Goal: Task Accomplishment & Management: Manage account settings

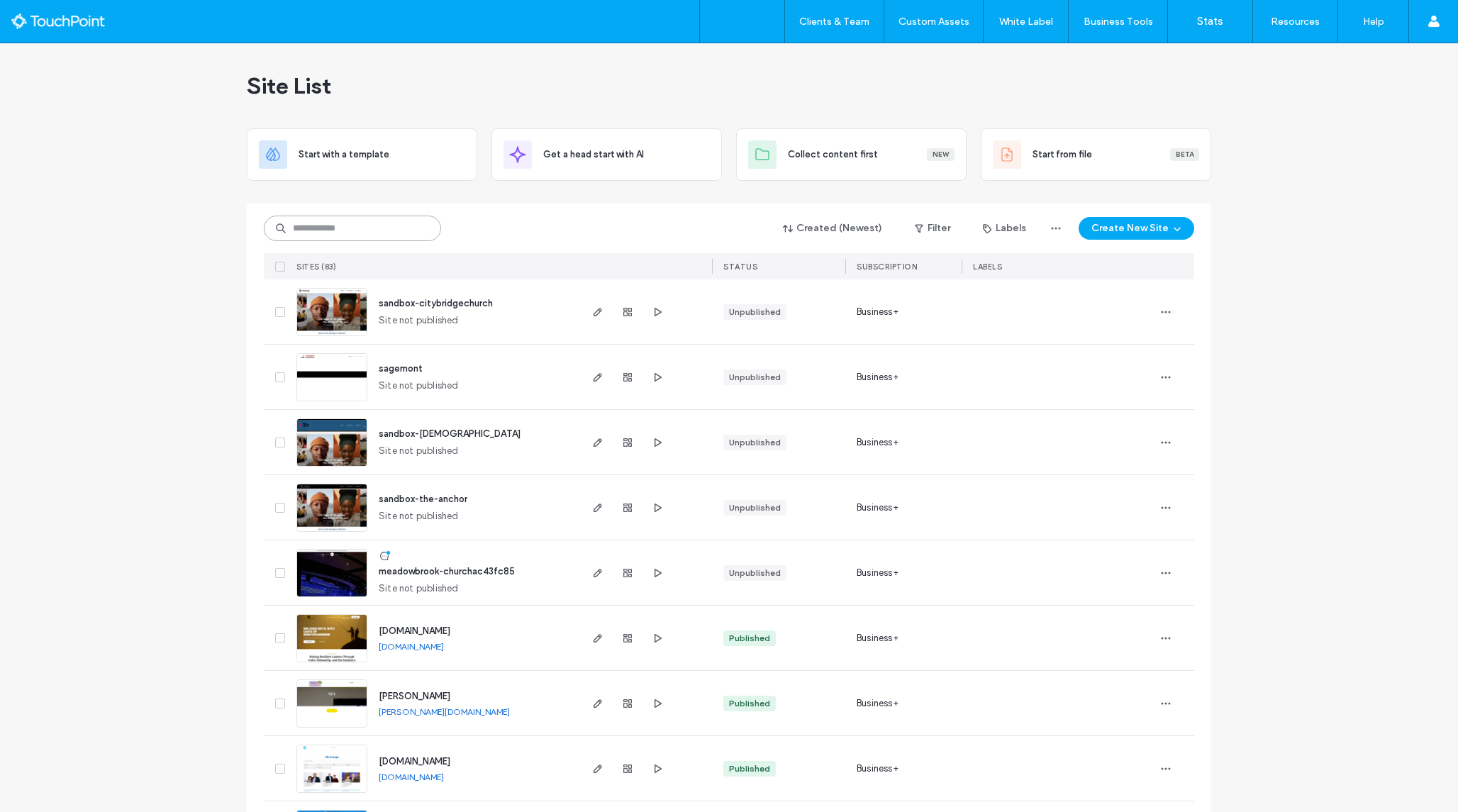
click at [307, 233] on input at bounding box center [352, 228] width 177 height 25
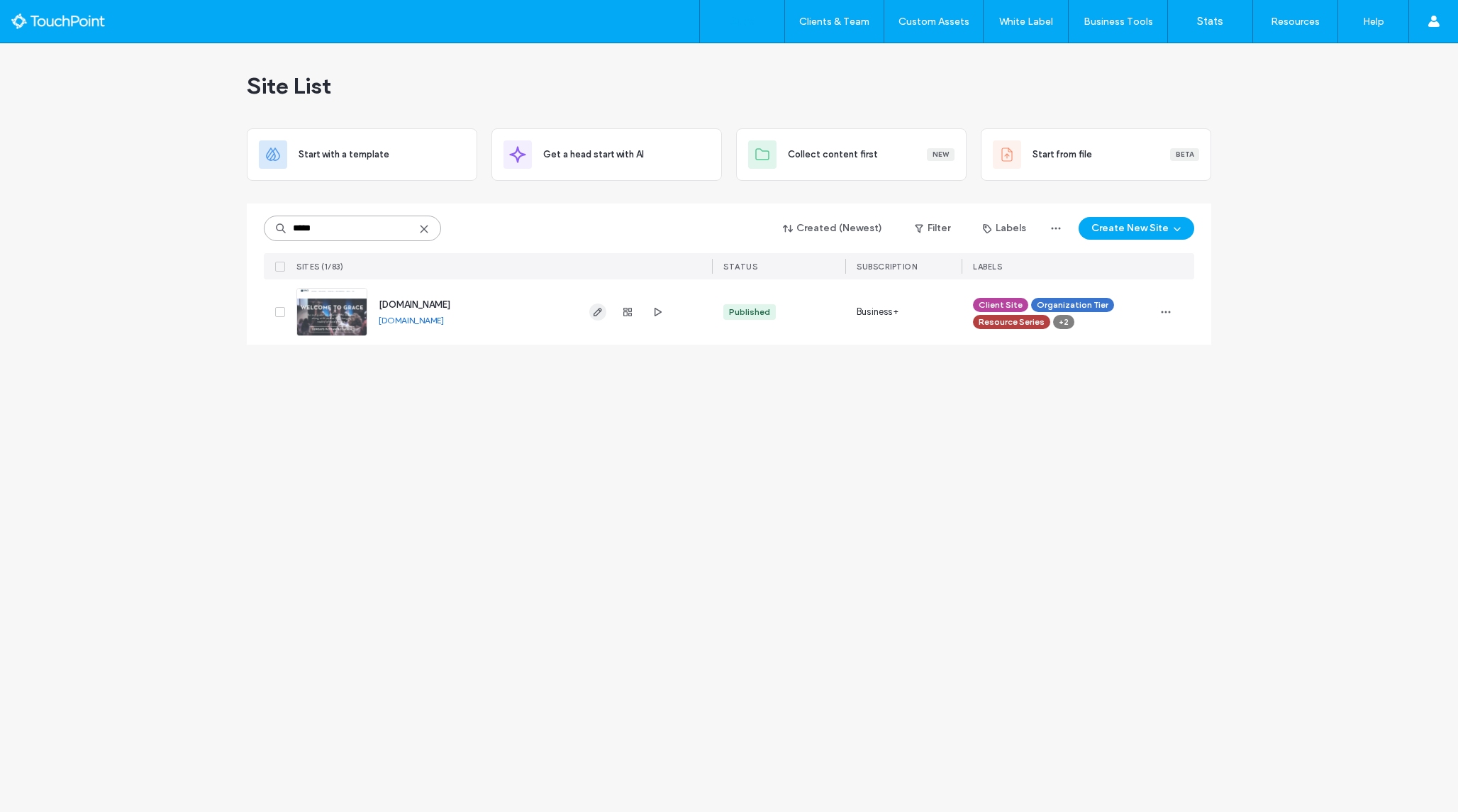
type input "*****"
click at [598, 313] on use "button" at bounding box center [598, 312] width 9 height 9
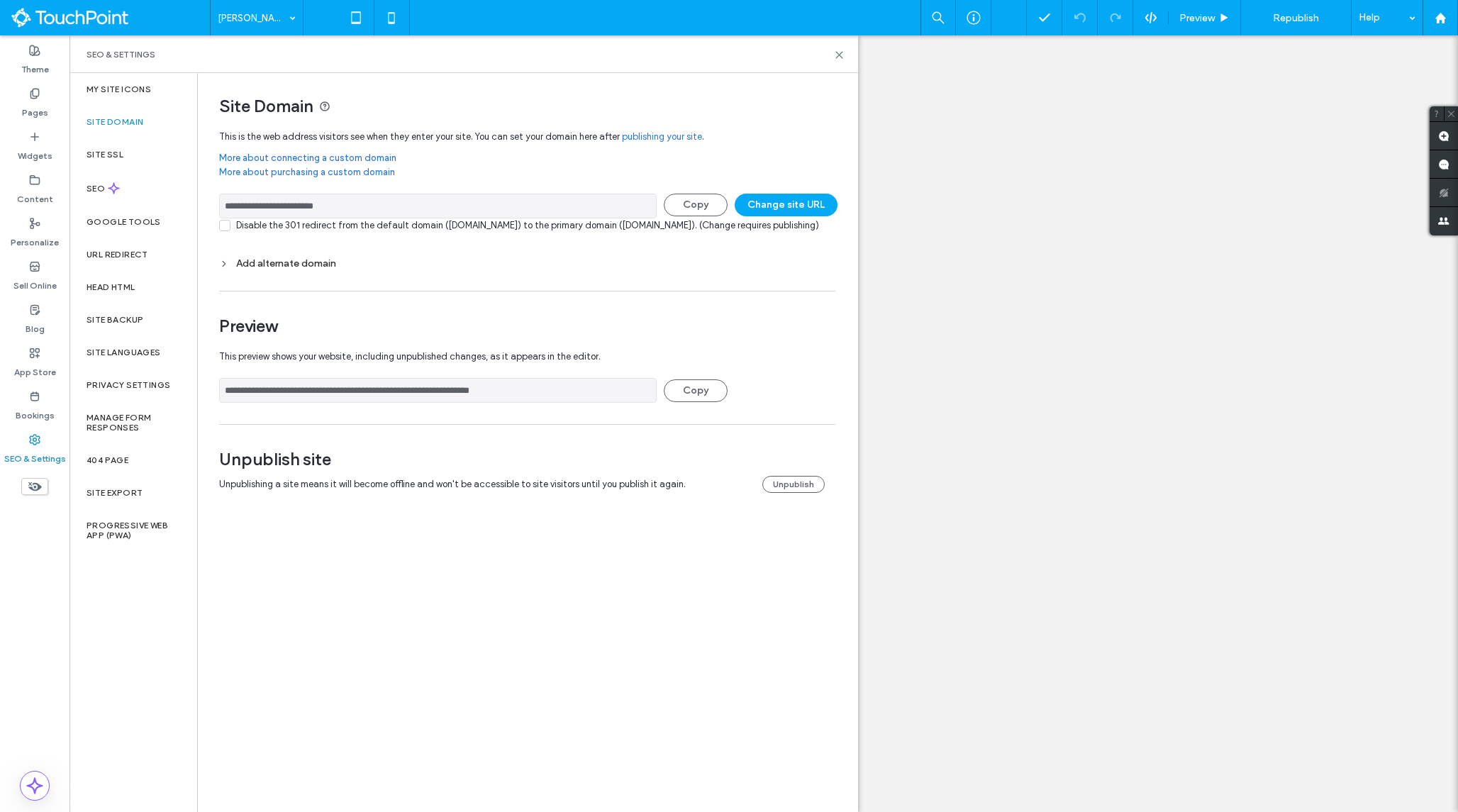
click at [202, 207] on div "**********" at bounding box center [522, 297] width 648 height 448
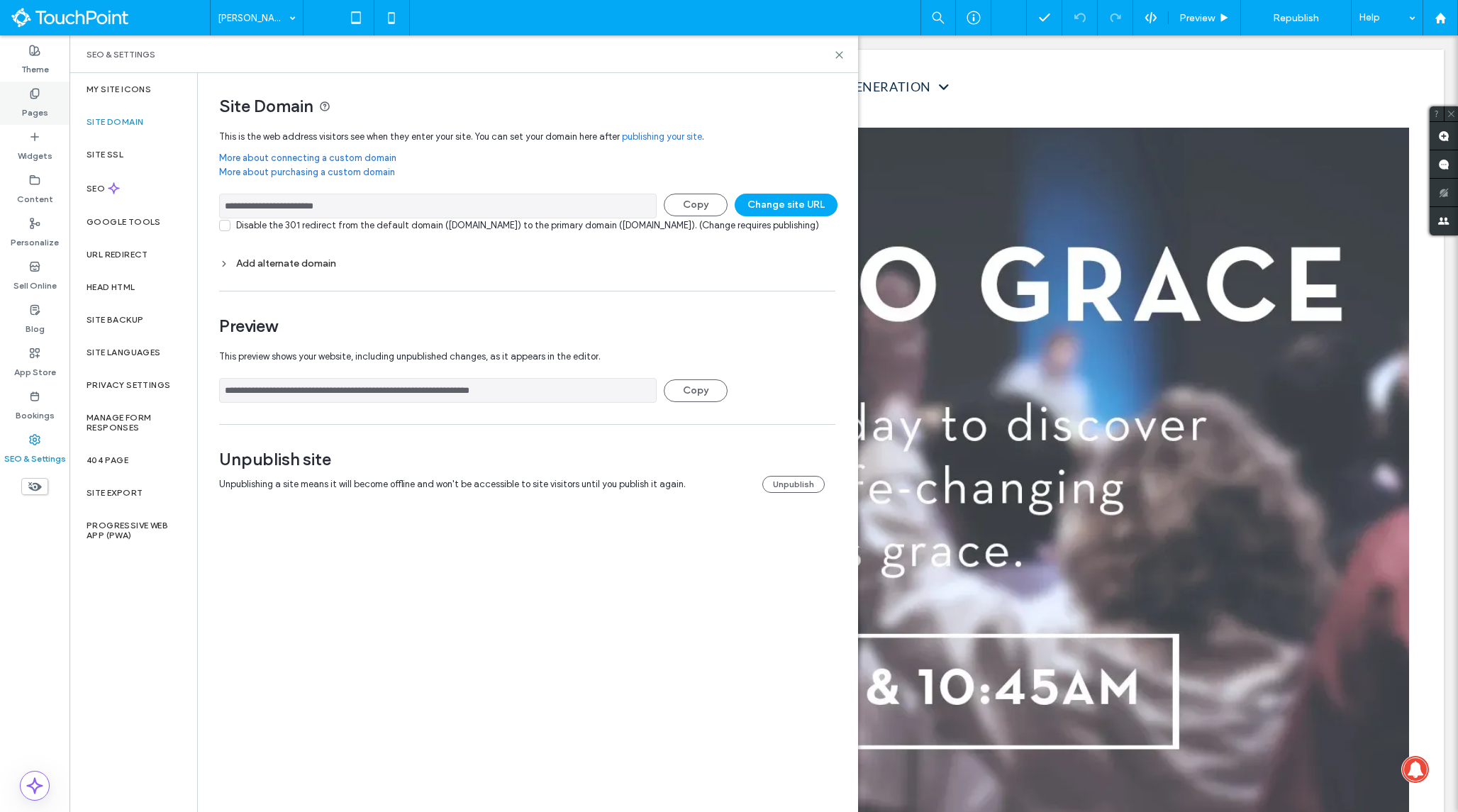
click at [28, 113] on label "Pages" at bounding box center [35, 108] width 26 height 20
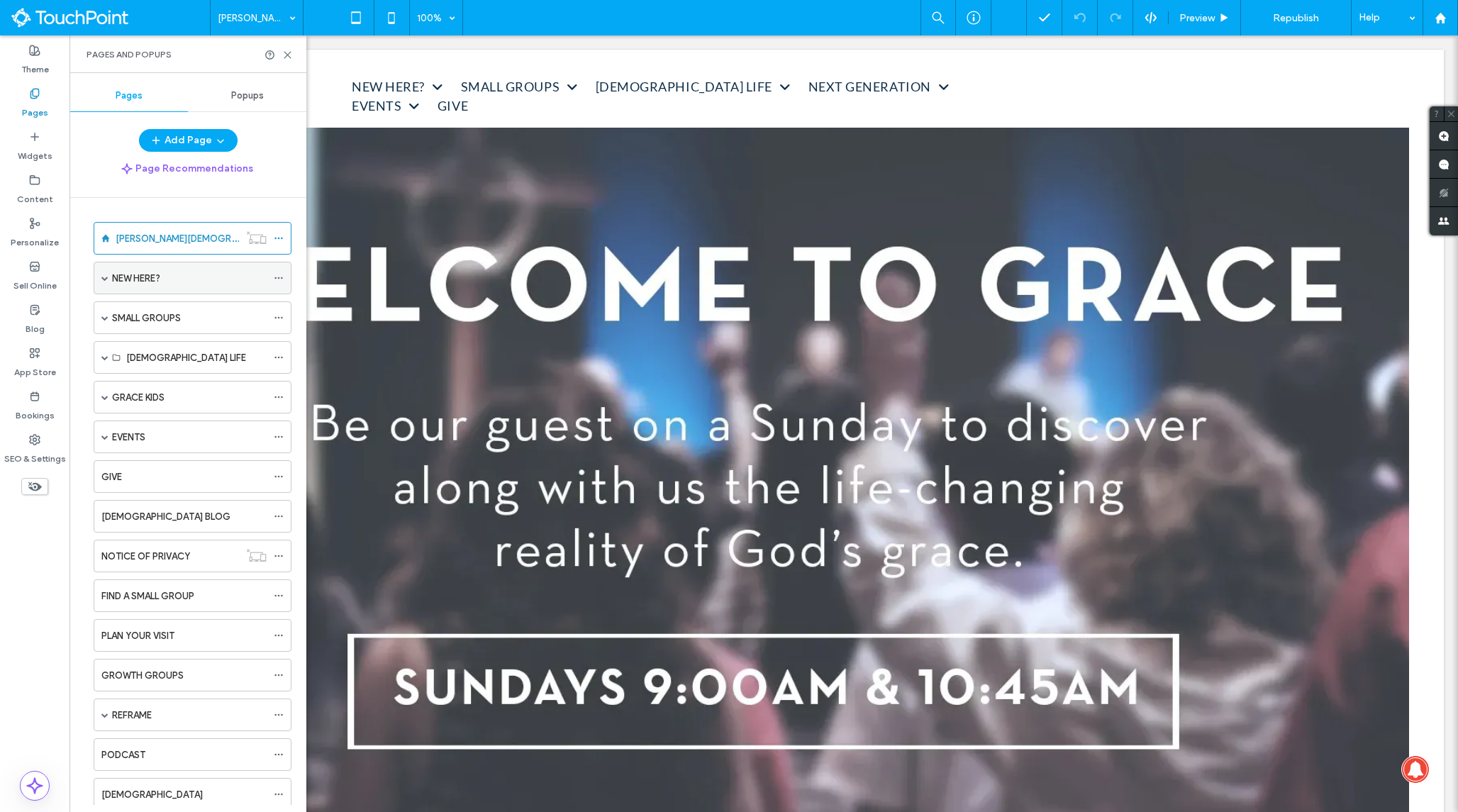
click at [104, 281] on span at bounding box center [104, 278] width 7 height 7
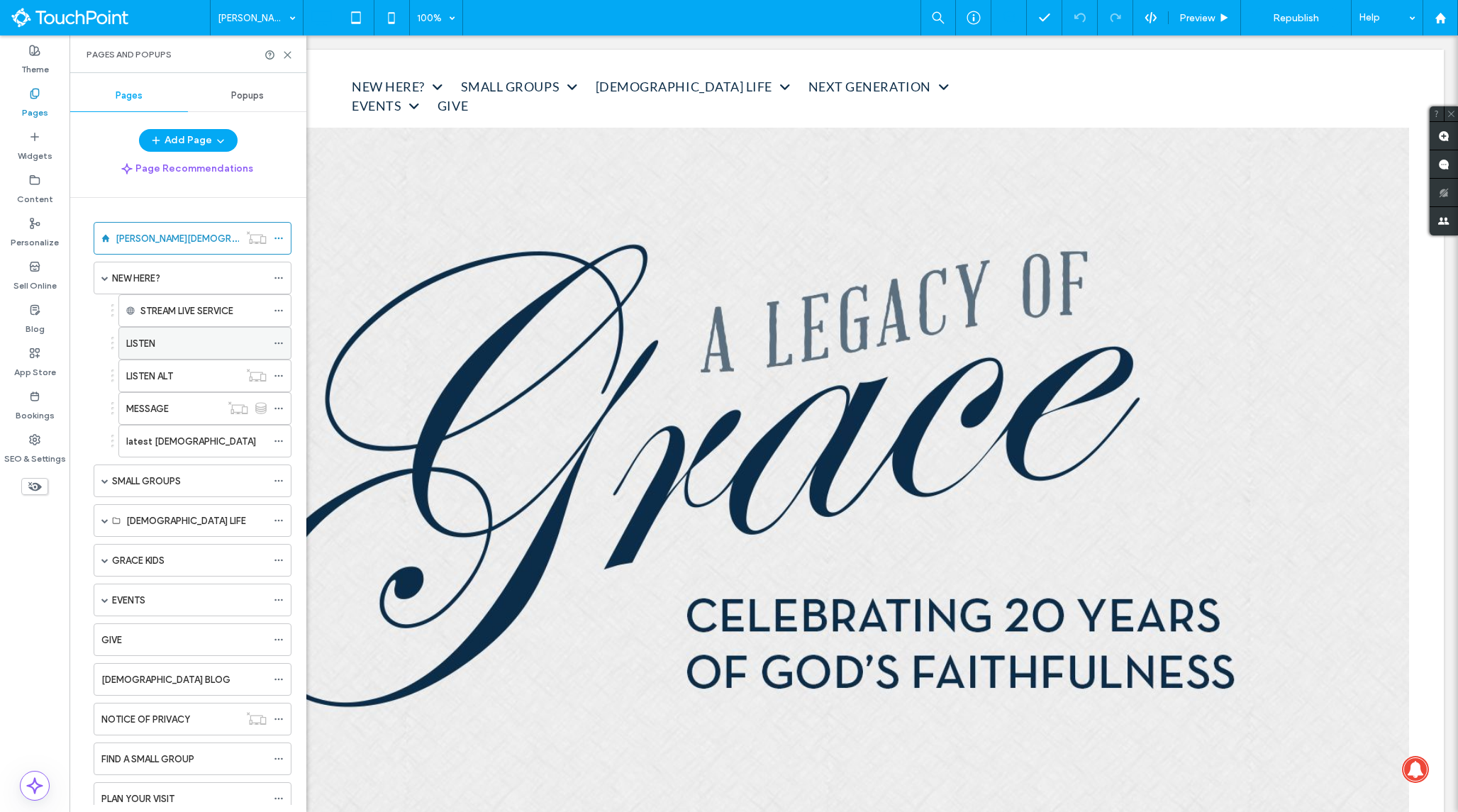
click at [166, 346] on div "LISTEN" at bounding box center [196, 343] width 140 height 15
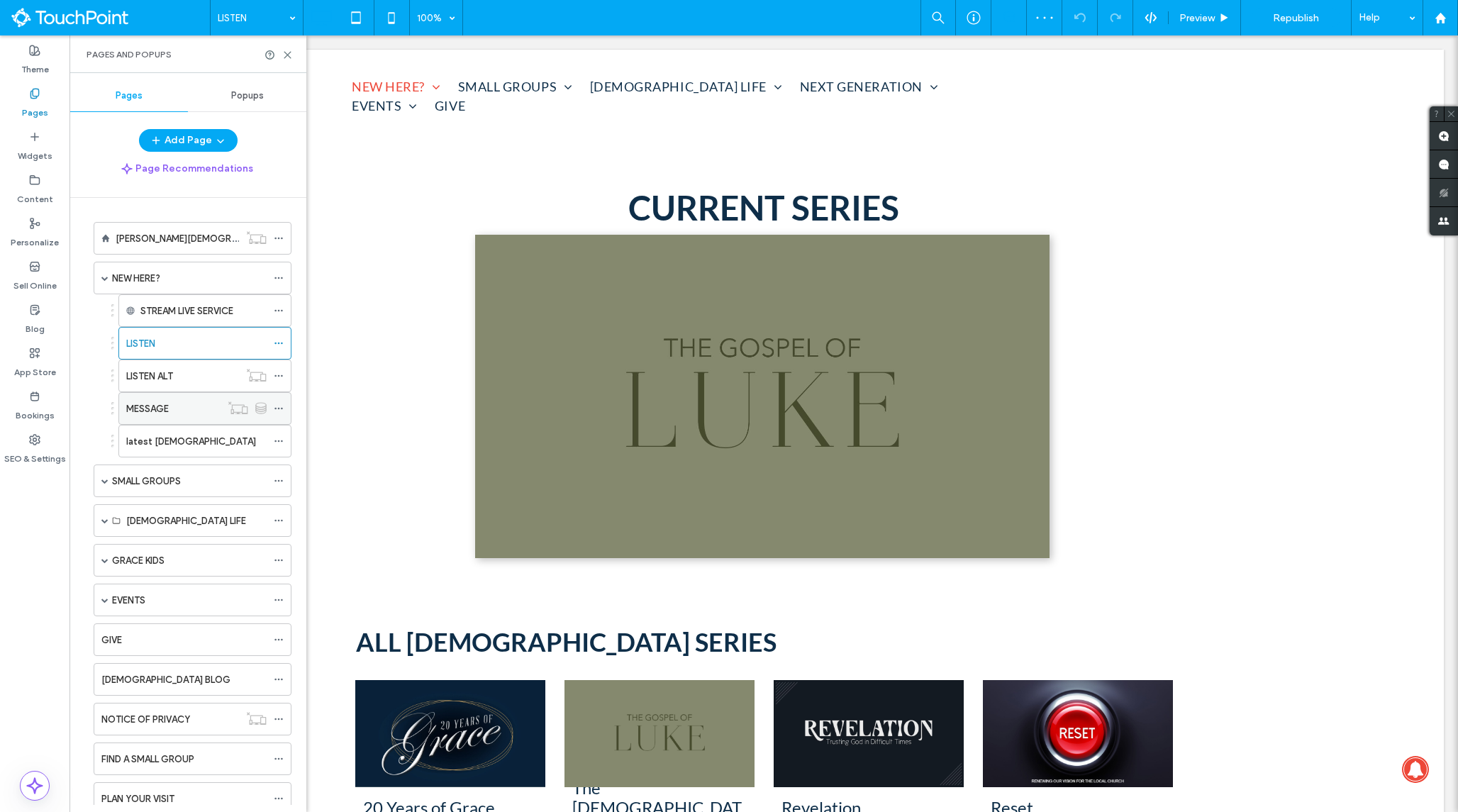
click at [177, 408] on div "MESSAGE" at bounding box center [173, 408] width 94 height 15
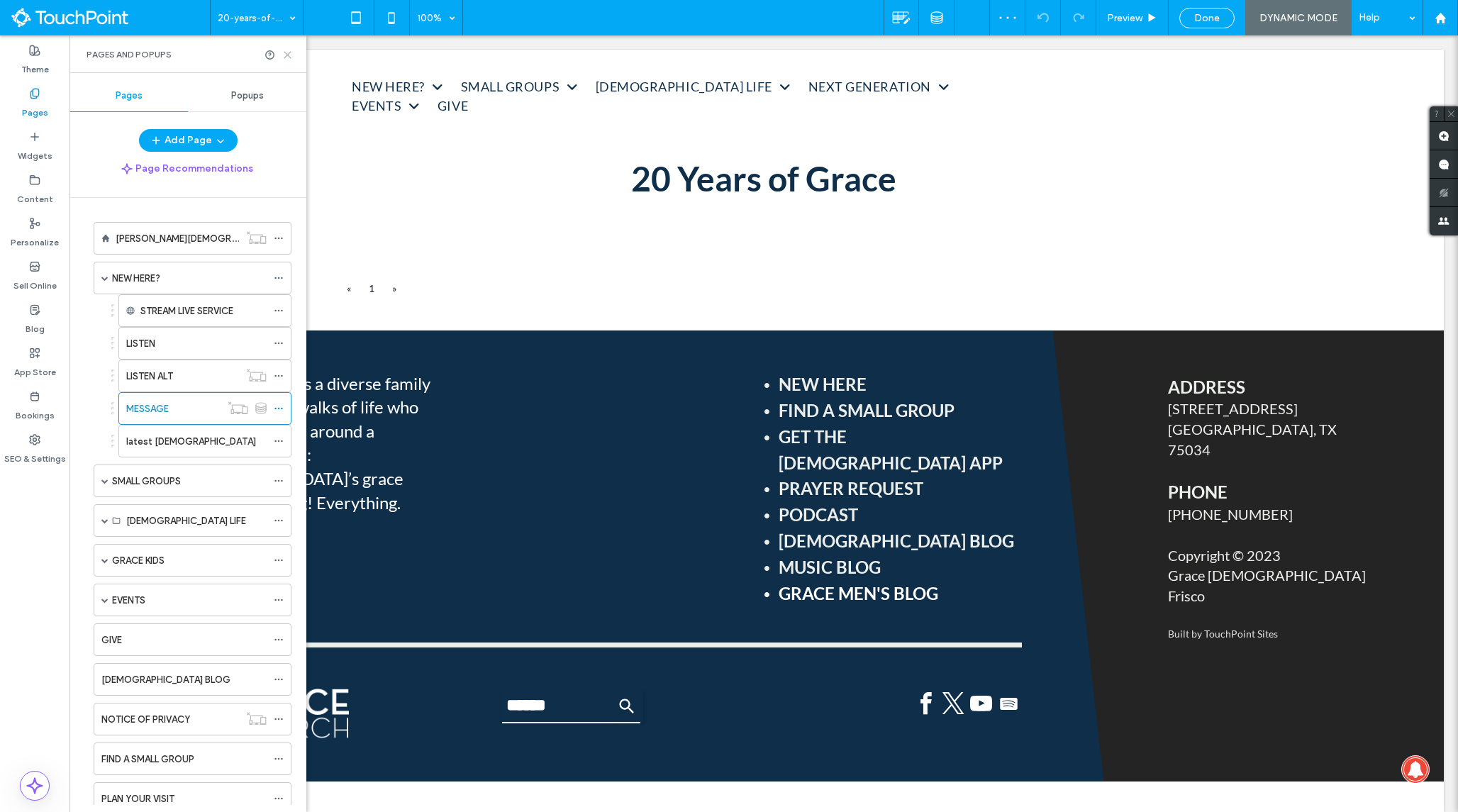
click at [292, 54] on icon at bounding box center [287, 55] width 10 height 10
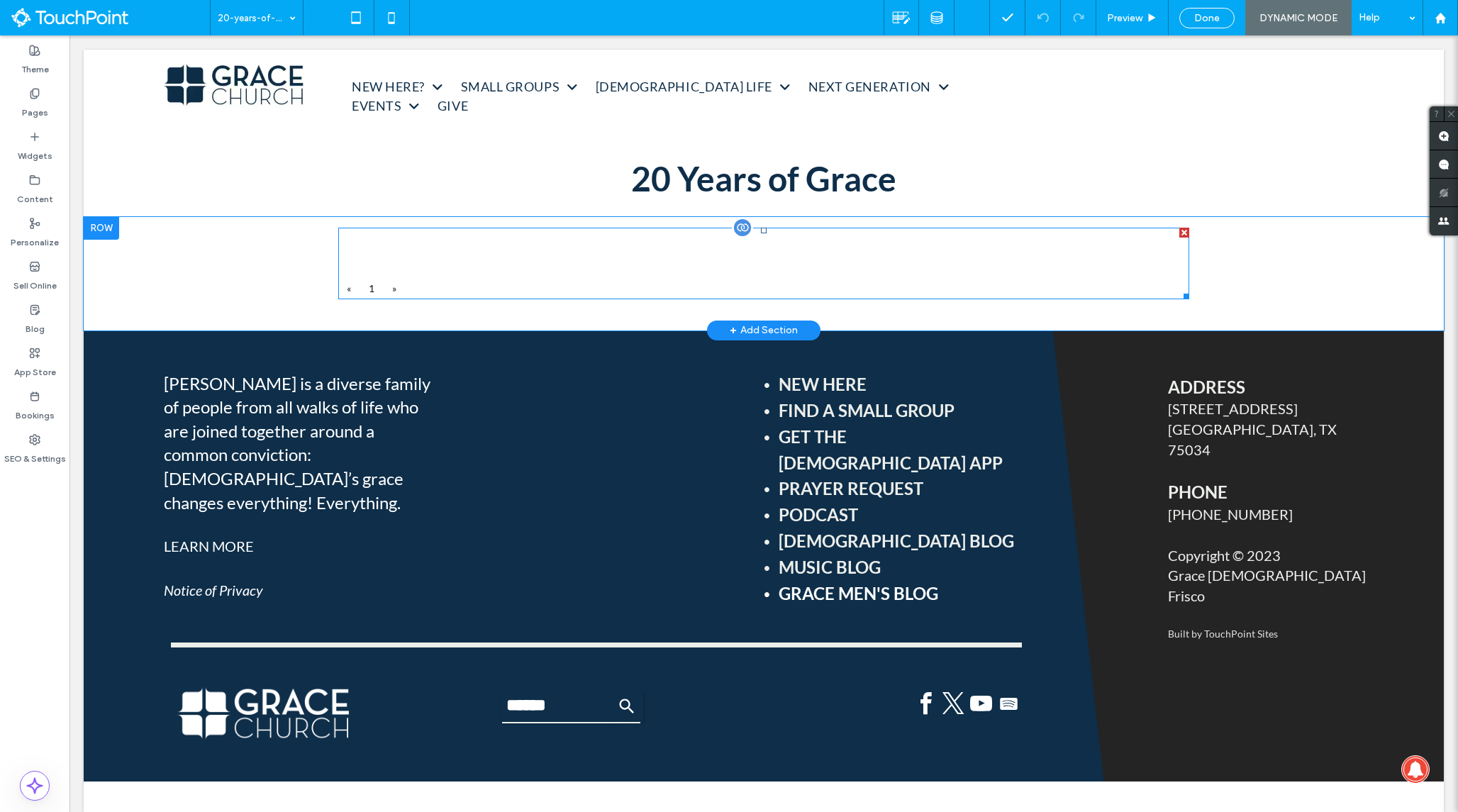
click at [479, 263] on span at bounding box center [763, 264] width 851 height 71
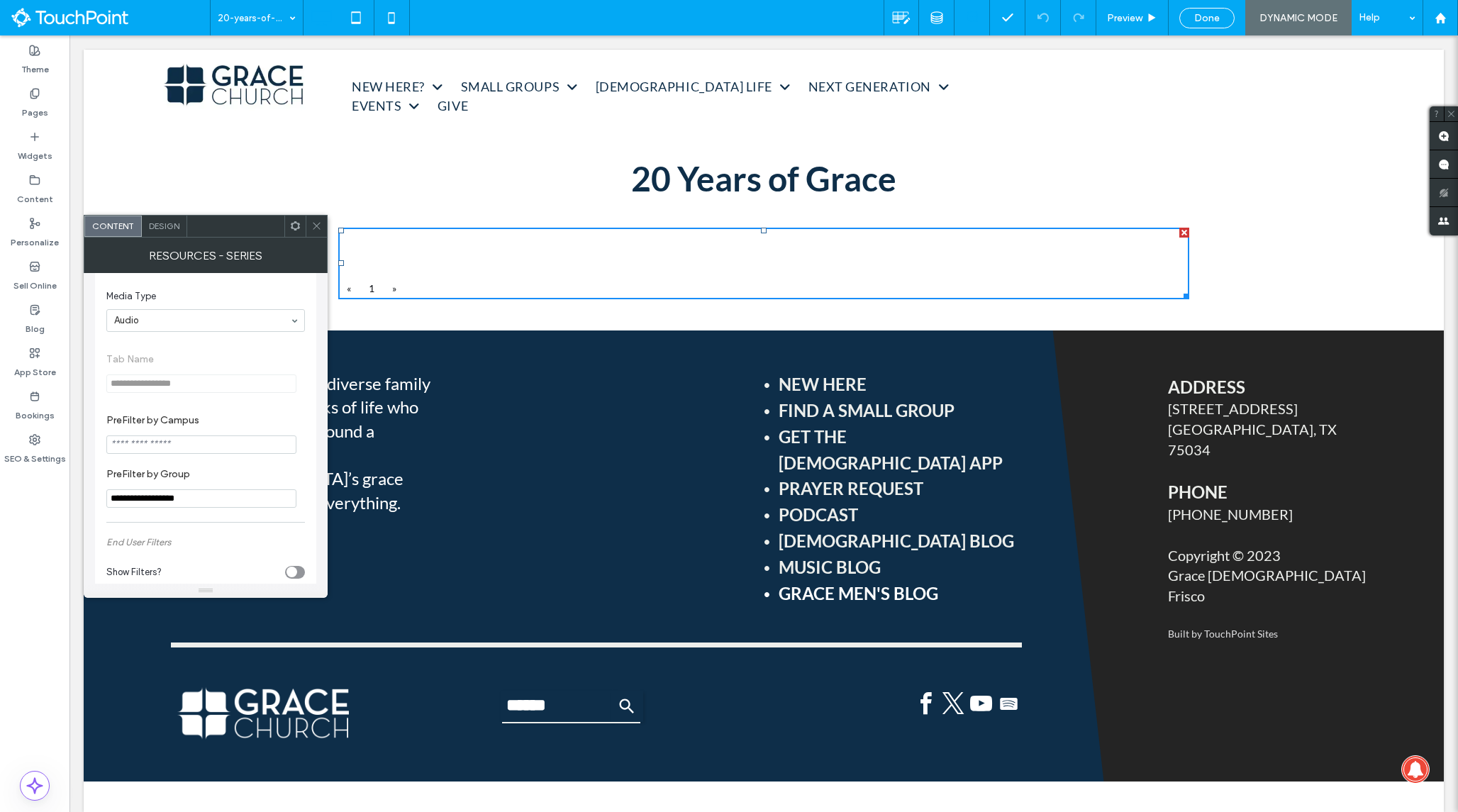
scroll to position [180, 0]
click at [316, 230] on icon at bounding box center [316, 226] width 10 height 10
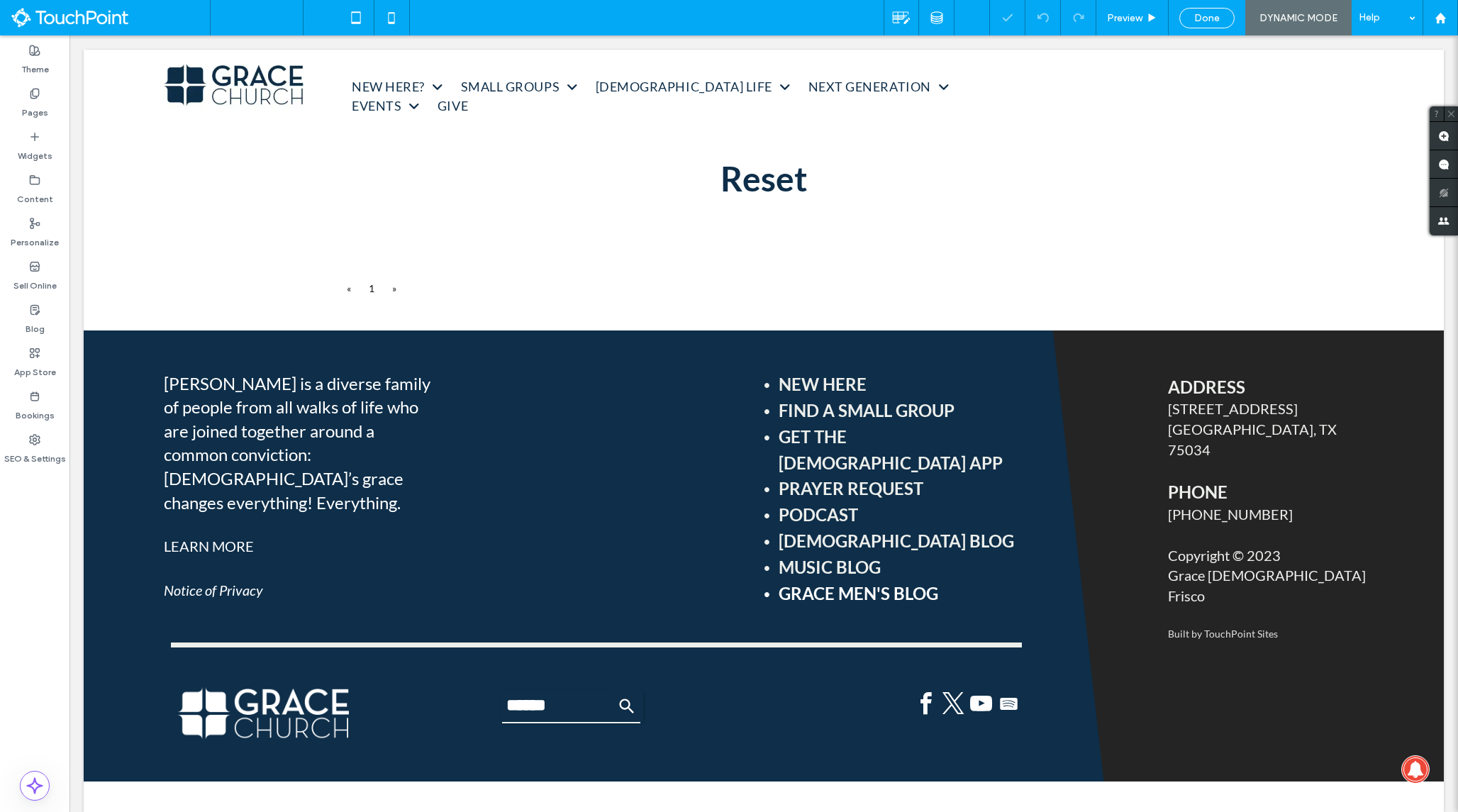
scroll to position [0, 0]
click at [287, 23] on div "reset" at bounding box center [256, 17] width 92 height 36
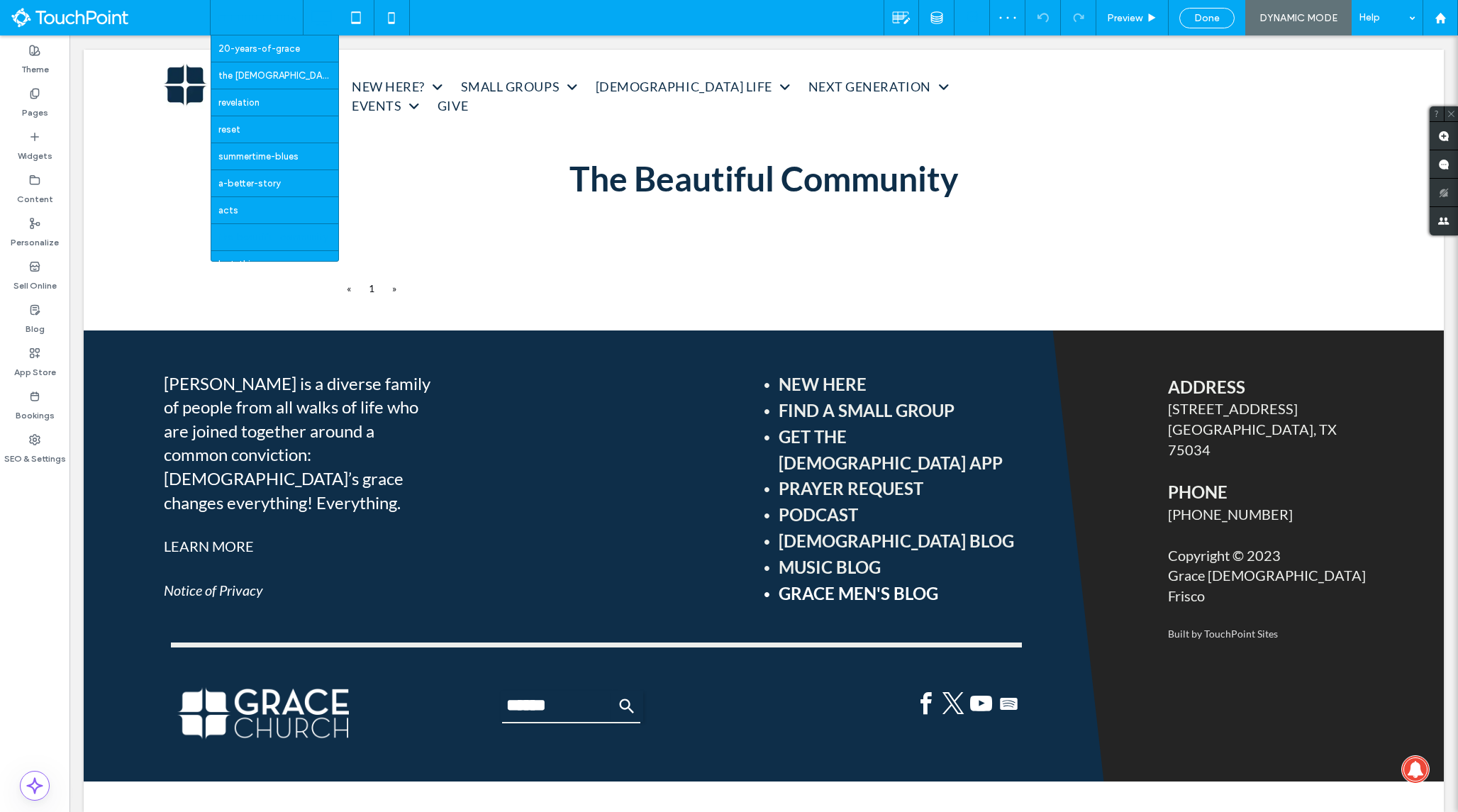
click at [290, 26] on div "20-years-of-grace the gospel of luke revelation reset summertime-blues a-better…" at bounding box center [256, 17] width 92 height 36
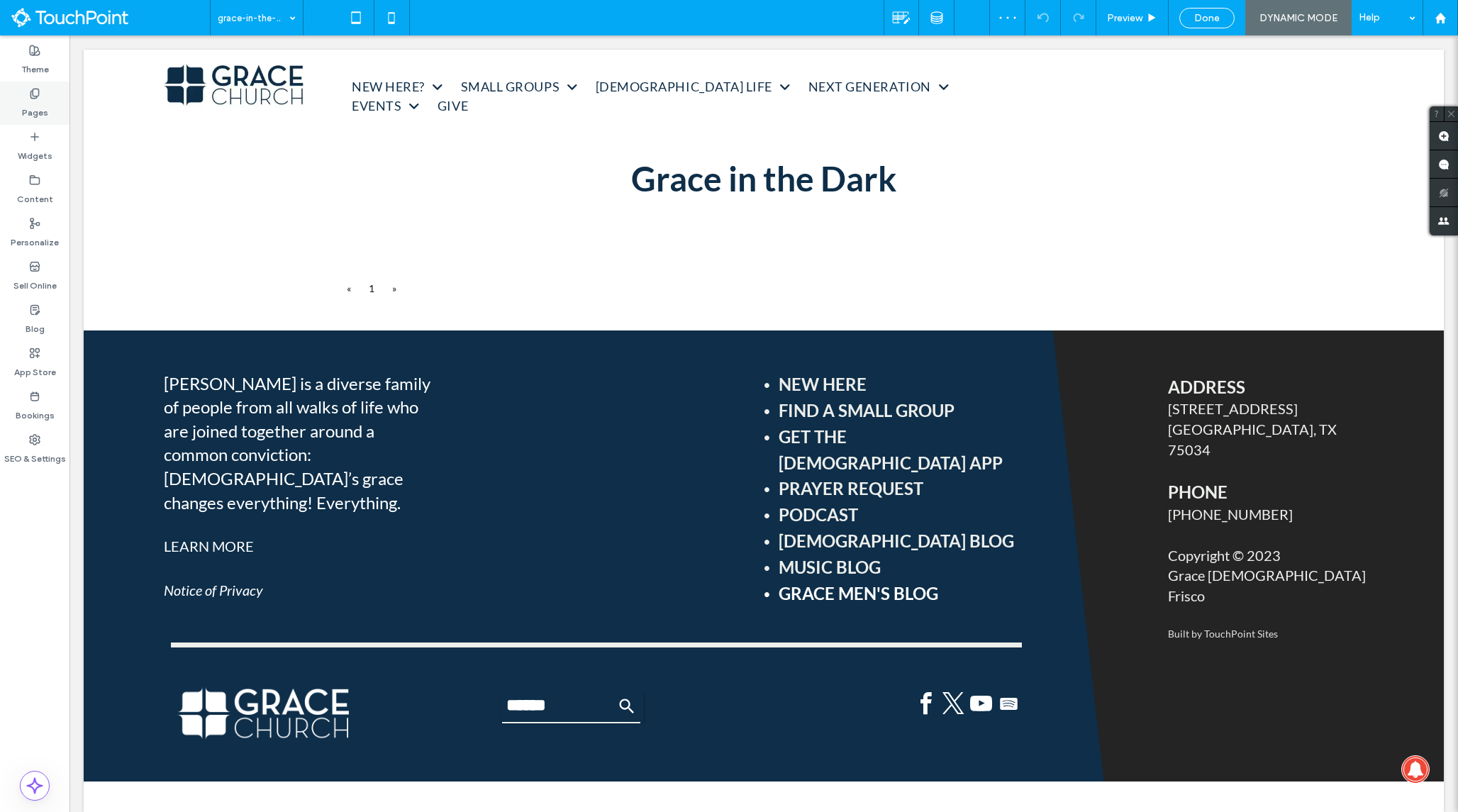
click at [47, 117] on div "Pages" at bounding box center [35, 103] width 70 height 44
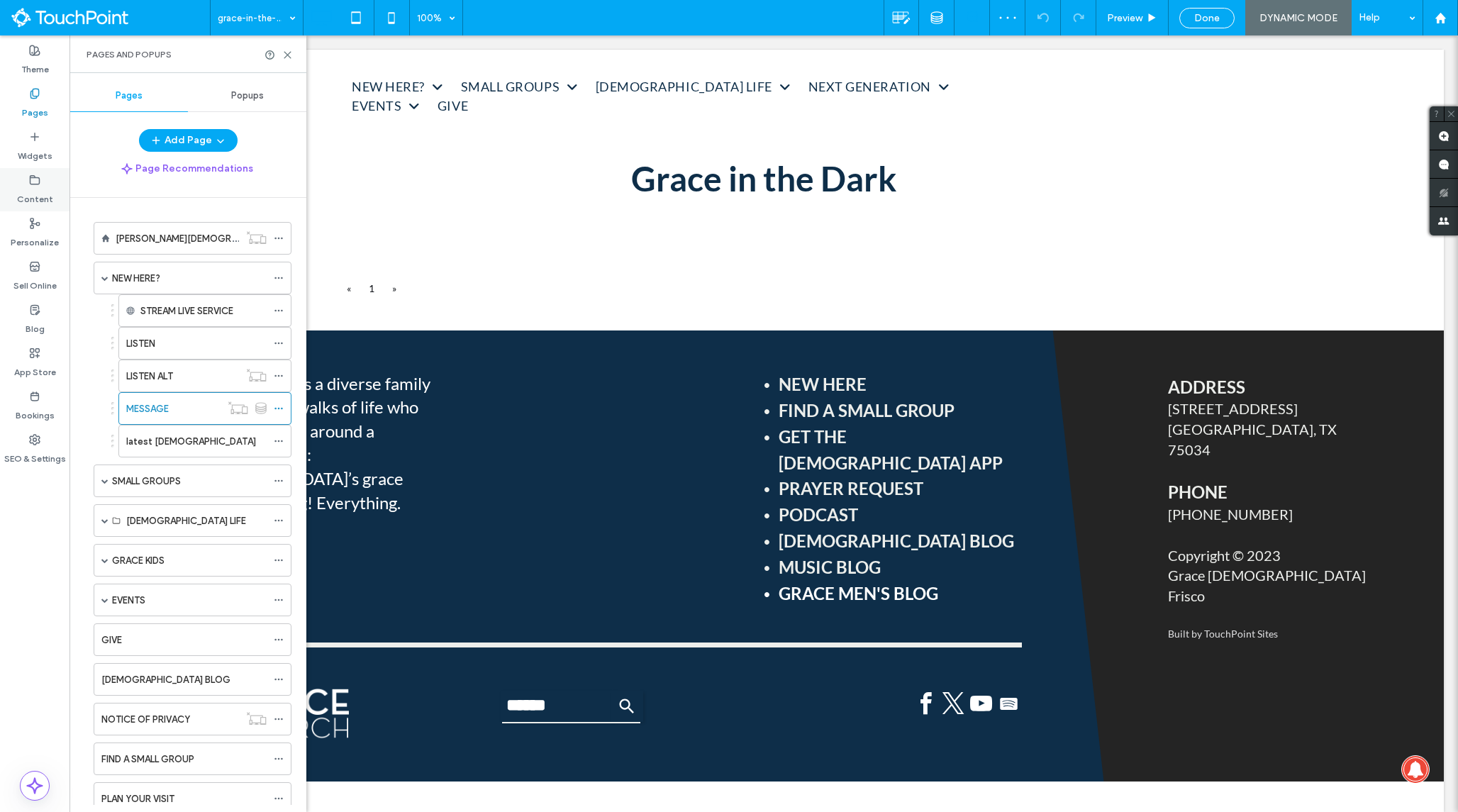
click at [35, 209] on div "Content" at bounding box center [35, 189] width 70 height 44
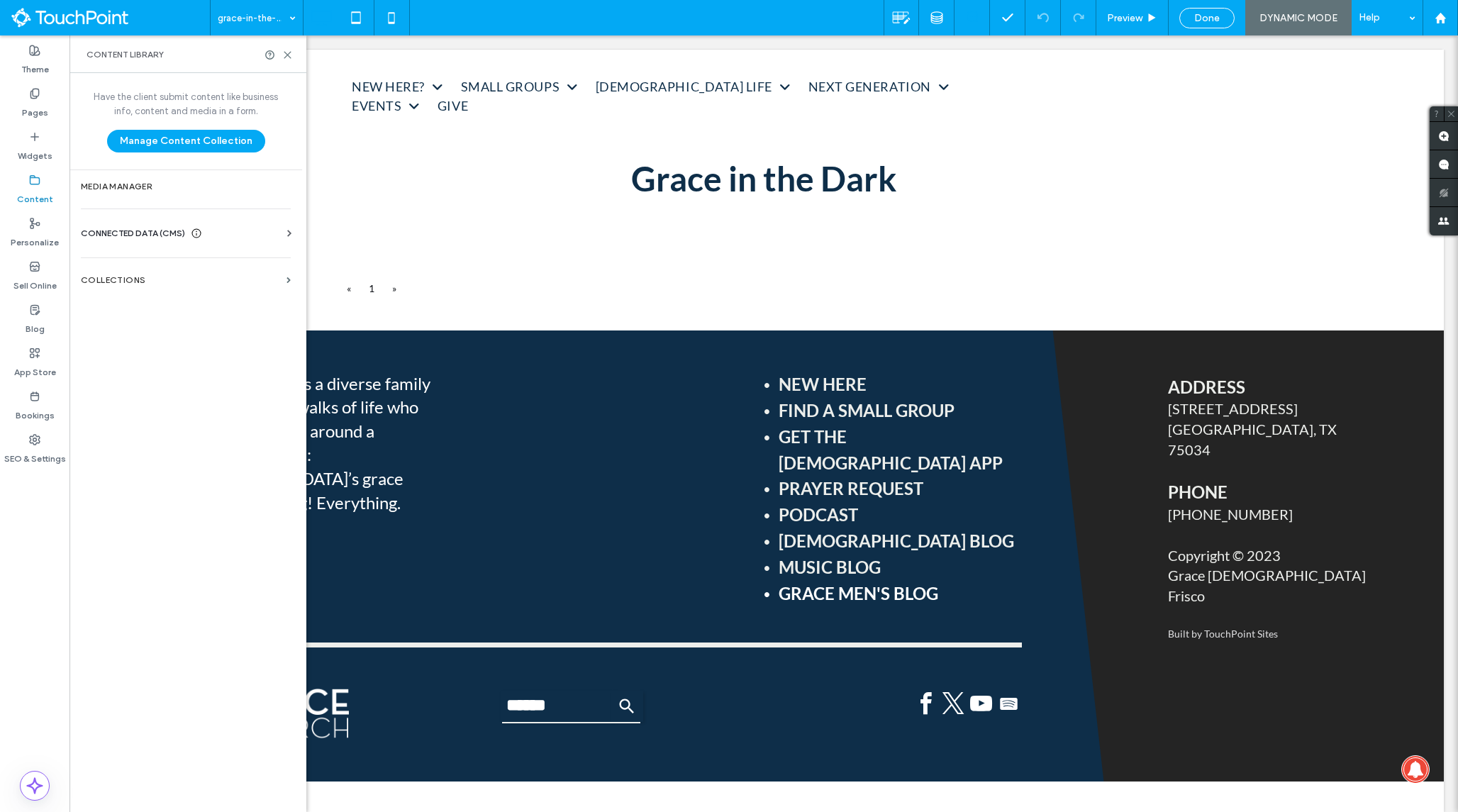
click at [142, 292] on div "NEW HERE?" at bounding box center [189, 277] width 154 height 31
click at [142, 283] on label "Collections" at bounding box center [180, 280] width 200 height 10
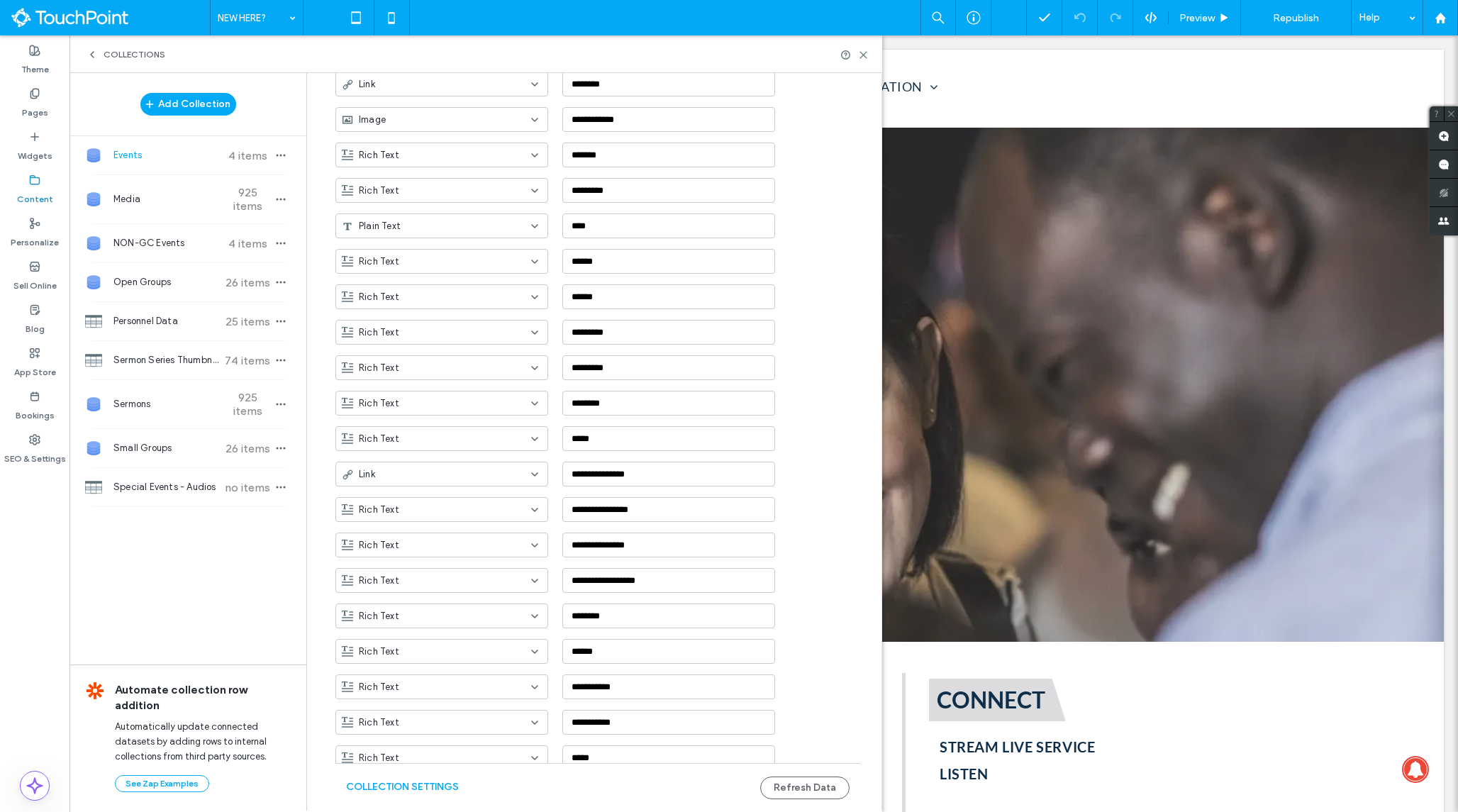
scroll to position [594, 0]
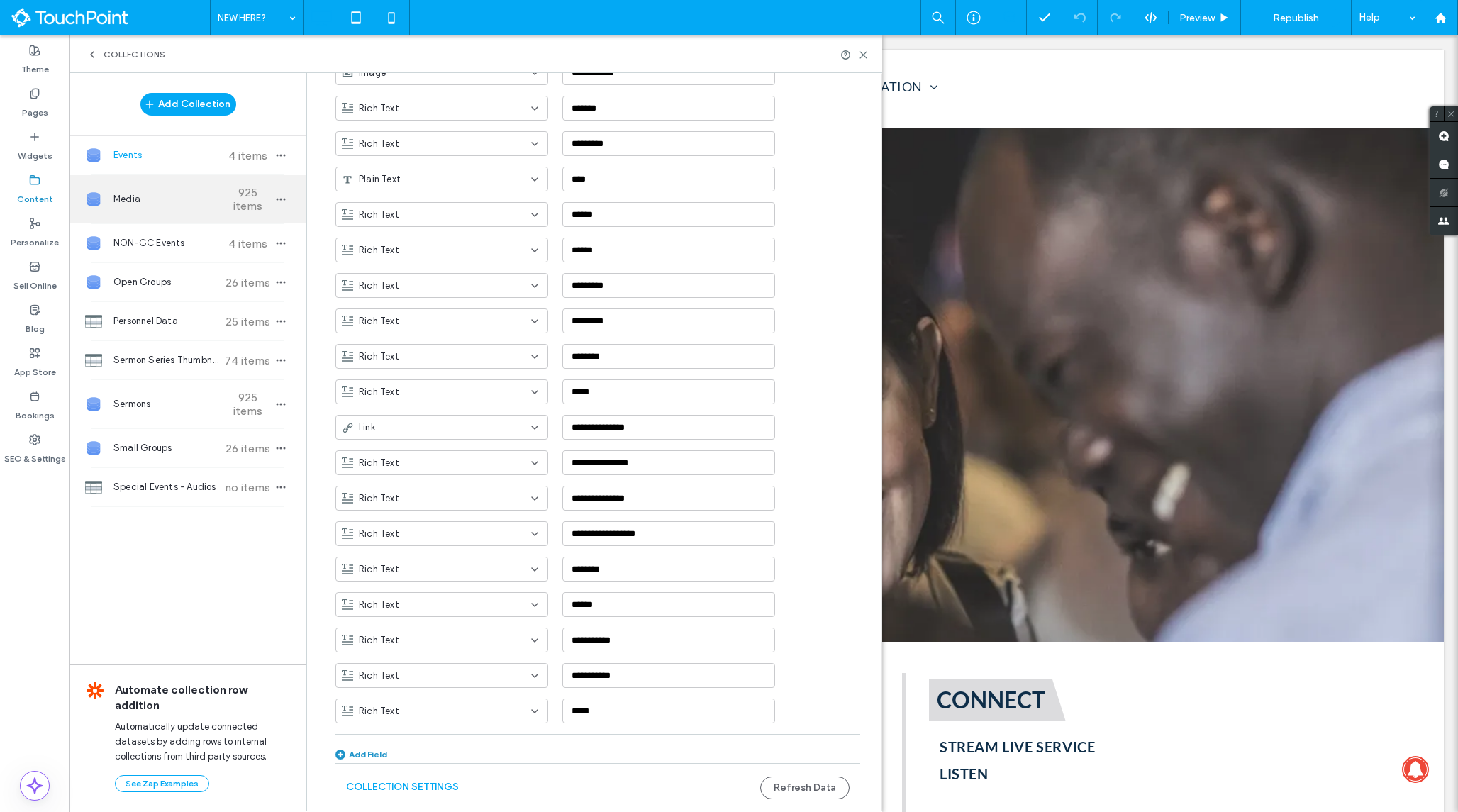
click at [198, 197] on span "Media" at bounding box center [165, 199] width 105 height 14
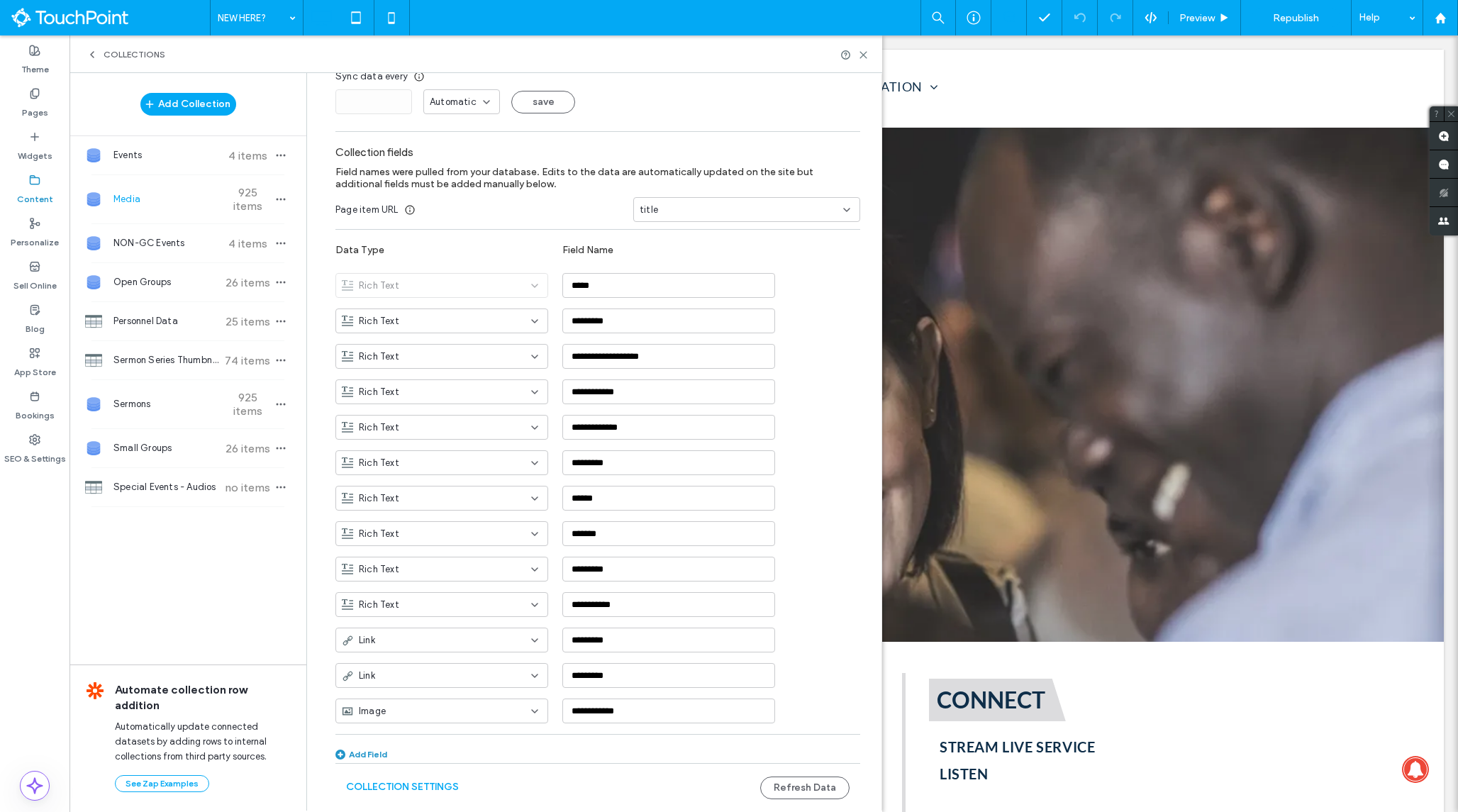
type input "*****"
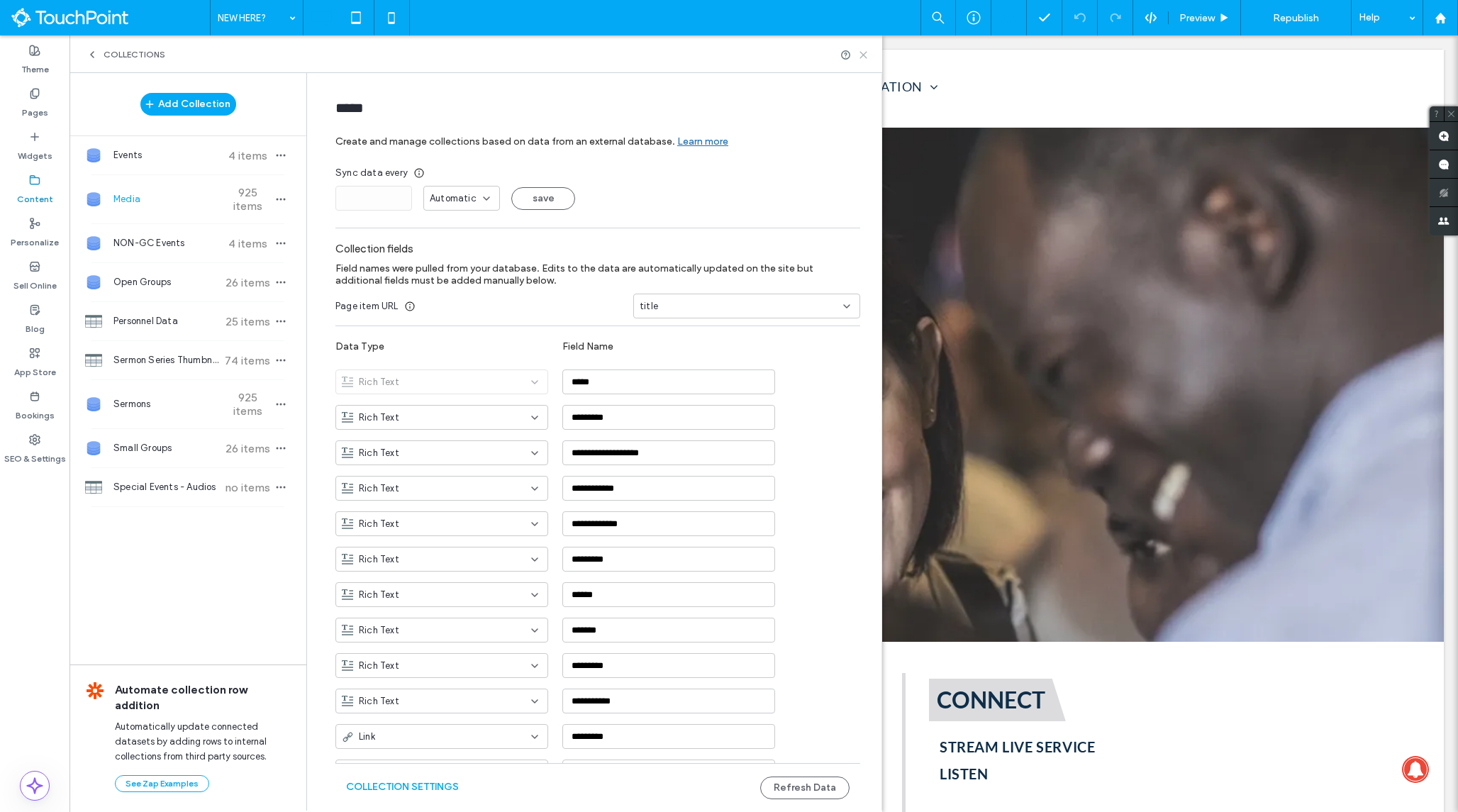
click at [861, 56] on use at bounding box center [864, 55] width 6 height 6
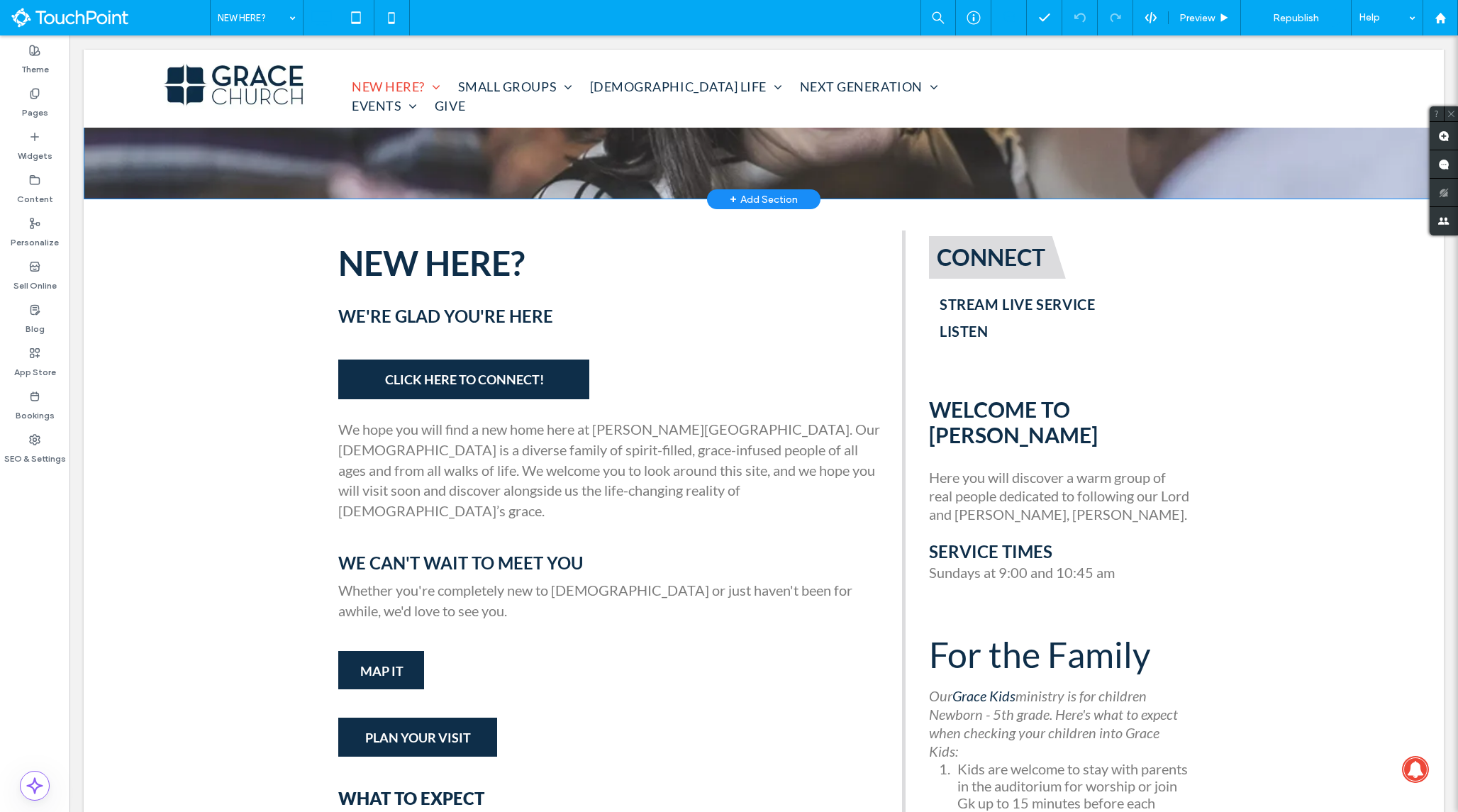
scroll to position [521, 0]
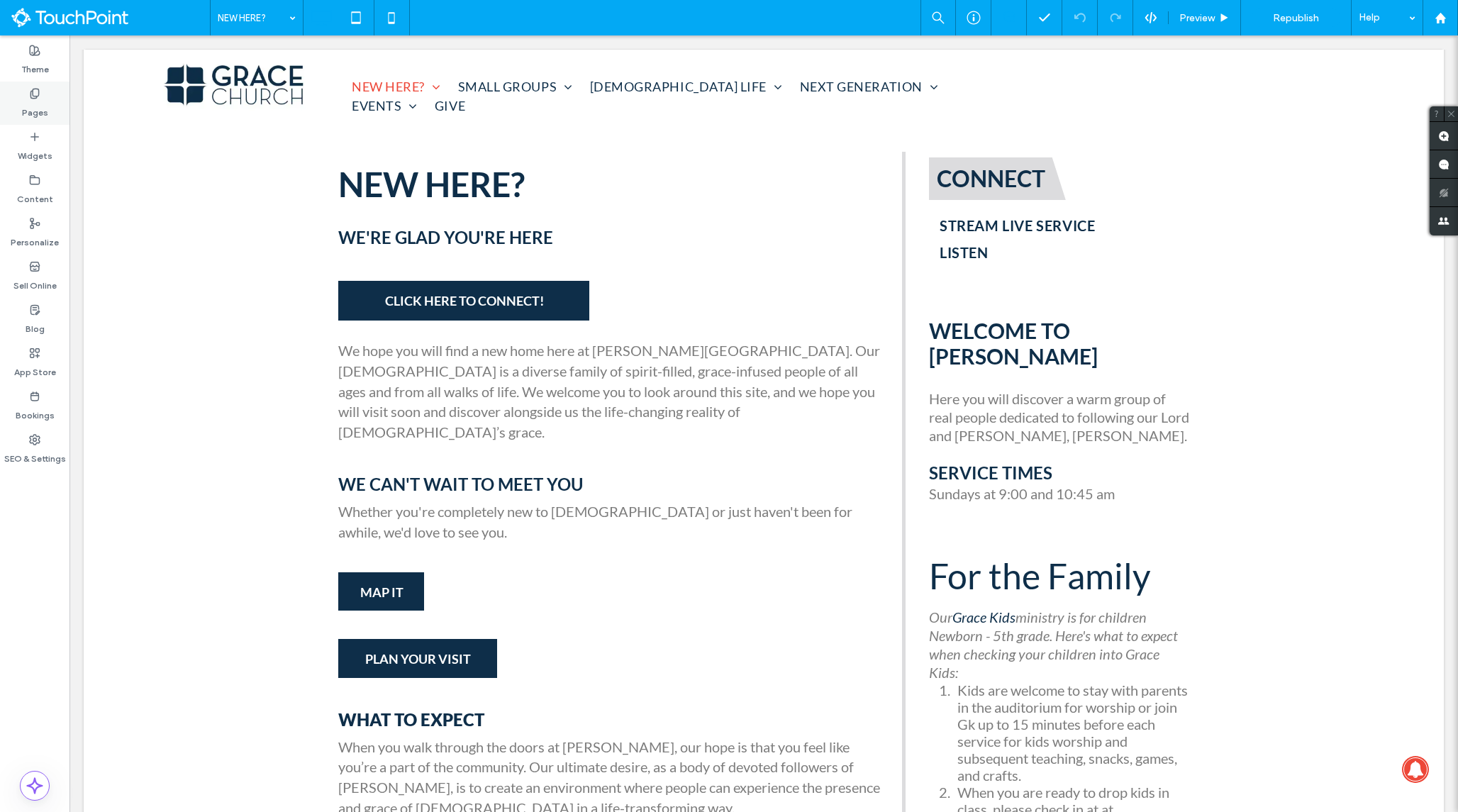
click at [41, 104] on label "Pages" at bounding box center [35, 108] width 26 height 20
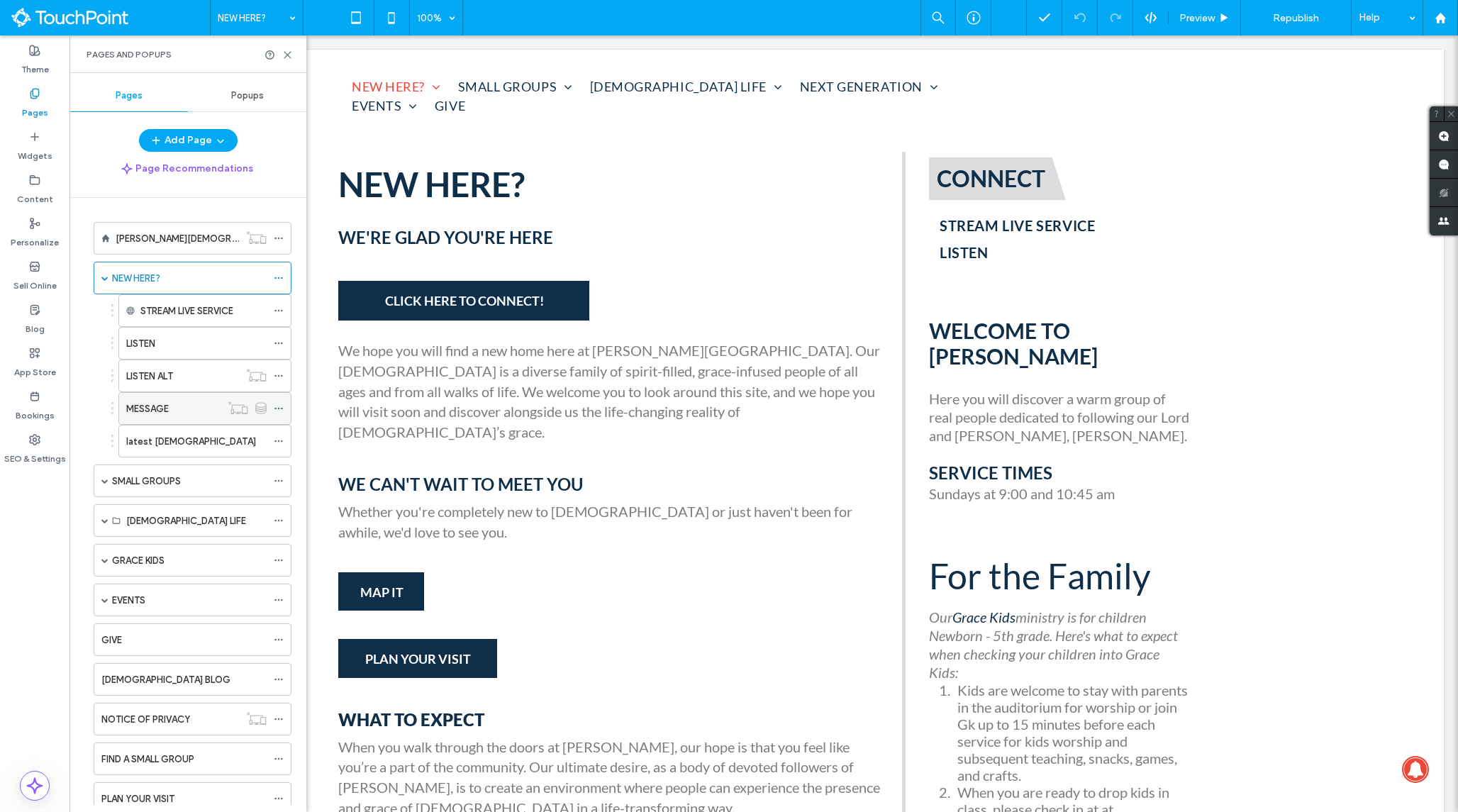
click at [186, 402] on div "MESSAGE" at bounding box center [173, 408] width 94 height 15
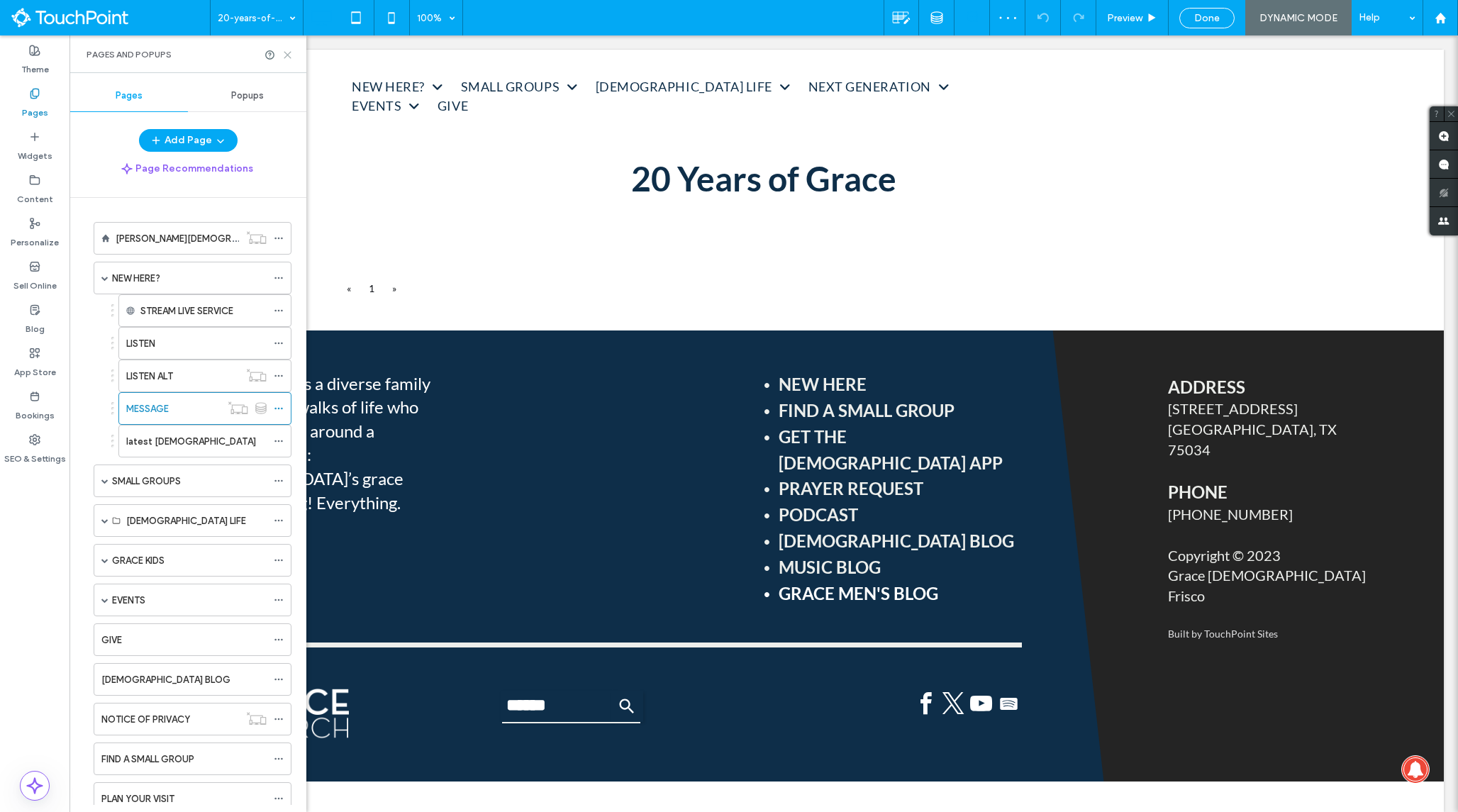
click at [286, 57] on use at bounding box center [287, 55] width 6 height 6
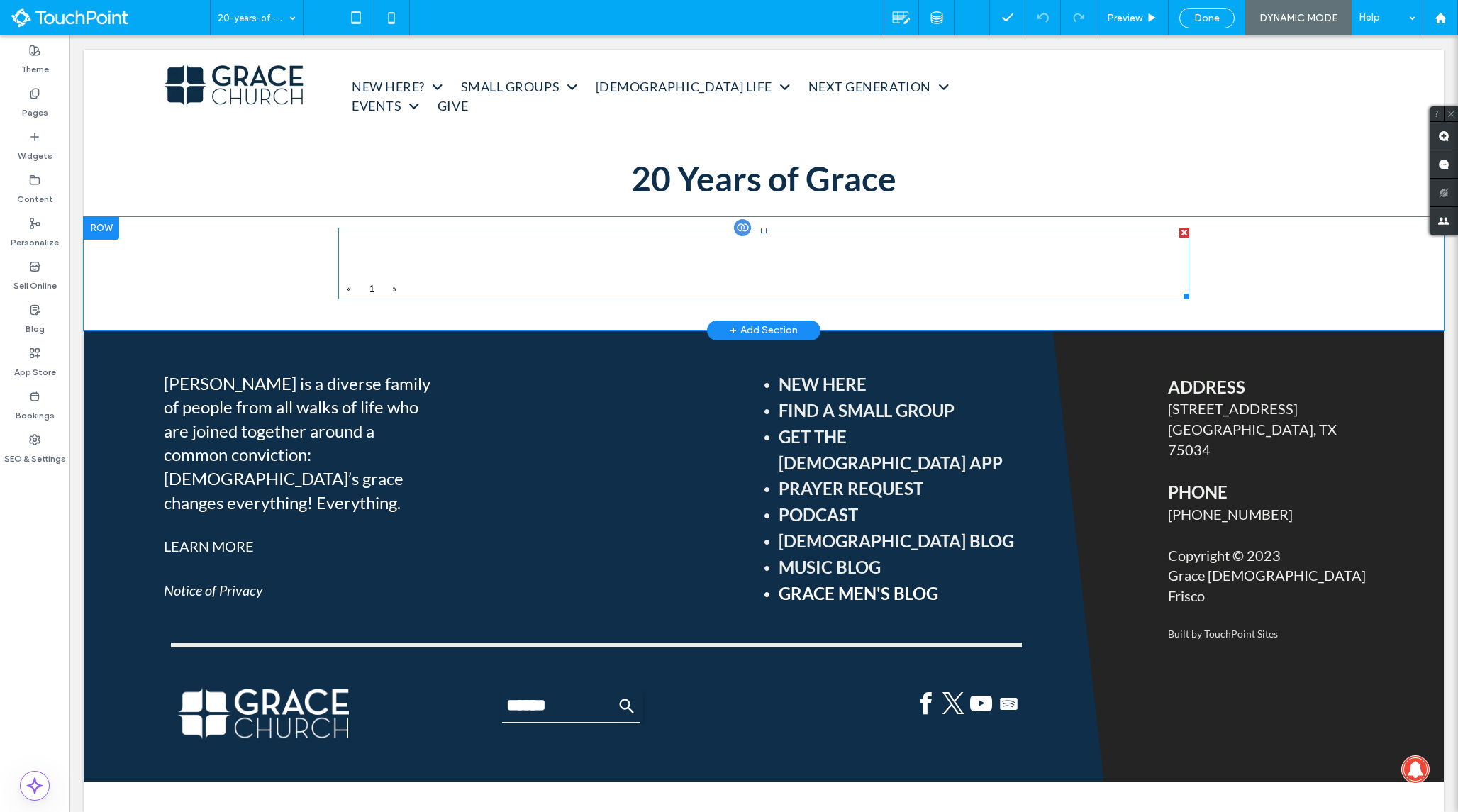
click at [947, 237] on span at bounding box center [763, 264] width 851 height 71
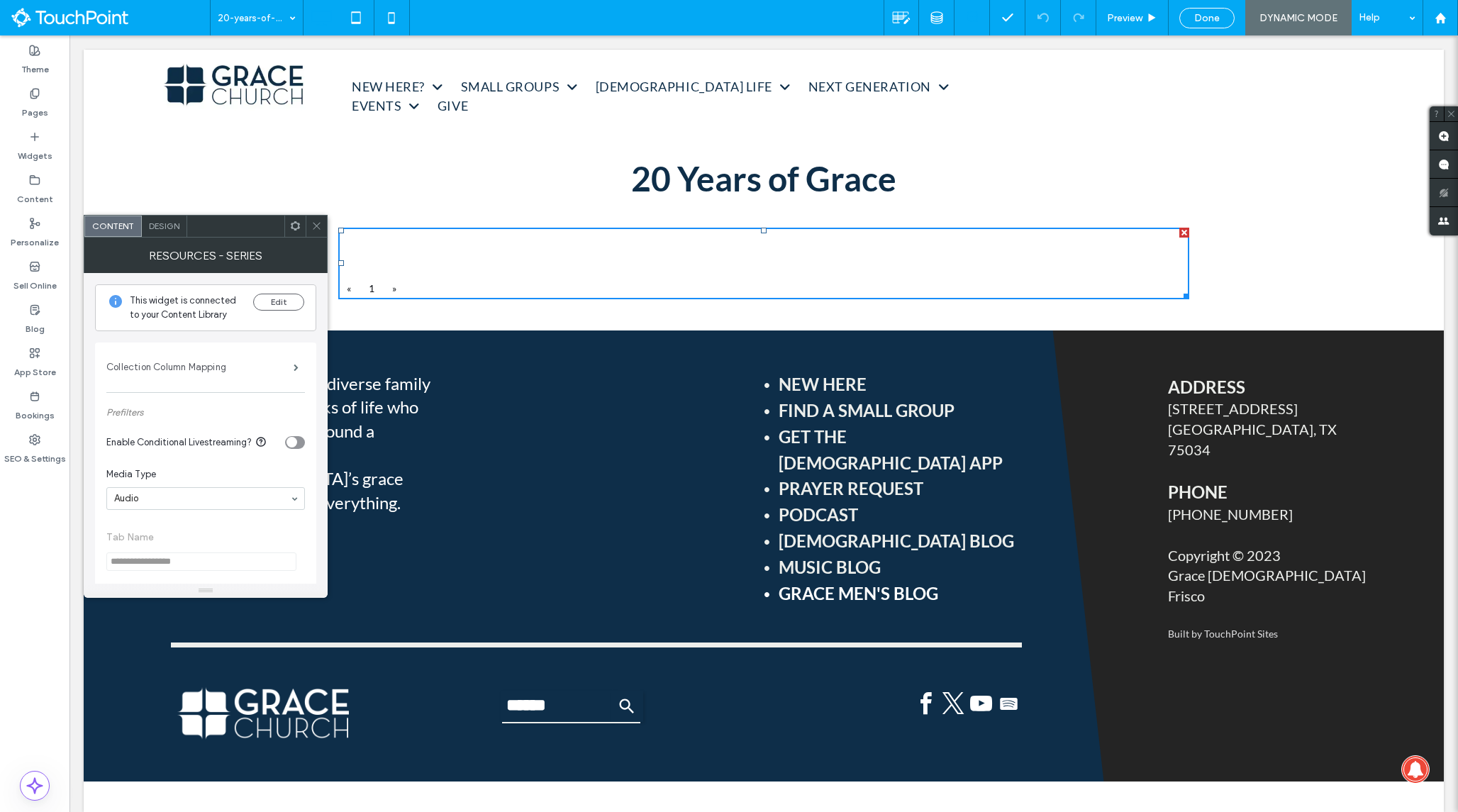
click at [228, 374] on label "Collection Column Mapping" at bounding box center [199, 367] width 187 height 28
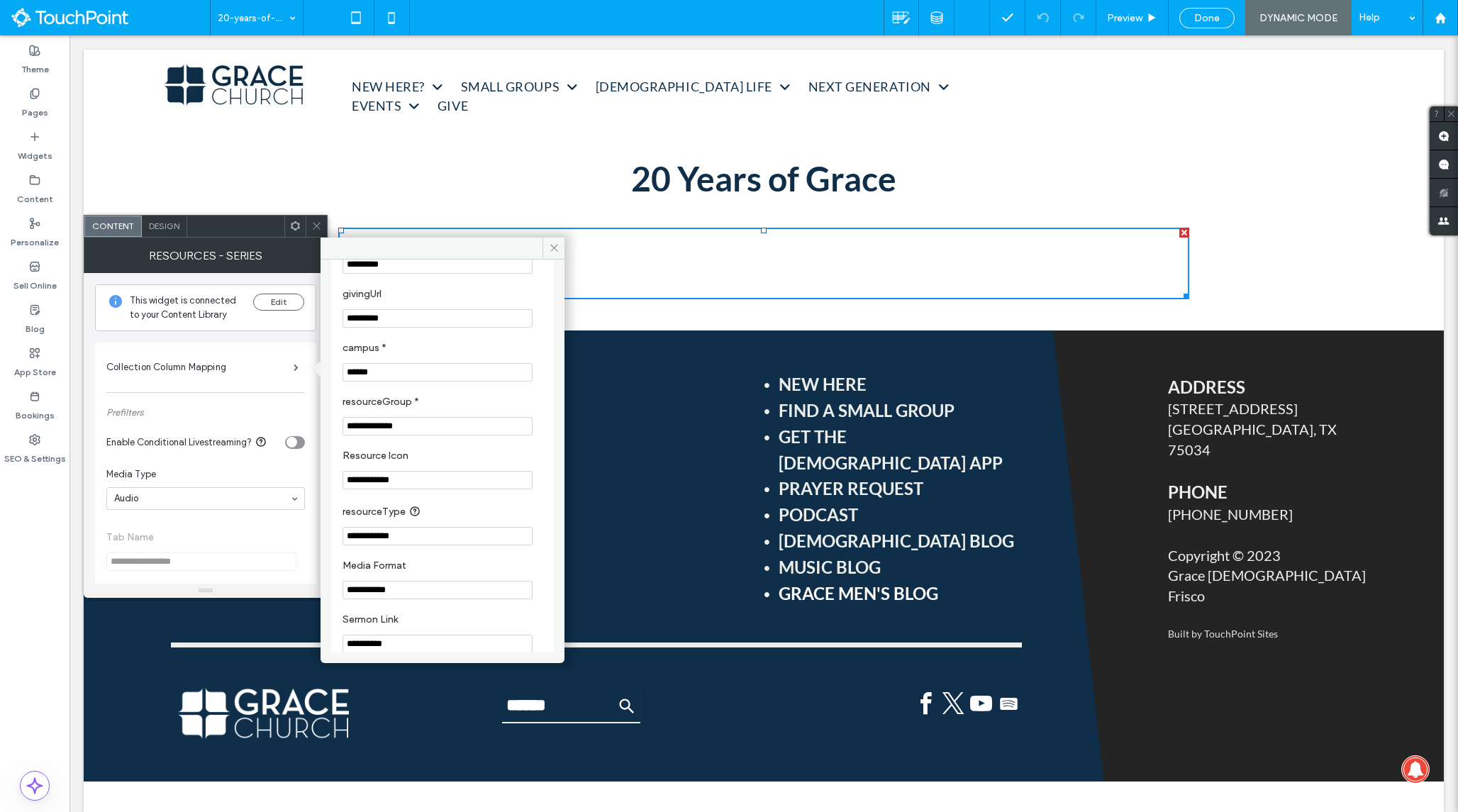
scroll to position [724, 0]
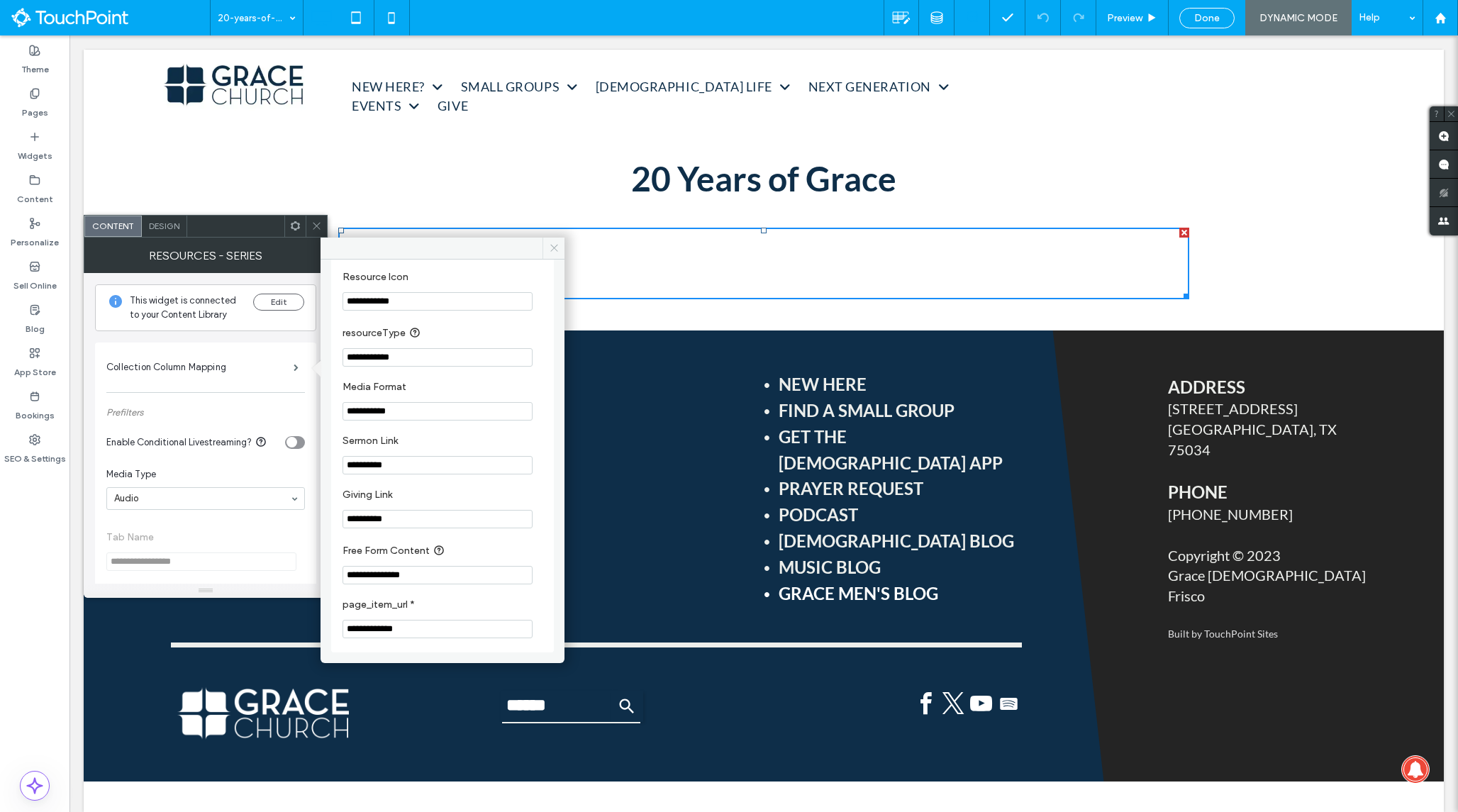
click at [554, 245] on icon at bounding box center [553, 247] width 10 height 10
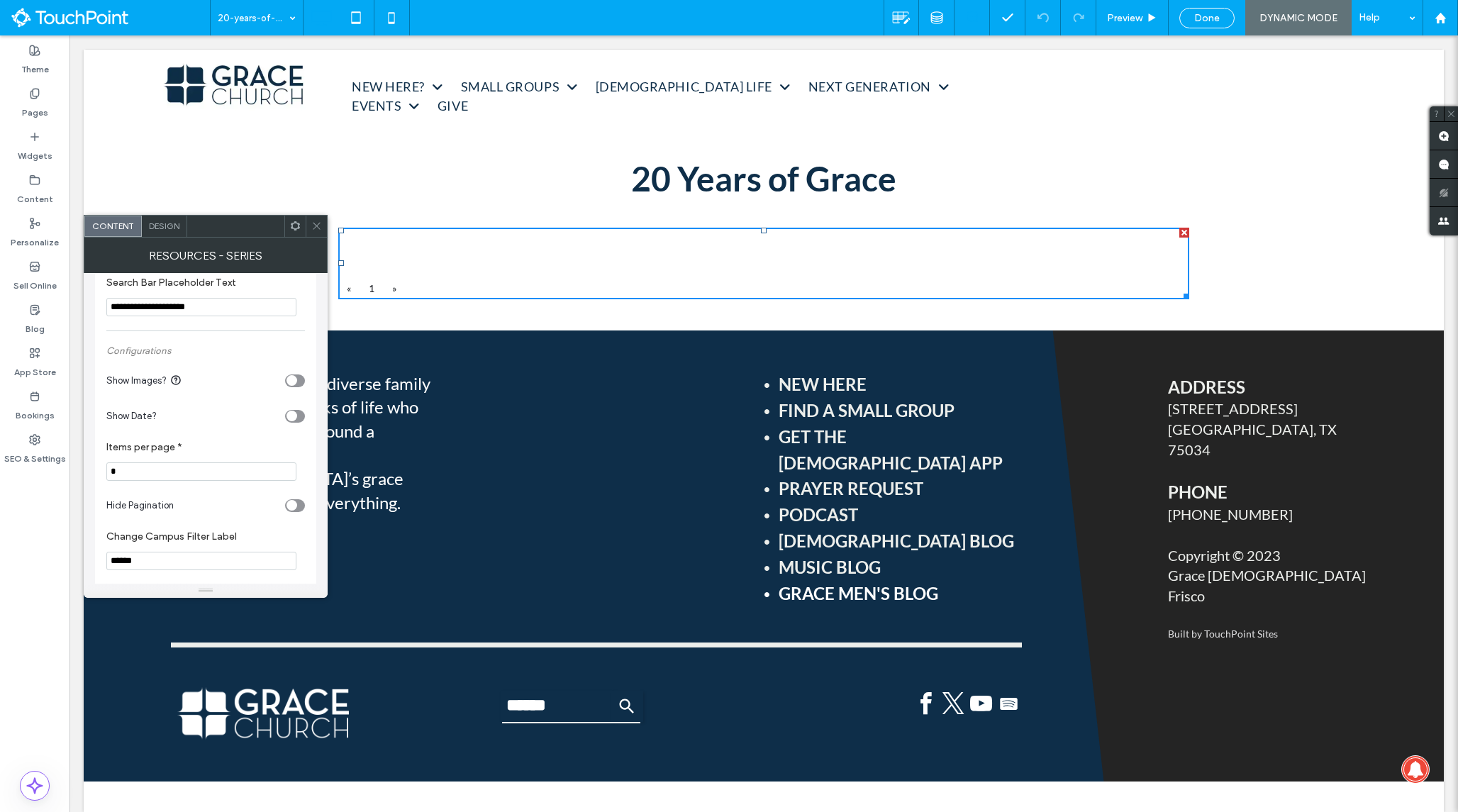
scroll to position [537, 0]
click at [299, 385] on div "toggle" at bounding box center [294, 378] width 20 height 13
click at [297, 383] on div "toggle" at bounding box center [298, 377] width 10 height 10
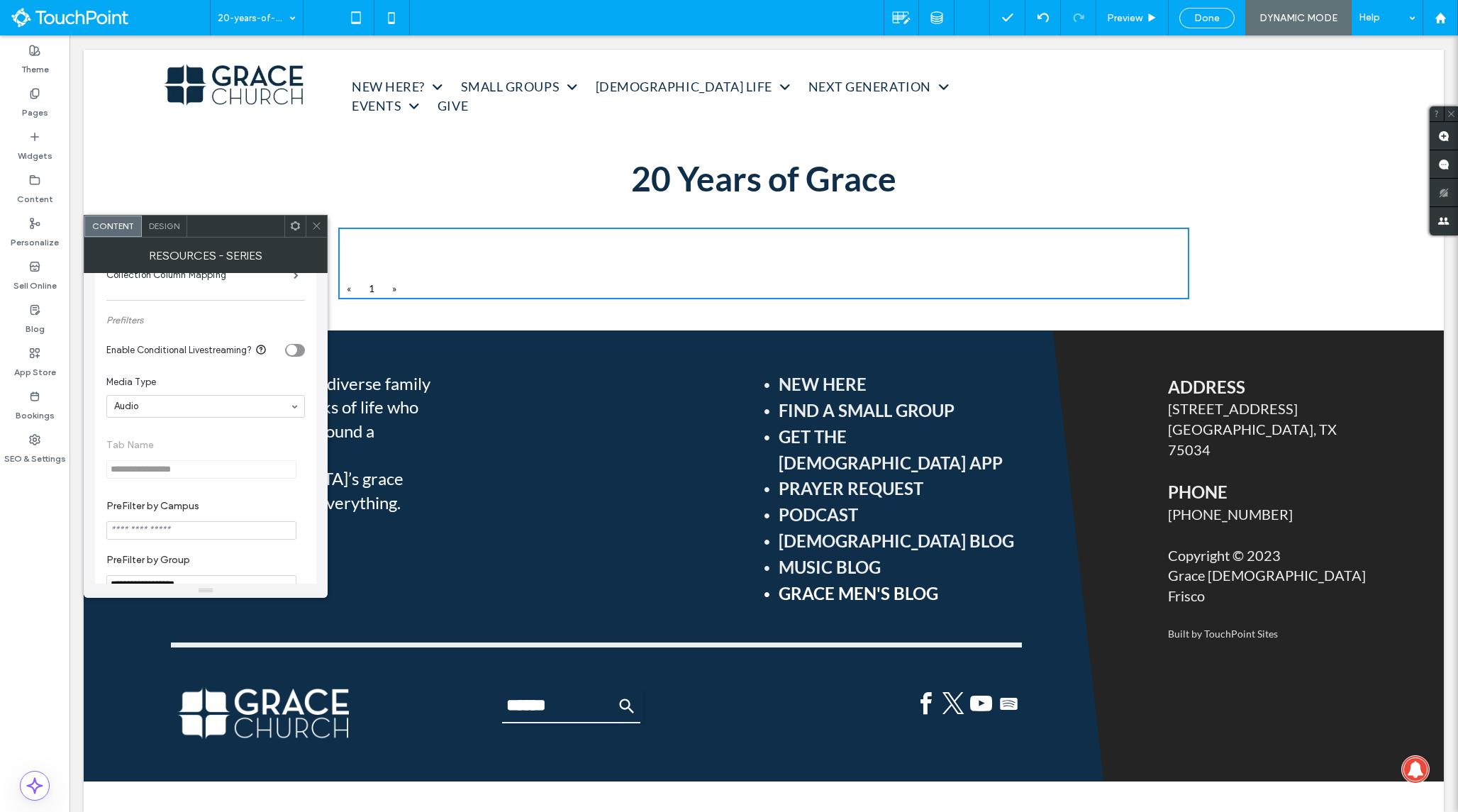
scroll to position [0, 0]
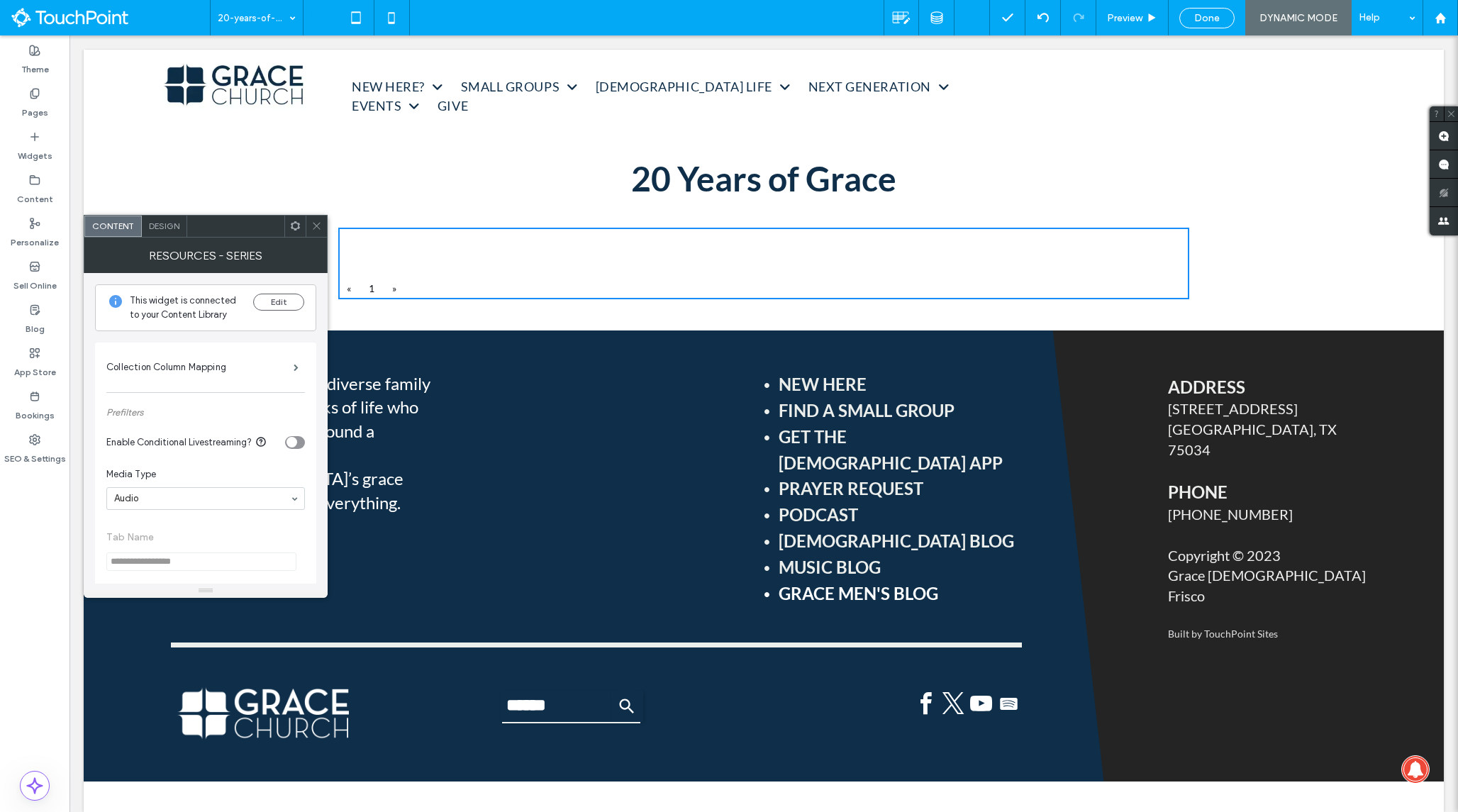
click at [163, 226] on span "Design" at bounding box center [164, 226] width 31 height 10
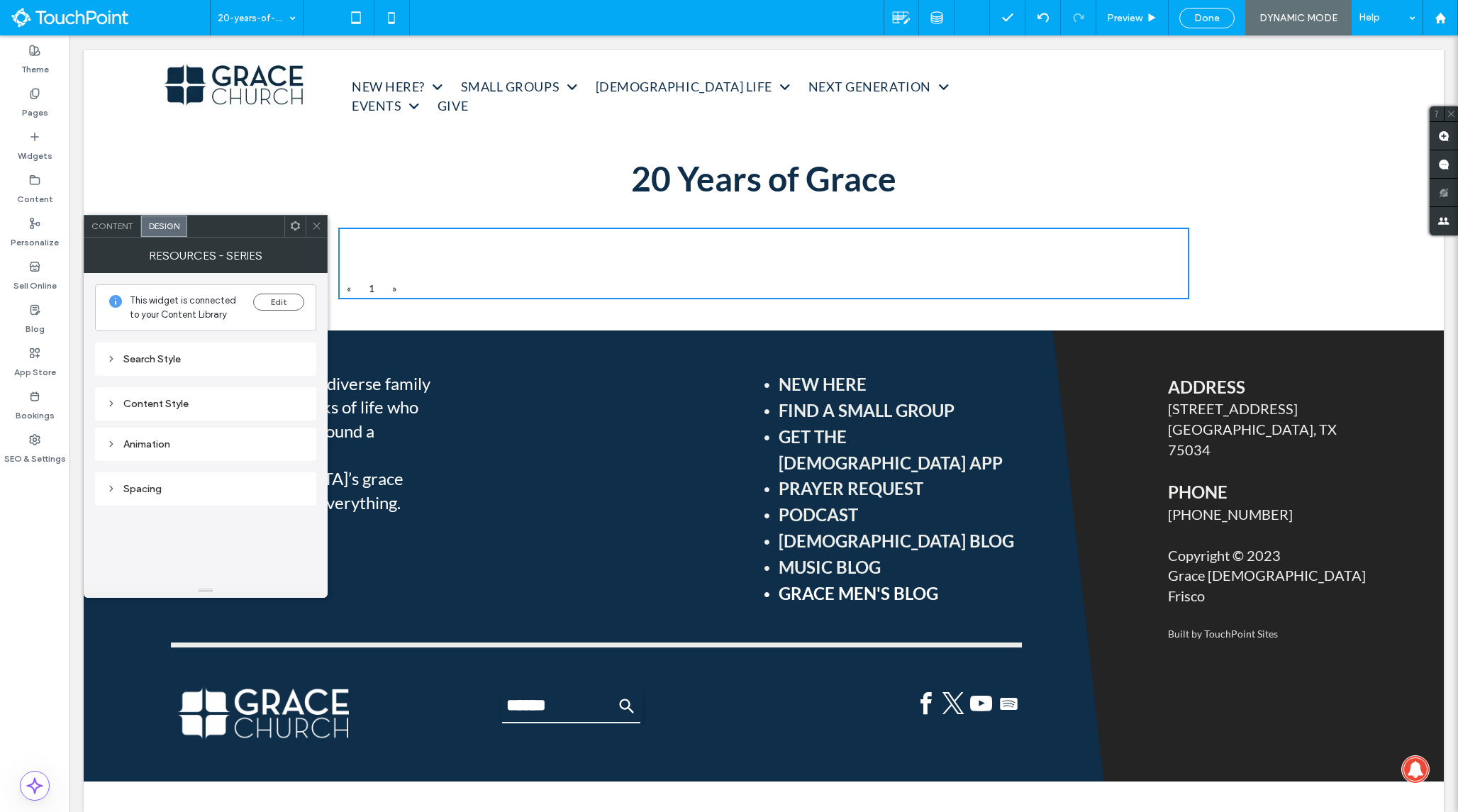
click at [122, 230] on span "Content" at bounding box center [112, 226] width 42 height 10
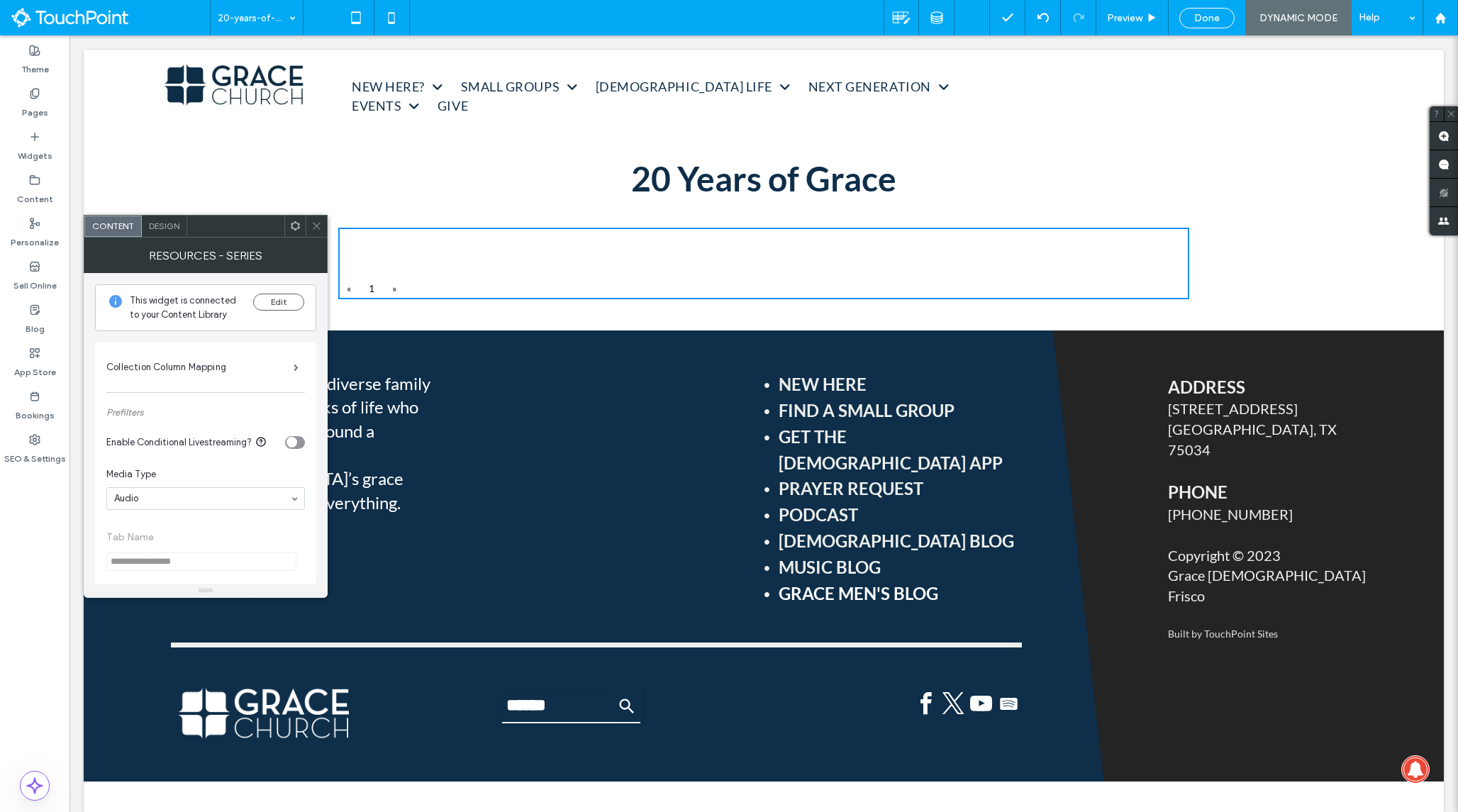
click at [297, 227] on use at bounding box center [295, 226] width 9 height 9
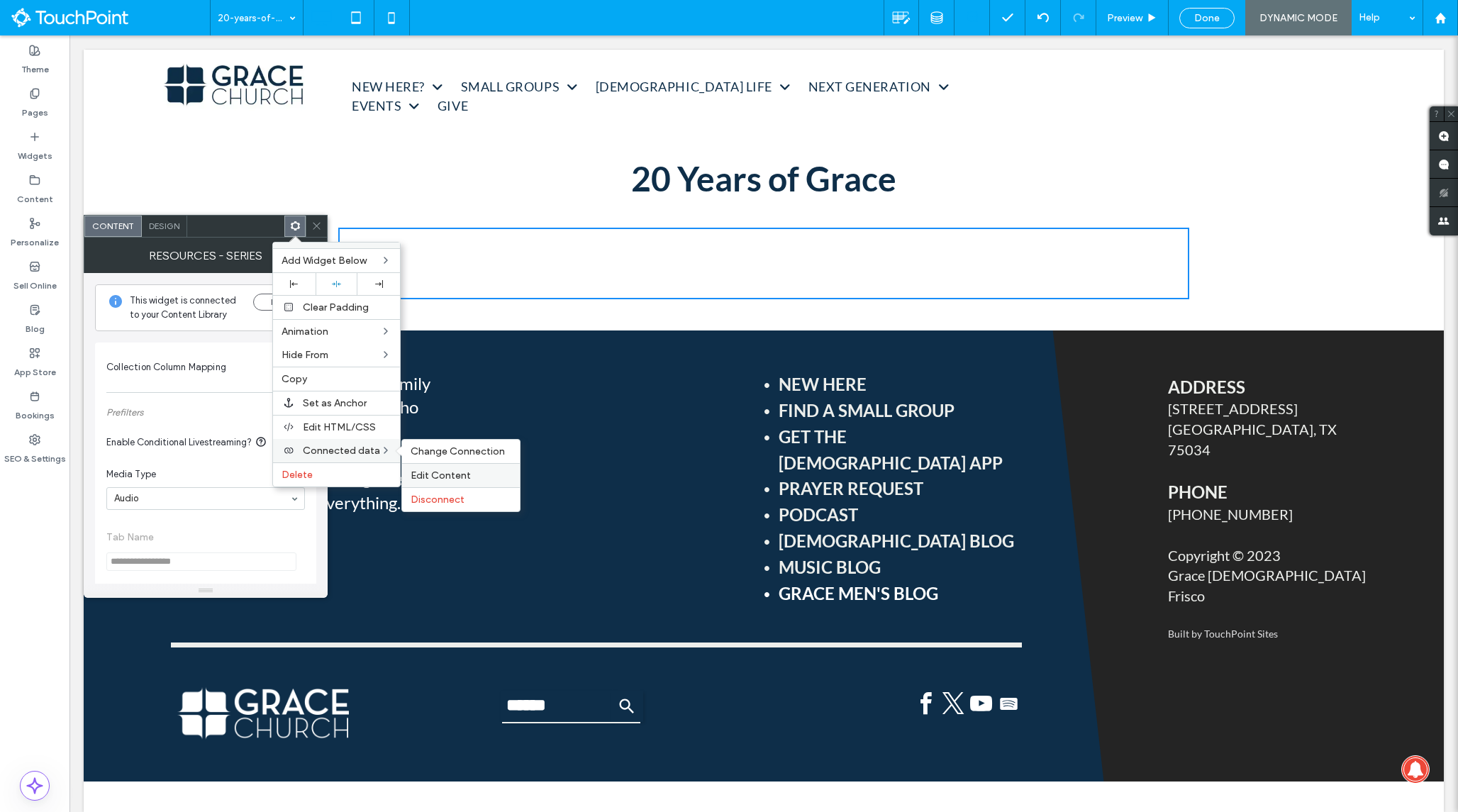
click at [444, 469] on span "Edit Content" at bounding box center [441, 475] width 60 height 12
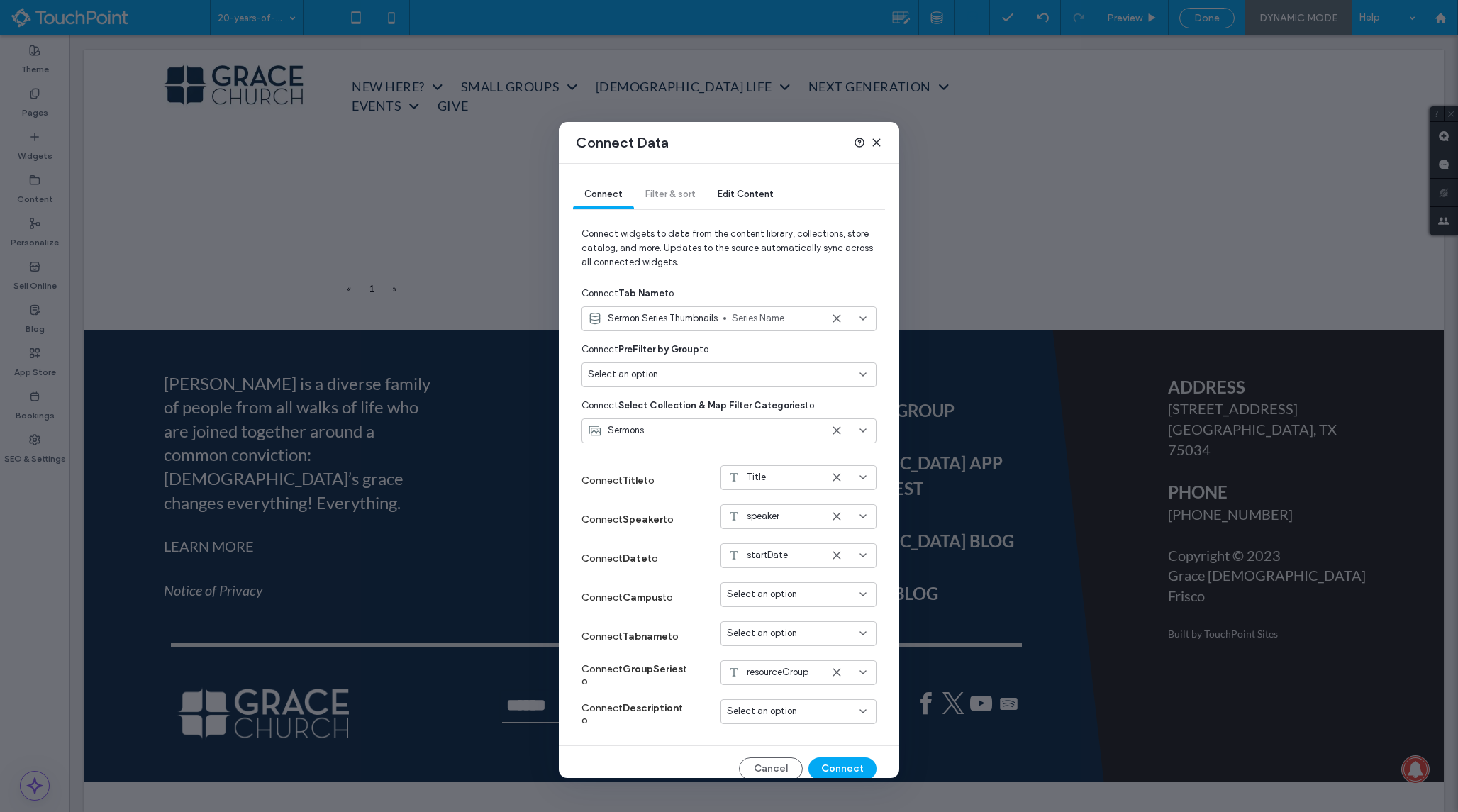
scroll to position [13, 0]
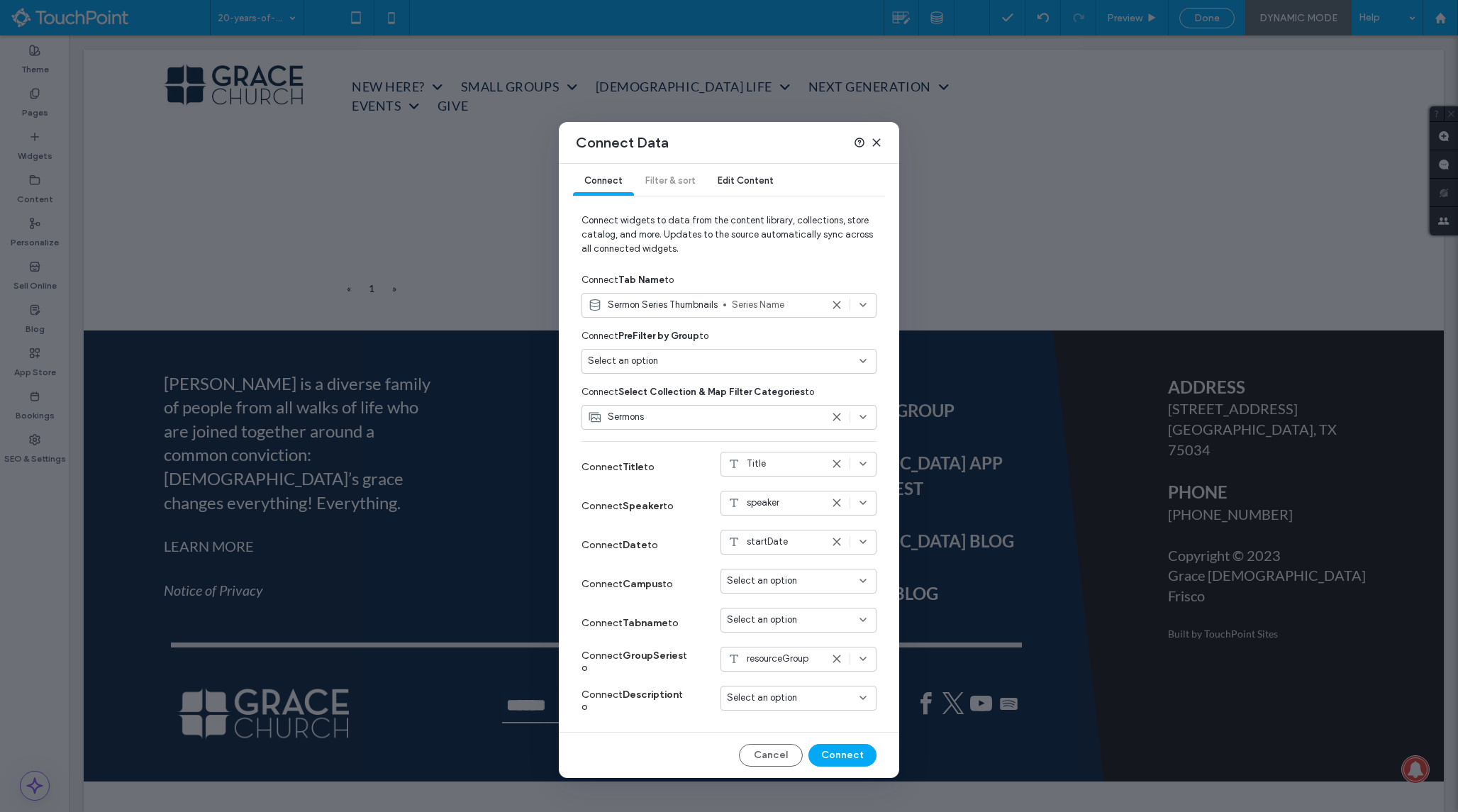
click at [876, 146] on icon at bounding box center [876, 142] width 11 height 11
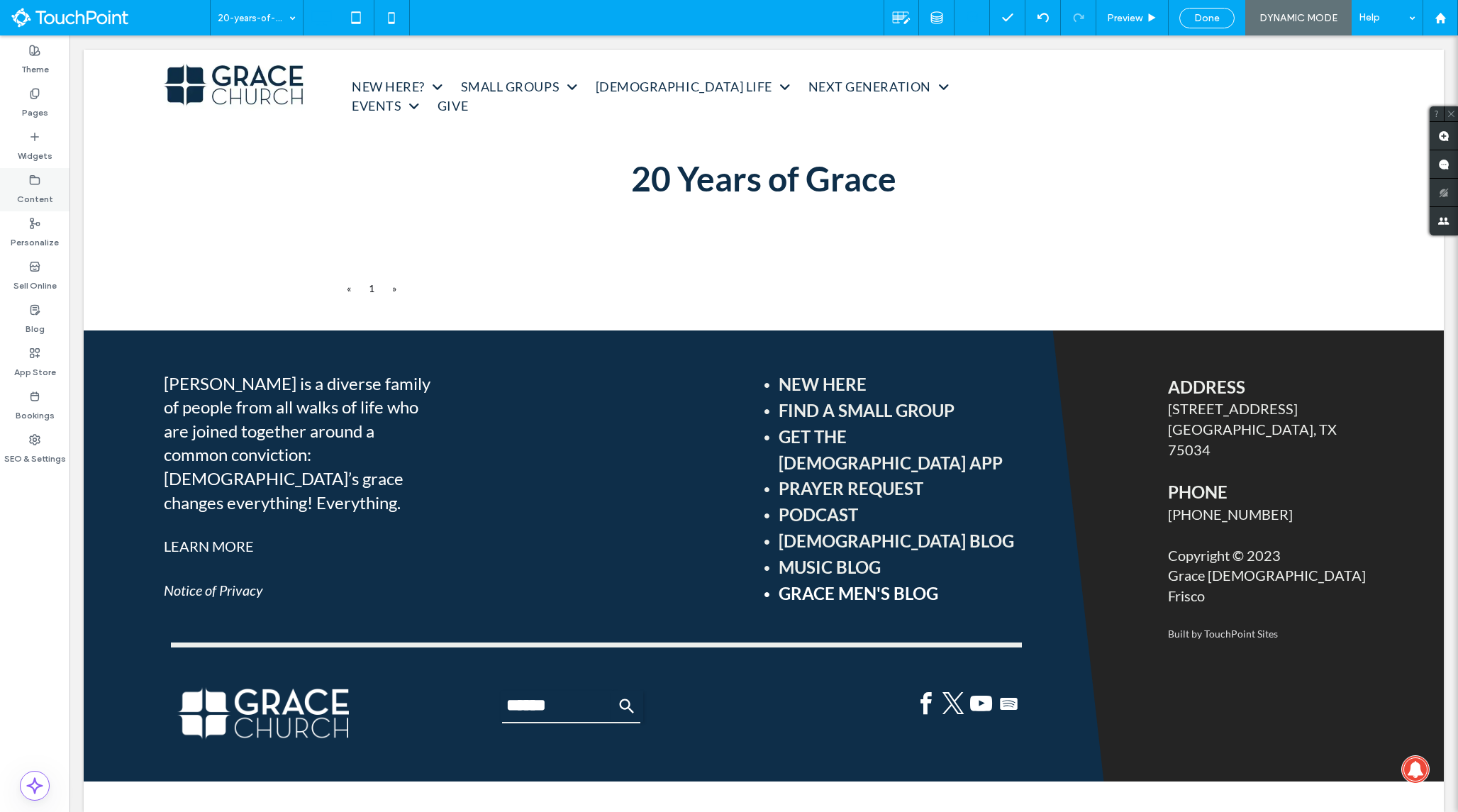
click at [55, 194] on div "Content" at bounding box center [35, 189] width 70 height 44
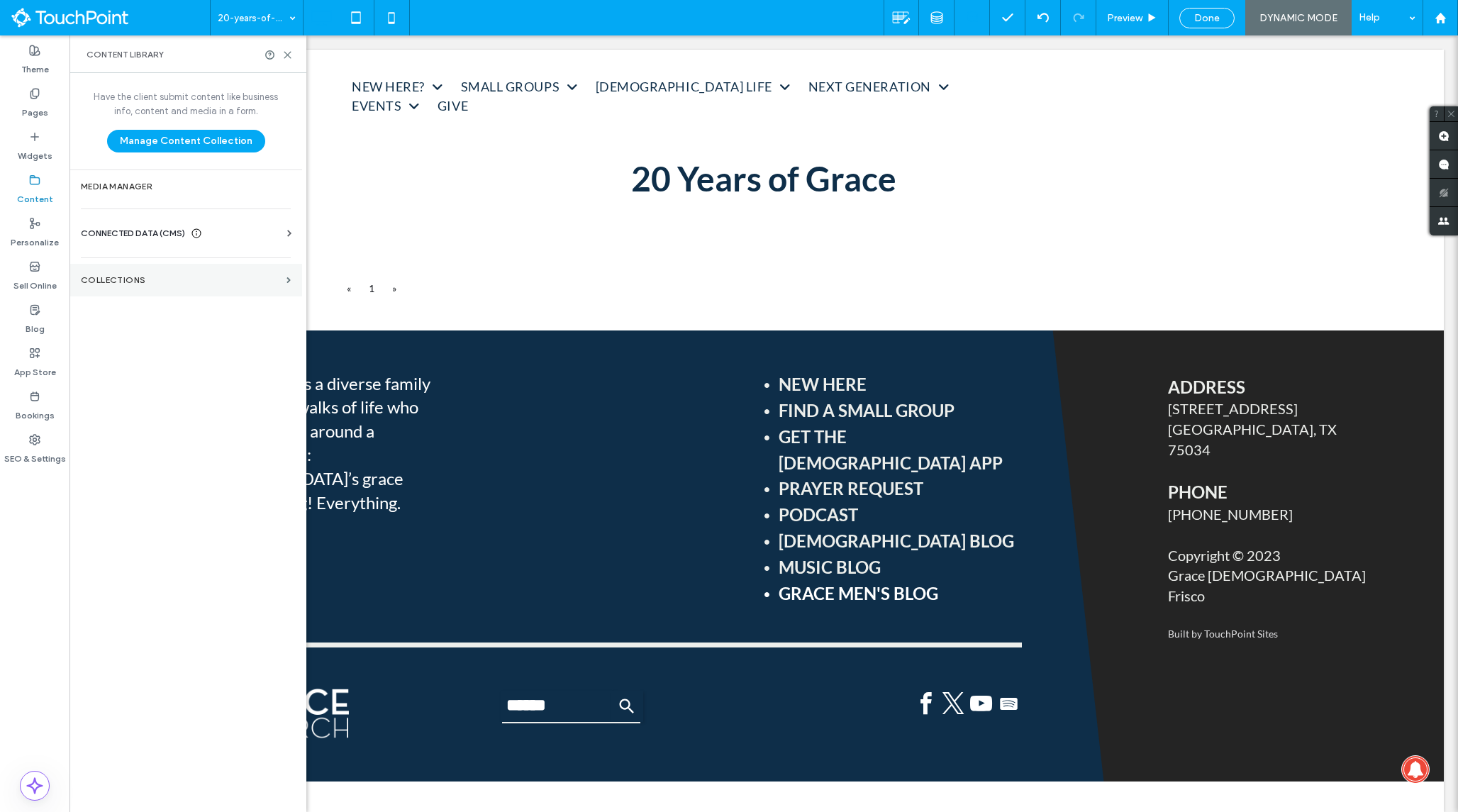
click at [129, 286] on section "Collections" at bounding box center [186, 279] width 233 height 32
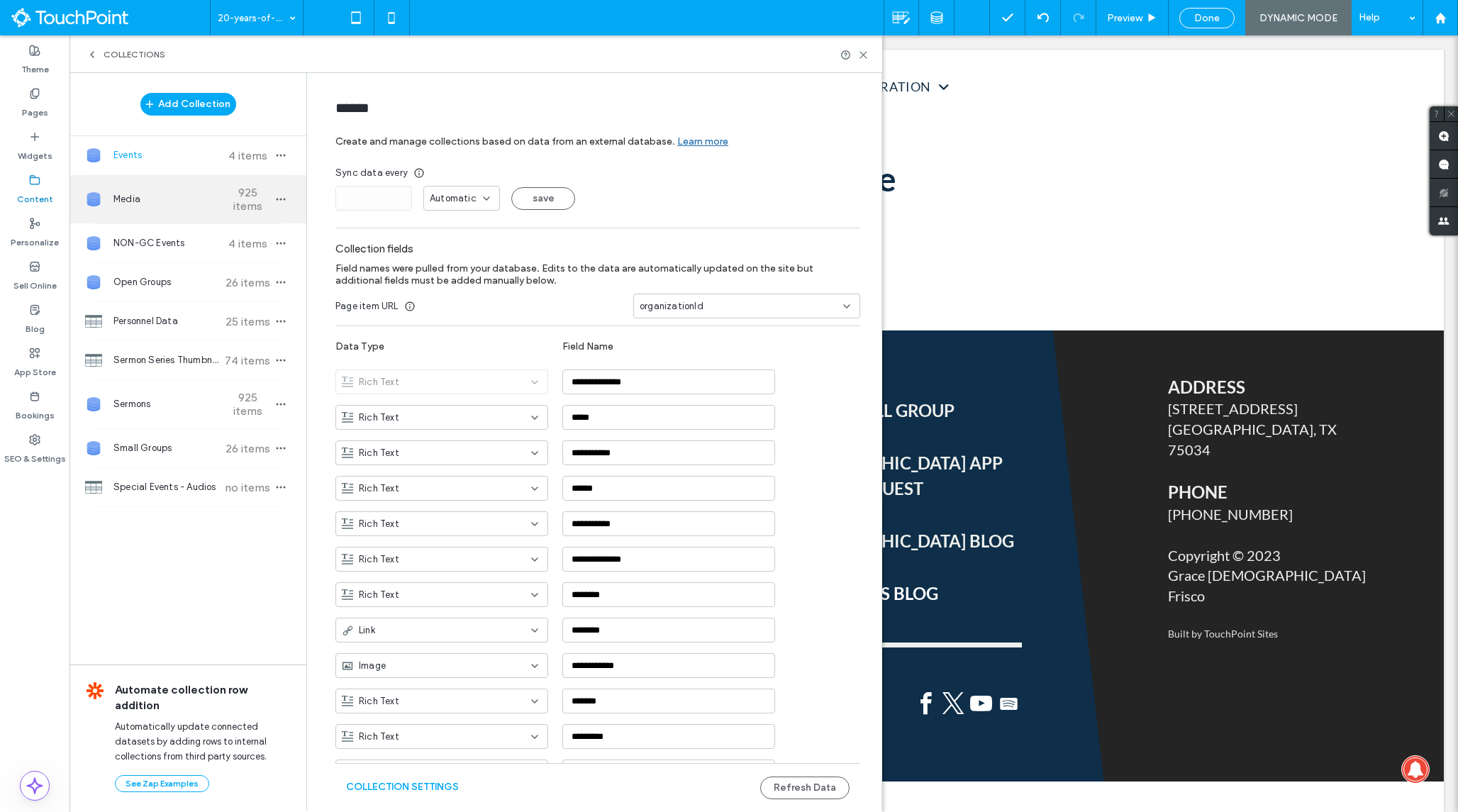
click at [173, 195] on span "Media" at bounding box center [165, 199] width 105 height 14
type input "*****"
click at [412, 784] on button "Collection Settings" at bounding box center [402, 787] width 112 height 23
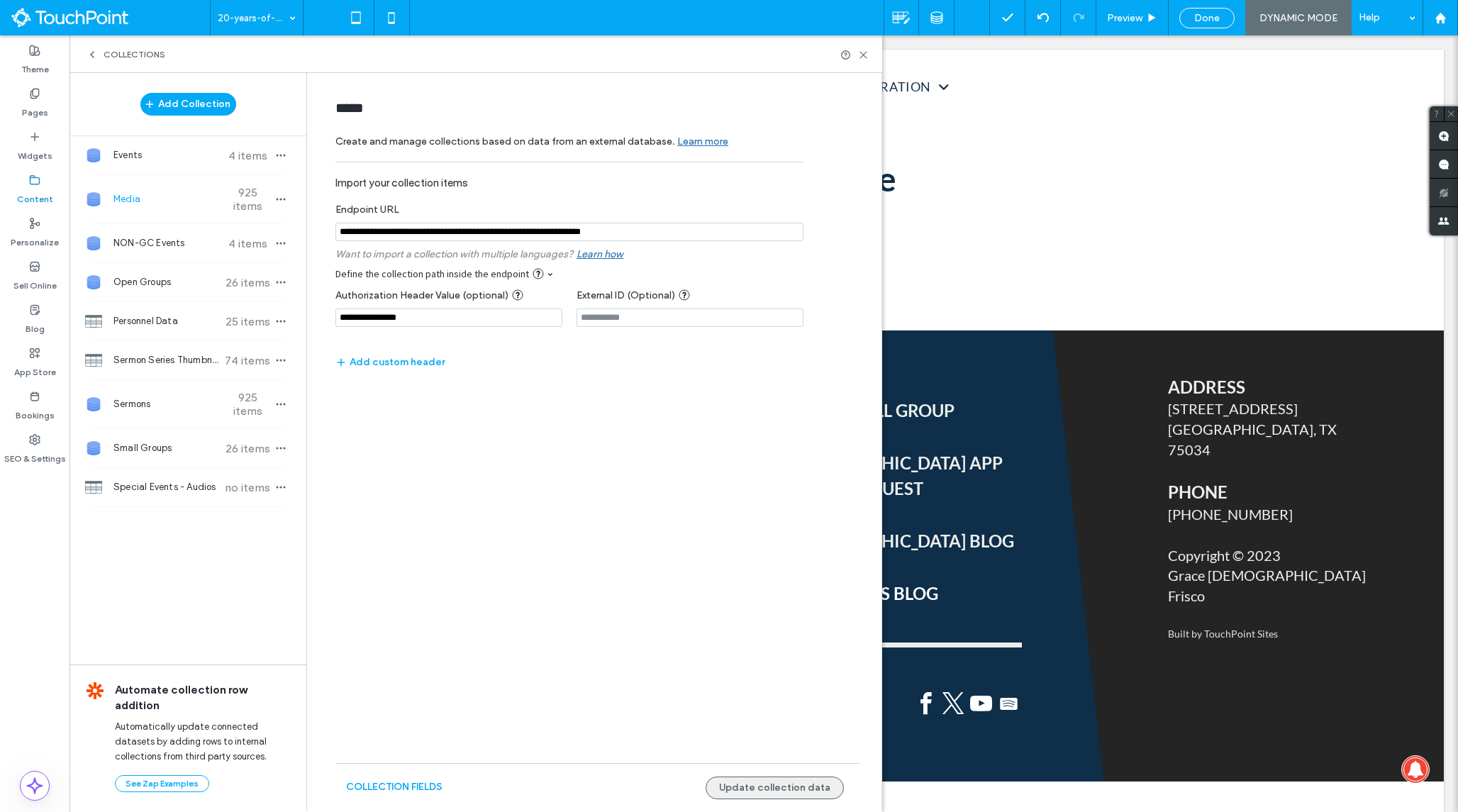
click at [779, 778] on button "Update collection data" at bounding box center [774, 787] width 139 height 23
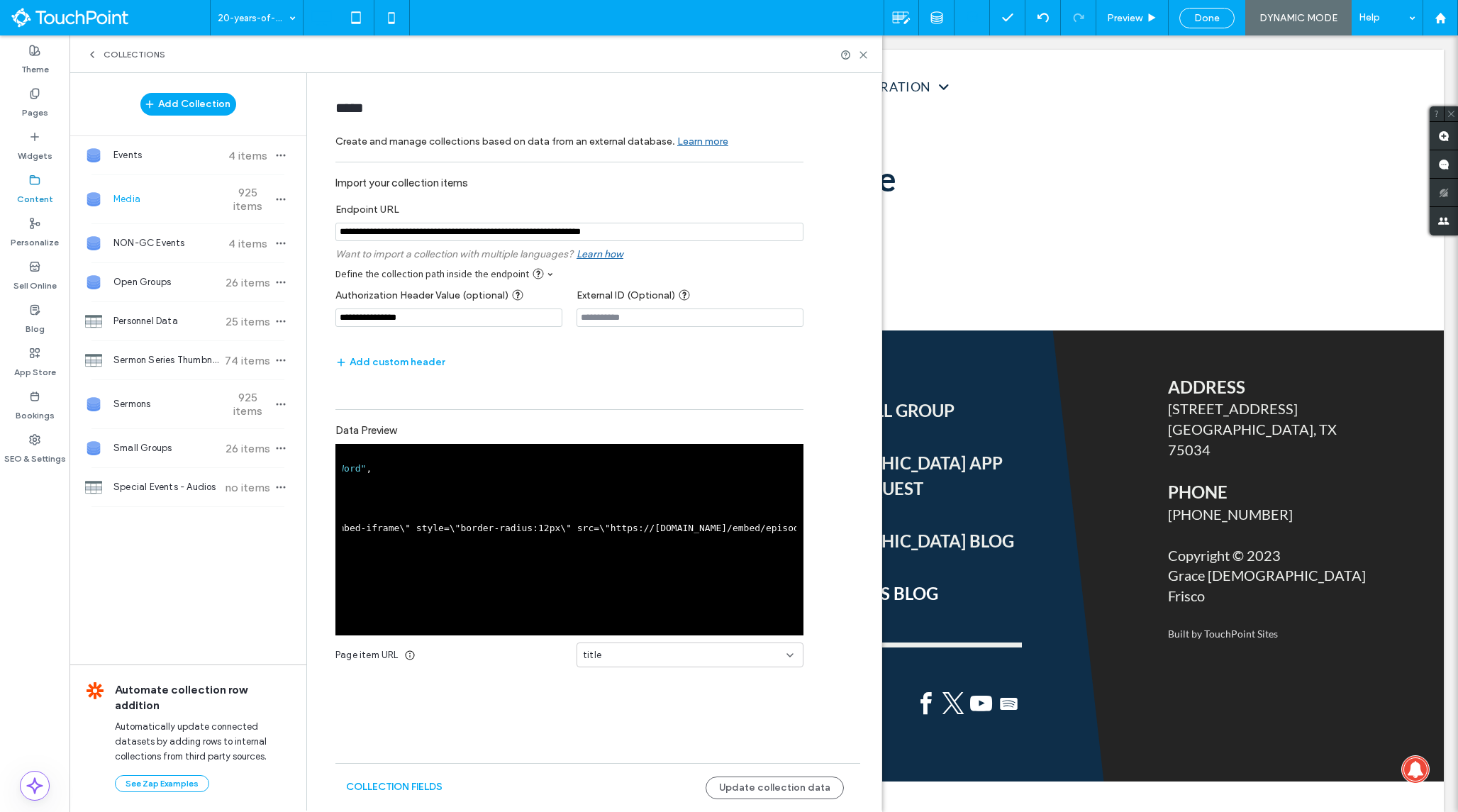
scroll to position [0, 331]
click at [465, 534] on pre "{ " title ": "Built On Gods Word" , " startDate ": "10/5/2025" , " resourceDesc…" at bounding box center [237, 559] width 454 height 215
drag, startPoint x: 500, startPoint y: 533, endPoint x: 685, endPoint y: 537, distance: 185.0
click at [685, 537] on div "{ " title ": "Built On Gods Word" , " startDate ": "10/5/2025" , " resourceDesc…" at bounding box center [569, 559] width 454 height 215
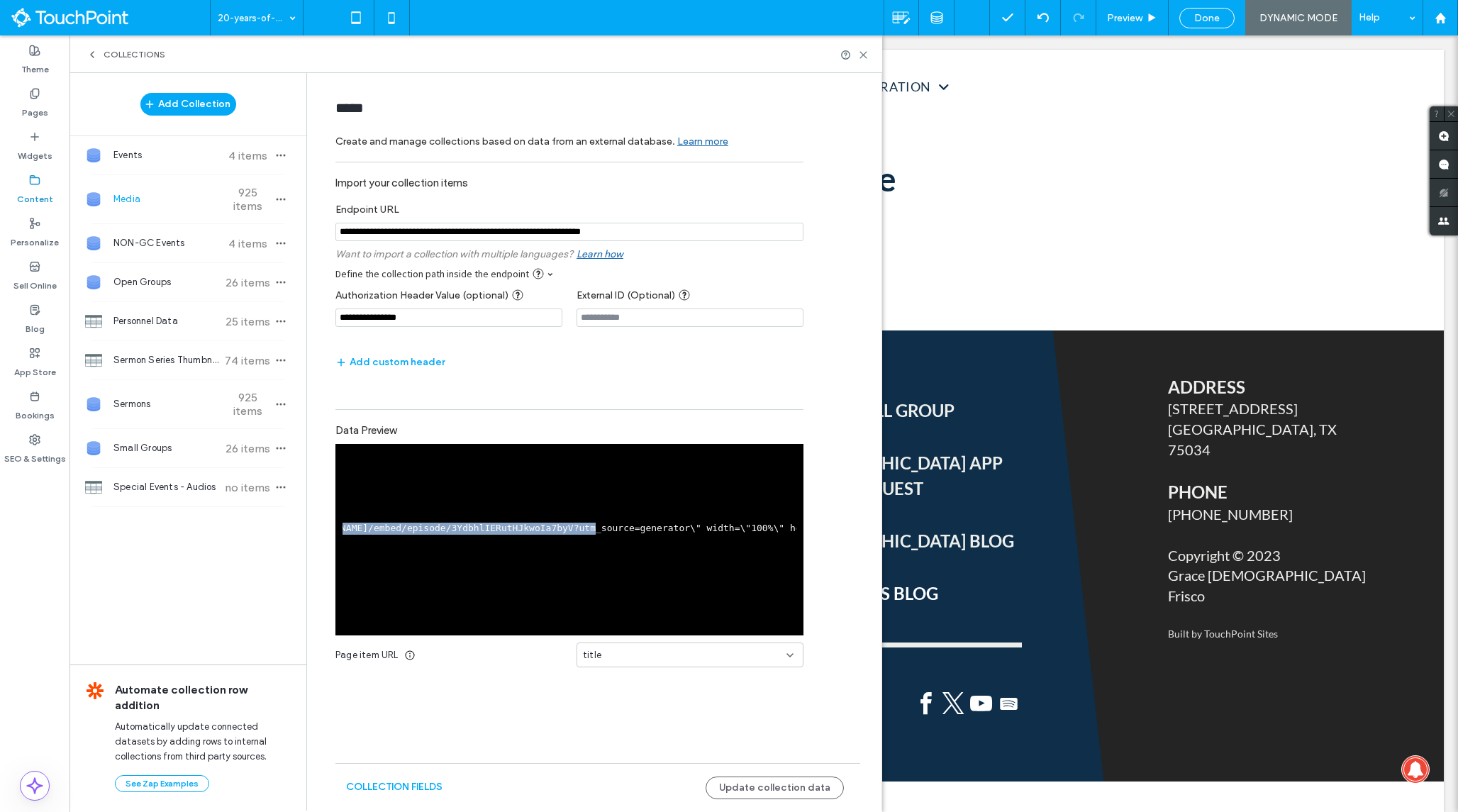
click at [609, 548] on div "{ " title ": "Built On Gods Word" , " startDate ": "10/5/2025" , " resourceDesc…" at bounding box center [569, 559] width 454 height 215
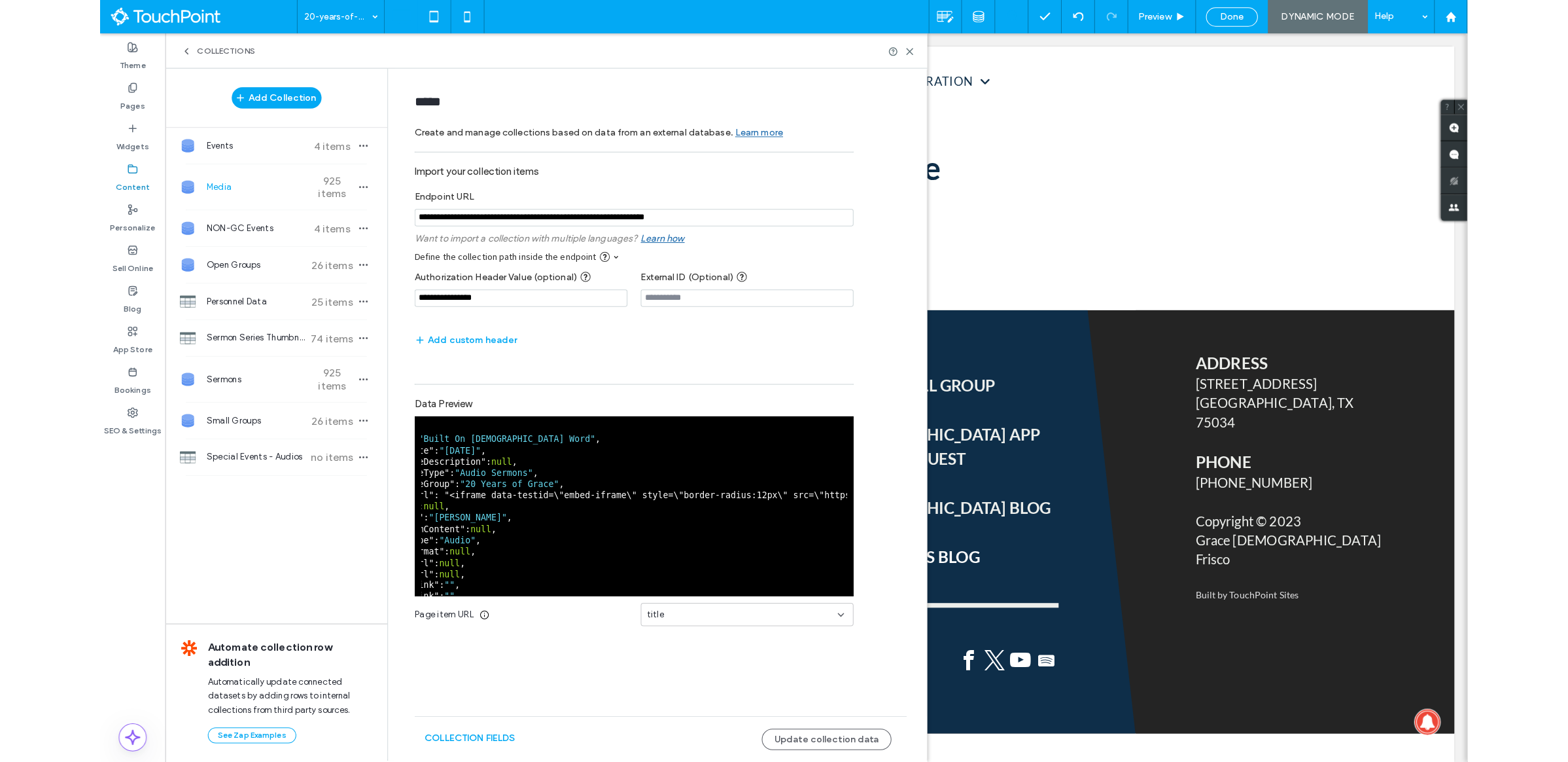
scroll to position [0, 180]
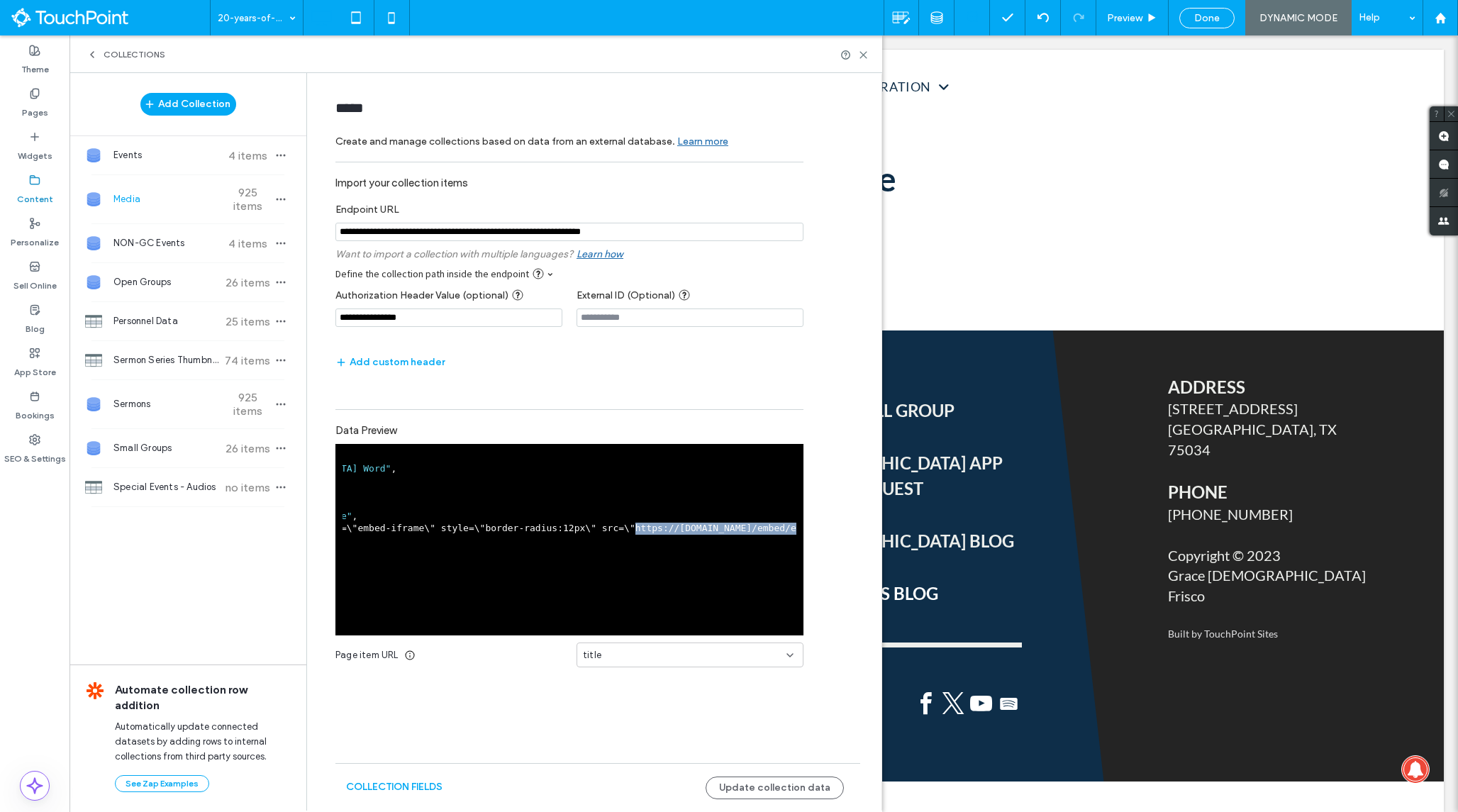
drag, startPoint x: 591, startPoint y: 534, endPoint x: 636, endPoint y: 533, distance: 45.0
click at [601, 533] on pre "{ " title ": "Built On Gods Word" , " startDate ": "10/5/2025" , " resourceDesc…" at bounding box center [373, 559] width 454 height 215
copy pre "https://open.spotify.com/embed/episode/3YdbhlIERutHJkwoIa7byV"
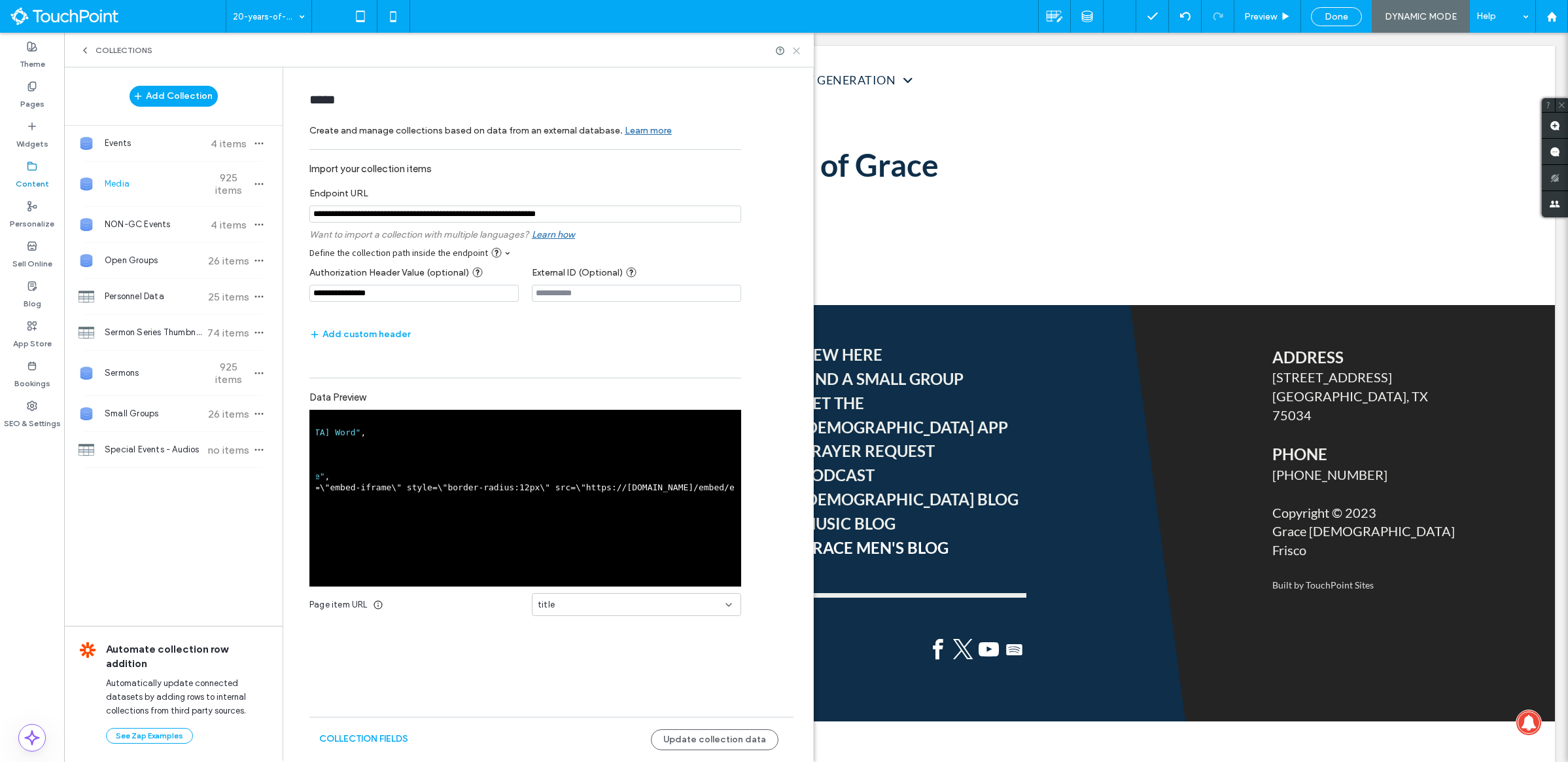
click at [800, 46] on icon at bounding box center [796, 50] width 9 height 9
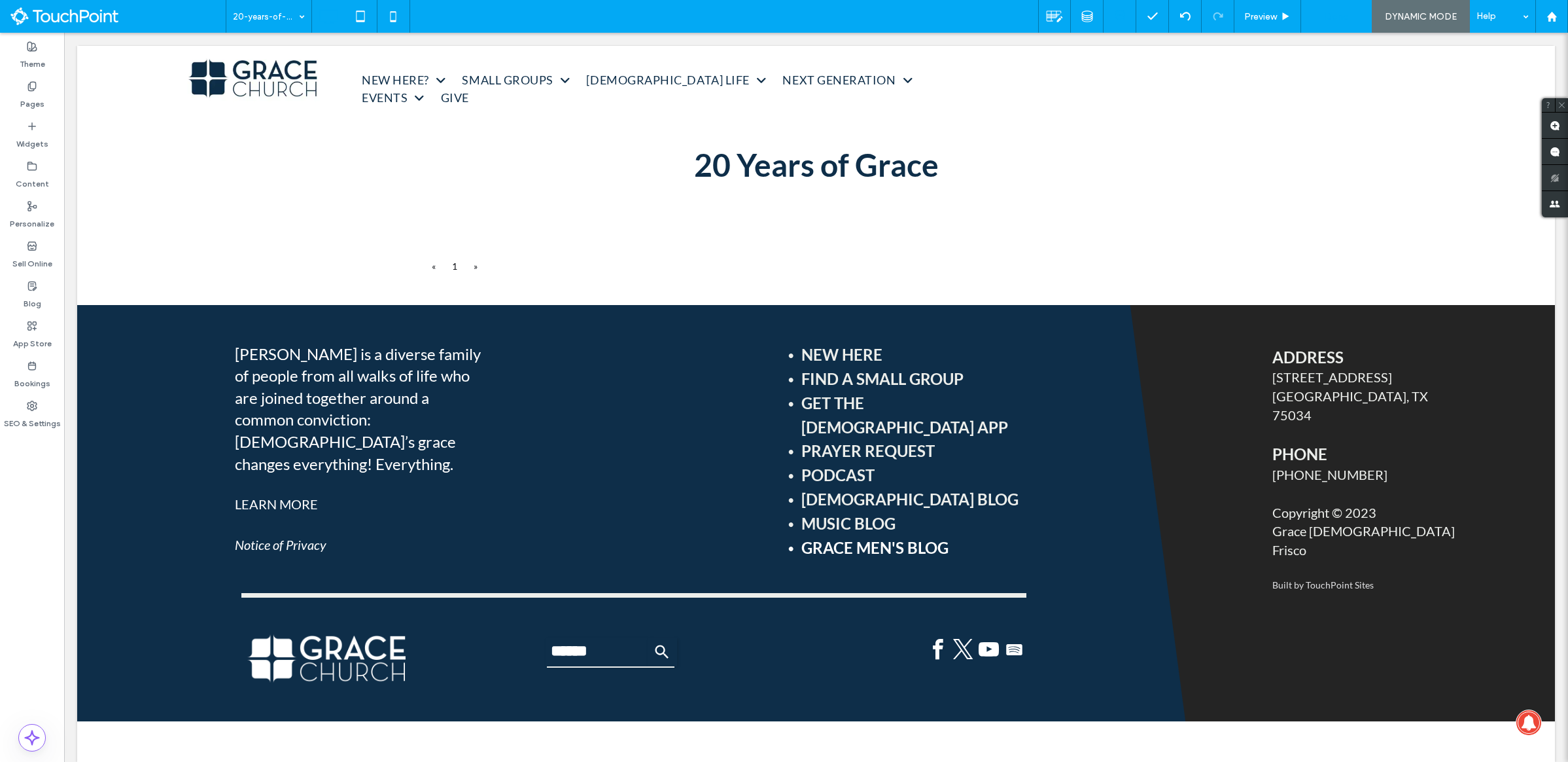
click at [1336, 13] on span "Done" at bounding box center [1336, 16] width 23 height 11
click at [1288, 19] on div "Grace Frisco Church Preview Republish Help Site Comments Team & Clients Automat…" at bounding box center [784, 381] width 1568 height 762
click at [1287, 21] on icon at bounding box center [1285, 16] width 12 height 12
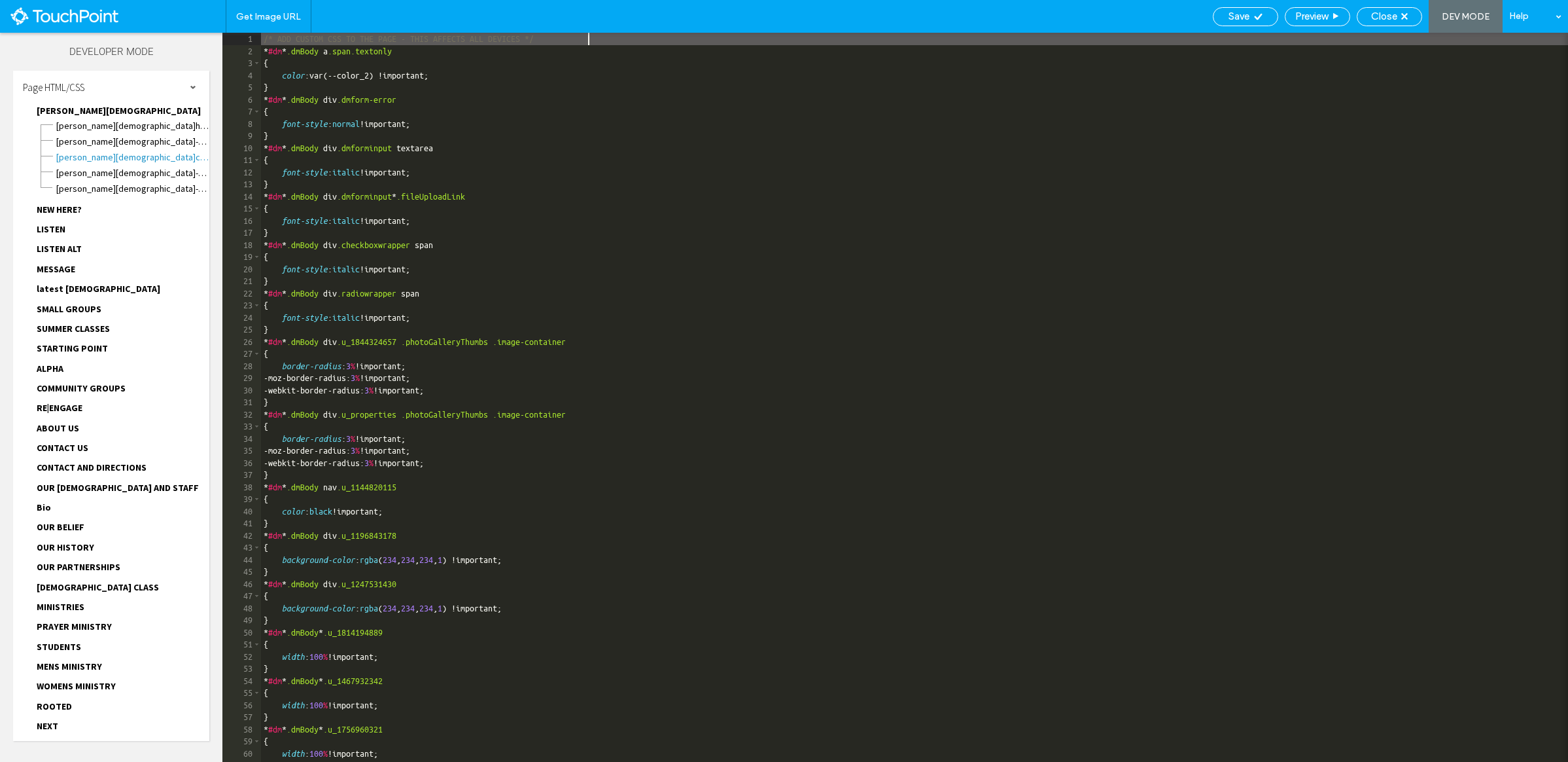
scroll to position [1, 0]
click at [99, 123] on span "Grace Frisco Church.html" at bounding box center [132, 126] width 154 height 13
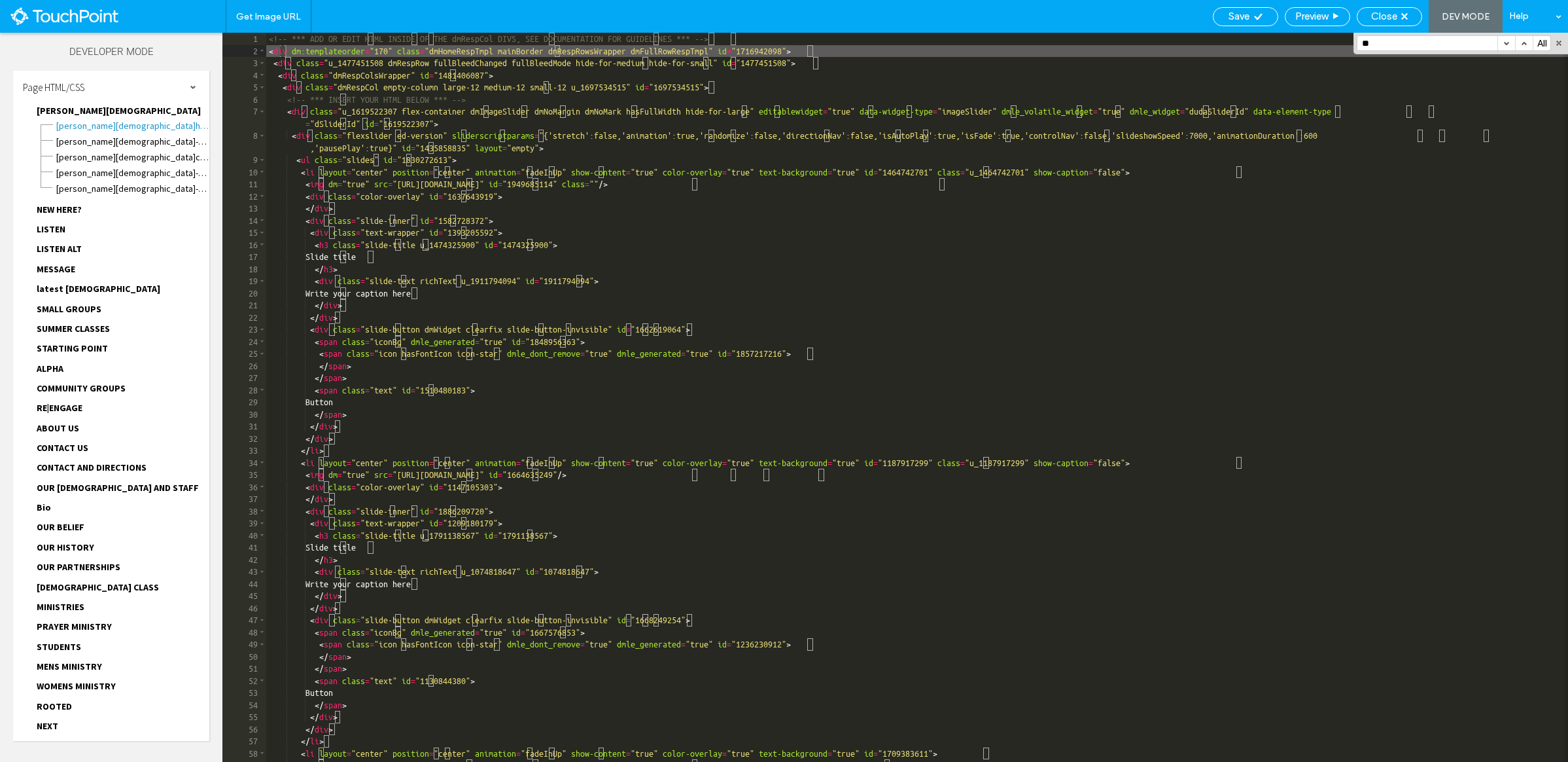
scroll to position [0, 0]
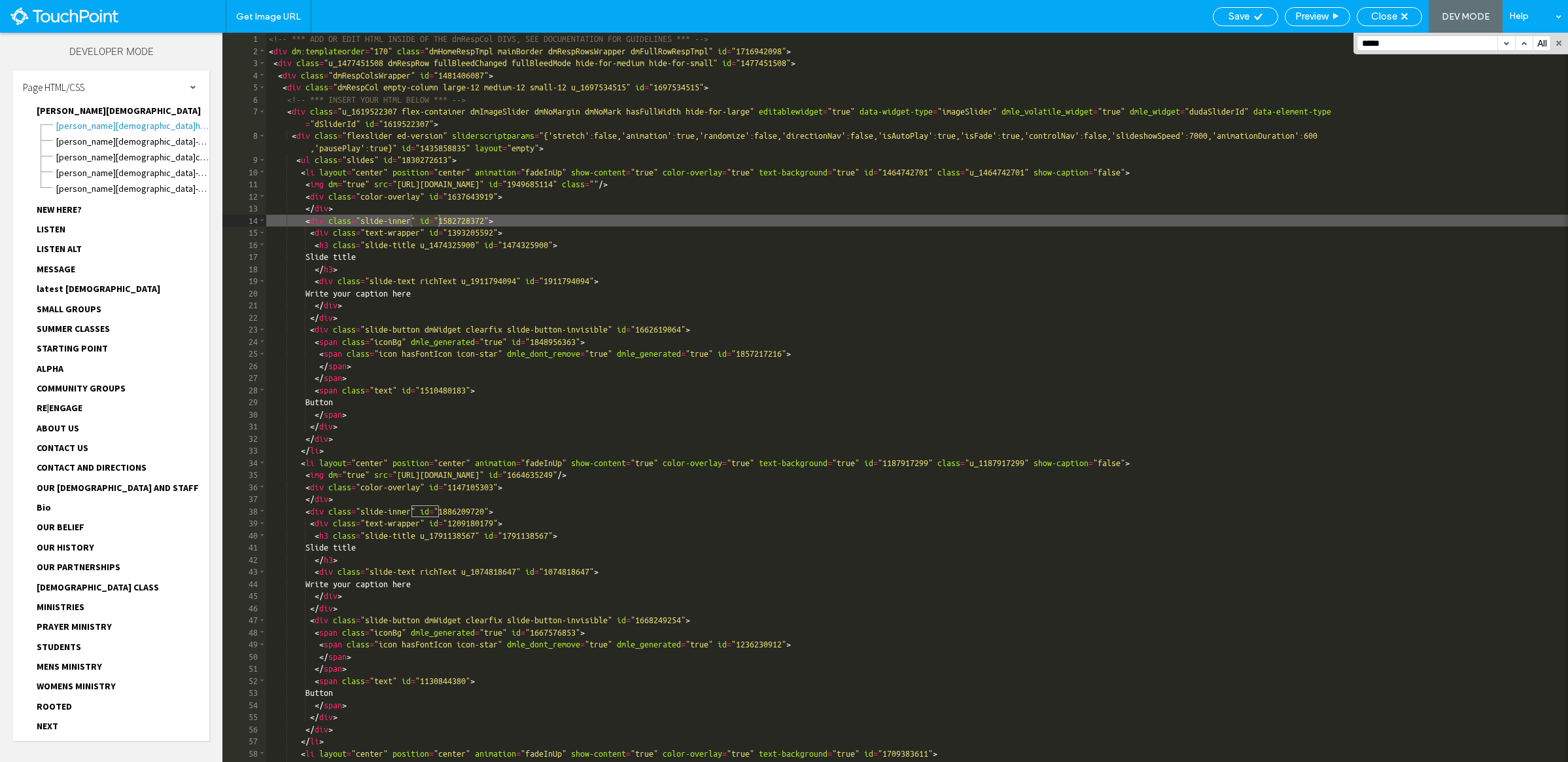
type input "*****"
click at [1345, 42] on button "button" at bounding box center [1507, 43] width 18 height 15
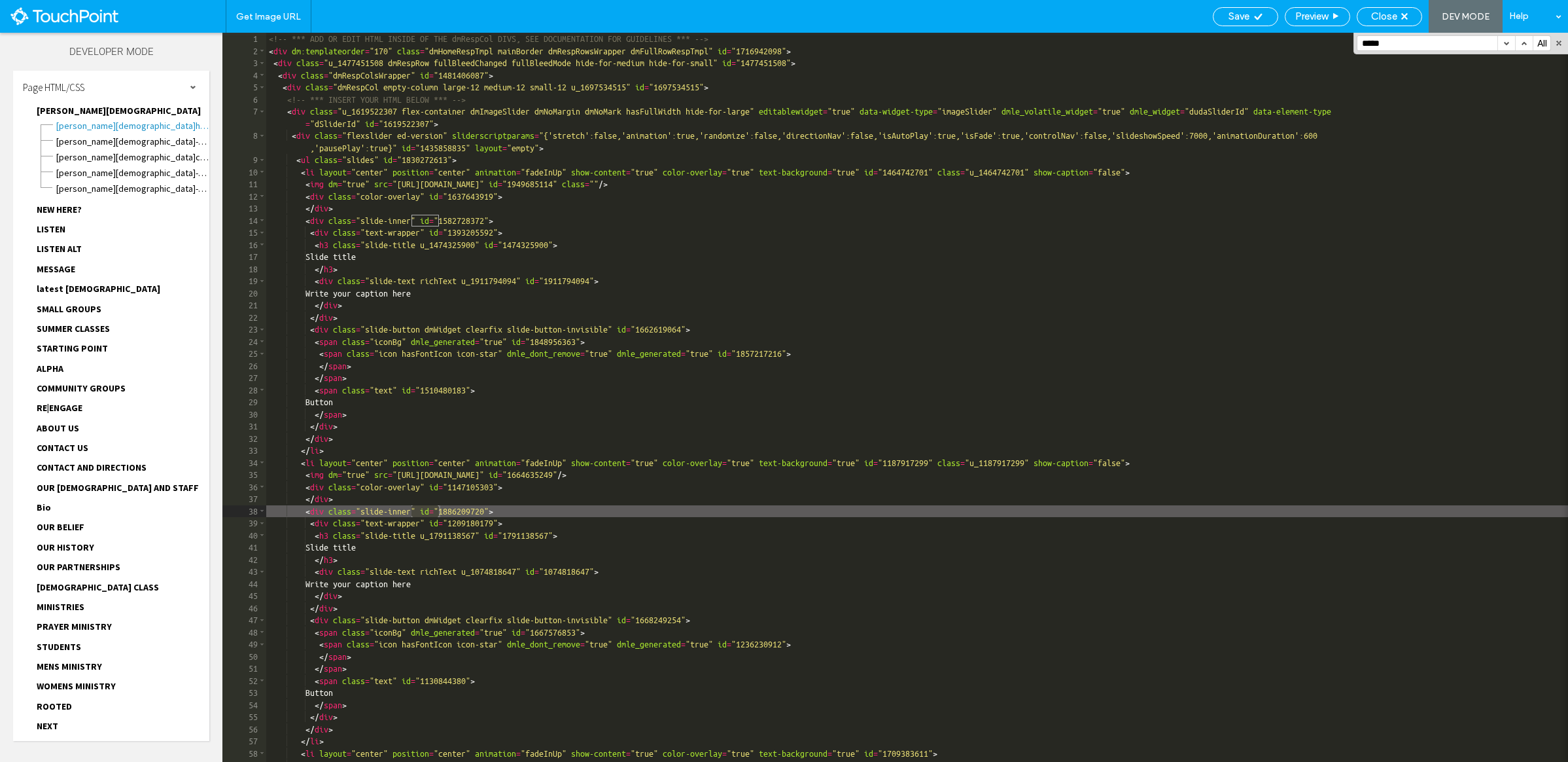
click at [1345, 42] on button "button" at bounding box center [1507, 43] width 18 height 15
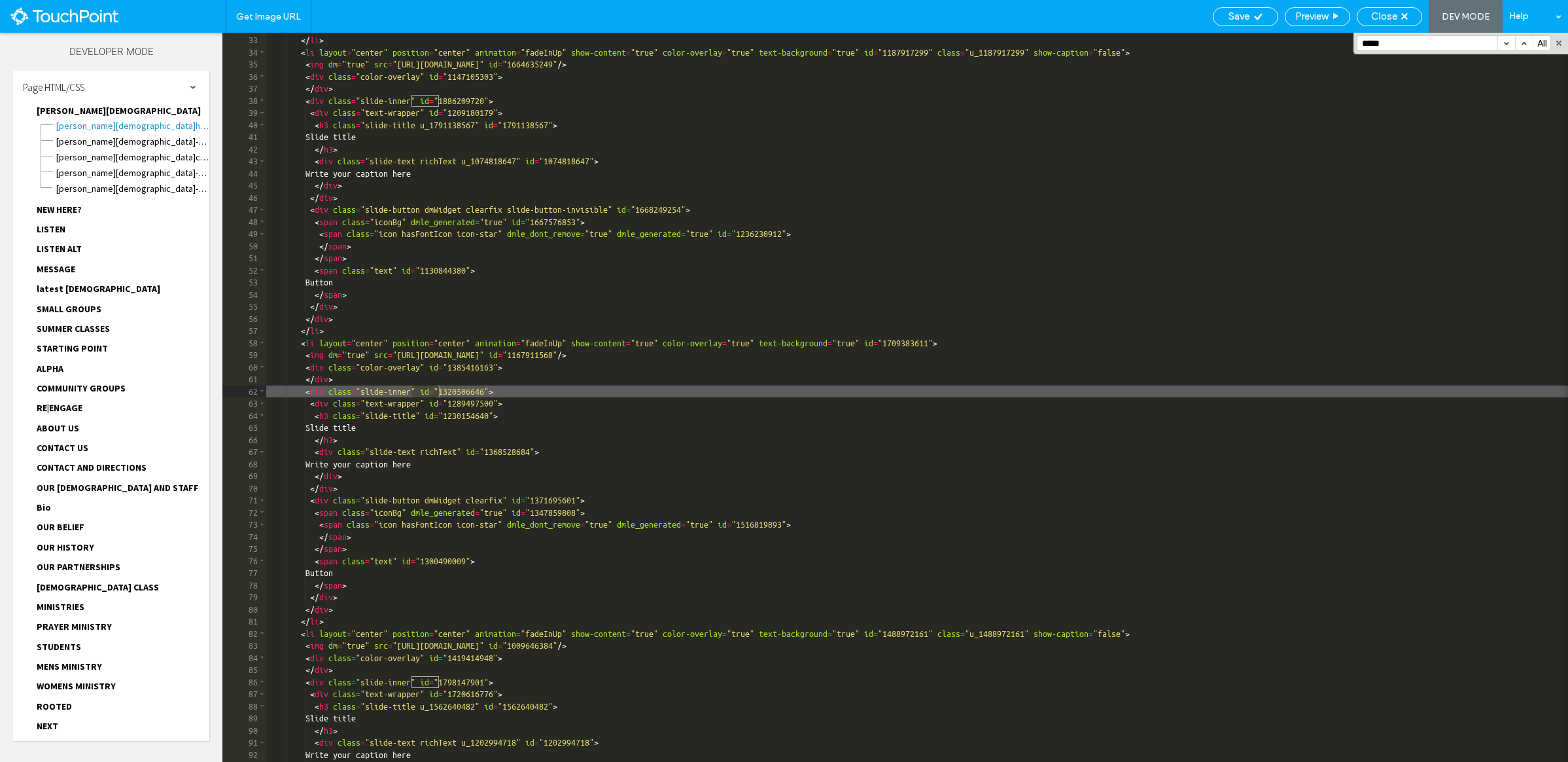
click at [1345, 42] on button "button" at bounding box center [1507, 43] width 18 height 15
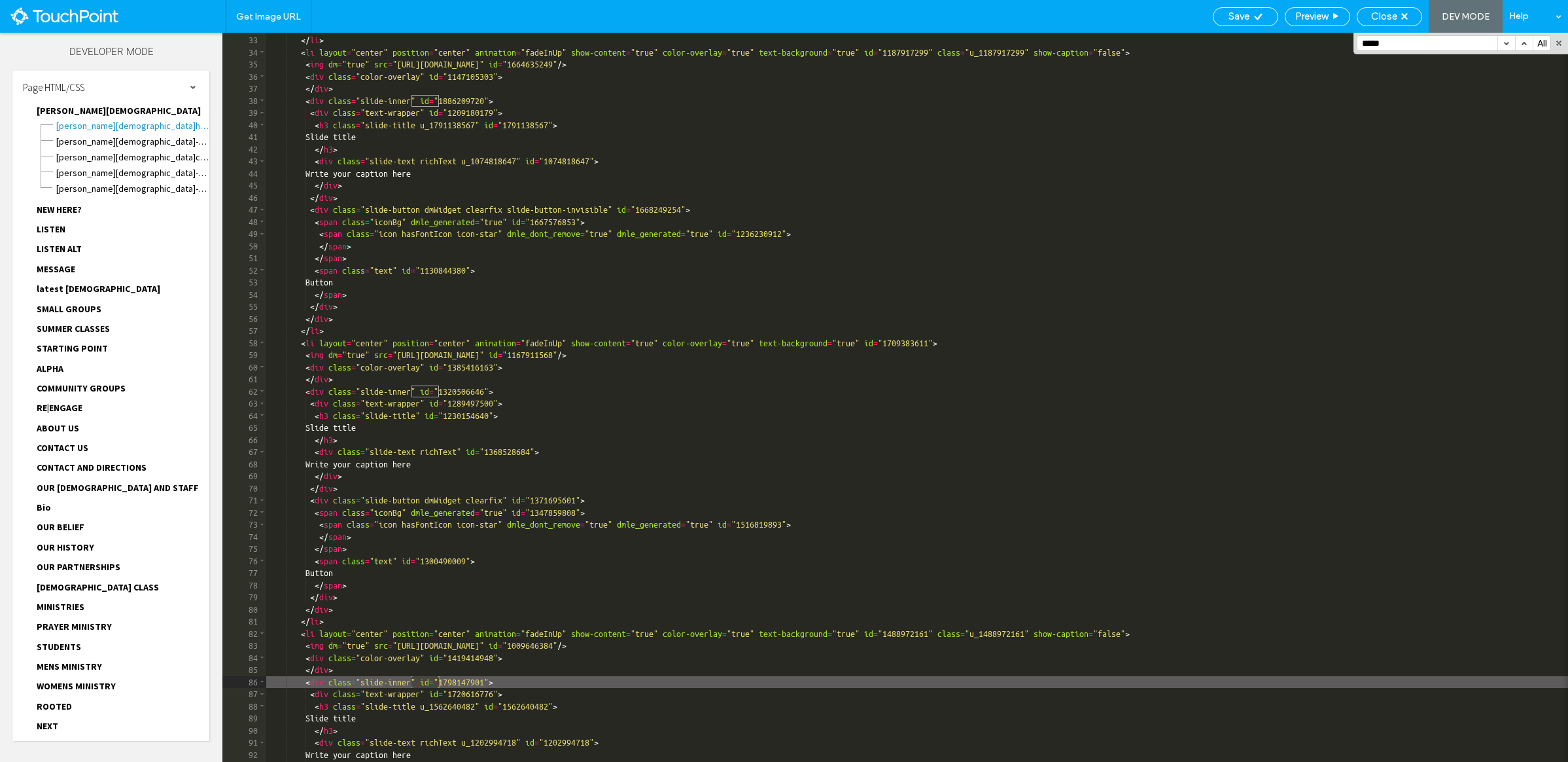
click at [1345, 42] on button "button" at bounding box center [1507, 43] width 18 height 15
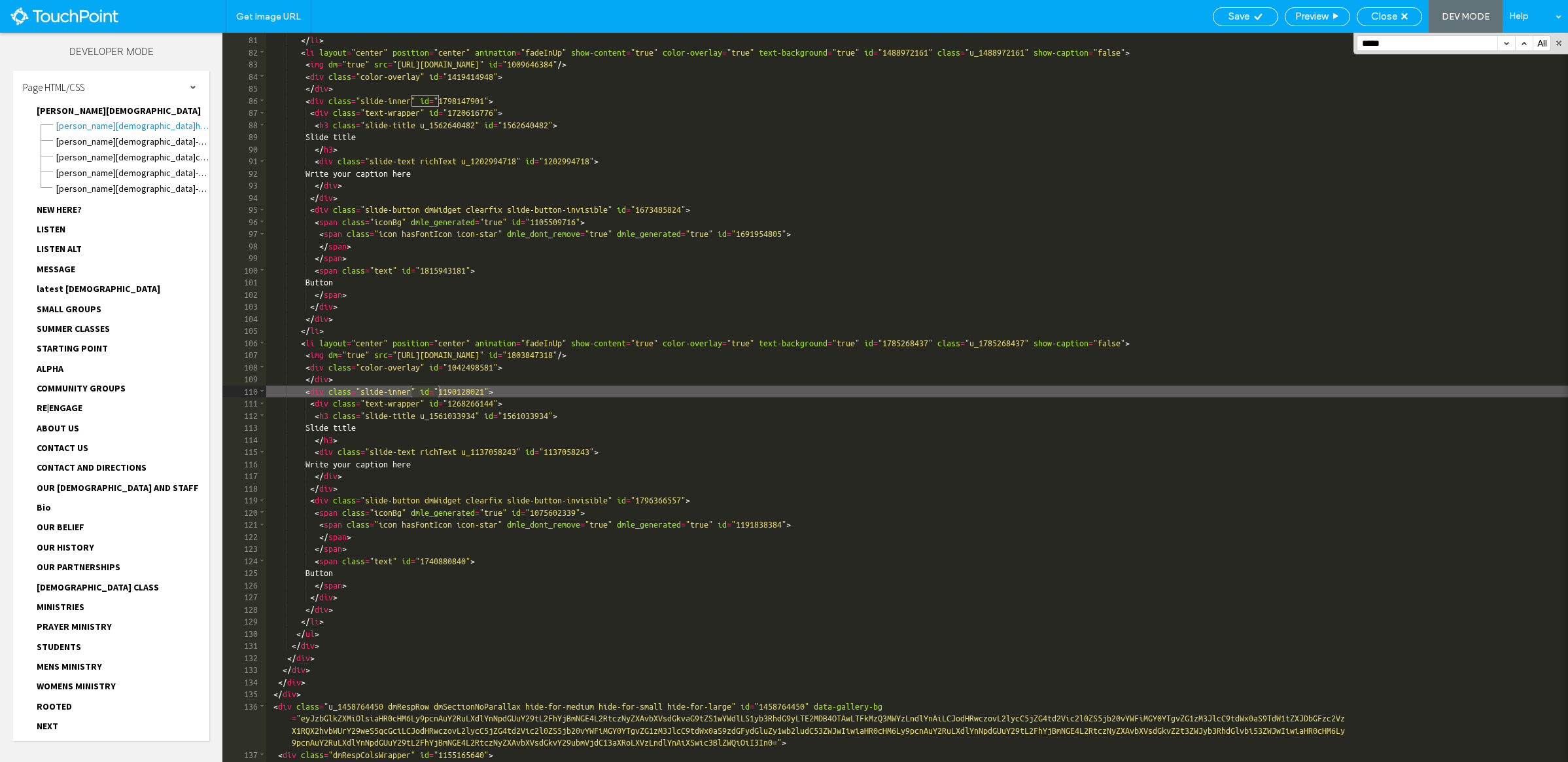
click at [1345, 42] on button "button" at bounding box center [1507, 43] width 18 height 15
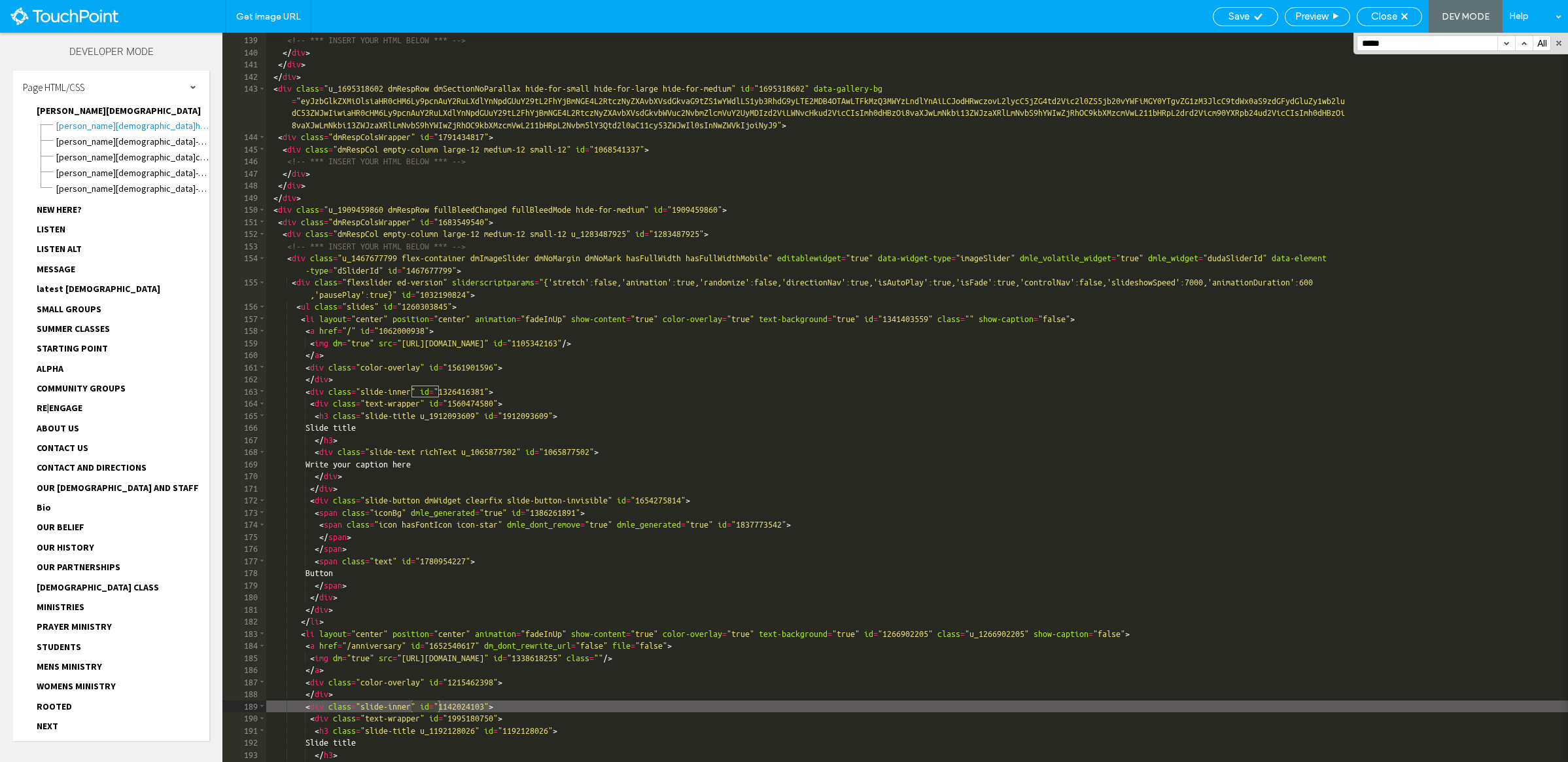
click at [1345, 42] on button "button" at bounding box center [1507, 43] width 18 height 15
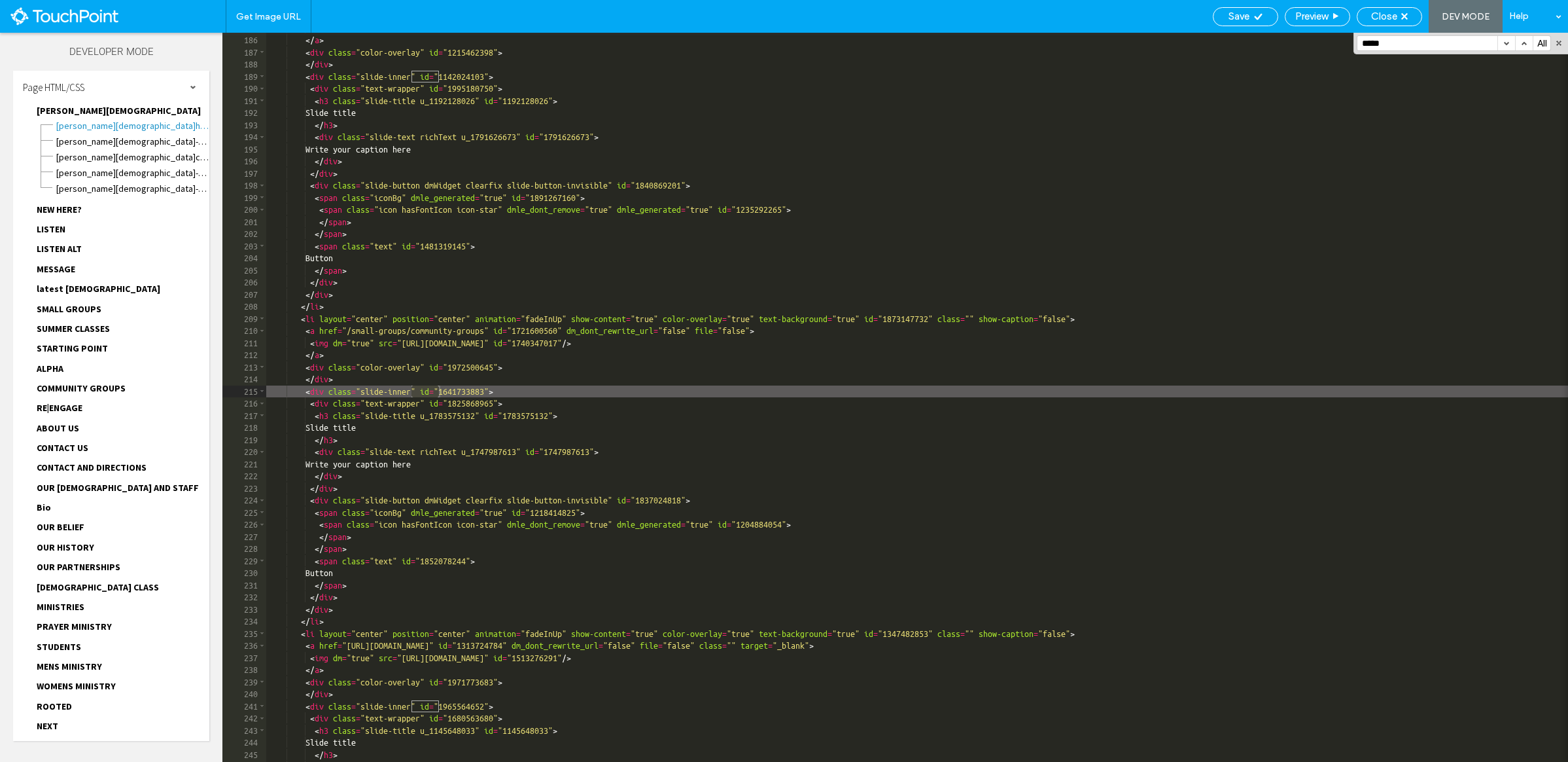
click at [1345, 42] on button "button" at bounding box center [1507, 43] width 18 height 15
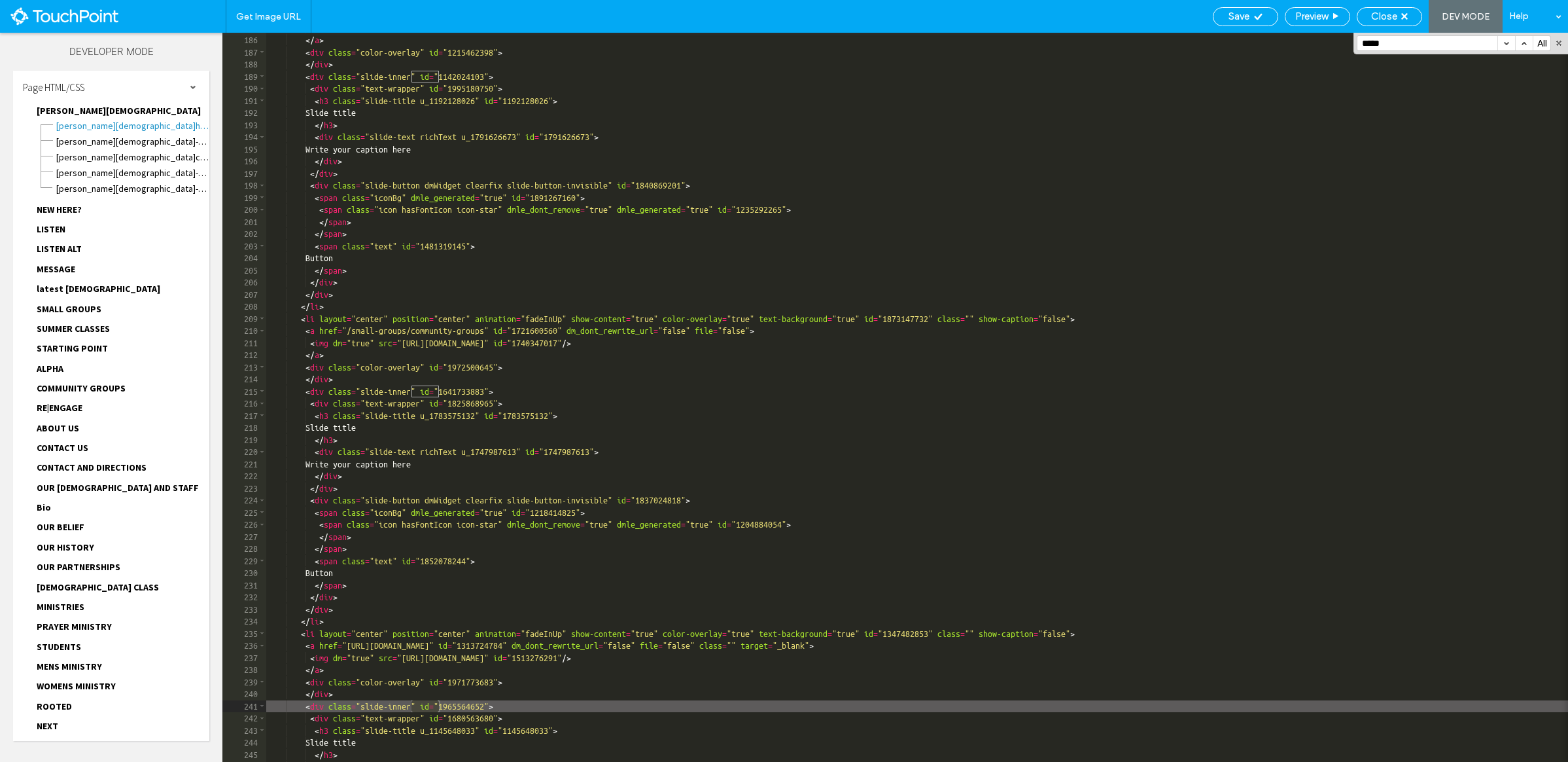
click at [1345, 42] on button "button" at bounding box center [1507, 43] width 18 height 15
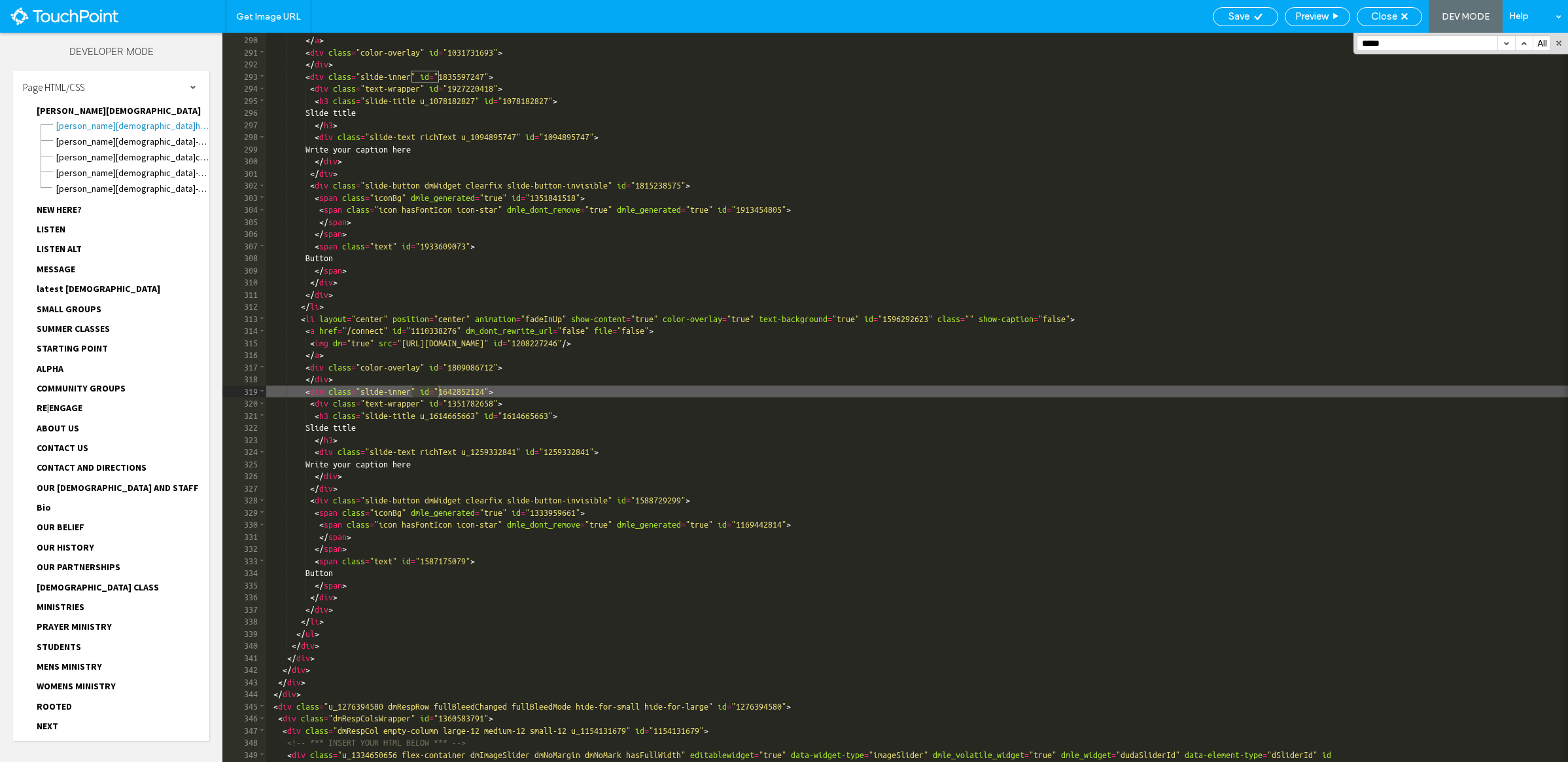
click at [1345, 42] on button "button" at bounding box center [1507, 43] width 18 height 15
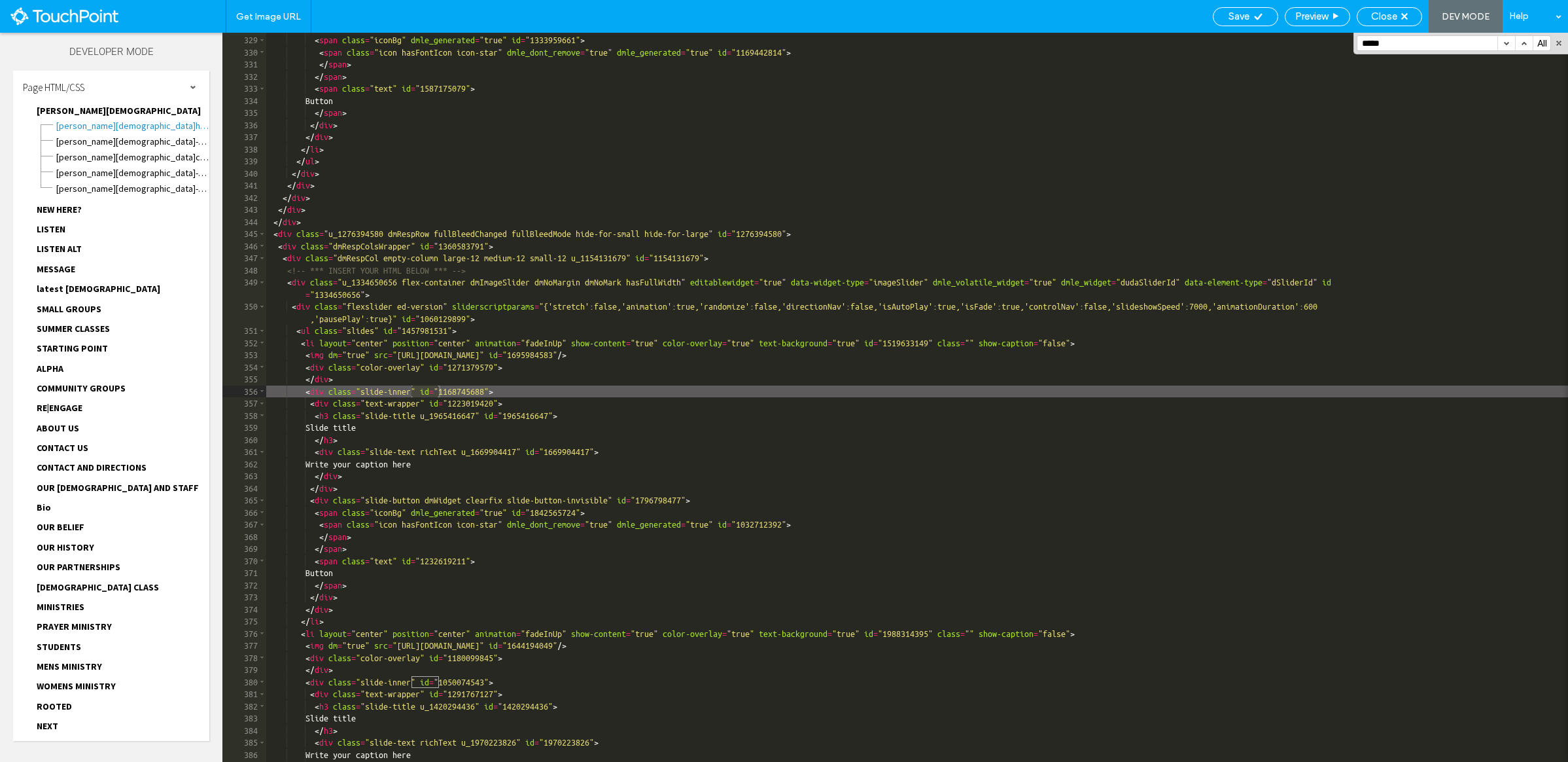
click at [1345, 42] on button "button" at bounding box center [1507, 43] width 18 height 15
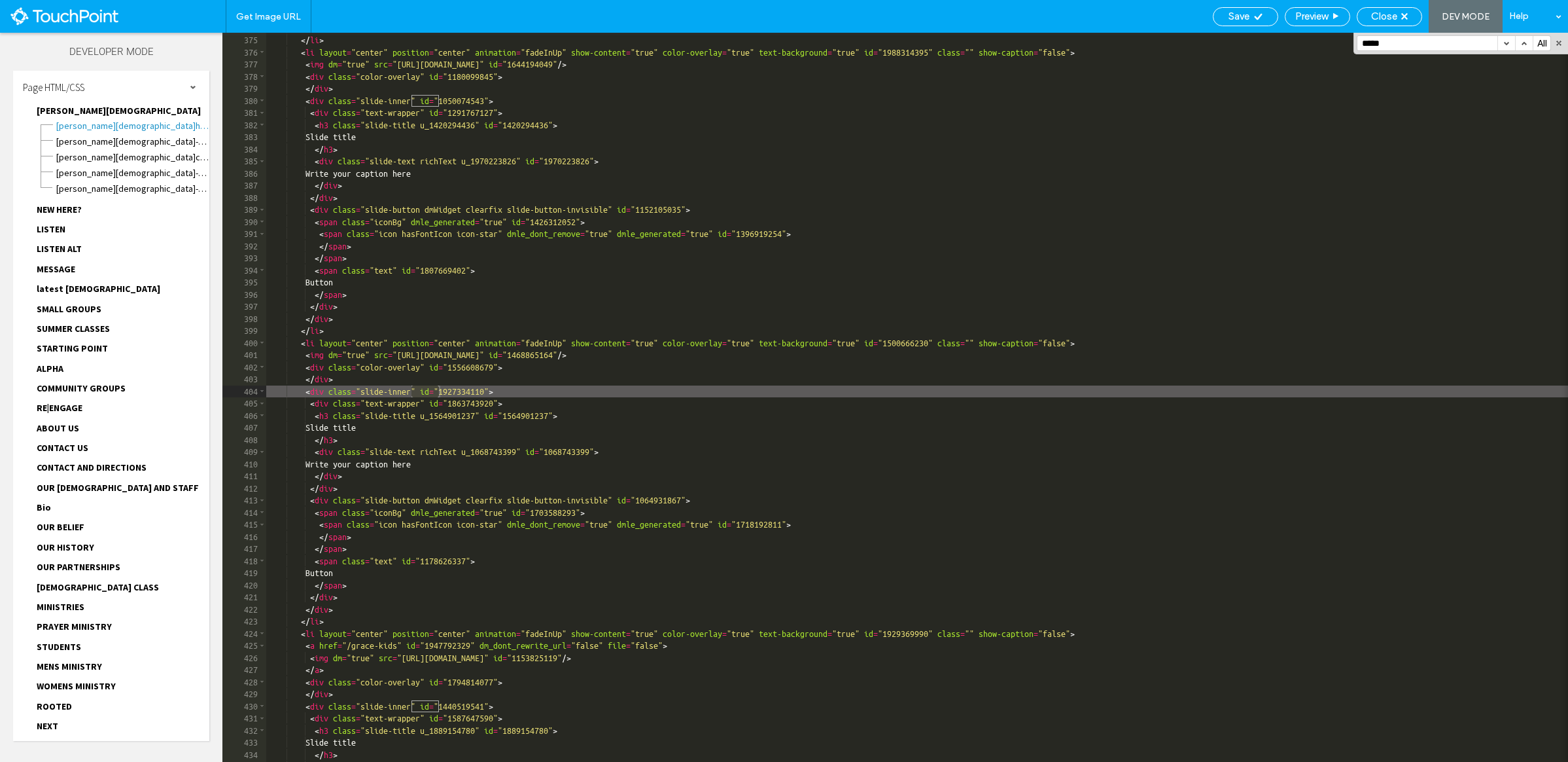
click at [1345, 42] on button "button" at bounding box center [1507, 43] width 18 height 15
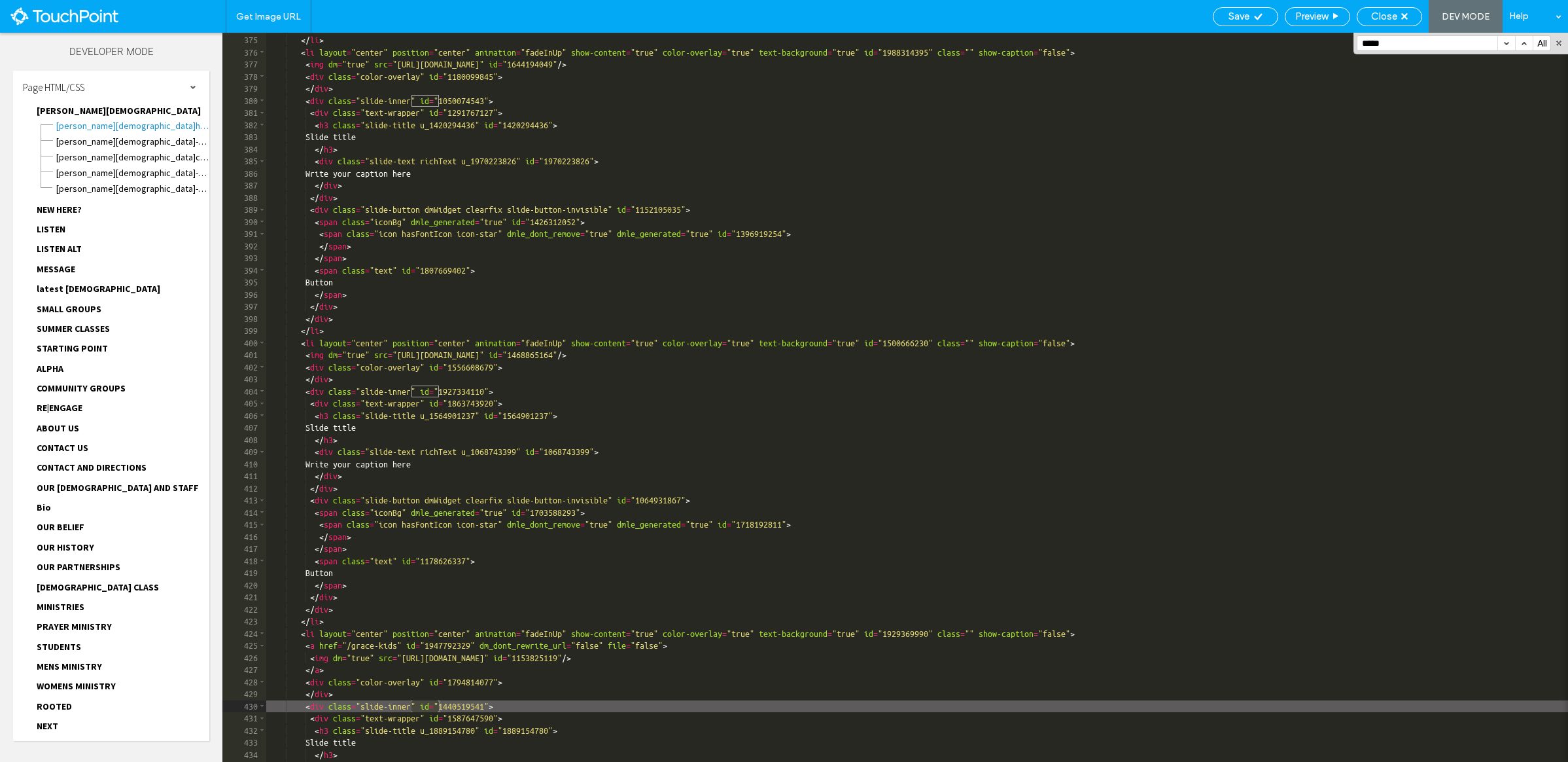
click at [1345, 42] on button "button" at bounding box center [1507, 43] width 18 height 15
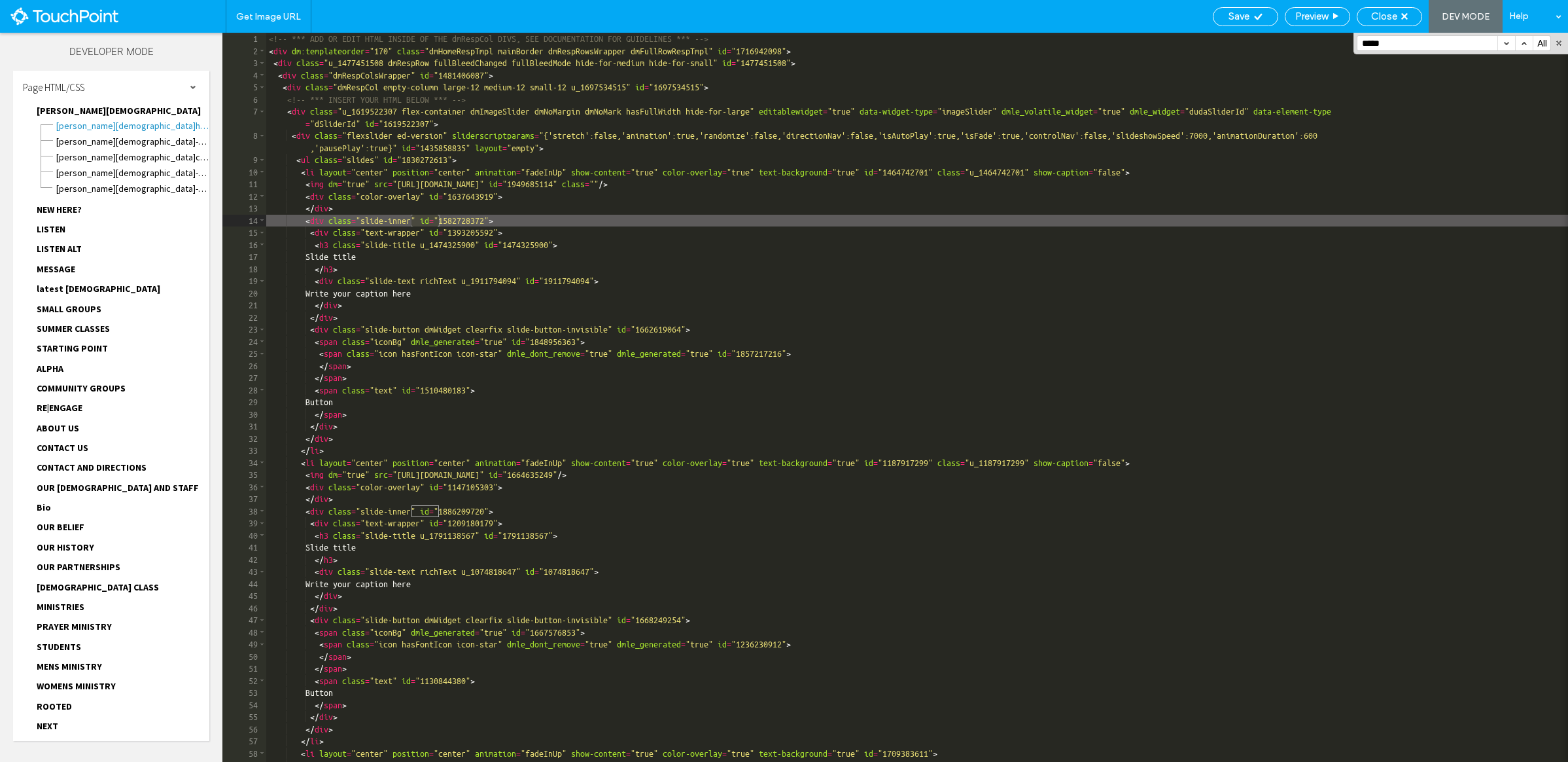
scroll to position [0, 0]
click at [1345, 42] on button "button" at bounding box center [1507, 43] width 18 height 15
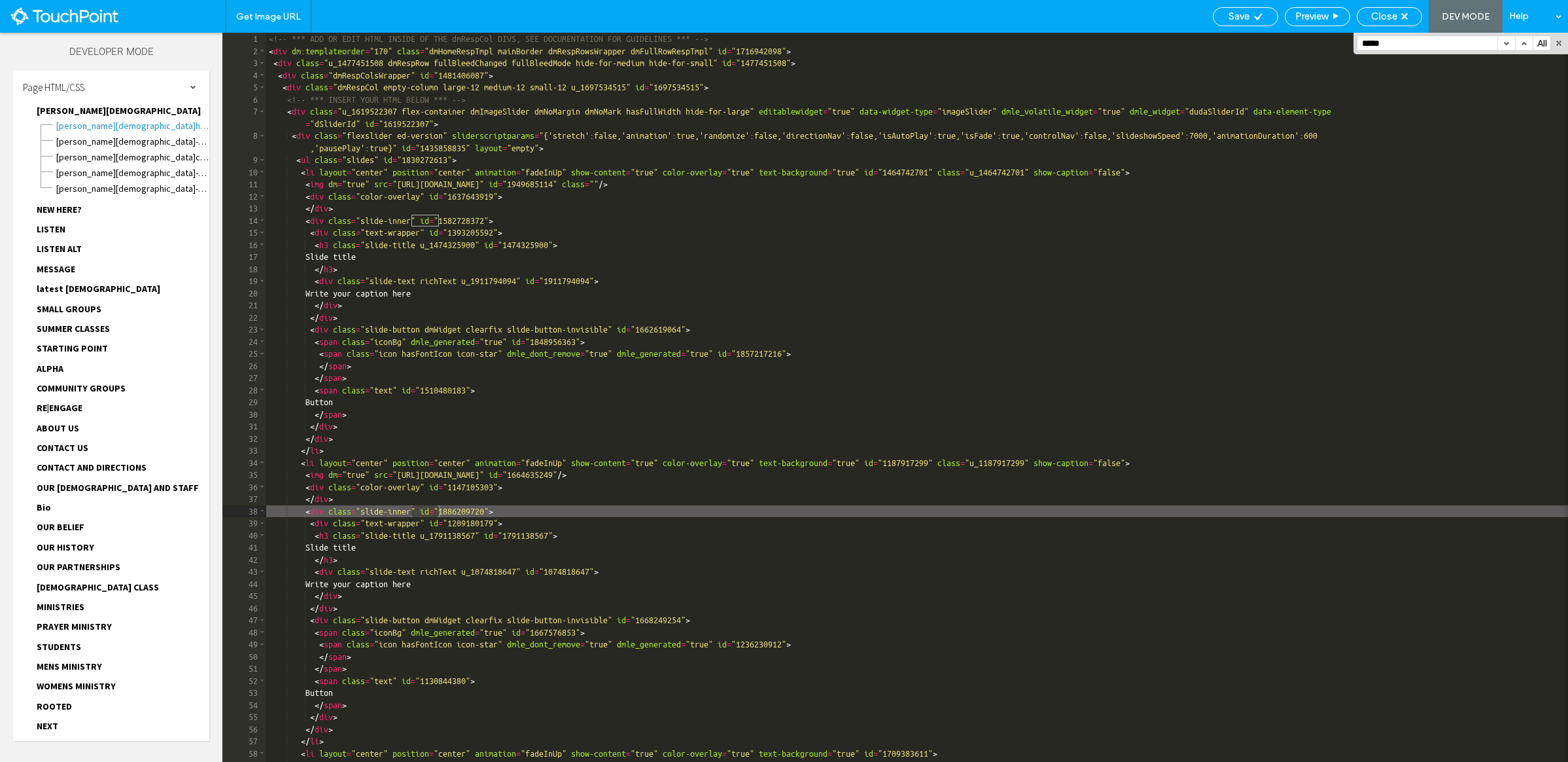
click at [1345, 42] on button "button" at bounding box center [1507, 43] width 18 height 15
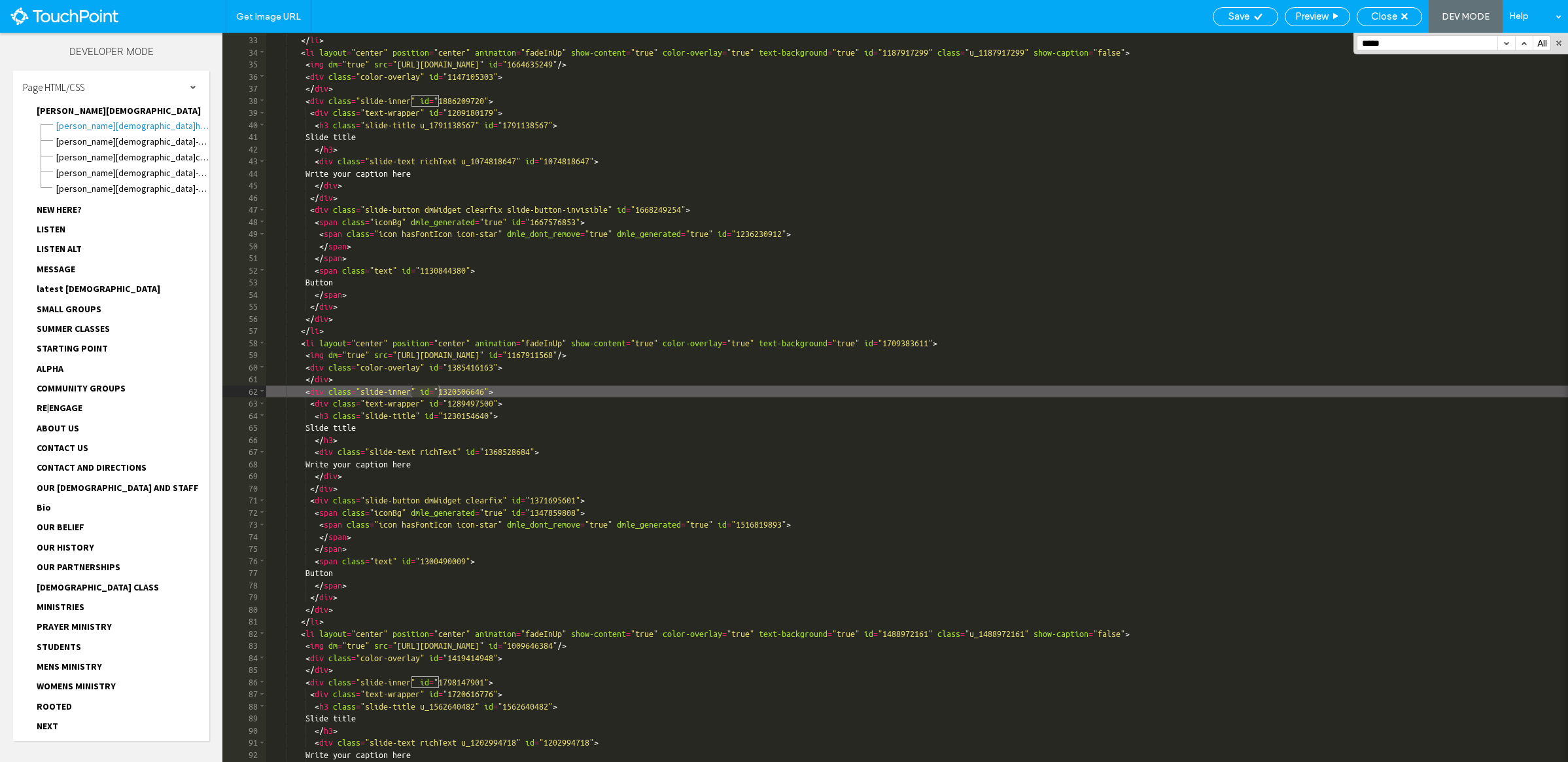
click at [1345, 42] on button "button" at bounding box center [1507, 43] width 18 height 15
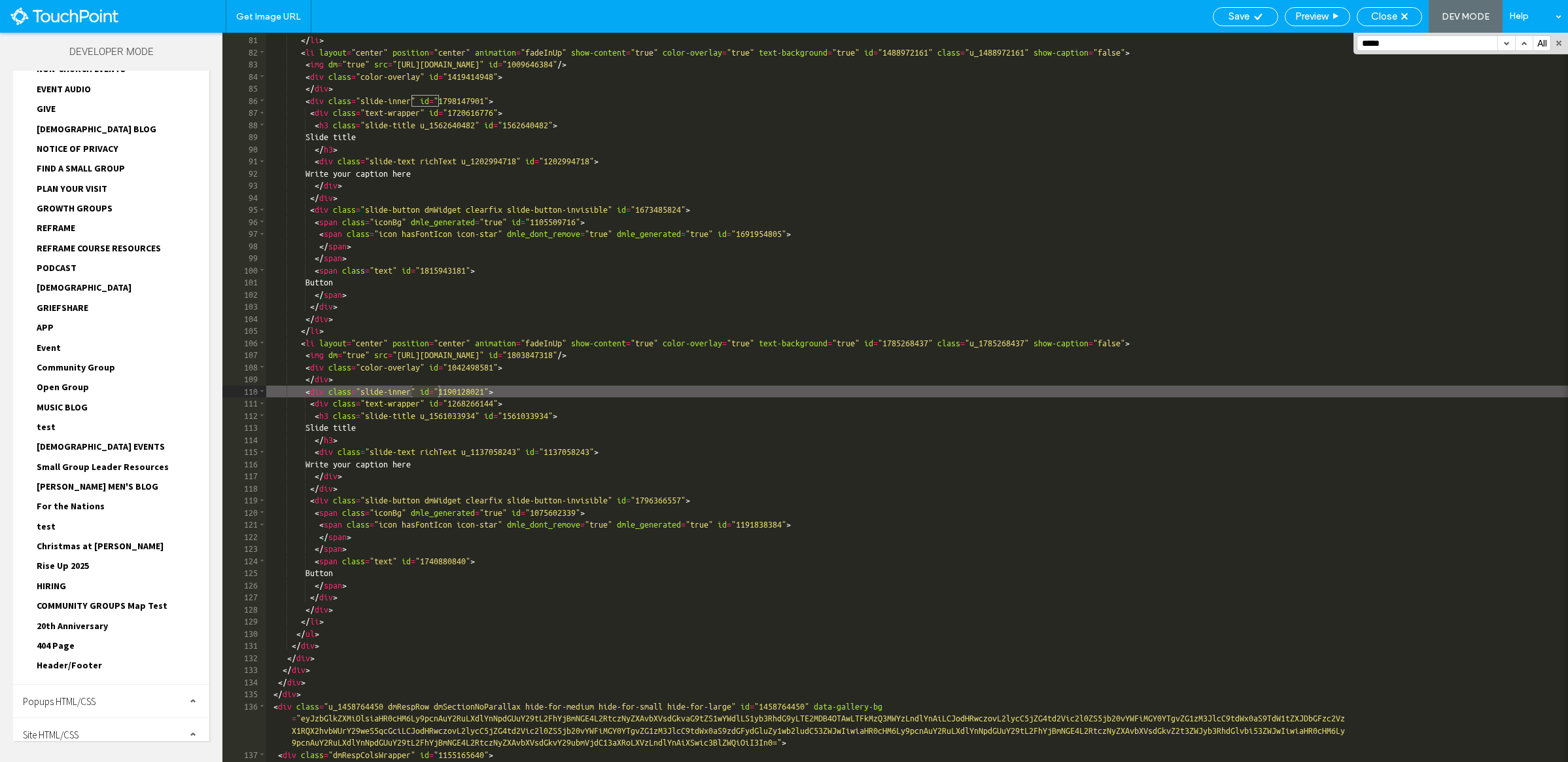
scroll to position [1244, 0]
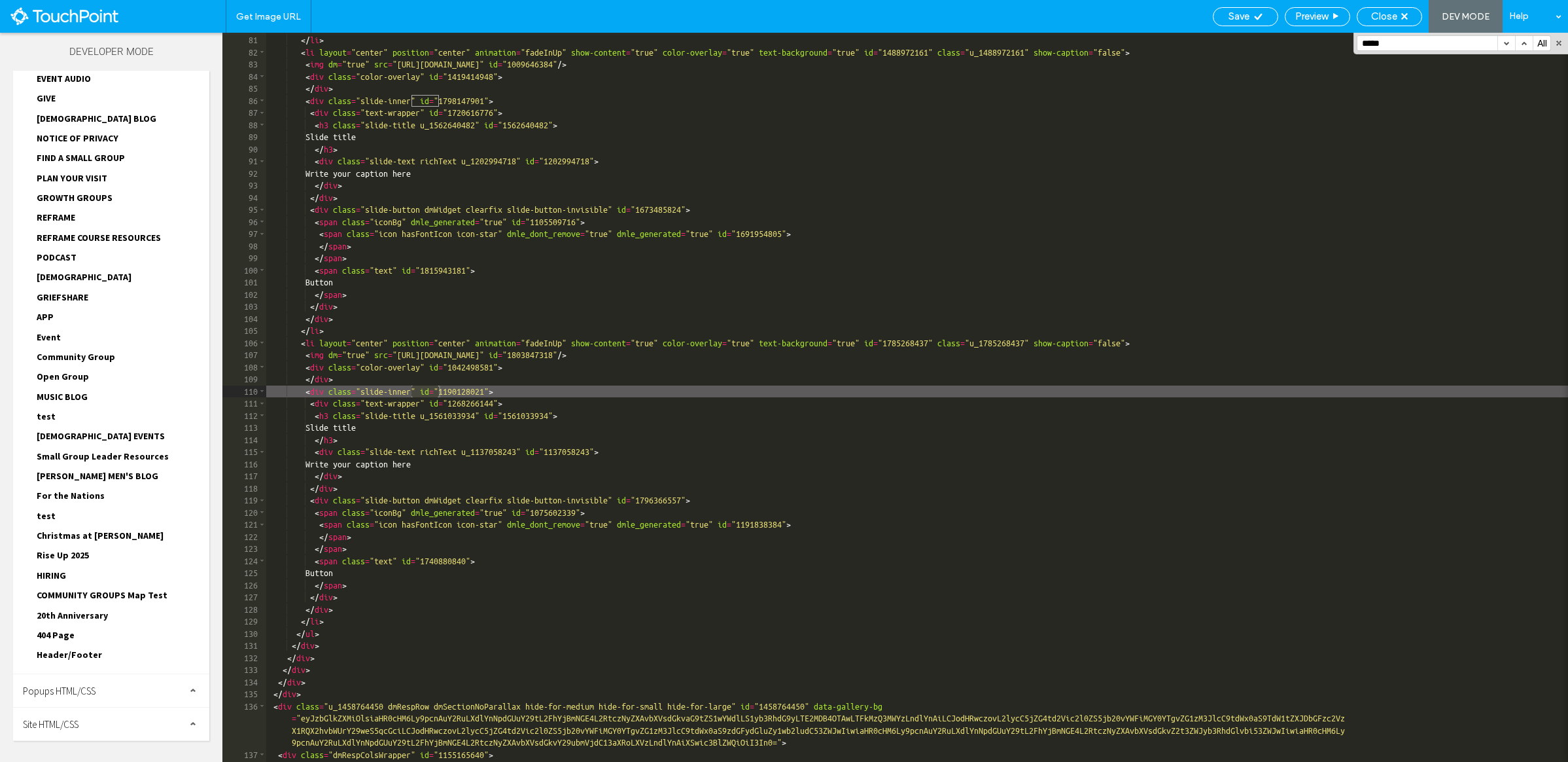
click at [72, 719] on span "Site HTML/CSS" at bounding box center [50, 724] width 56 height 12
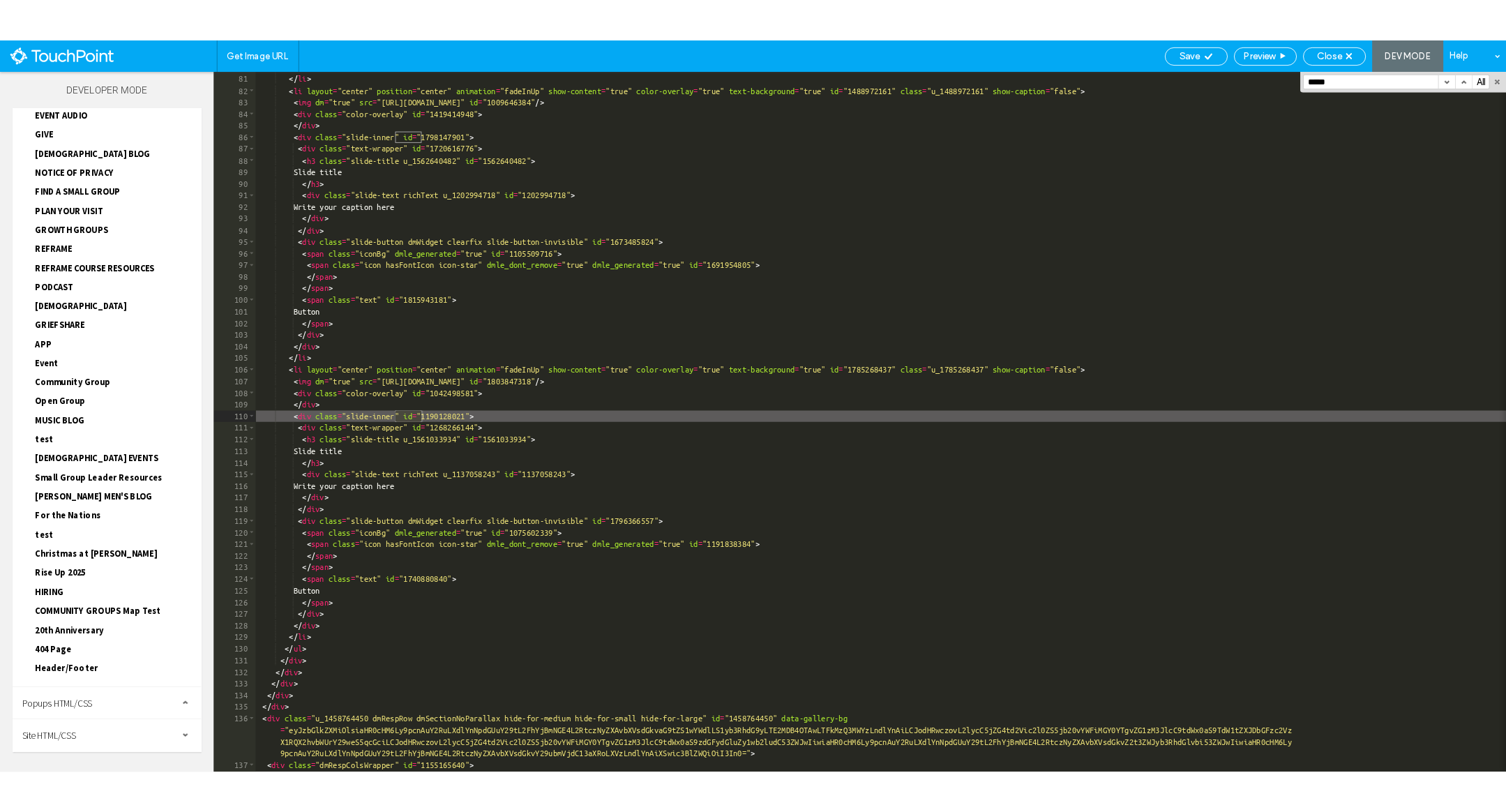
scroll to position [1435, 0]
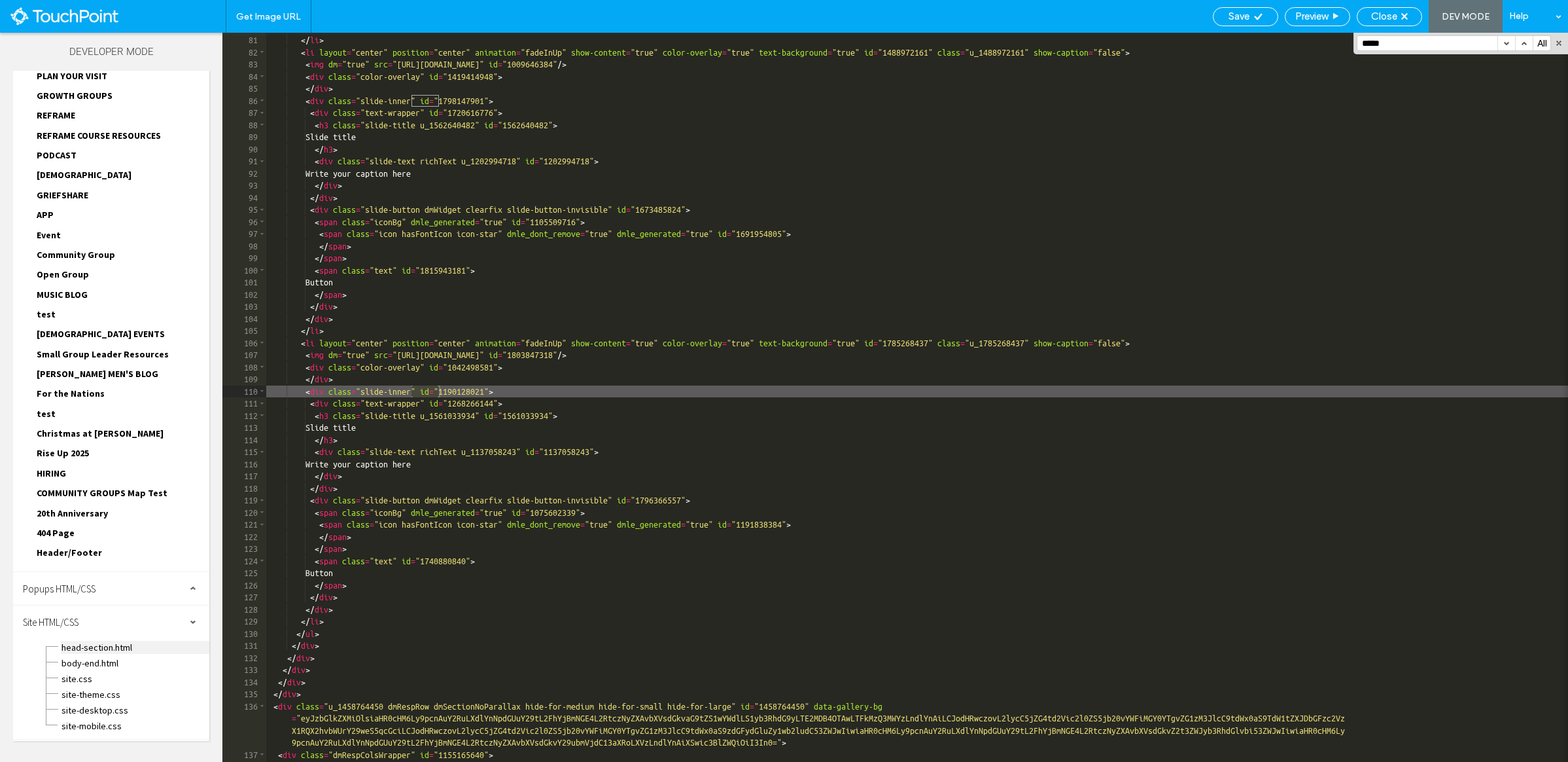
click at [98, 650] on span "head-section.html" at bounding box center [134, 647] width 148 height 13
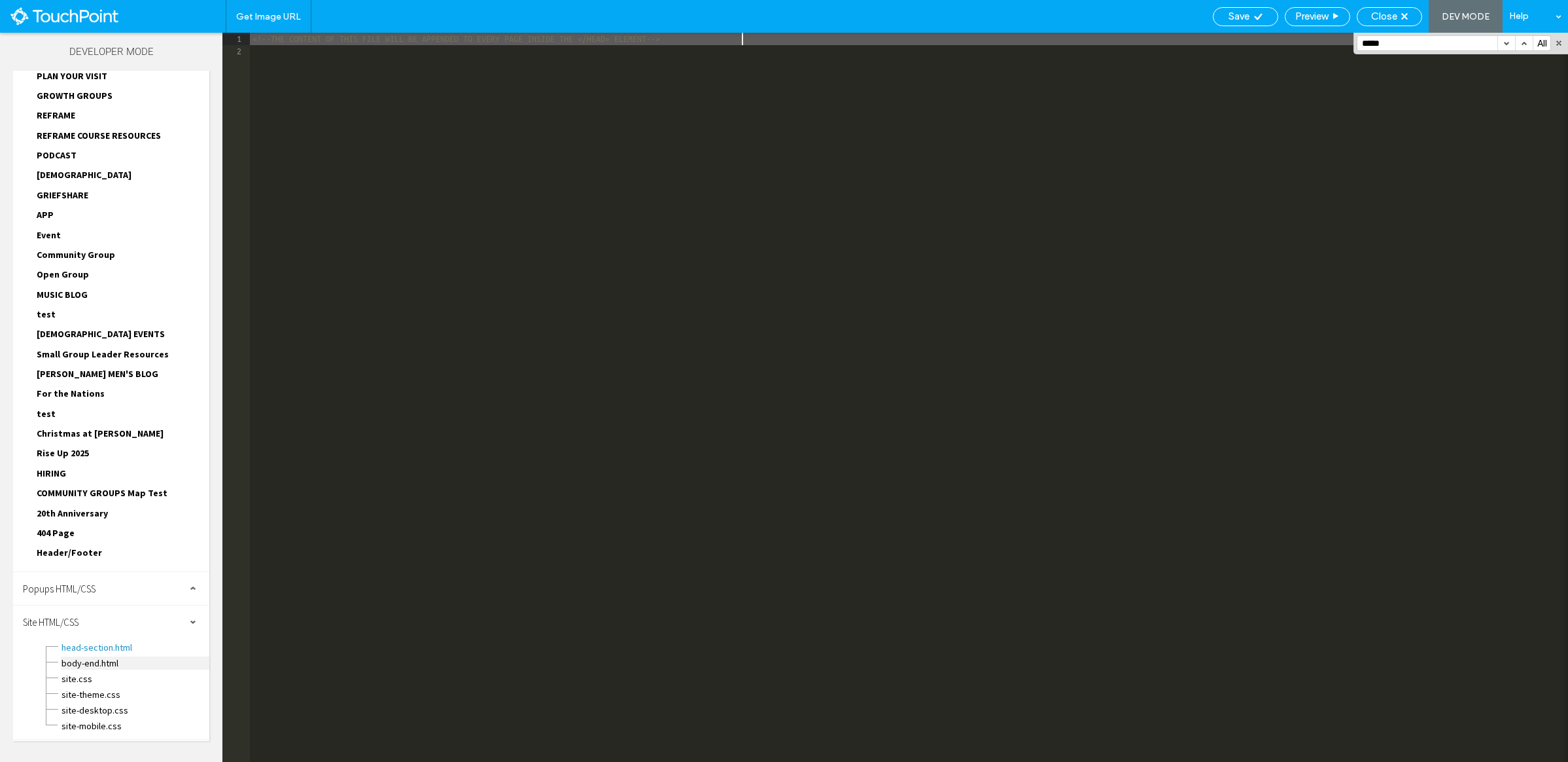
click at [97, 663] on span "body-end.html" at bounding box center [134, 663] width 148 height 13
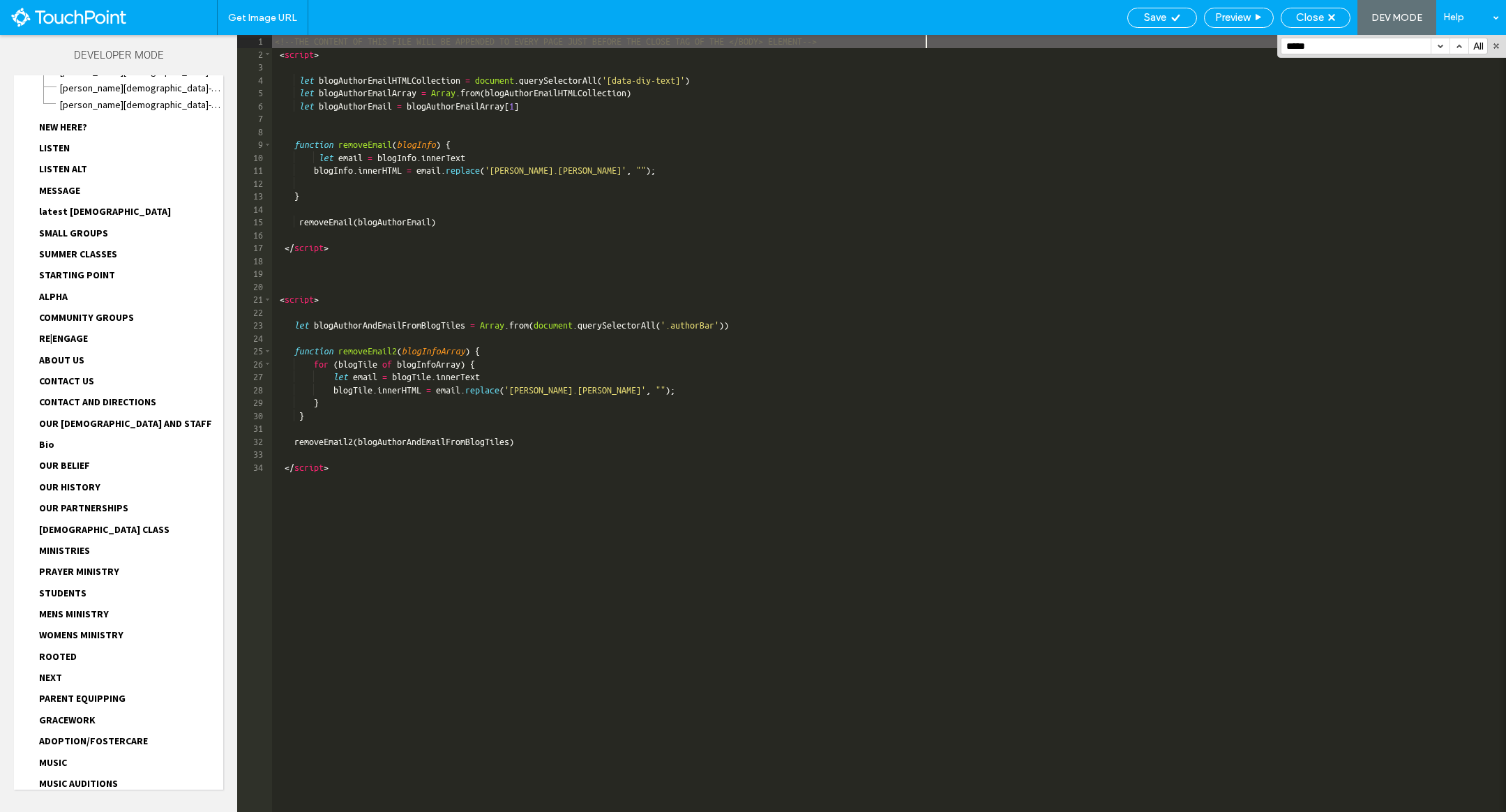
scroll to position [0, 0]
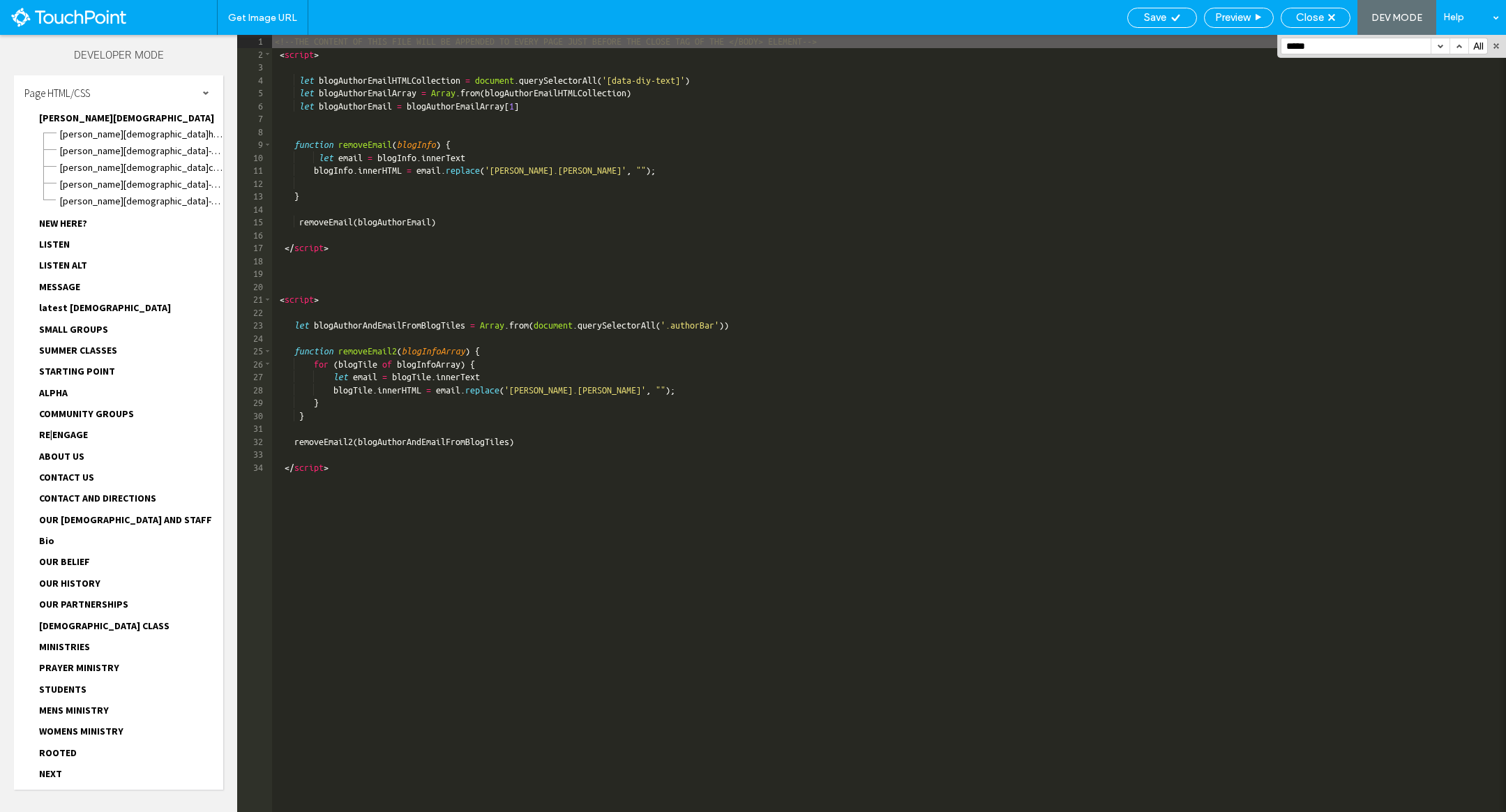
click at [57, 243] on span "LISTEN" at bounding box center [54, 244] width 30 height 12
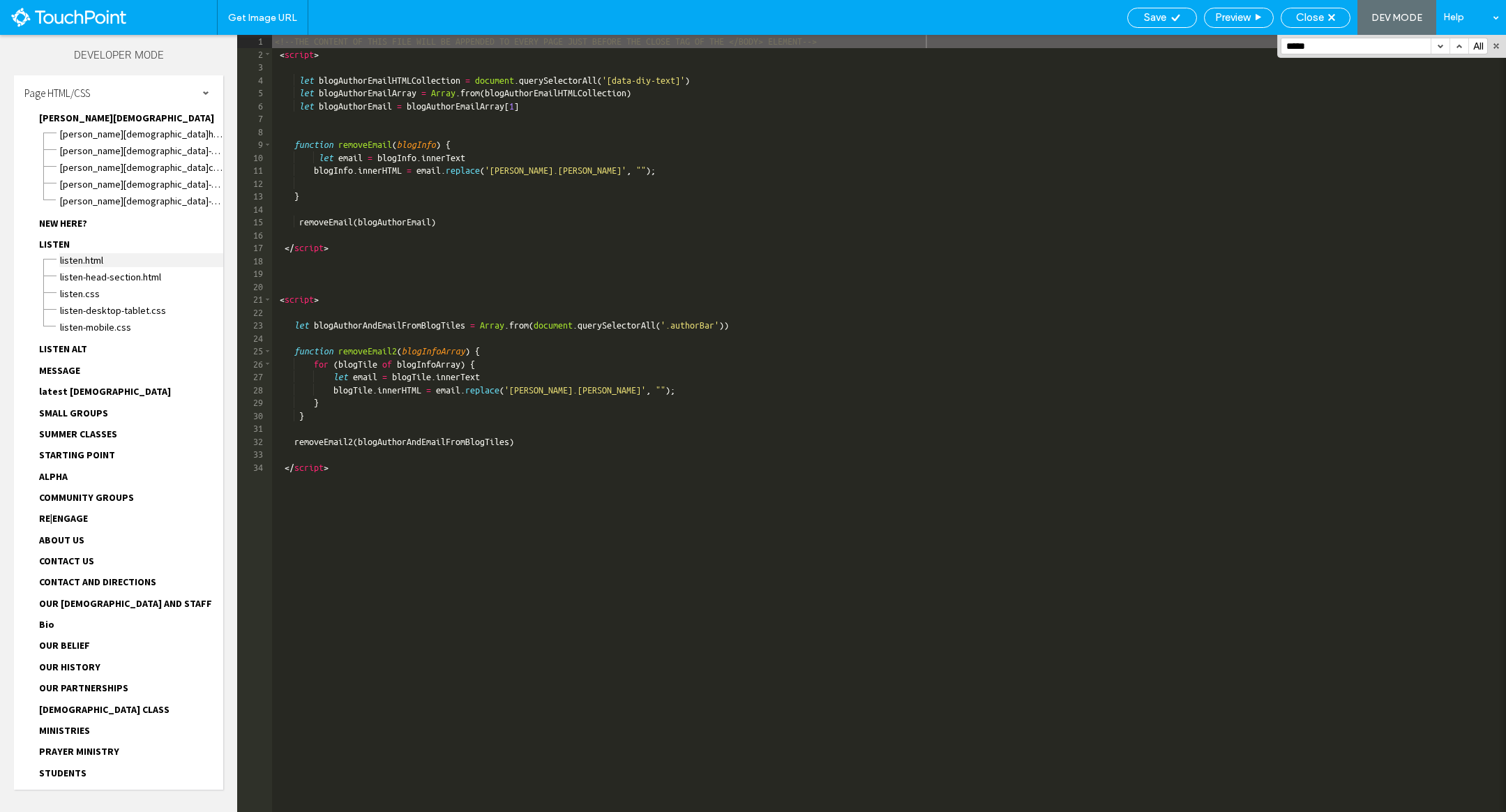
click at [69, 262] on span "LISTEN.html" at bounding box center [141, 260] width 164 height 14
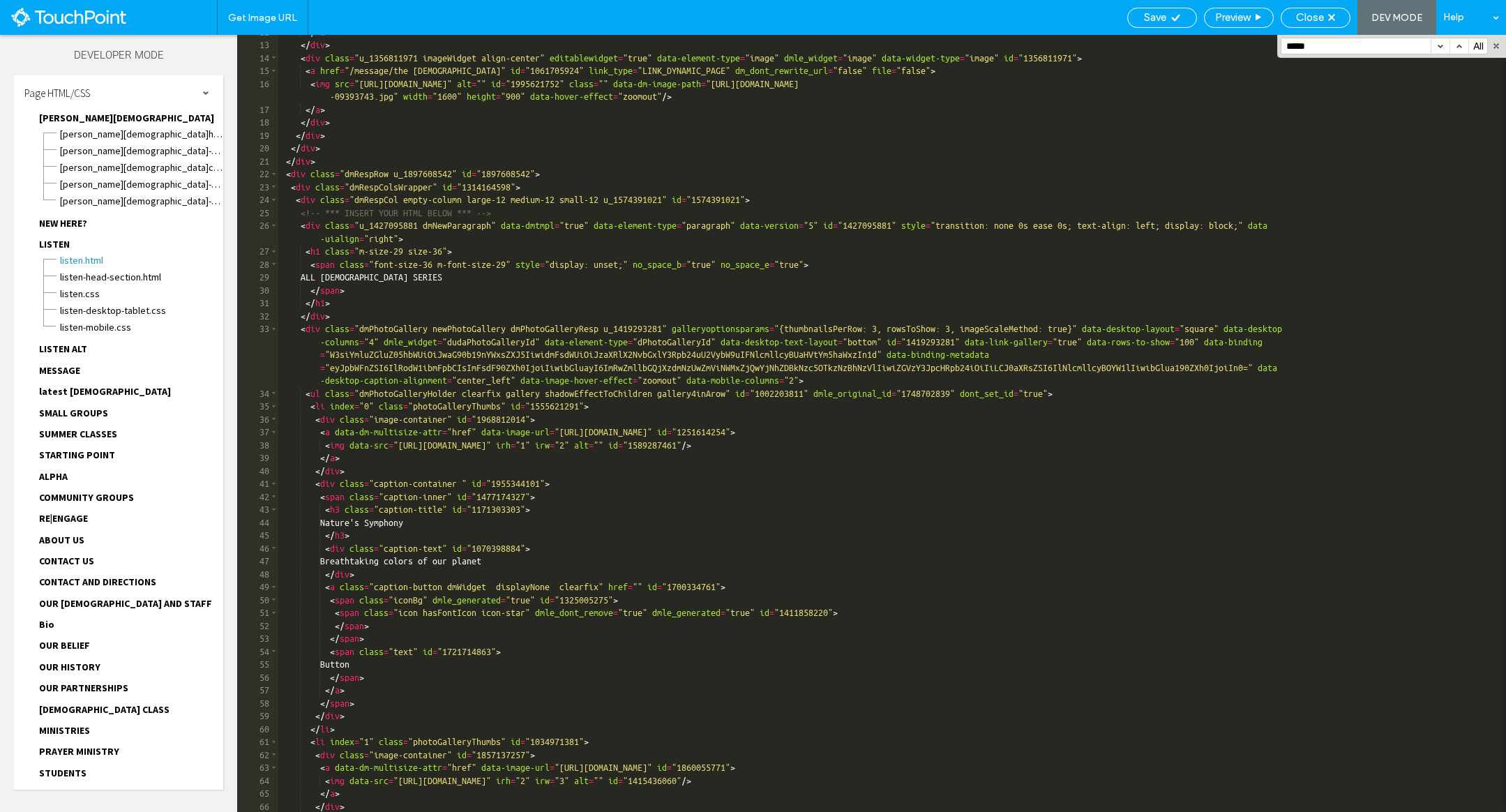
scroll to position [137, 0]
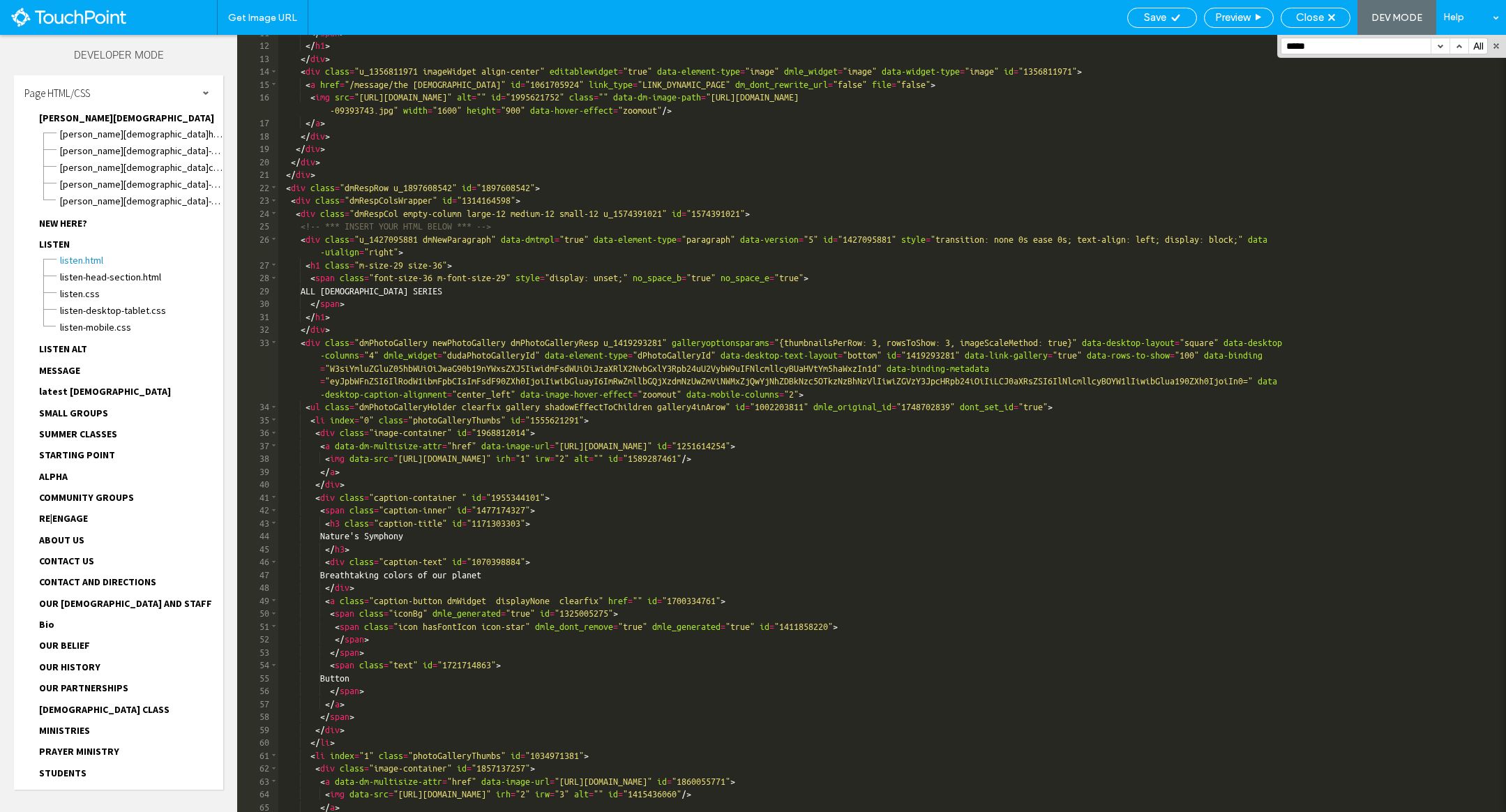
click at [55, 369] on span "MESSAGE" at bounding box center [59, 371] width 41 height 12
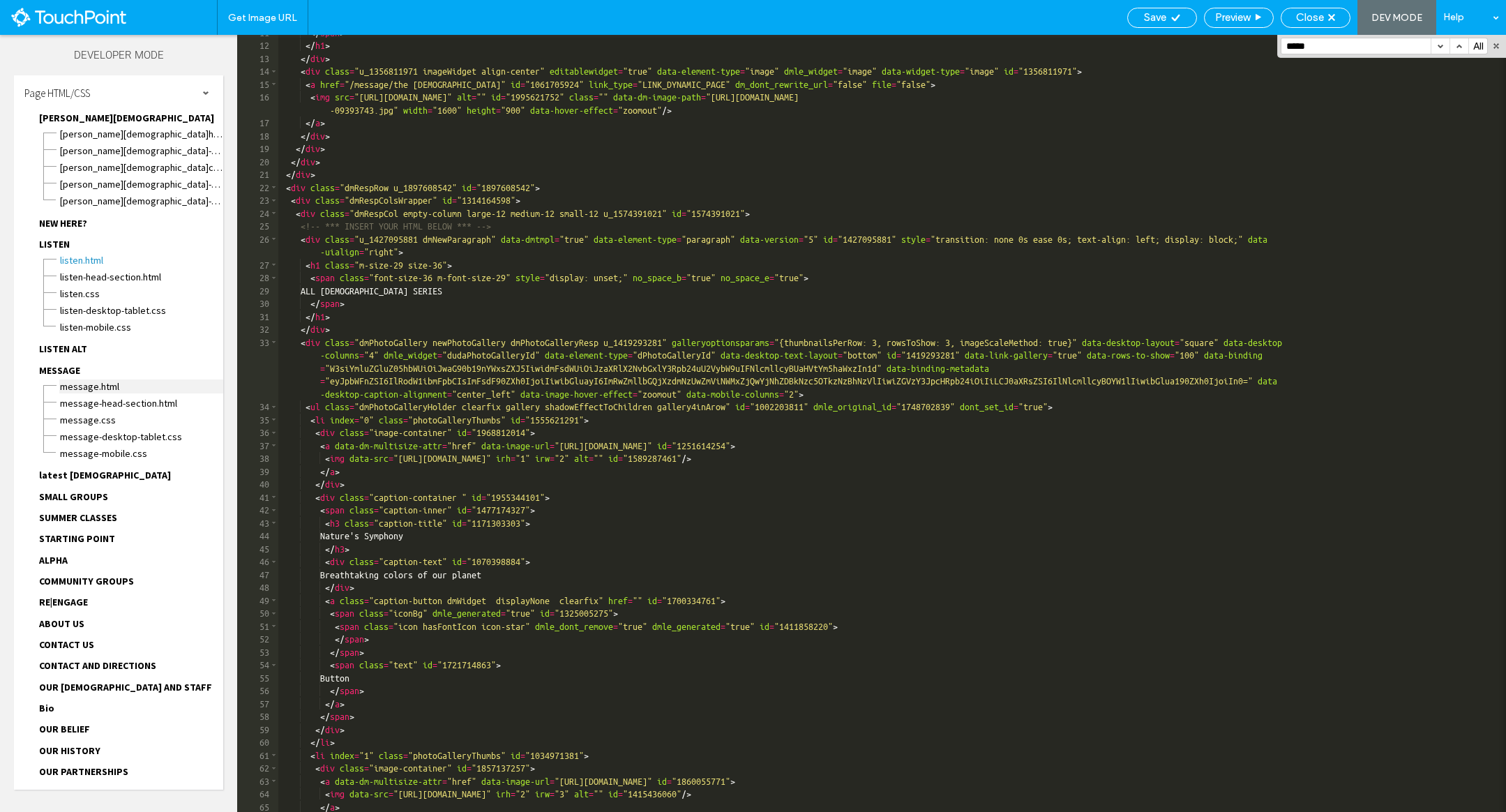
click at [92, 389] on span "MESSAGE.html" at bounding box center [141, 386] width 164 height 14
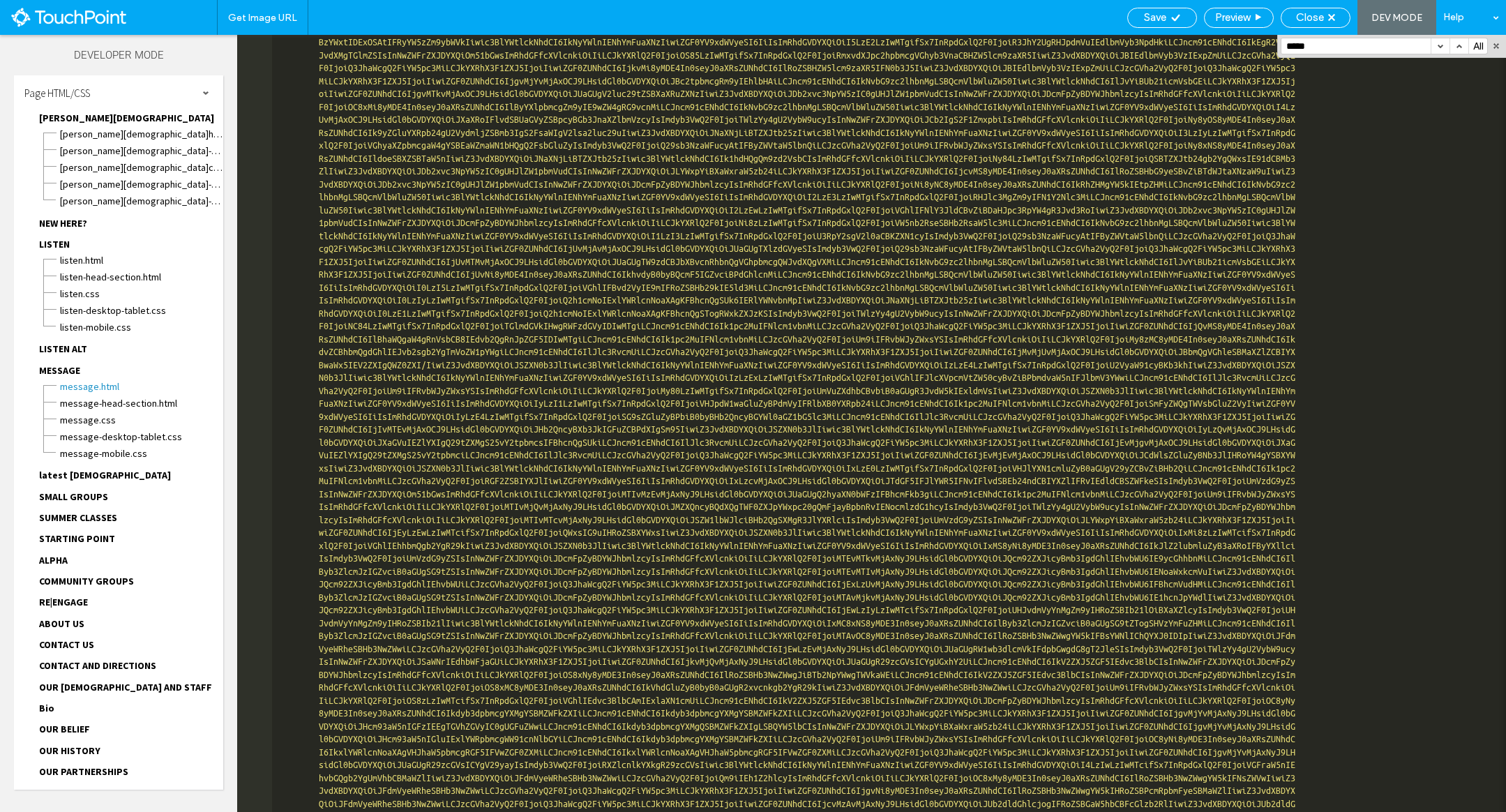
scroll to position [7145, 0]
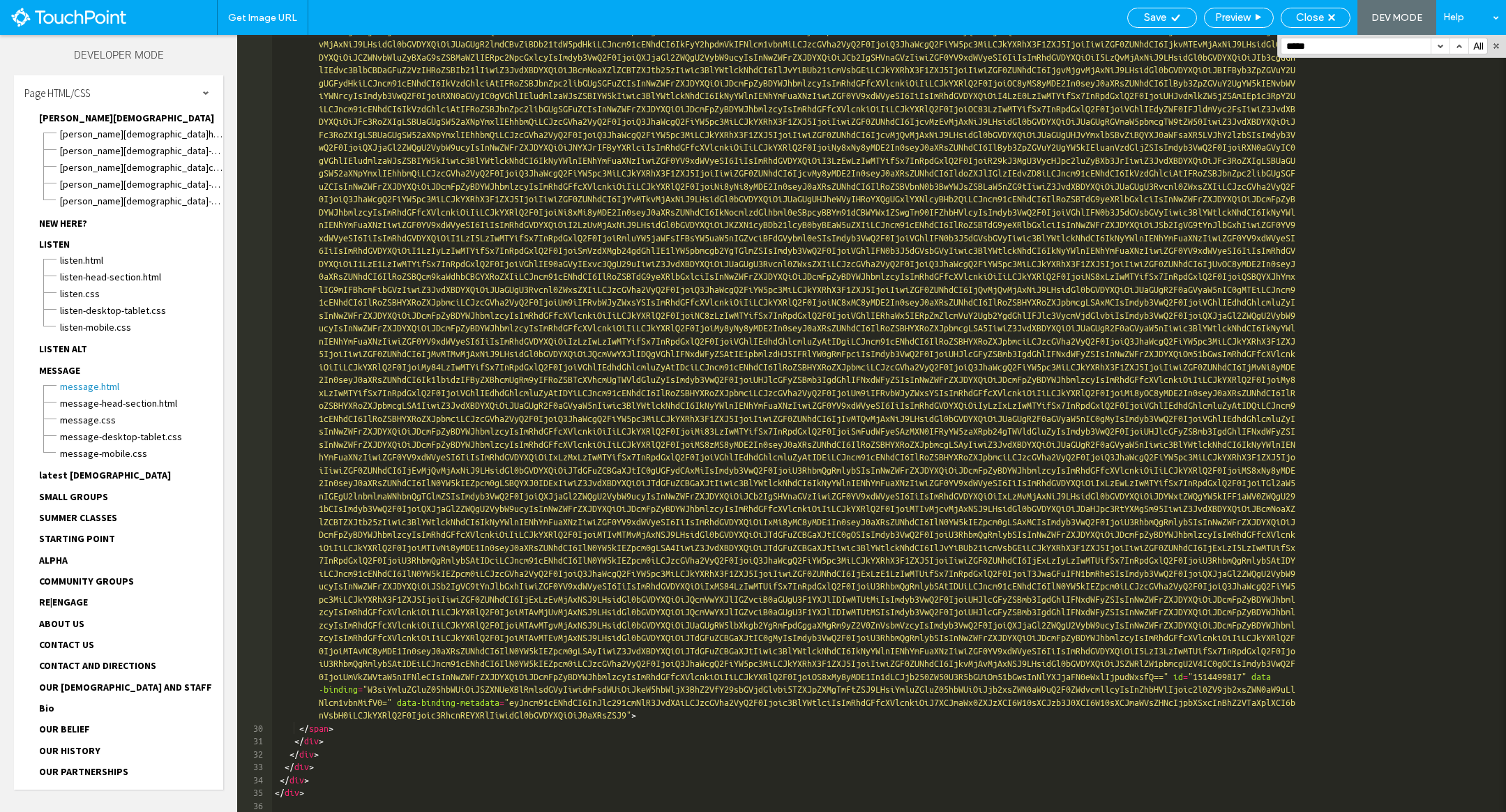
click at [1293, 29] on div "Save Preview Close DEV MODE Help" at bounding box center [1313, 17] width 385 height 35
click at [1344, 18] on div "Close" at bounding box center [1316, 17] width 69 height 12
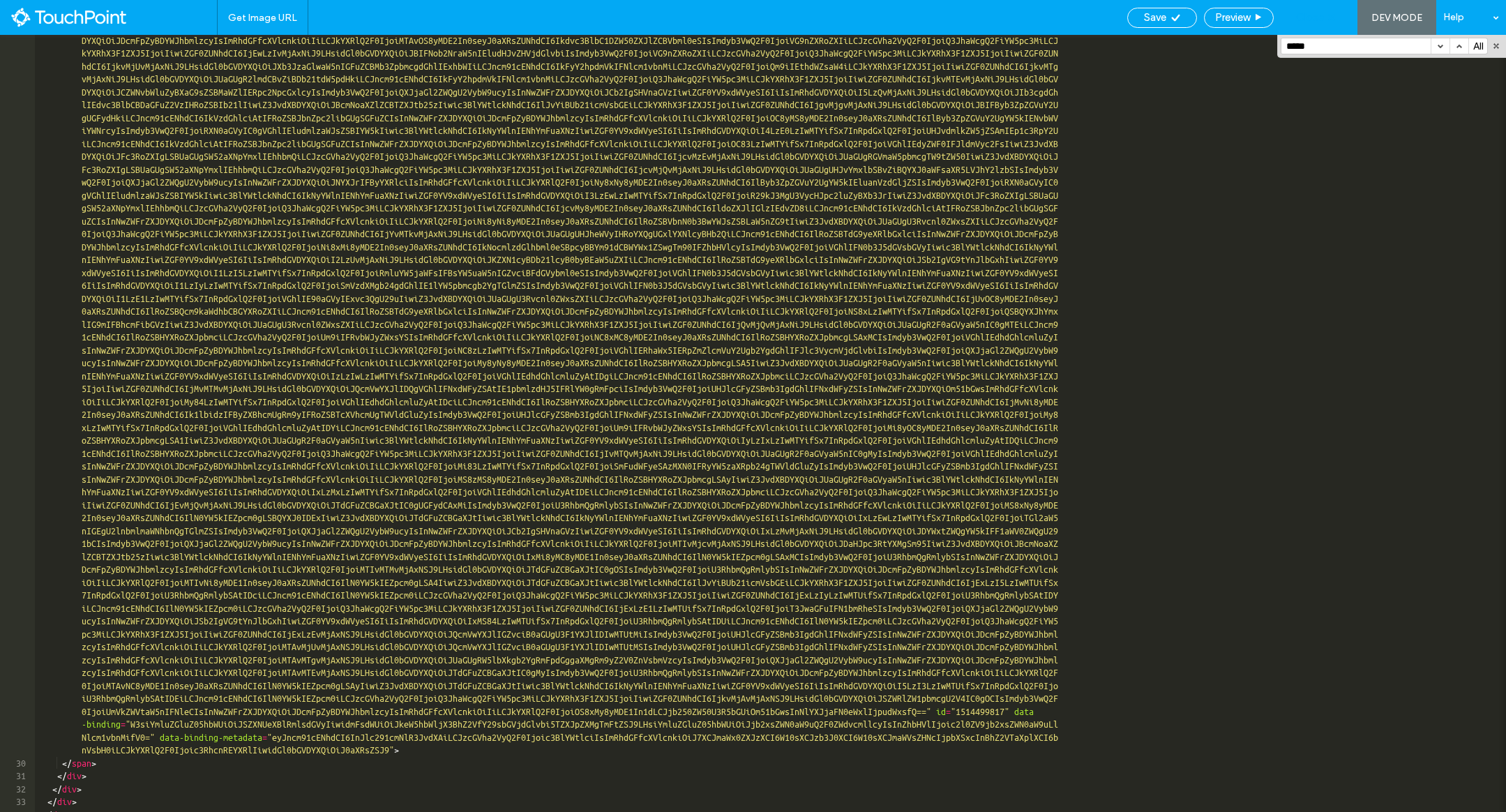
scroll to position [7110, 0]
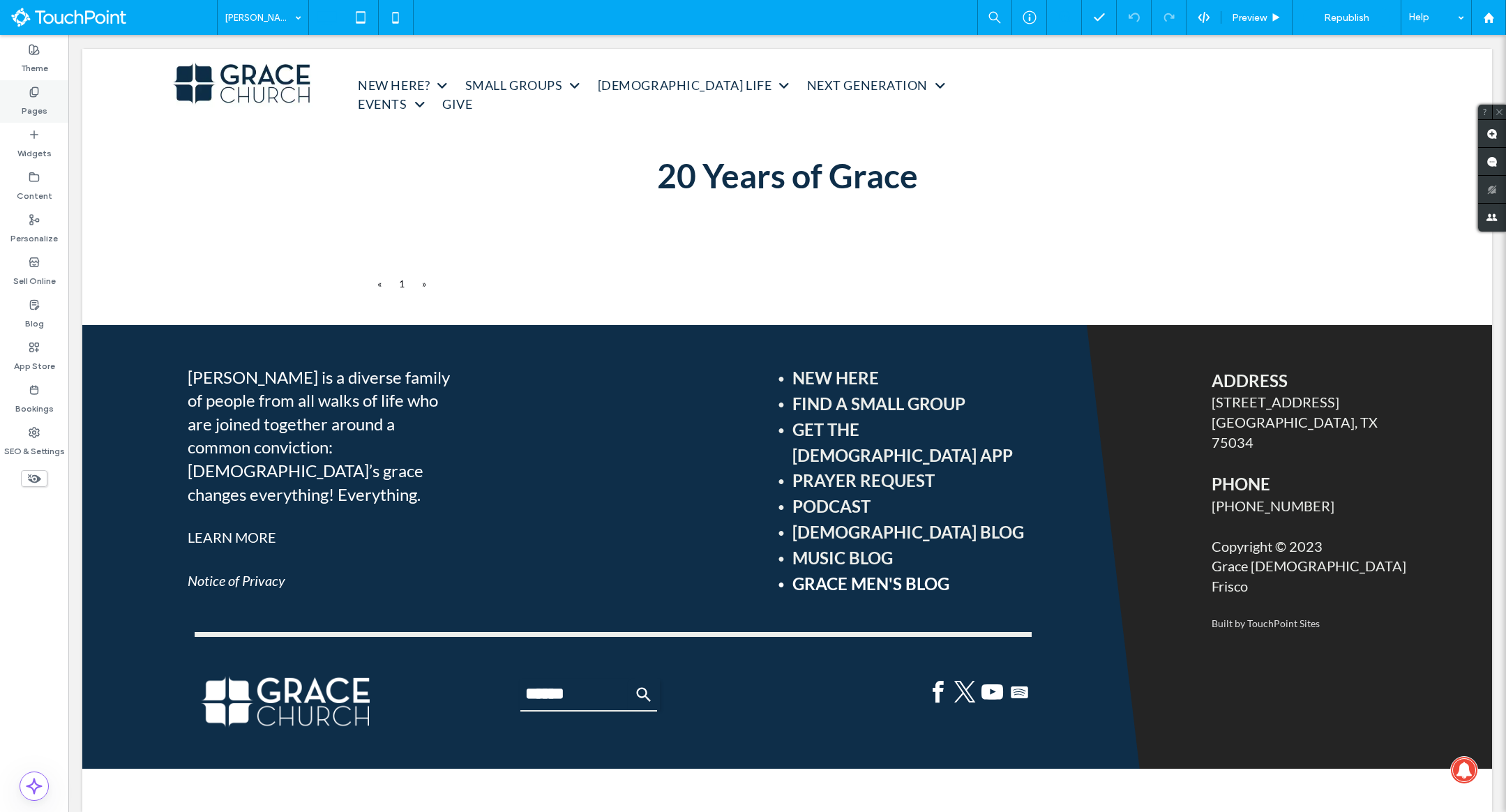
click at [51, 100] on div "Pages" at bounding box center [34, 101] width 69 height 43
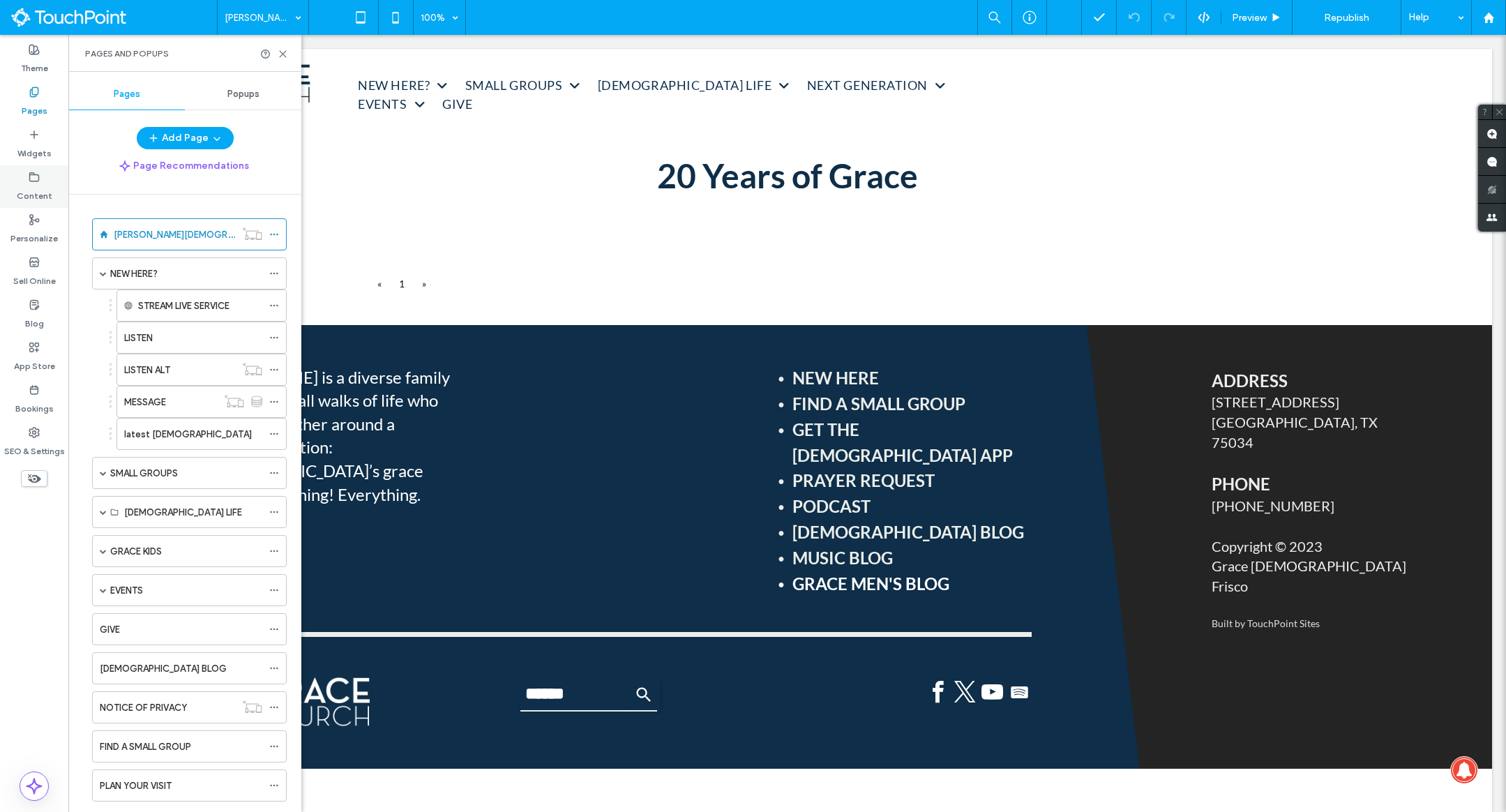
click at [47, 191] on label "Content" at bounding box center [34, 192] width 36 height 19
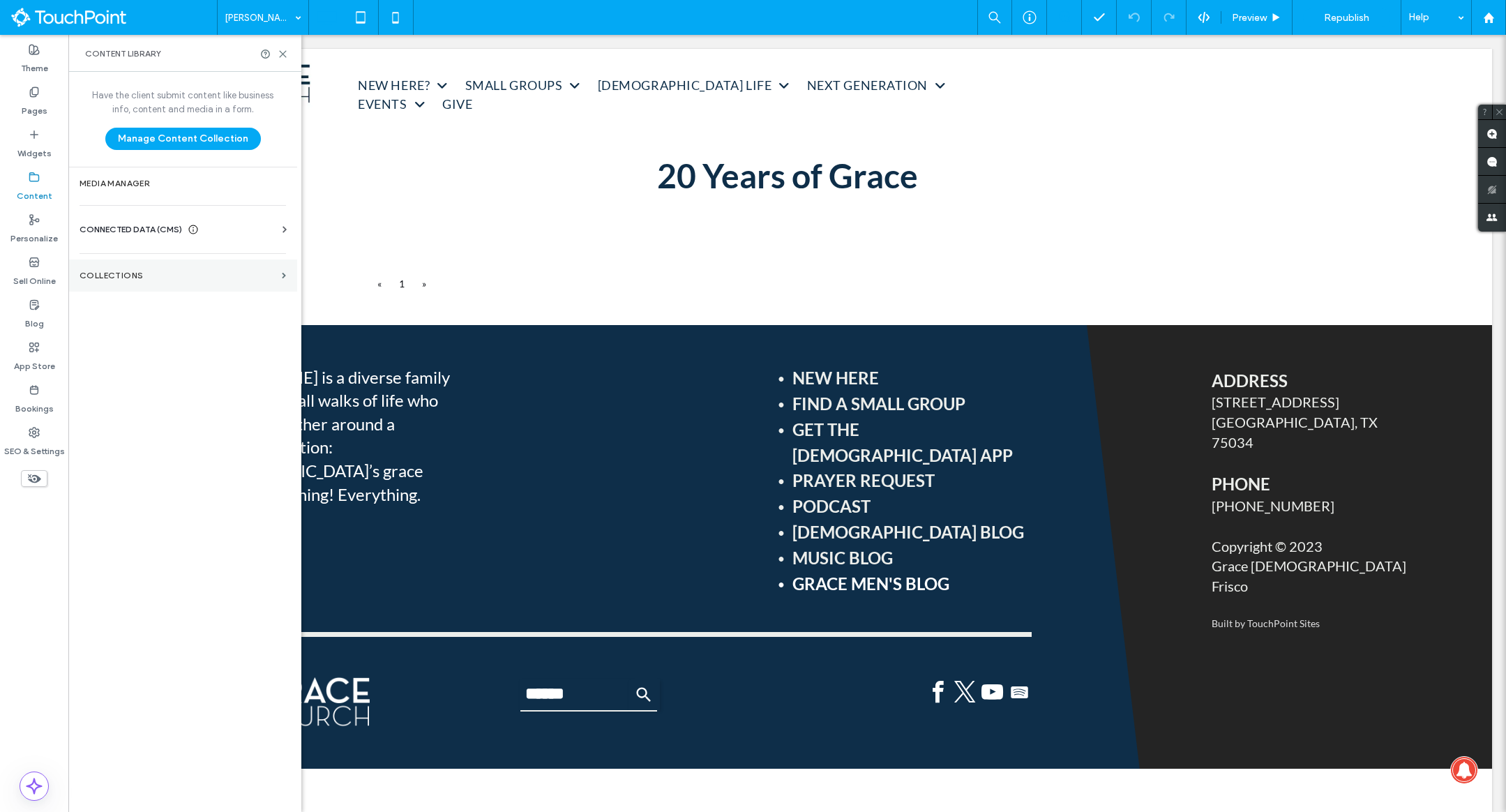
click at [118, 282] on section "Collections" at bounding box center [183, 275] width 229 height 32
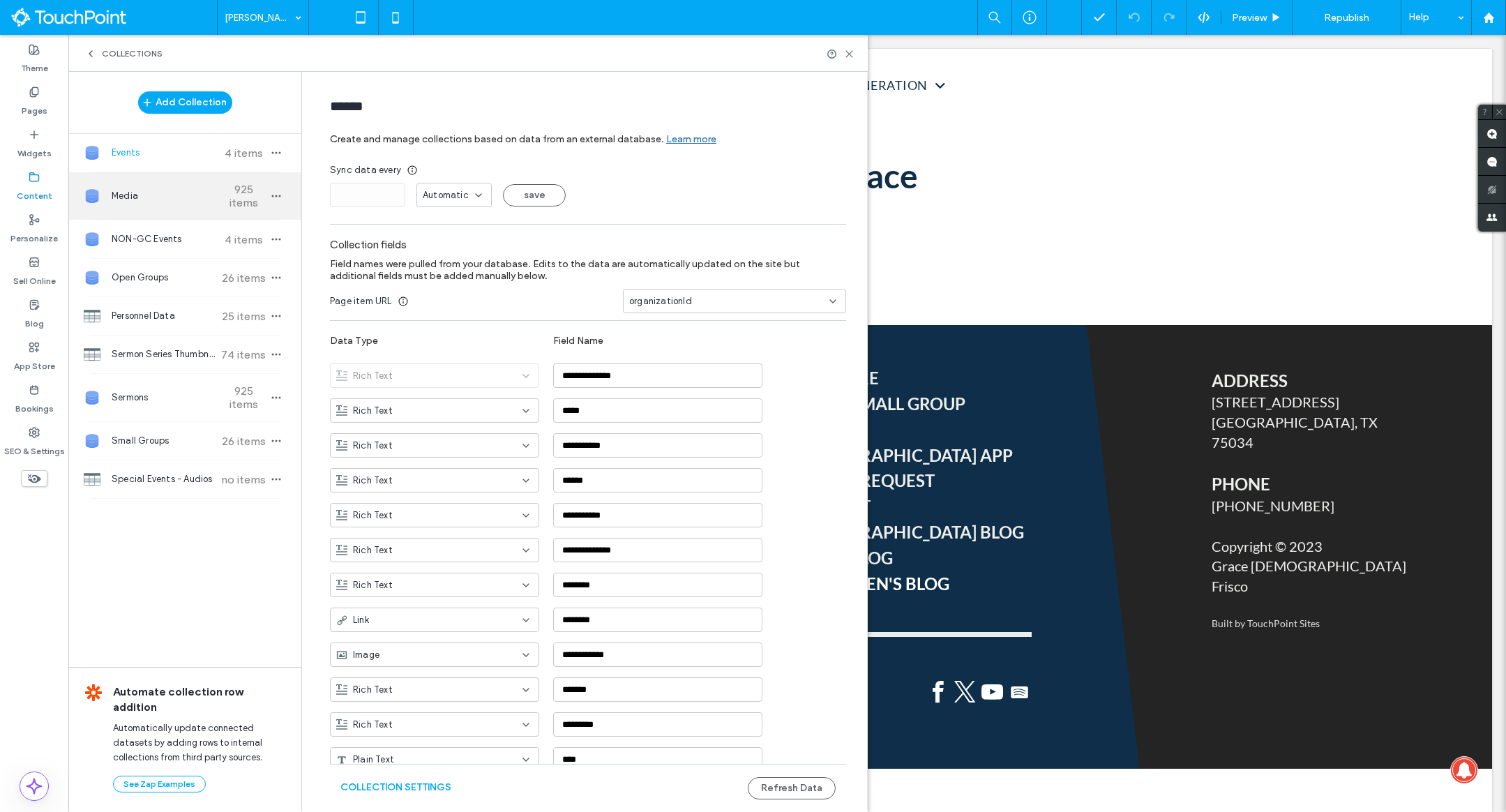
click at [144, 206] on div "Media 925 items" at bounding box center [185, 195] width 233 height 47
type input "*****"
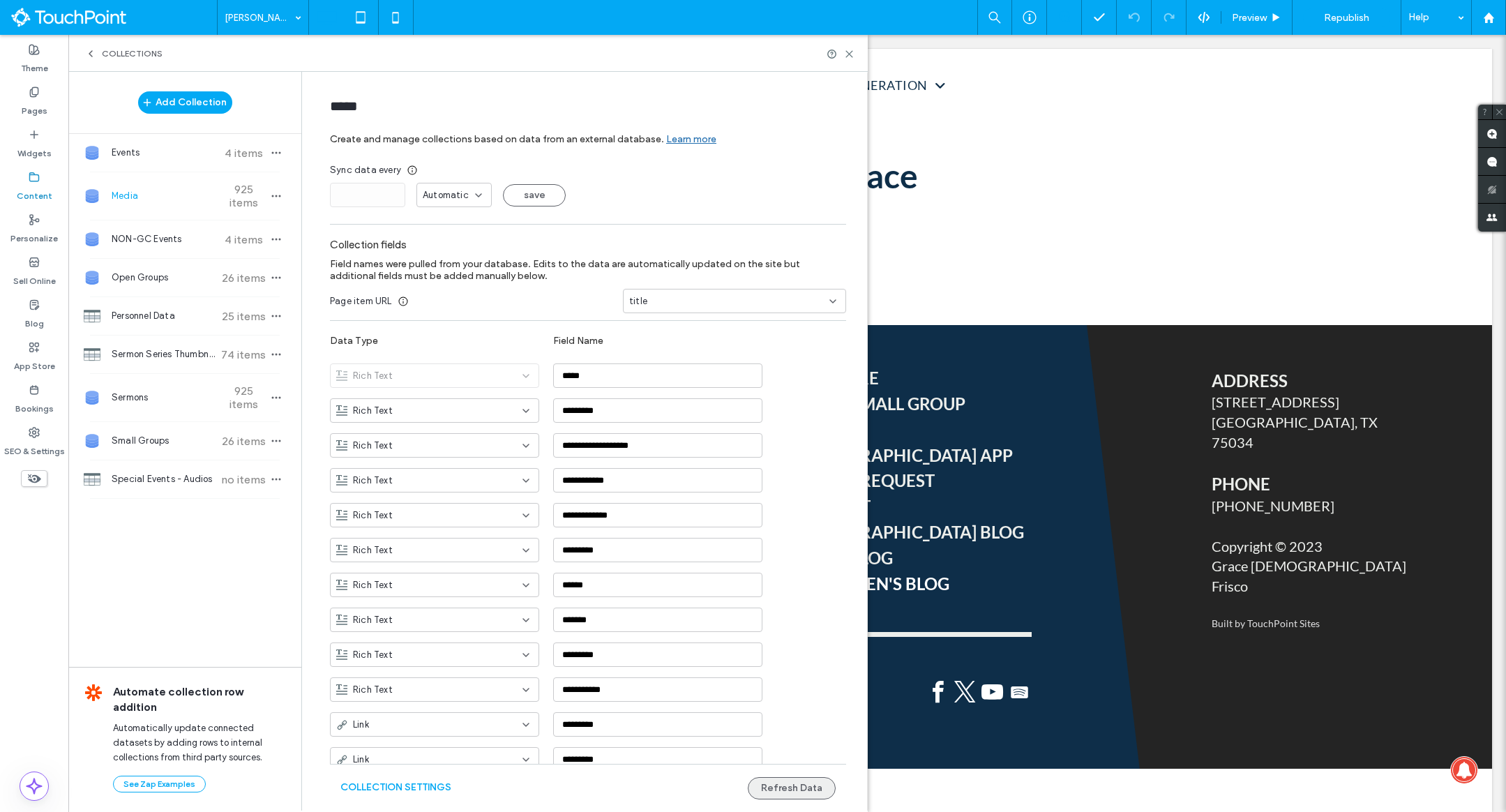
click at [771, 780] on button "Refresh Data" at bounding box center [791, 788] width 88 height 23
click at [406, 791] on button "Collection Settings" at bounding box center [396, 787] width 111 height 23
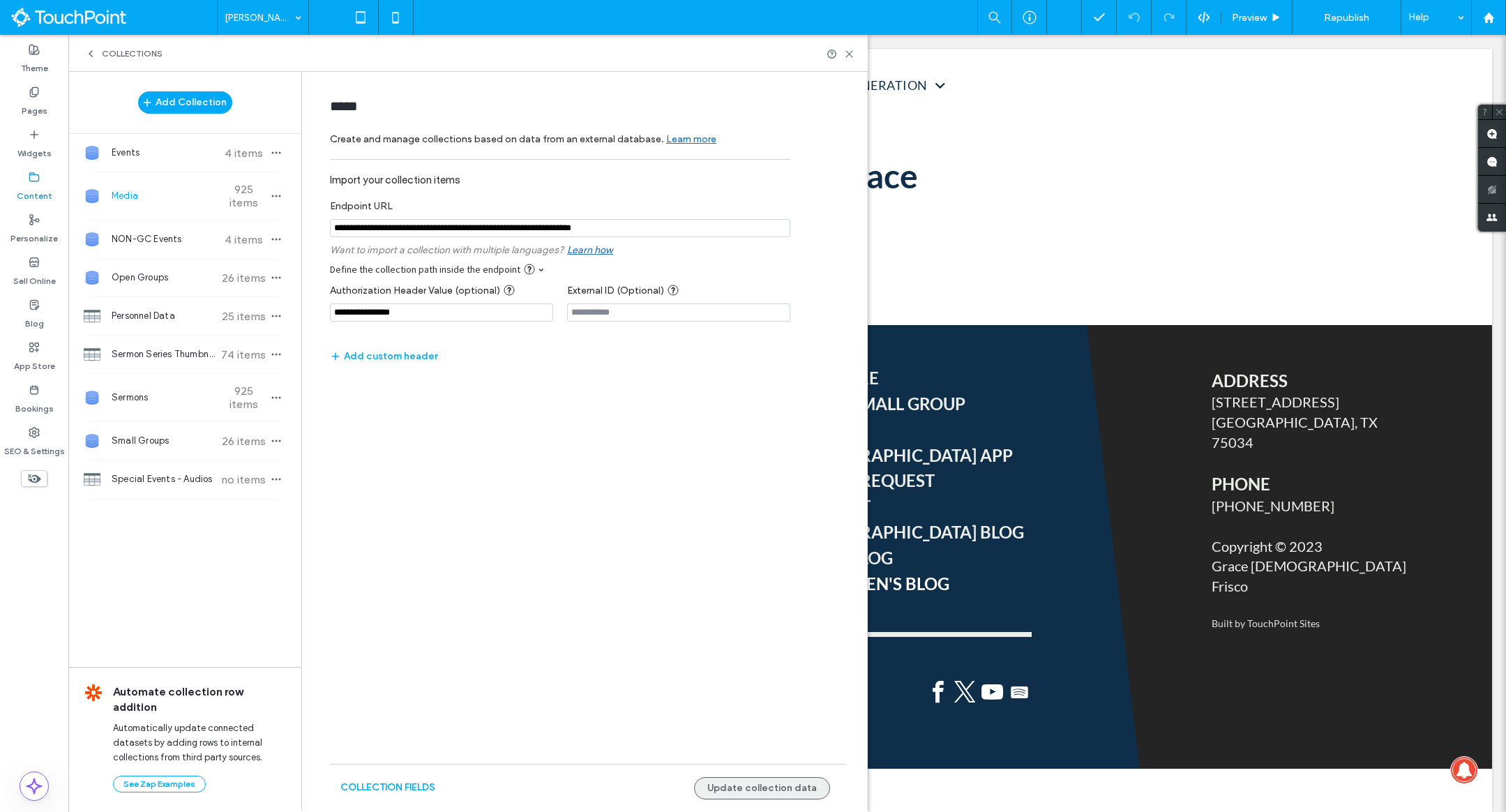
click at [758, 777] on button "Update collection data" at bounding box center [762, 788] width 136 height 23
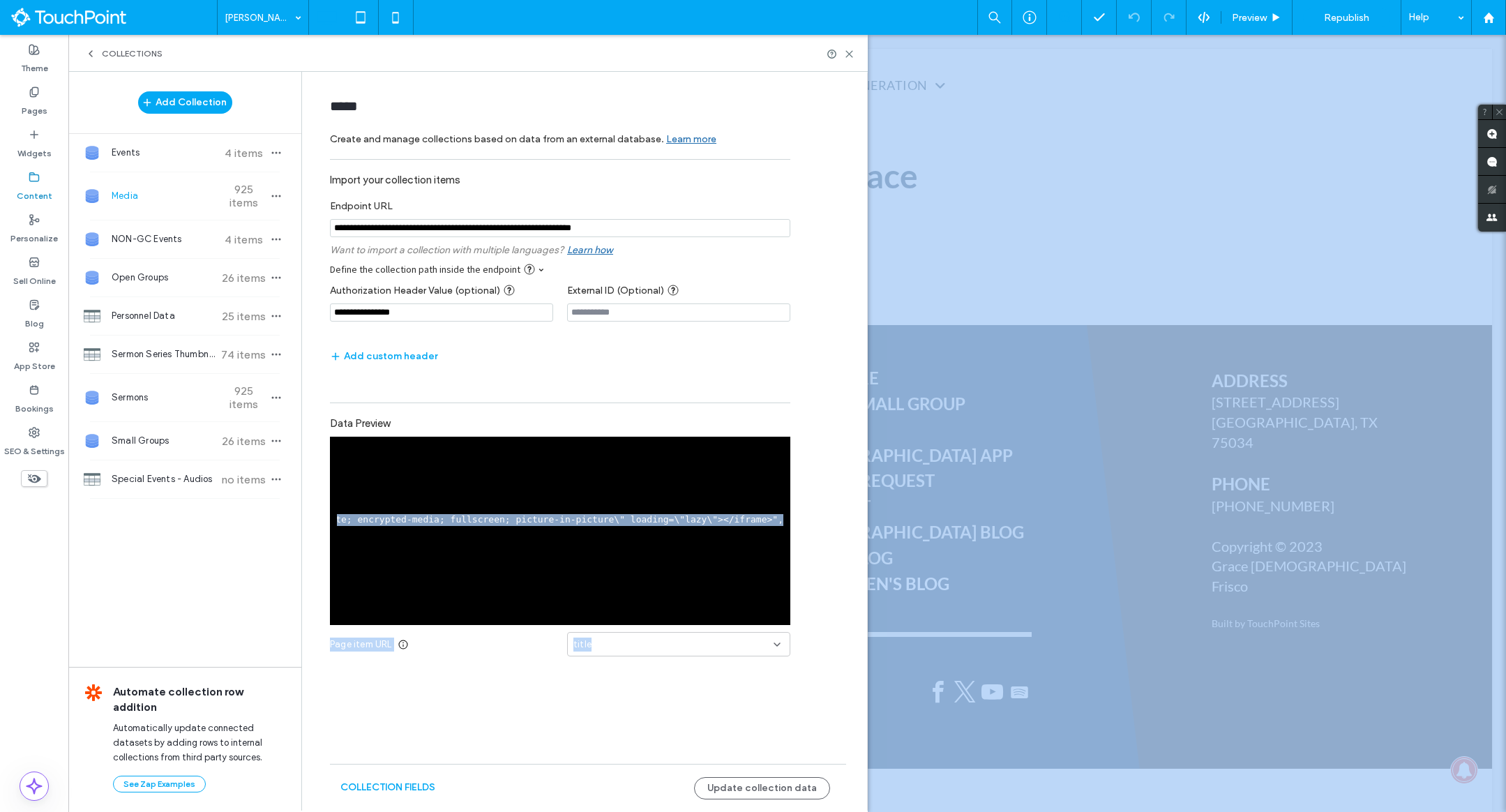
scroll to position [0, 1491]
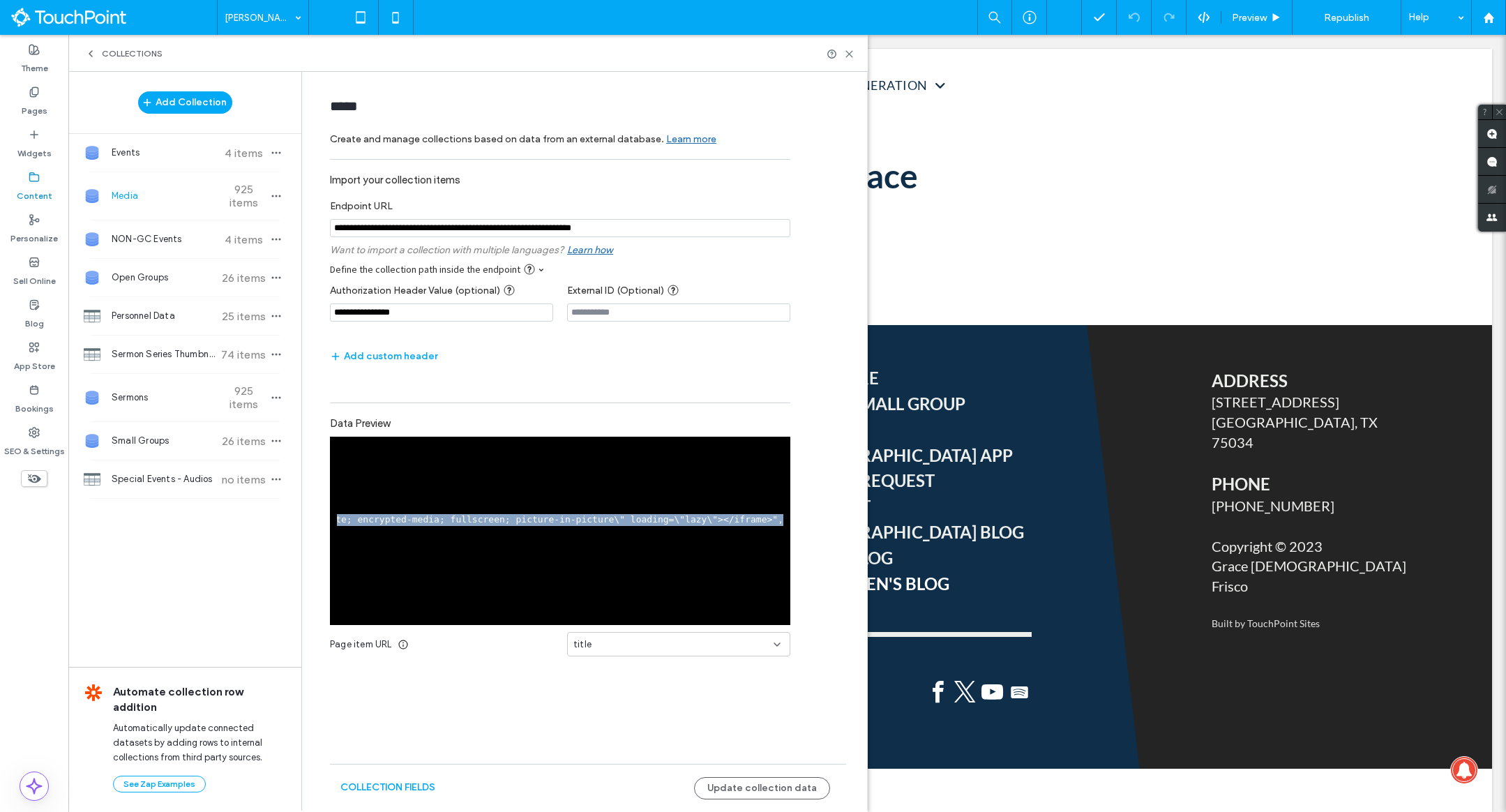
drag, startPoint x: 423, startPoint y: 522, endPoint x: 772, endPoint y: 526, distance: 349.0
copy pre "<iframe data-testid=\"embed-iframe\" style=\"border-radius:12px\" src=\"https:/…"
click at [33, 97] on use at bounding box center [34, 92] width 8 height 9
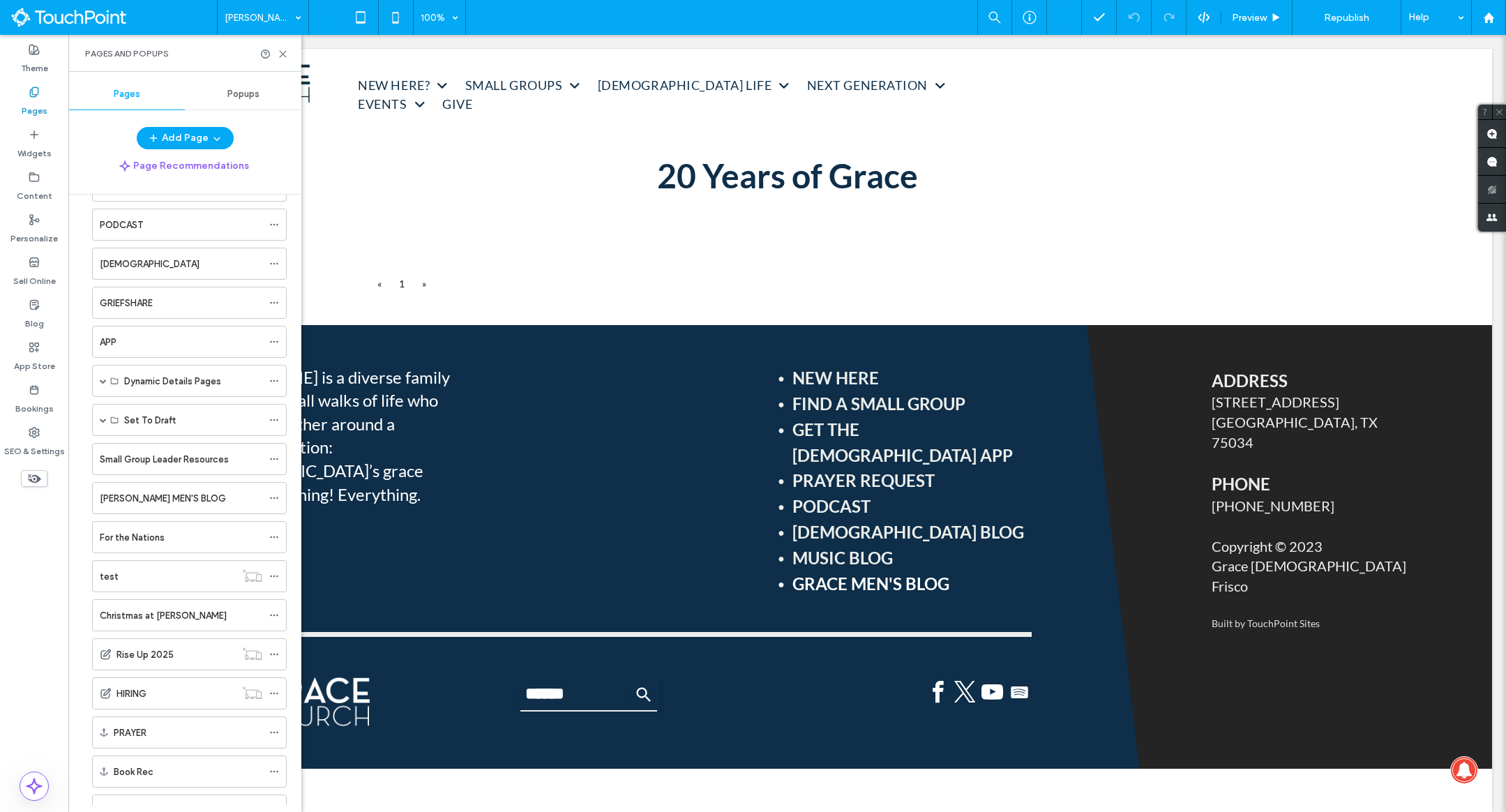
scroll to position [852, 0]
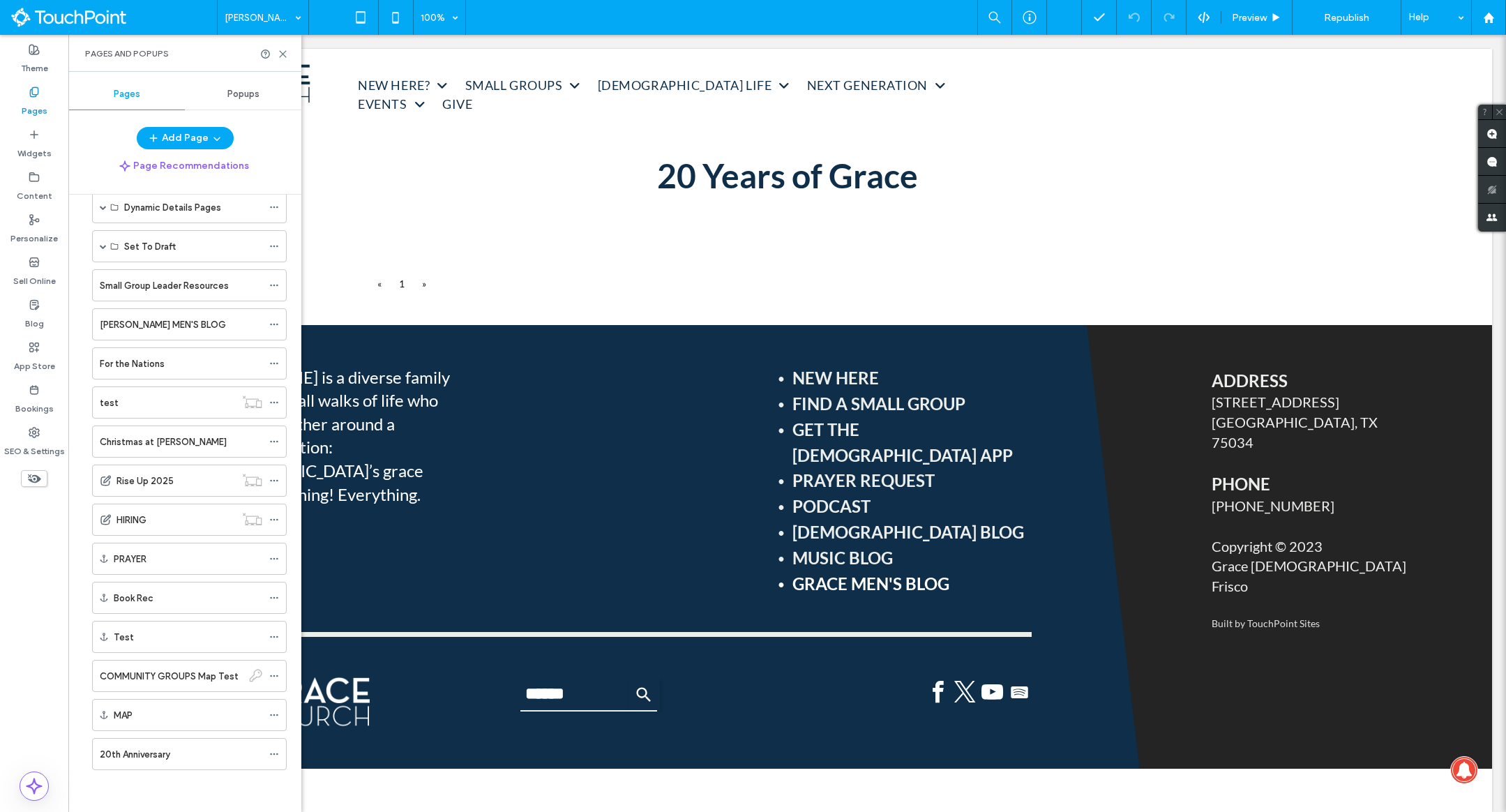
click at [200, 141] on button "Add Page" at bounding box center [185, 138] width 97 height 23
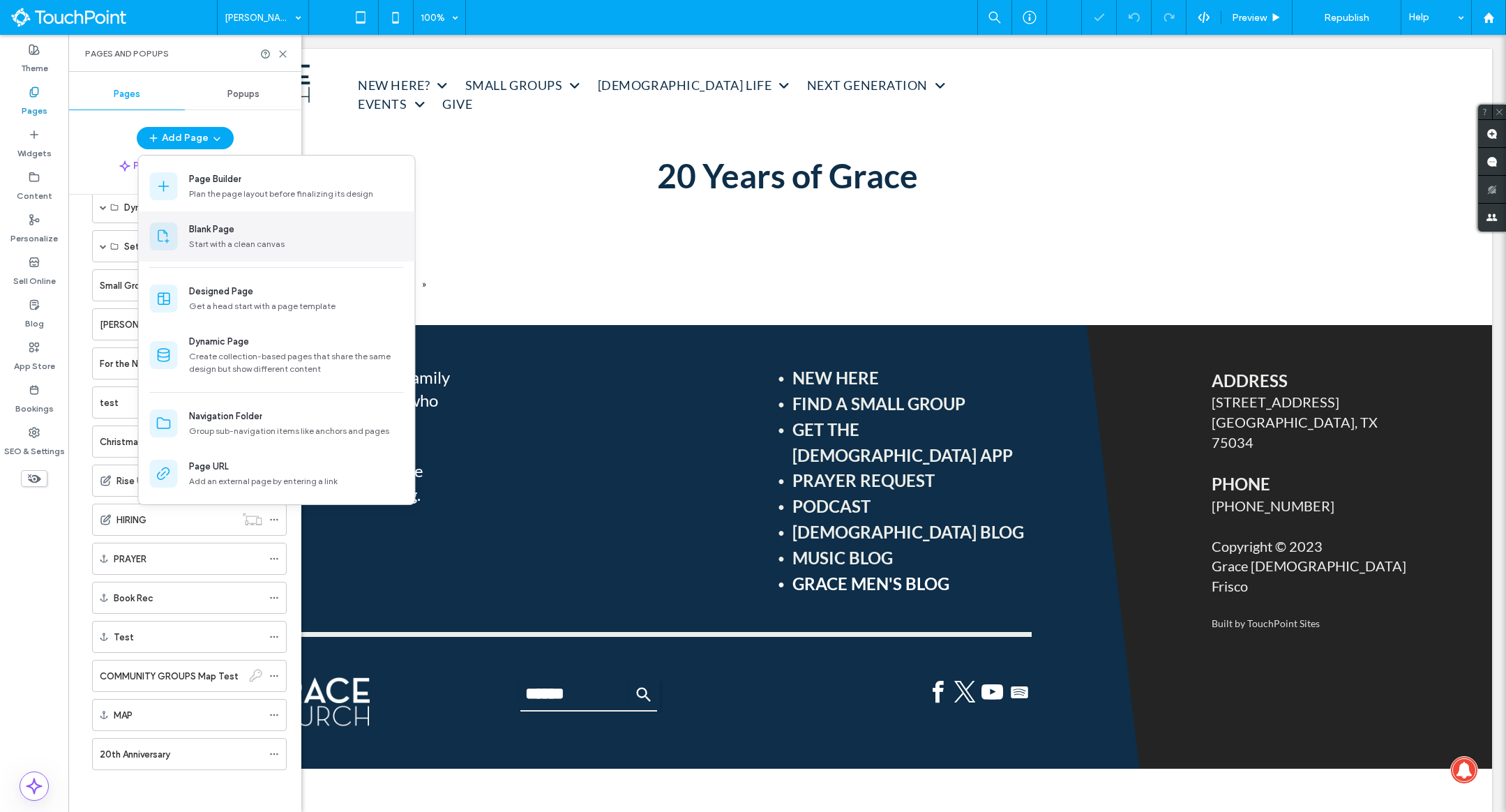
click at [247, 229] on div "Blank Page" at bounding box center [297, 230] width 215 height 14
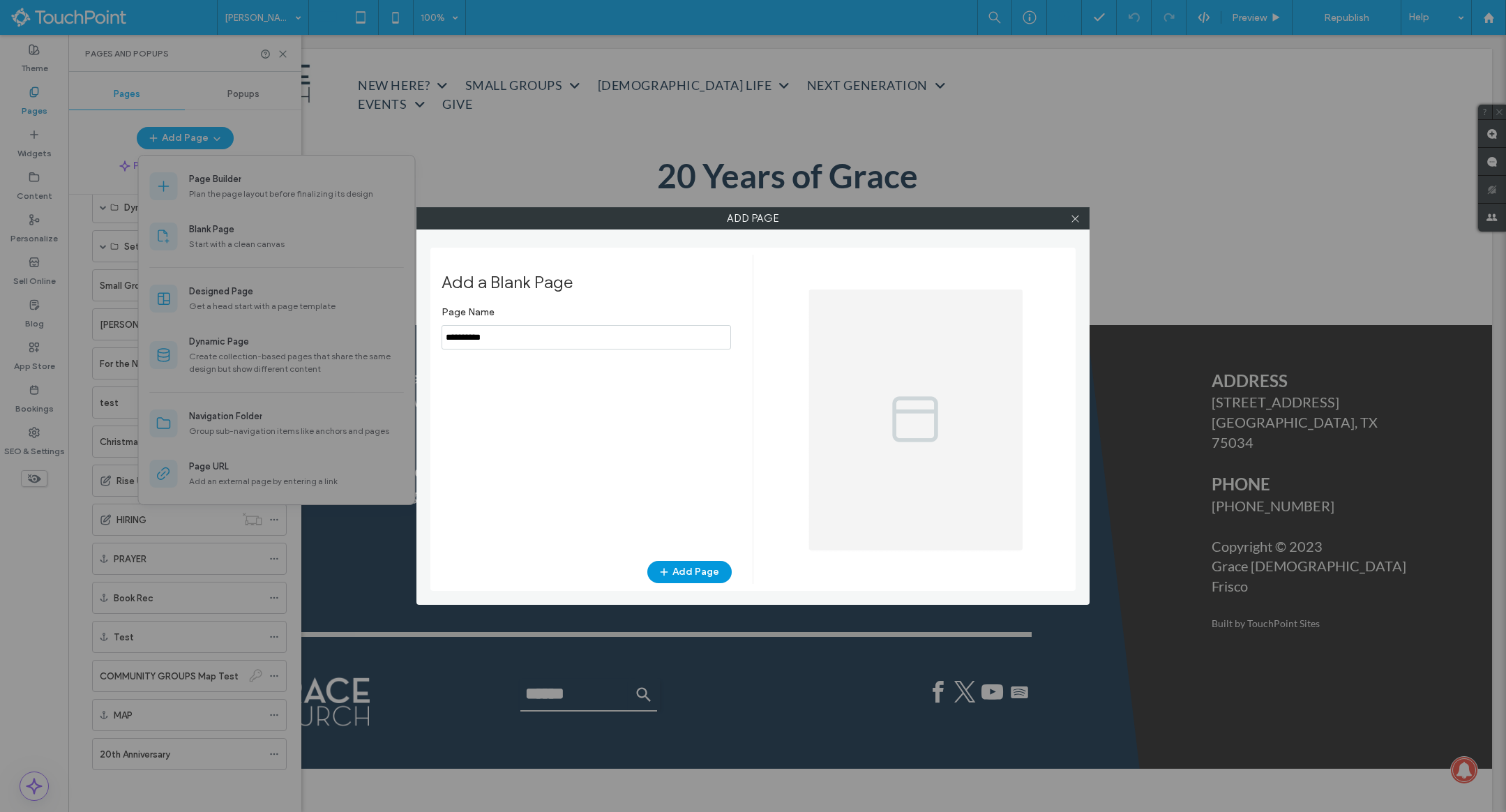
type input "**********"
click at [701, 566] on button "Add Page" at bounding box center [689, 571] width 84 height 23
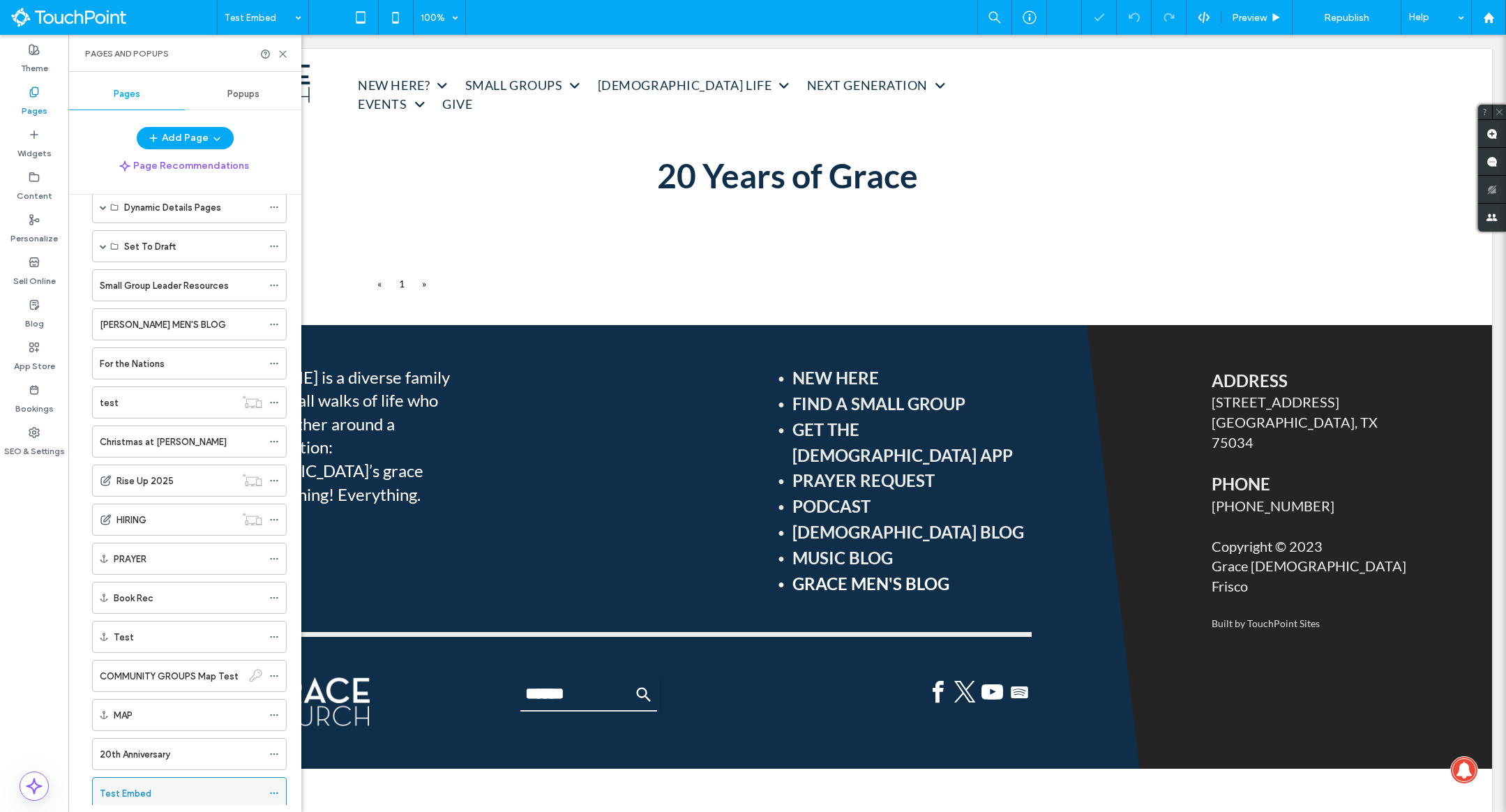
click at [273, 790] on icon at bounding box center [274, 793] width 10 height 10
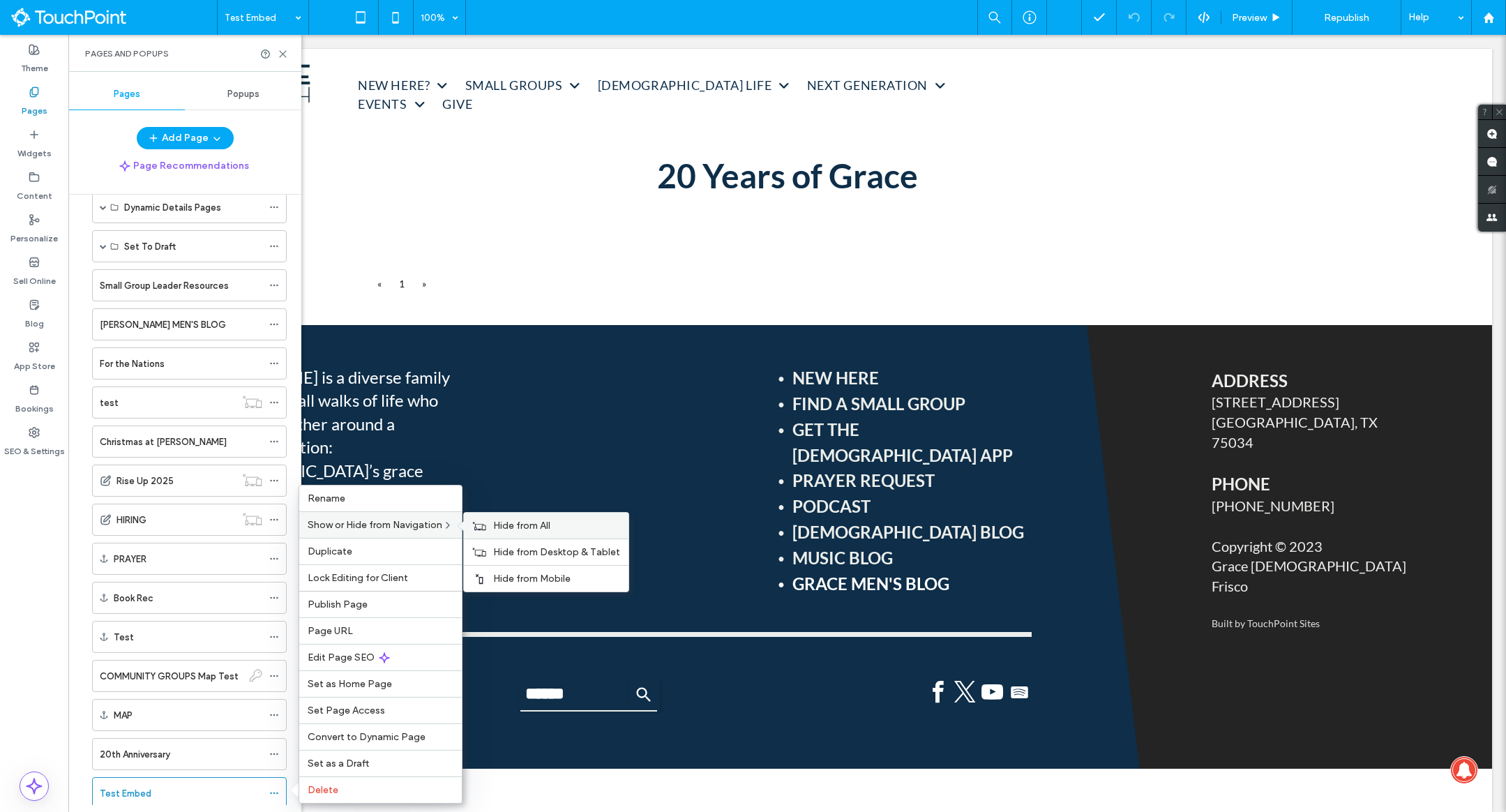
click at [509, 527] on span "Hide from All" at bounding box center [521, 525] width 57 height 12
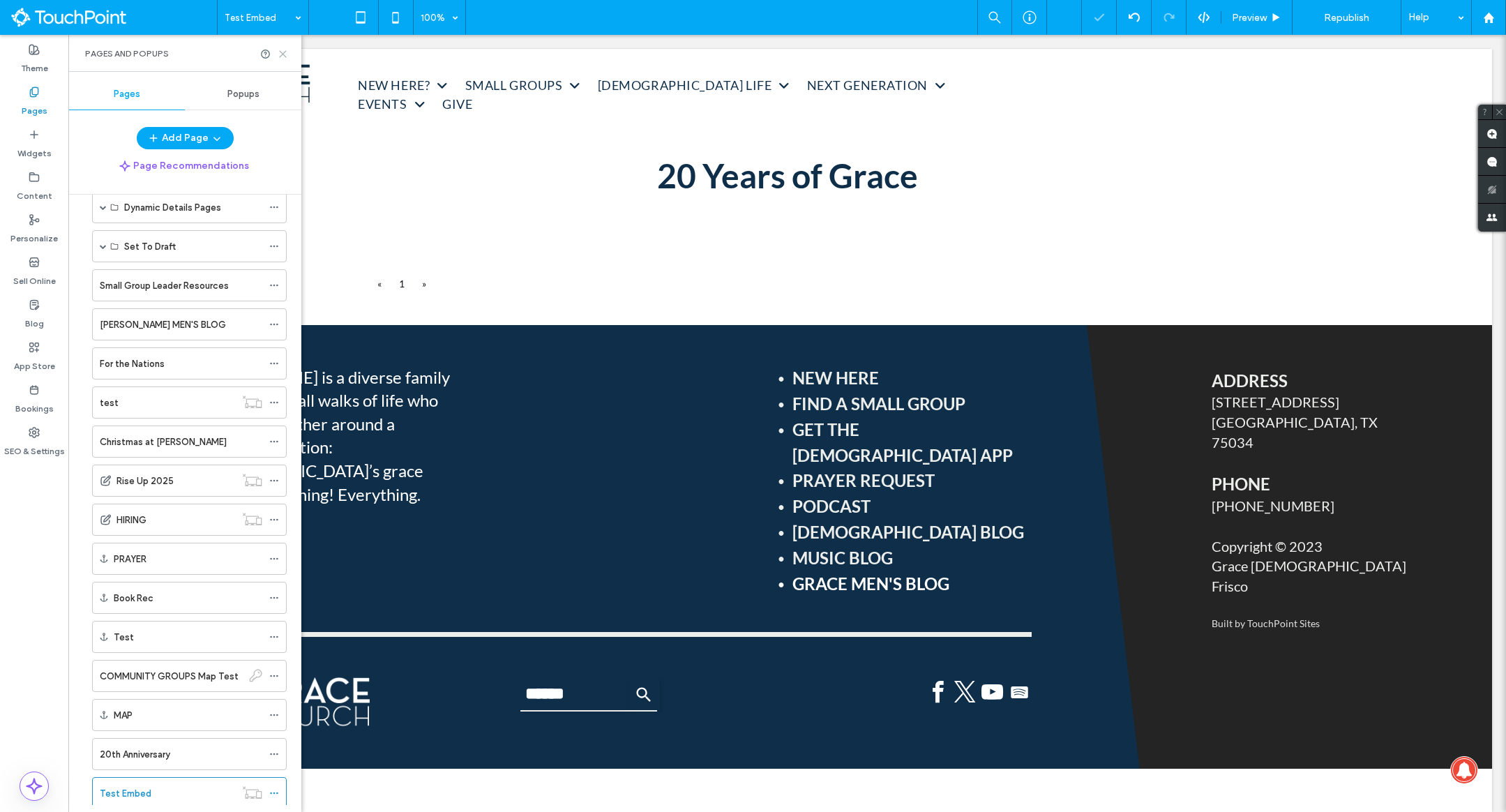
click at [287, 56] on icon at bounding box center [283, 54] width 10 height 10
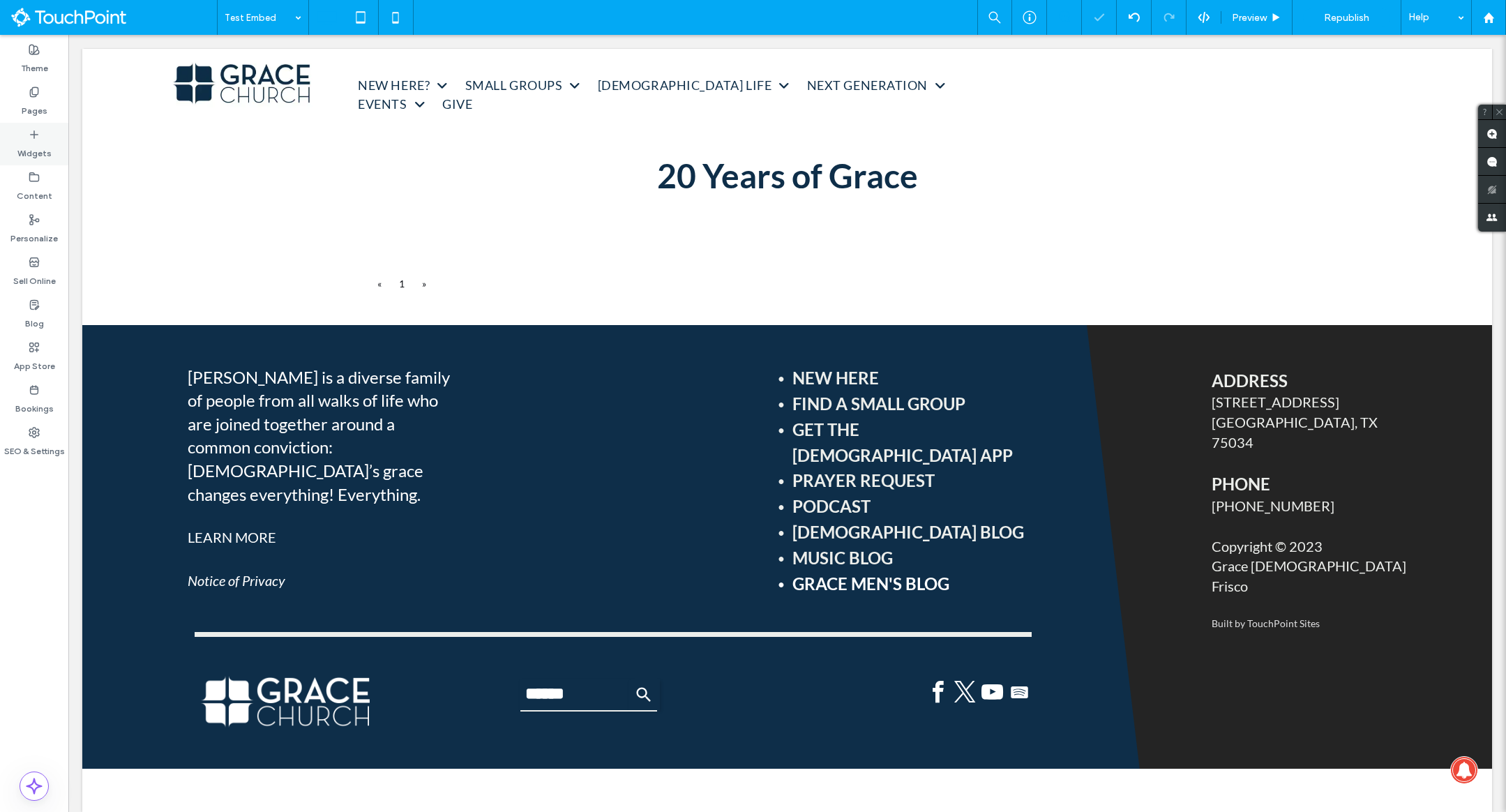
click at [42, 141] on label "Widgets" at bounding box center [34, 149] width 34 height 19
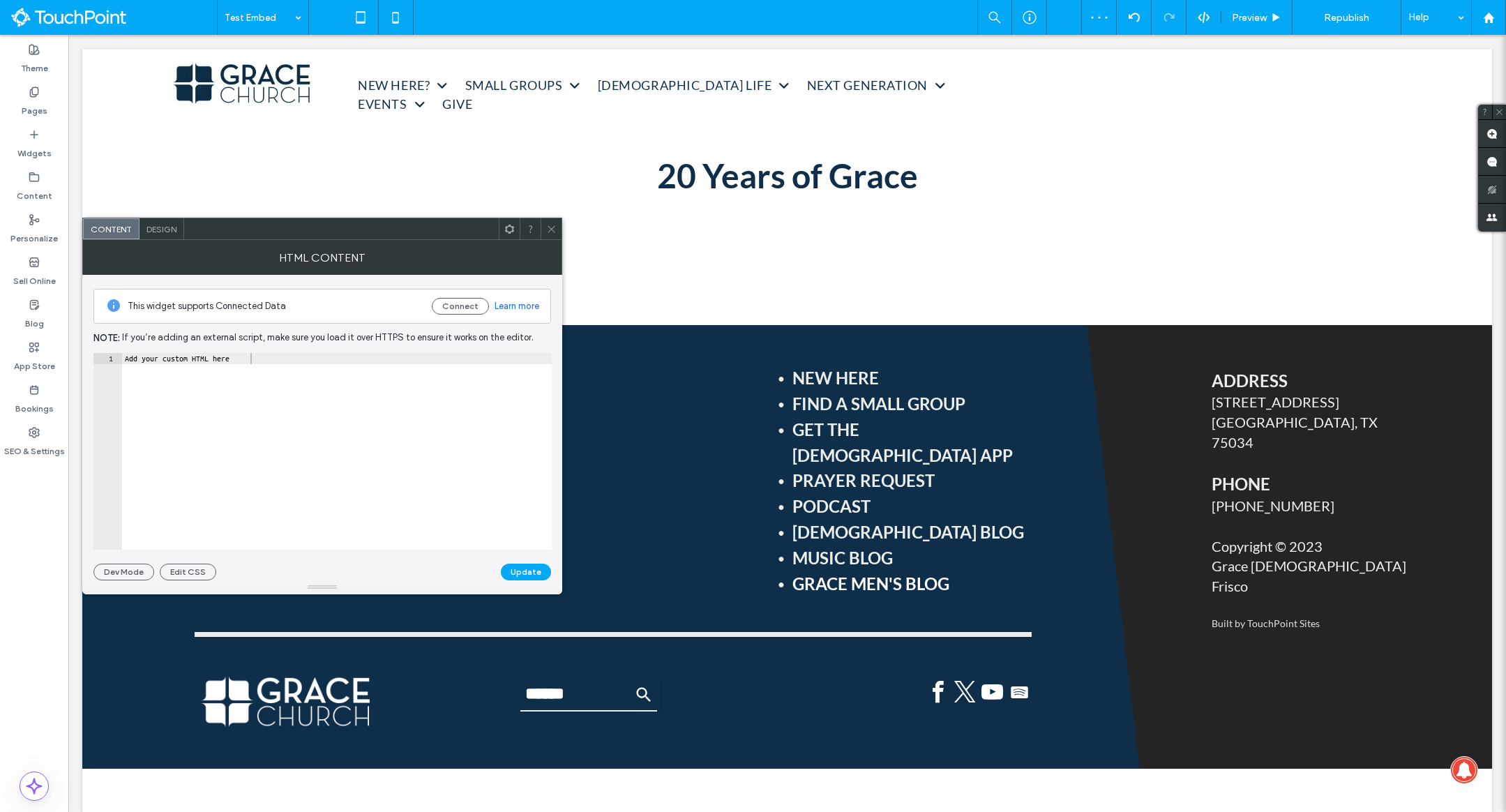
click at [231, 353] on div "Add your custom HTML here" at bounding box center [337, 462] width 430 height 219
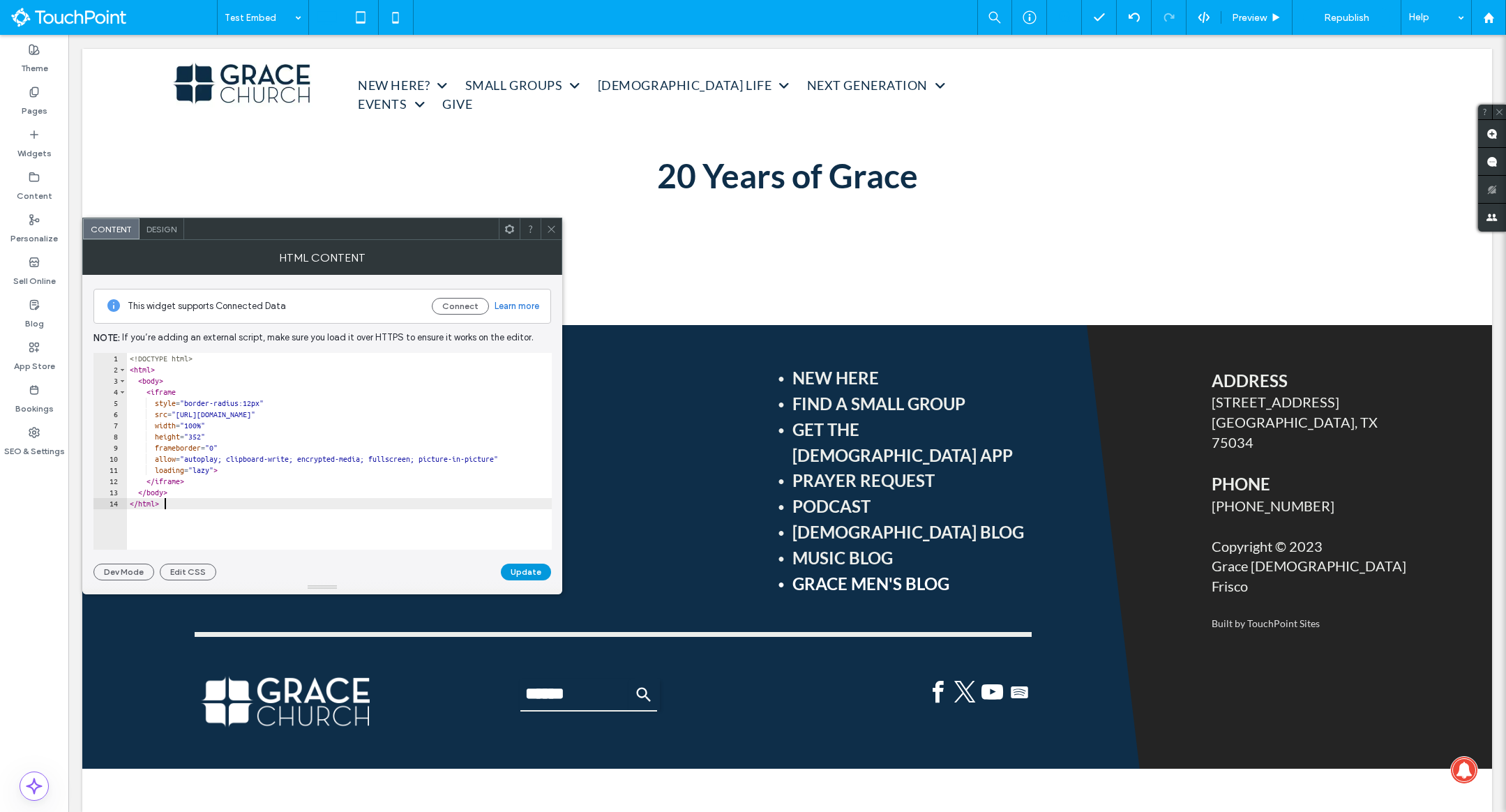
click at [535, 577] on button "Update" at bounding box center [526, 571] width 50 height 16
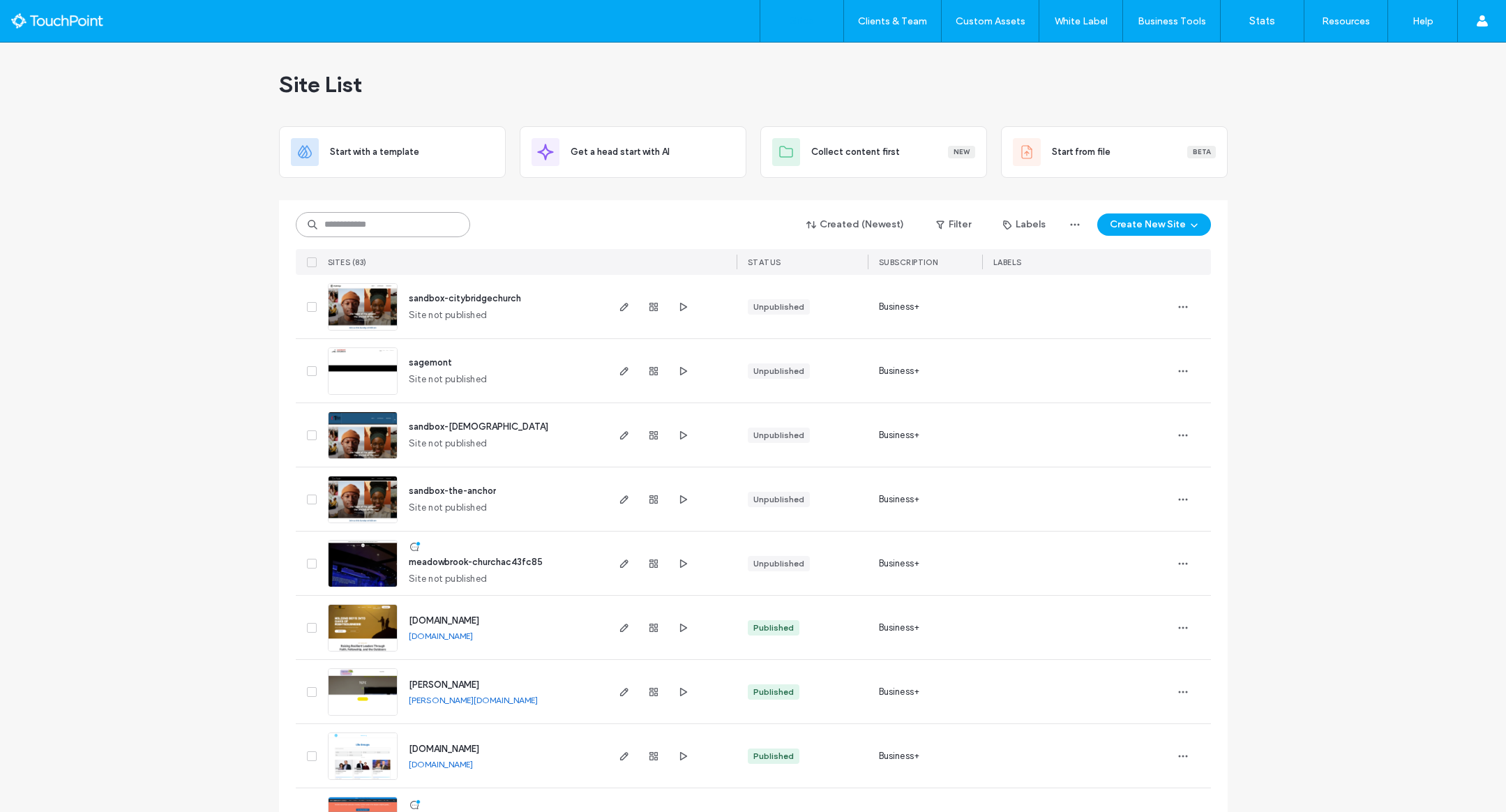
click at [393, 220] on input at bounding box center [383, 224] width 174 height 25
type input "**********"
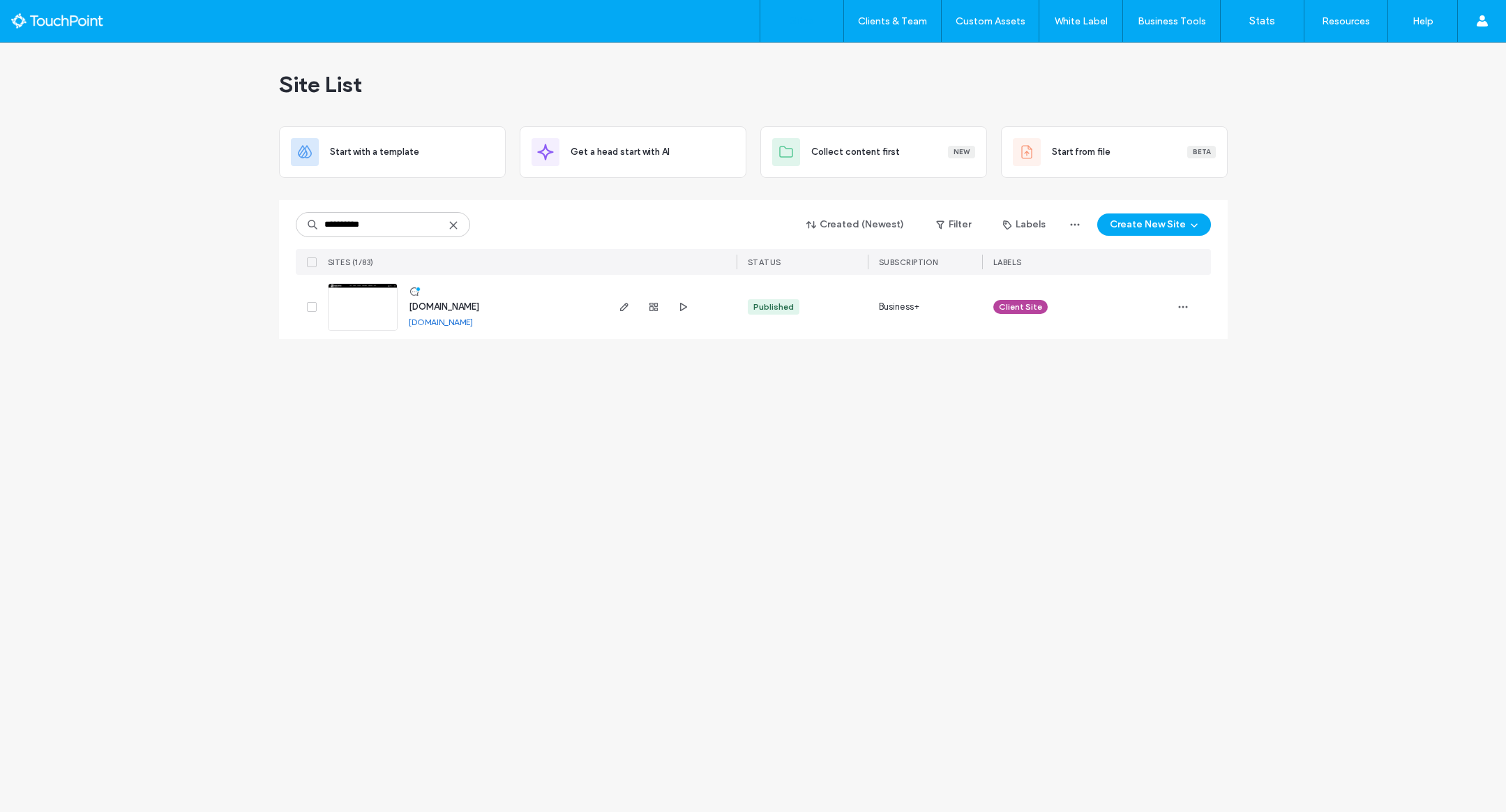
click at [612, 305] on div at bounding box center [670, 307] width 132 height 64
click at [621, 305] on icon "button" at bounding box center [625, 307] width 11 height 11
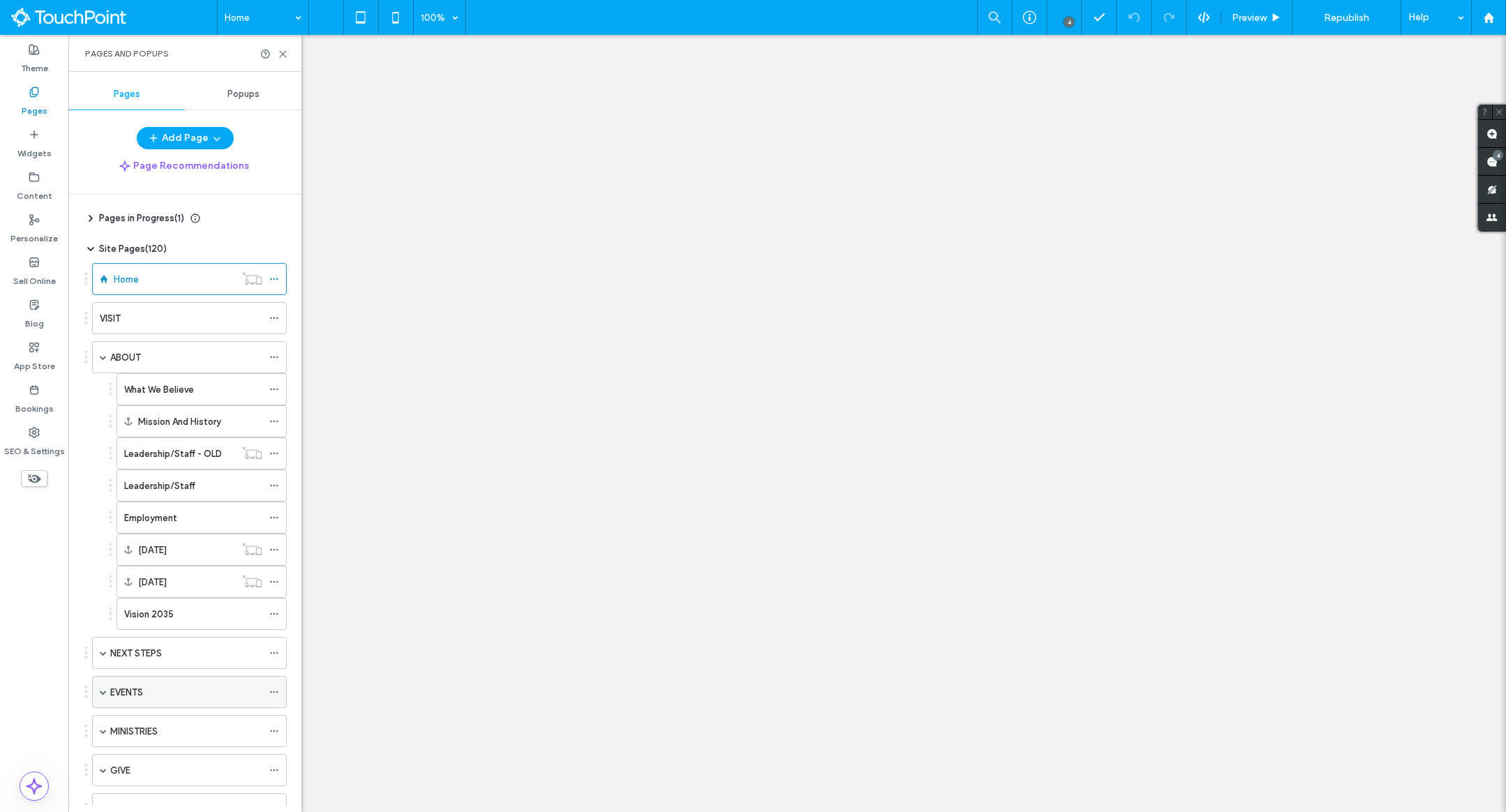
click at [104, 688] on span at bounding box center [103, 691] width 7 height 7
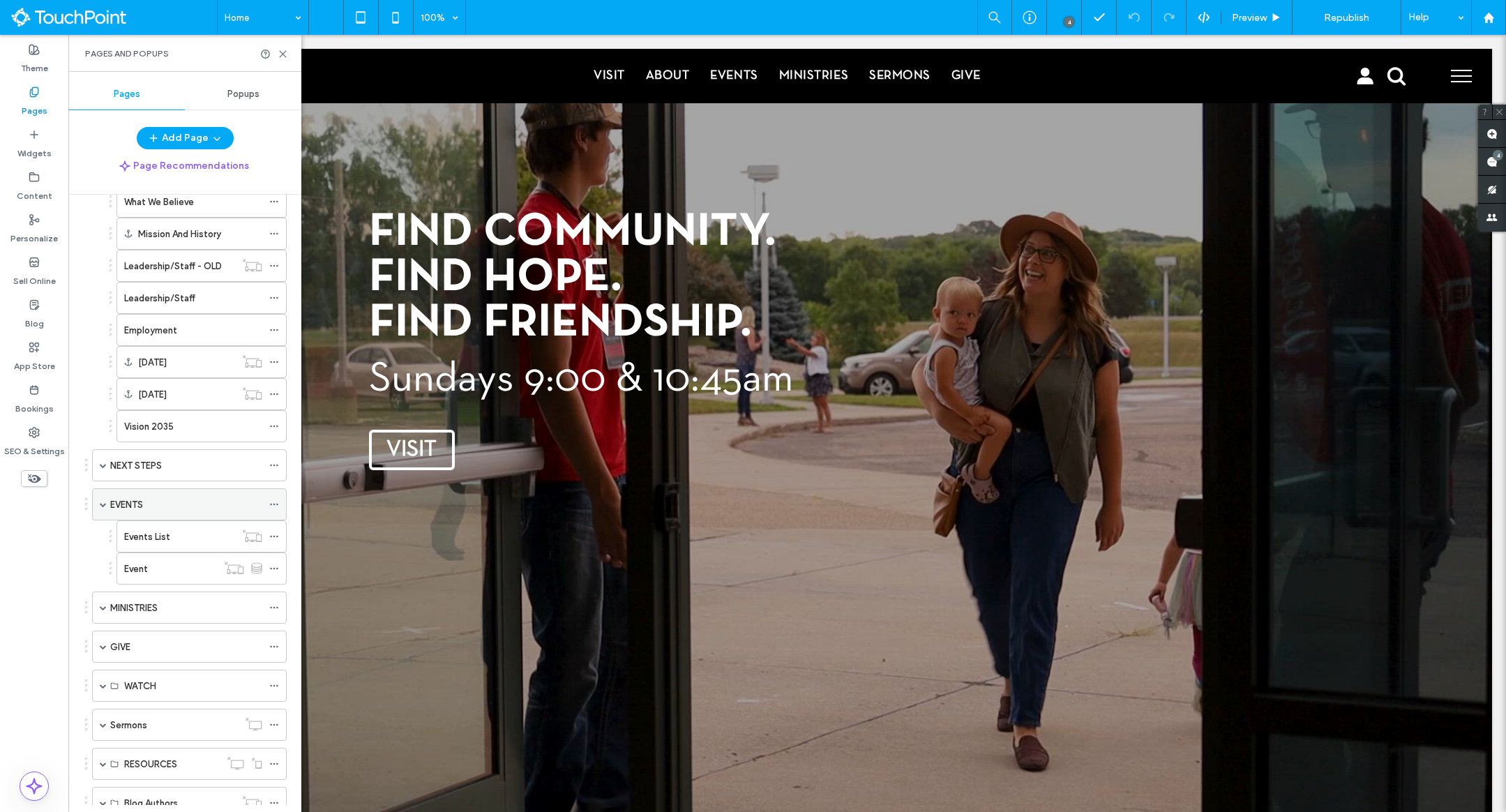
click at [149, 505] on div "EVENTS" at bounding box center [186, 504] width 152 height 15
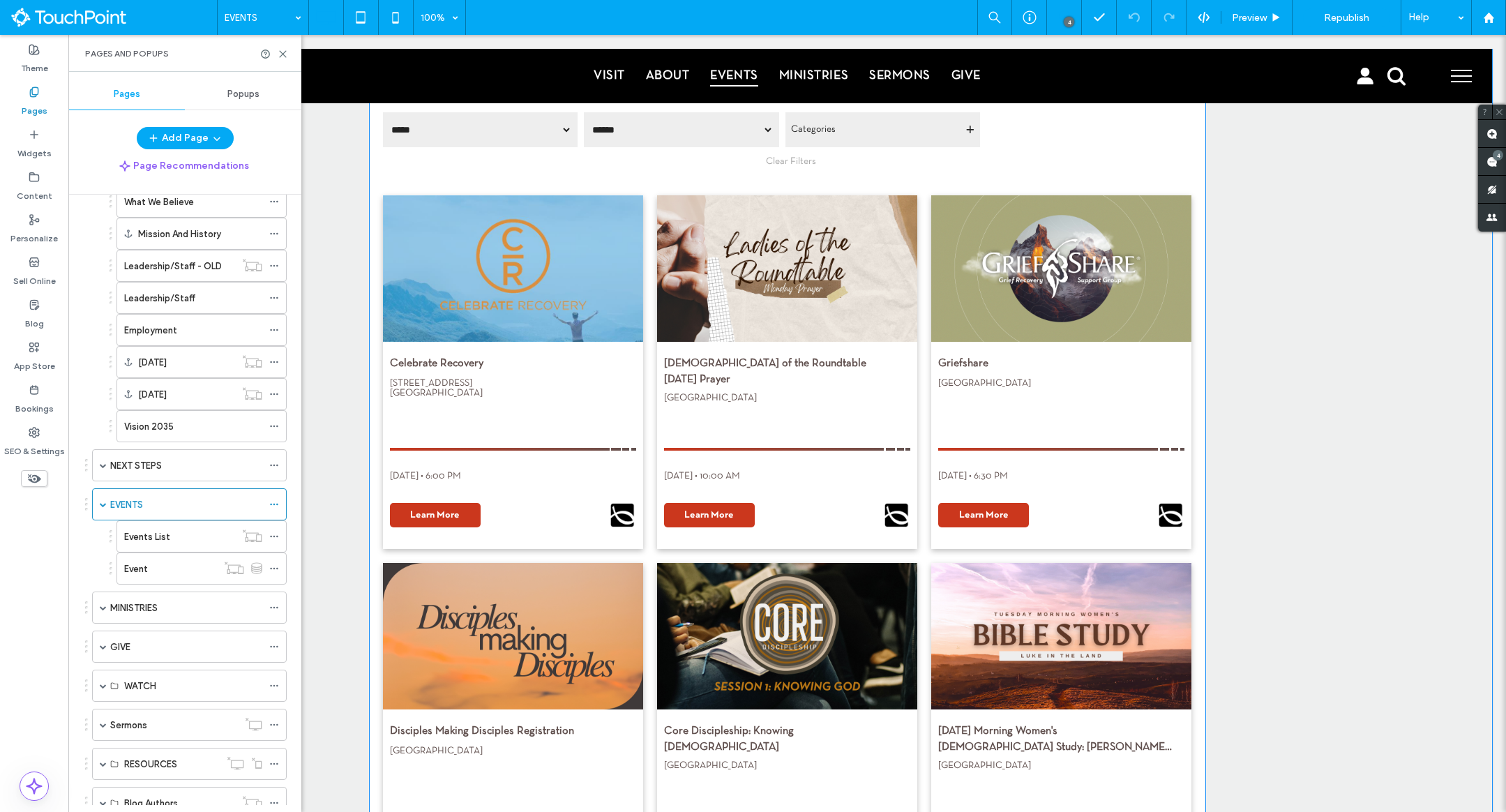
scroll to position [155, 0]
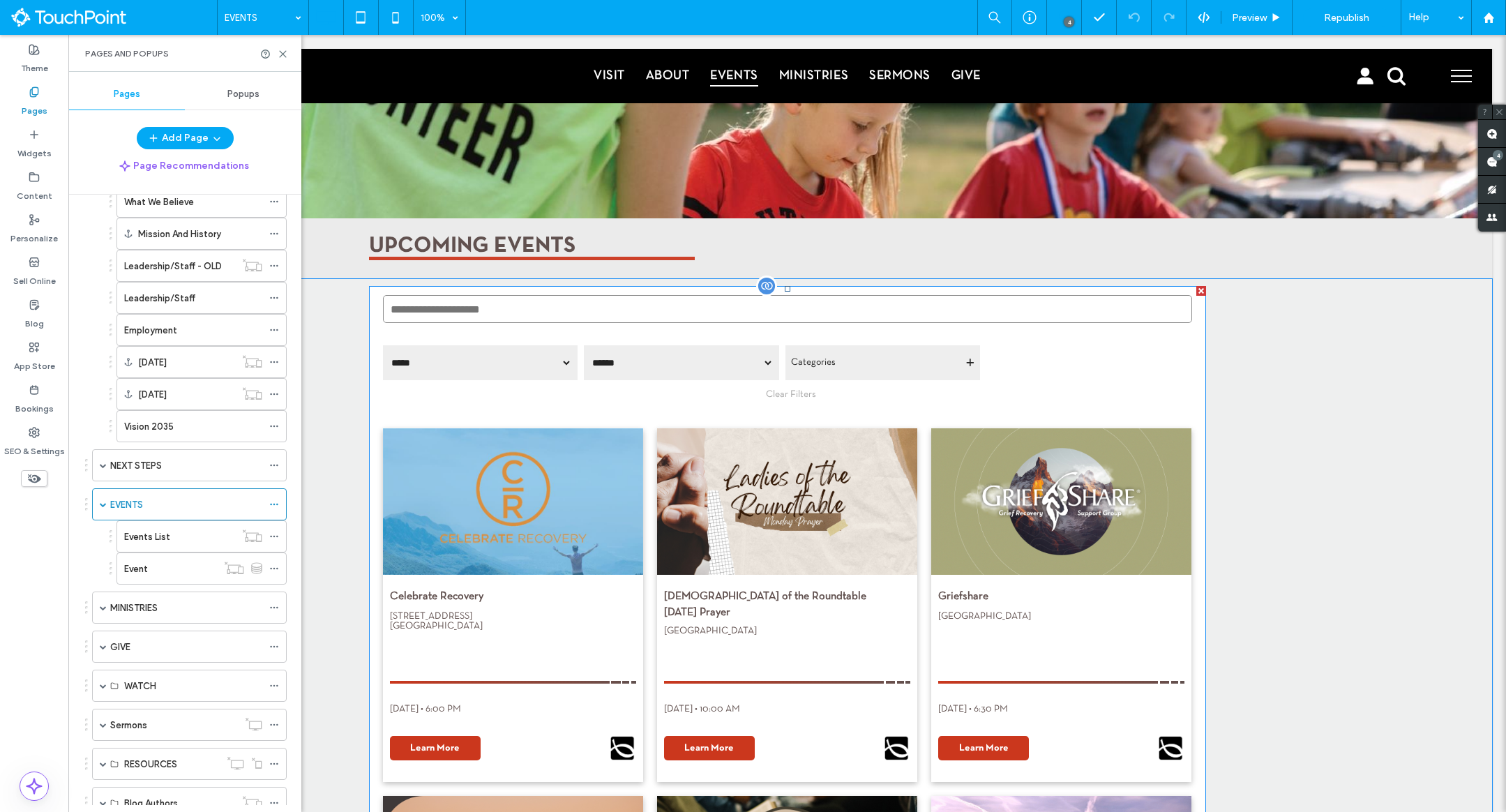
click at [632, 452] on span at bounding box center [787, 774] width 837 height 976
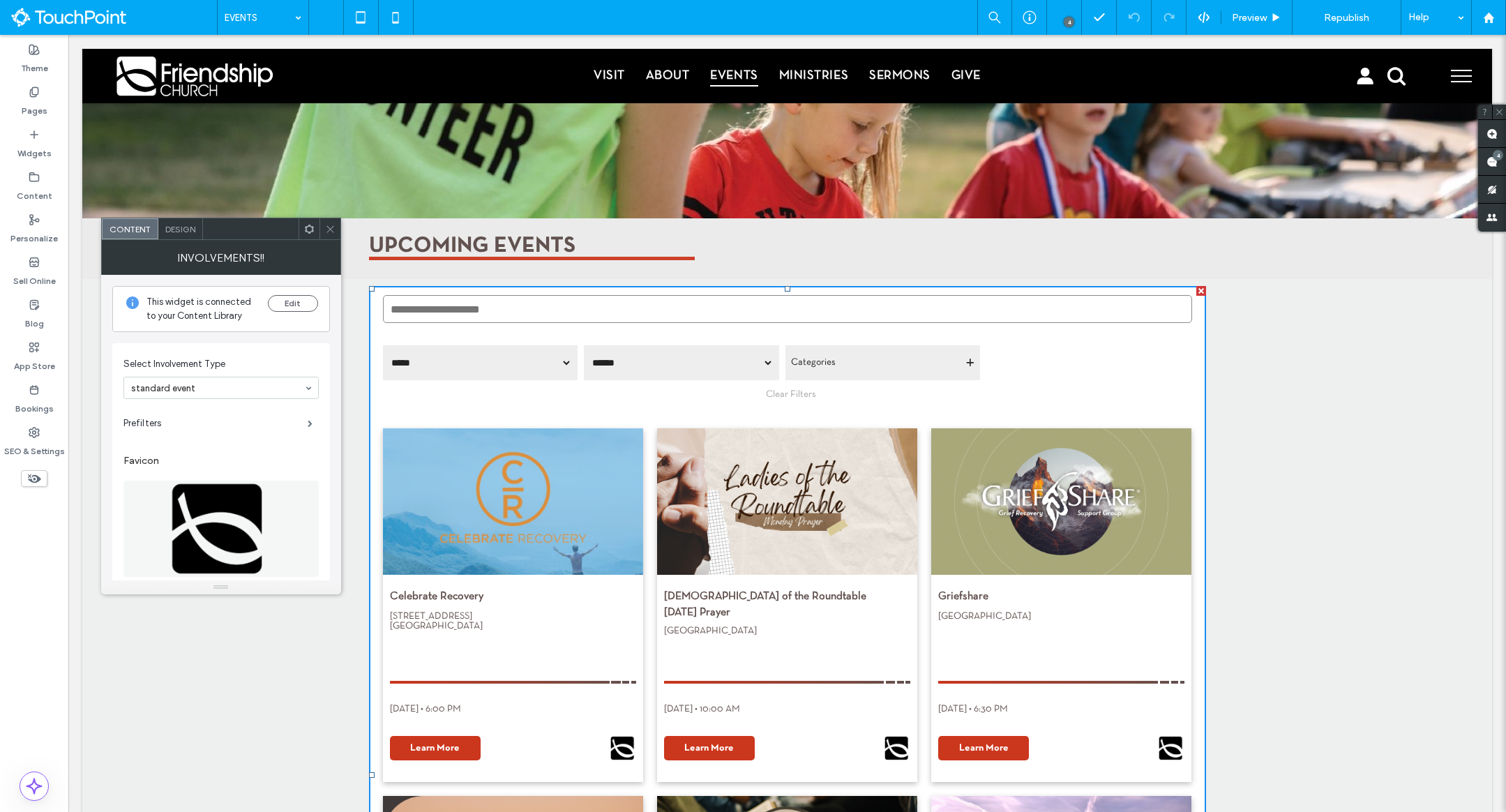
click at [332, 224] on icon at bounding box center [329, 229] width 10 height 10
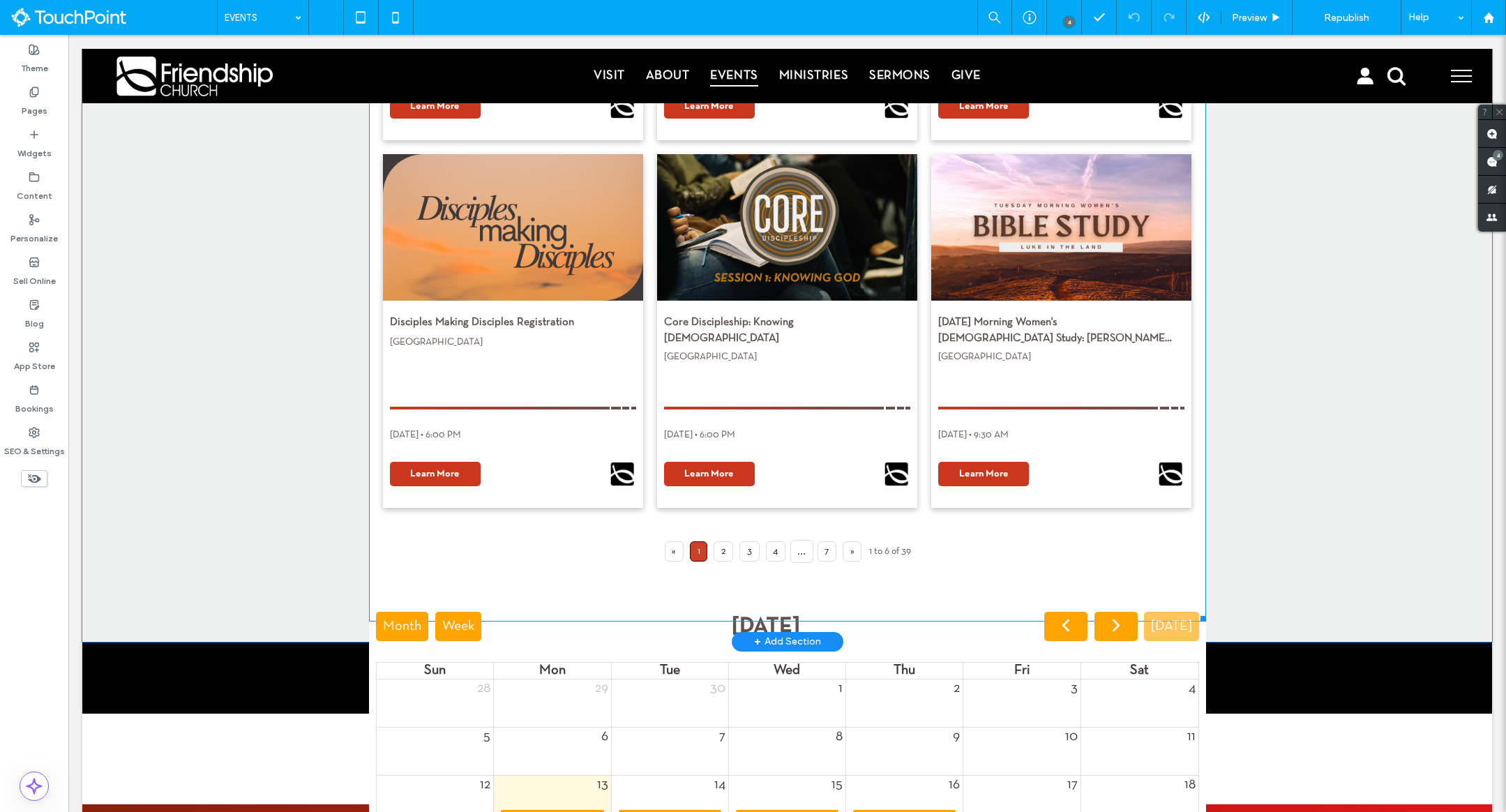
scroll to position [1127, 0]
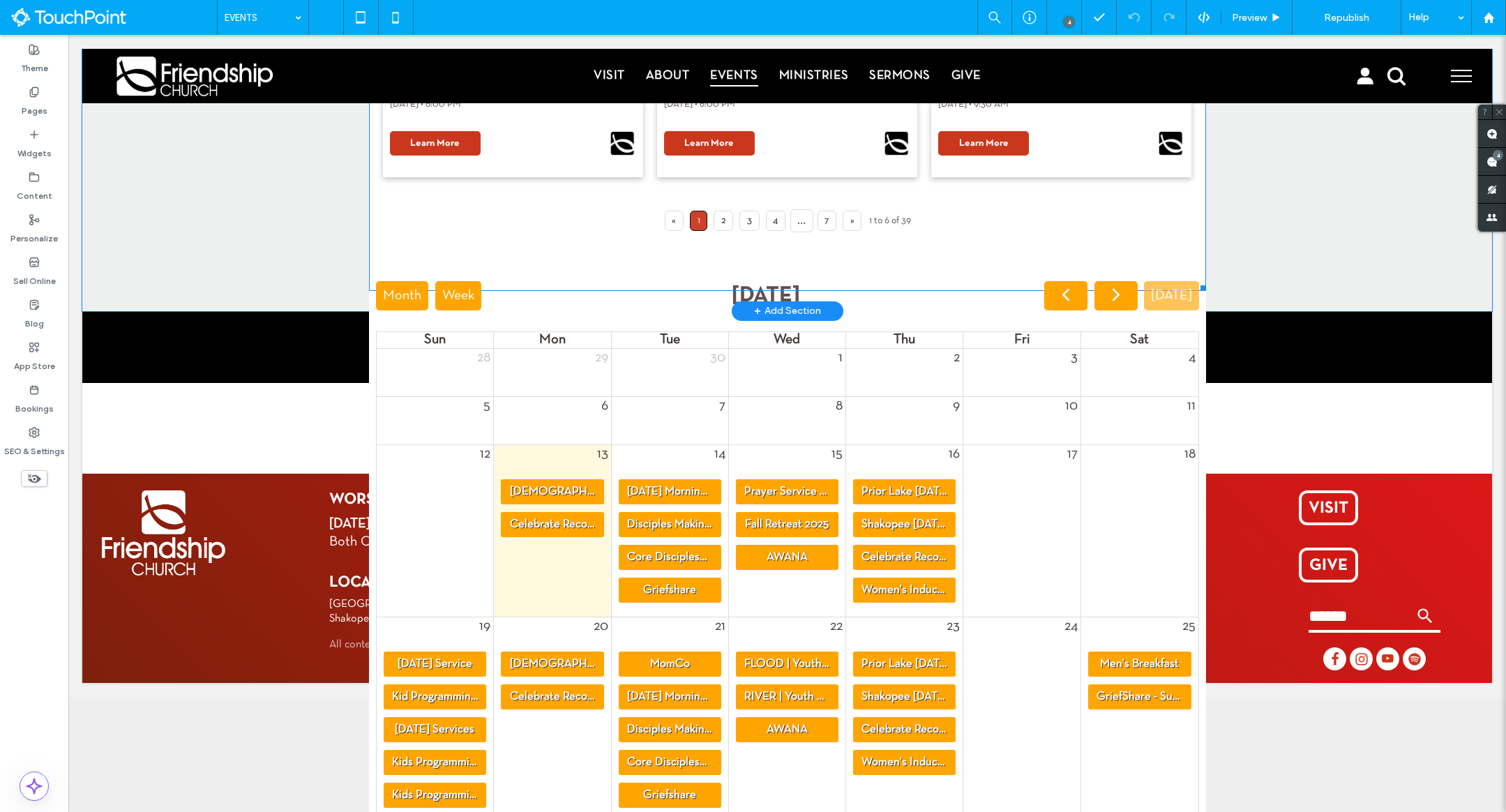
click at [536, 311] on div "month week list October 2025 today Sun Mon Tue Wed Thu Fri Sat 28 29 30 1 2 3 4…" at bounding box center [787, 610] width 823 height 659
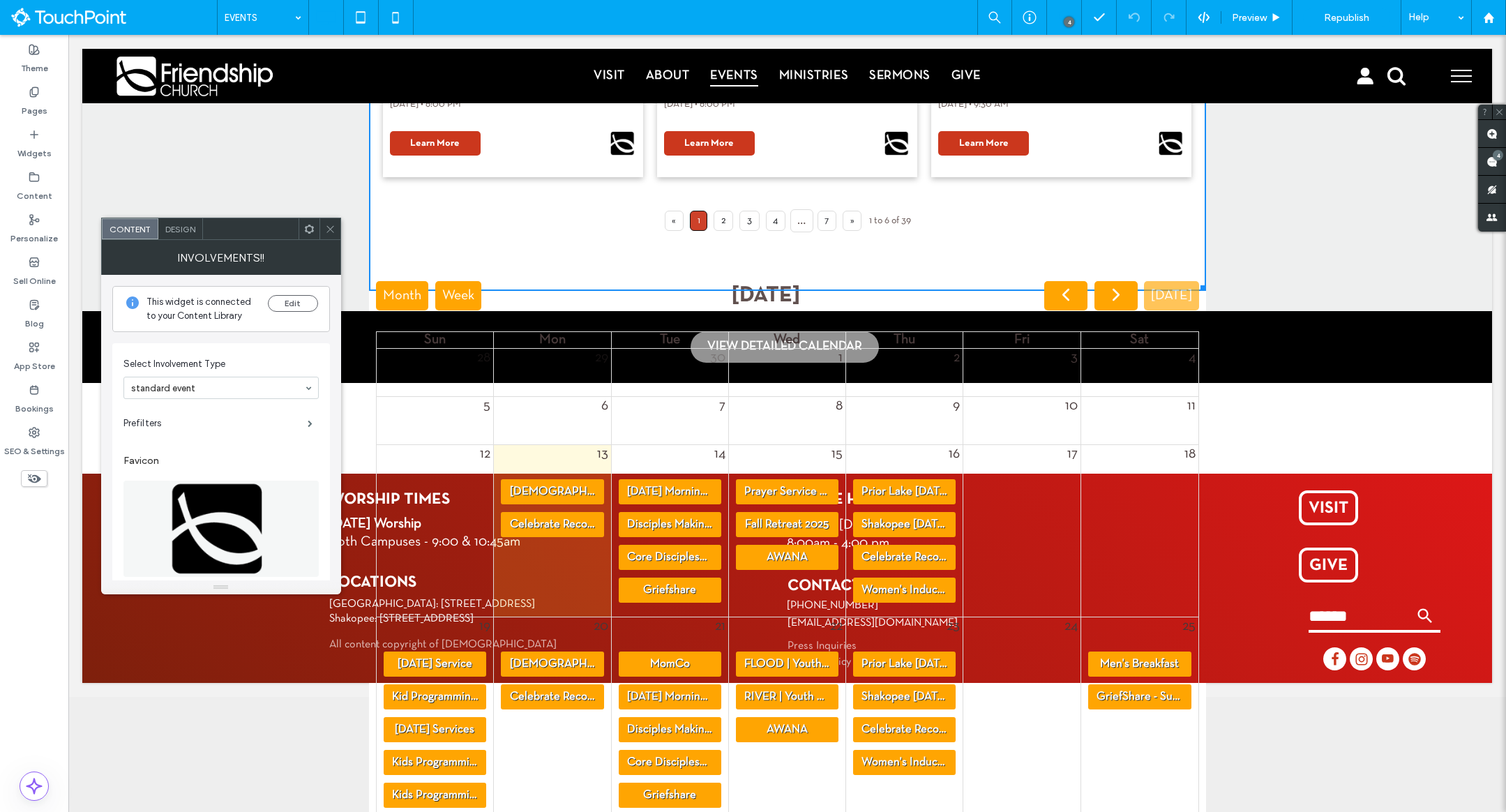
click at [325, 230] on icon at bounding box center [329, 229] width 10 height 10
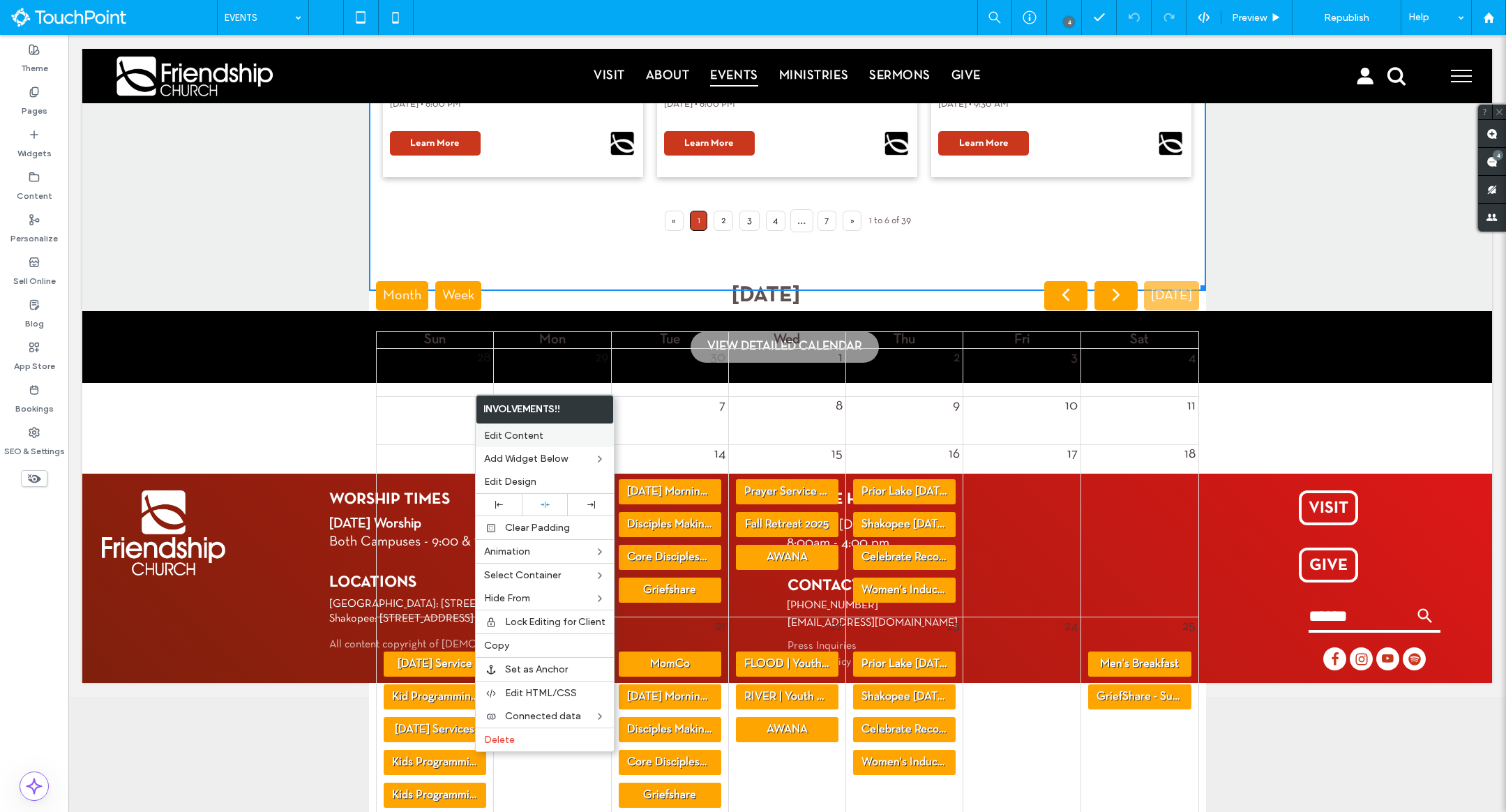
click at [514, 432] on span "Edit Content" at bounding box center [514, 435] width 59 height 12
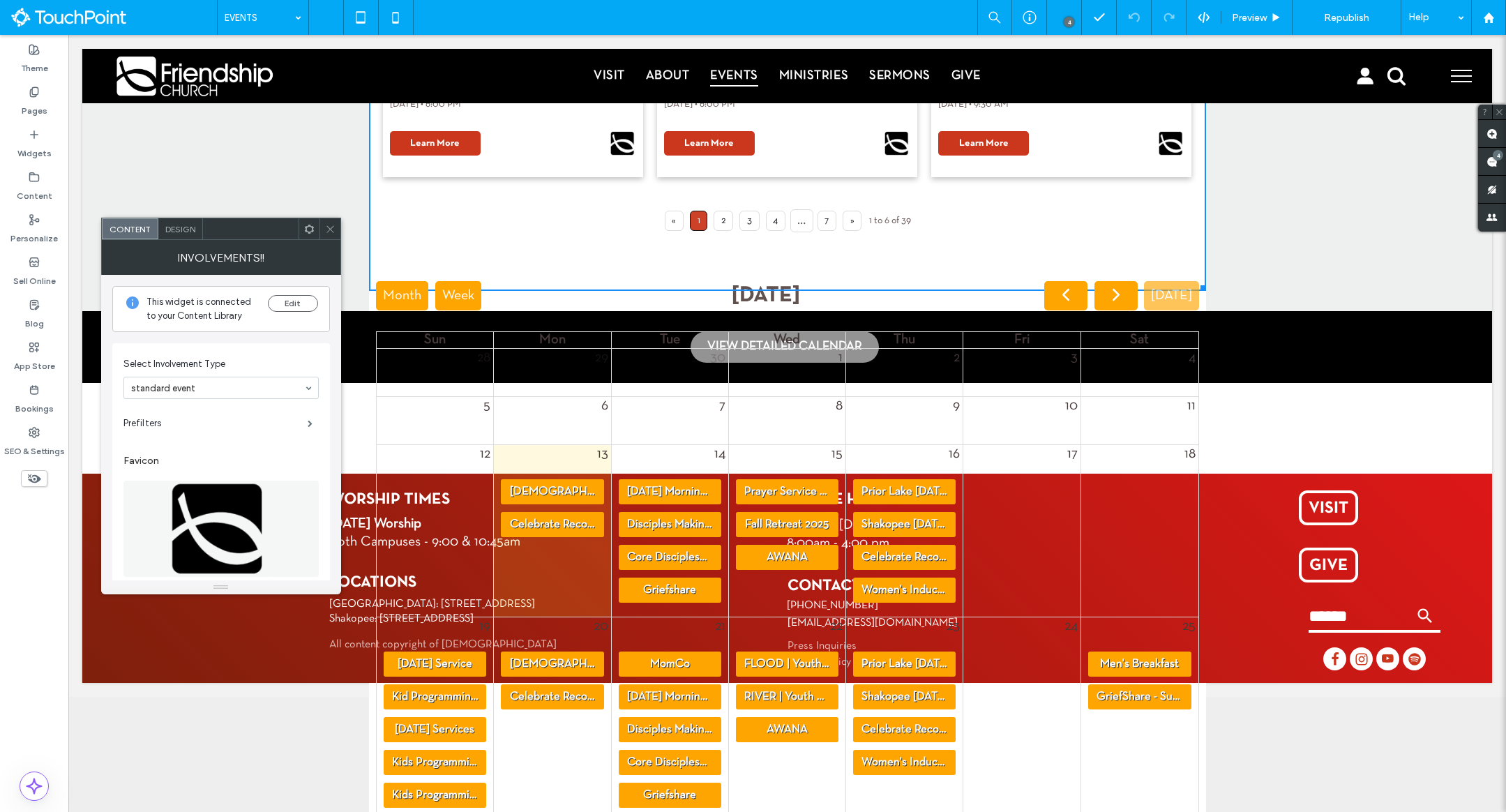
drag, startPoint x: 336, startPoint y: 234, endPoint x: 342, endPoint y: 243, distance: 10.8
click at [336, 234] on div at bounding box center [329, 228] width 21 height 21
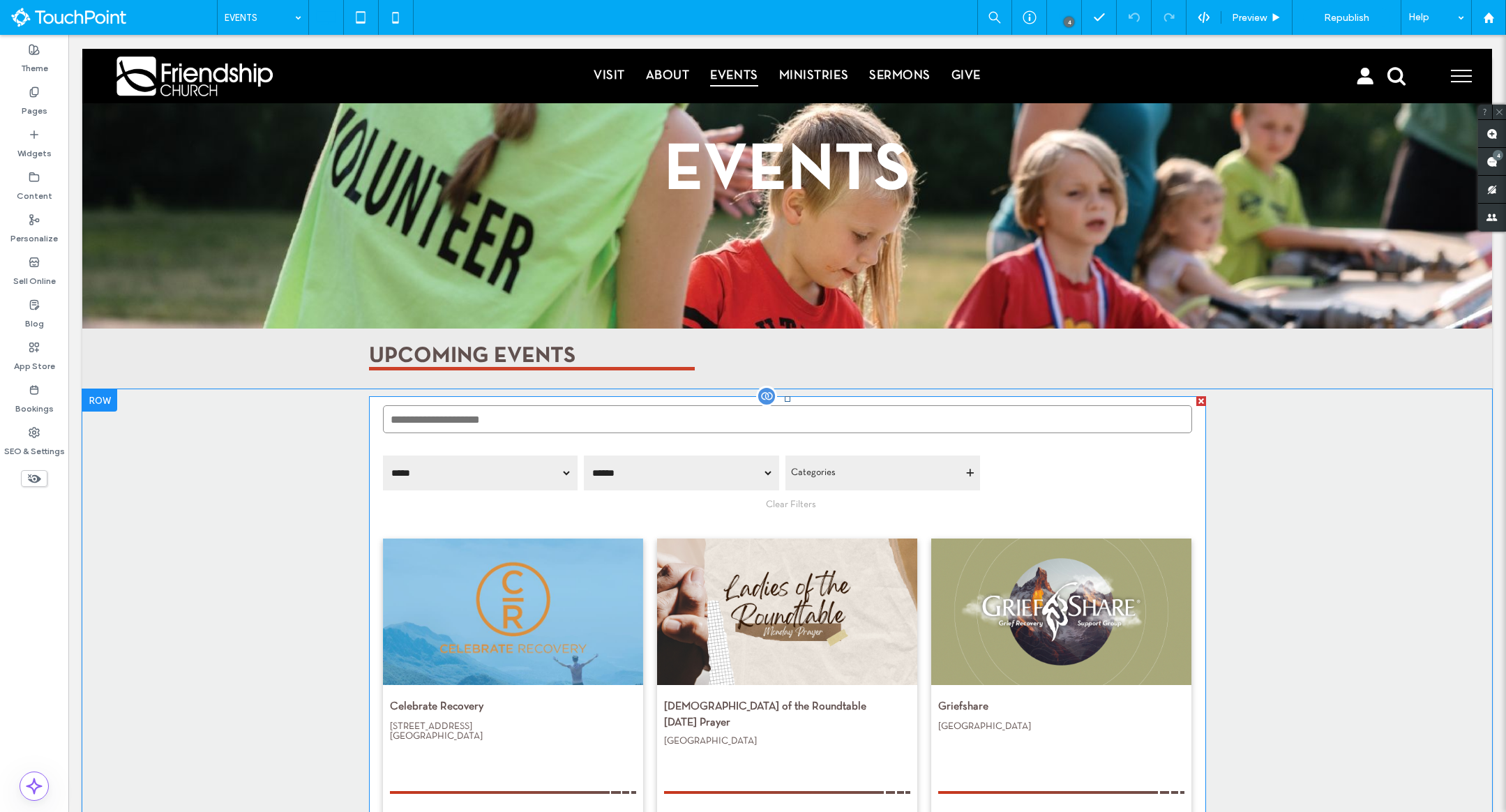
scroll to position [0, 0]
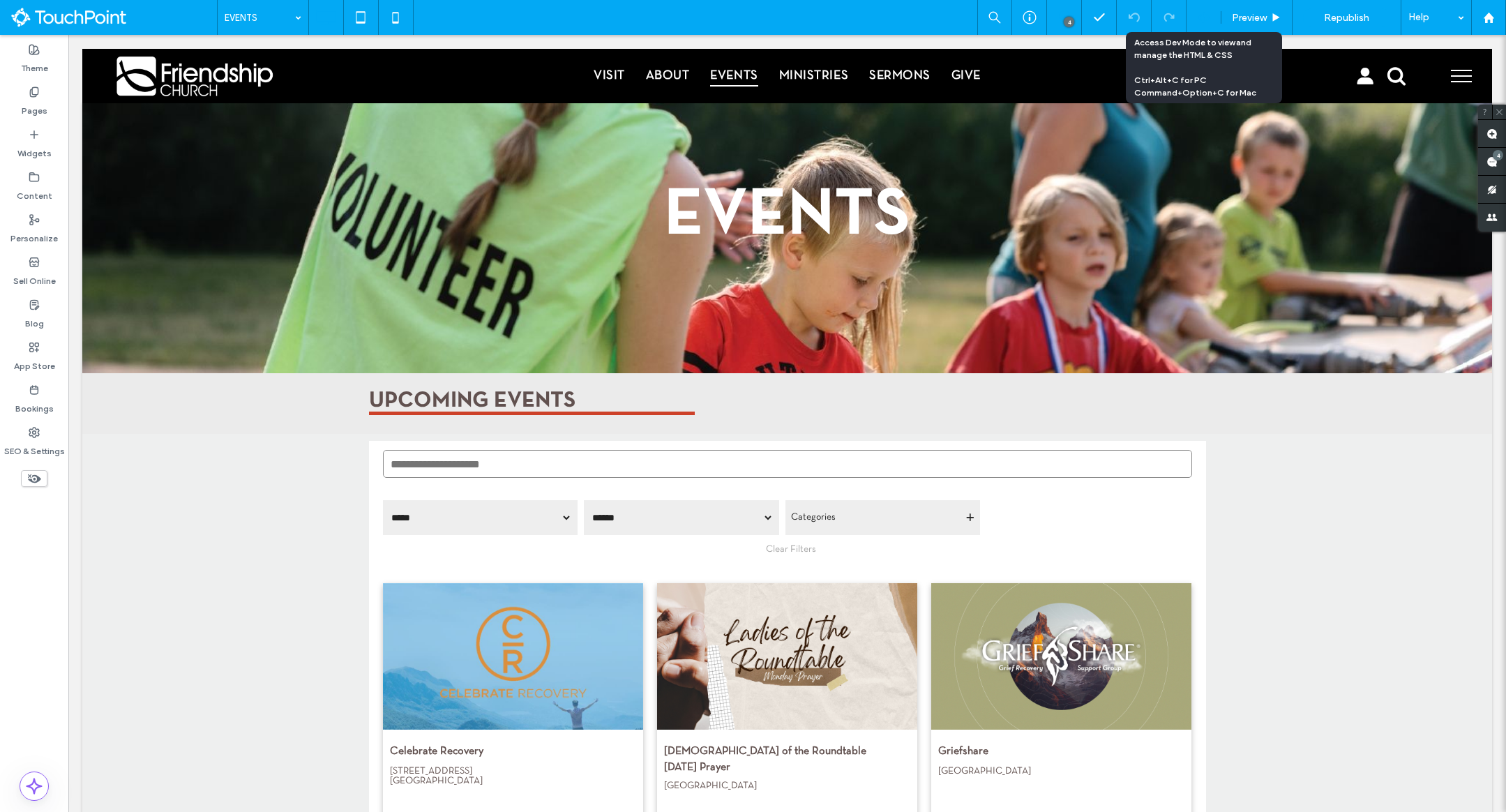
click at [1207, 19] on use at bounding box center [1203, 17] width 11 height 11
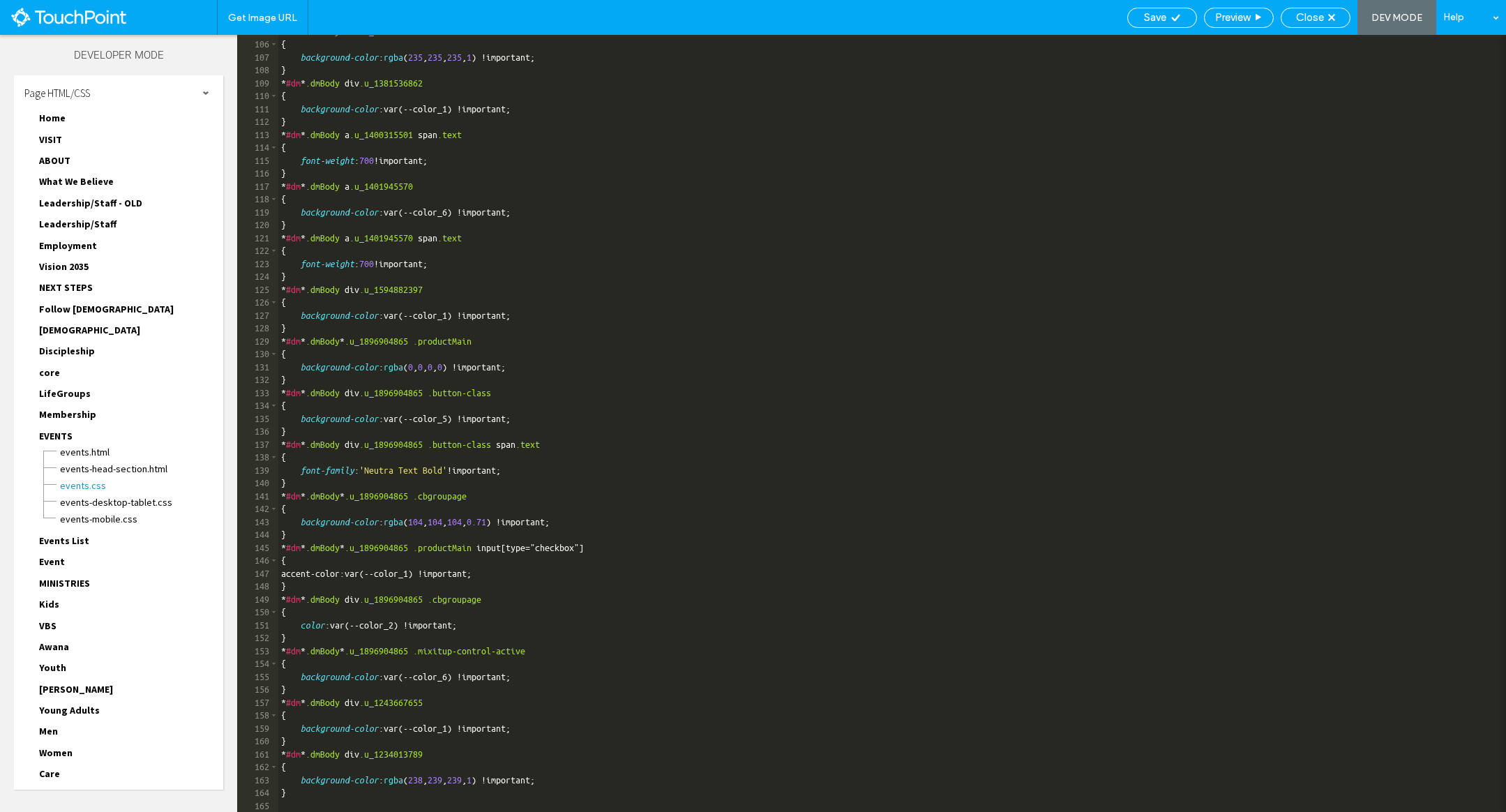
scroll to position [1352, 0]
click at [90, 452] on span "EVENTS.html" at bounding box center [141, 452] width 164 height 14
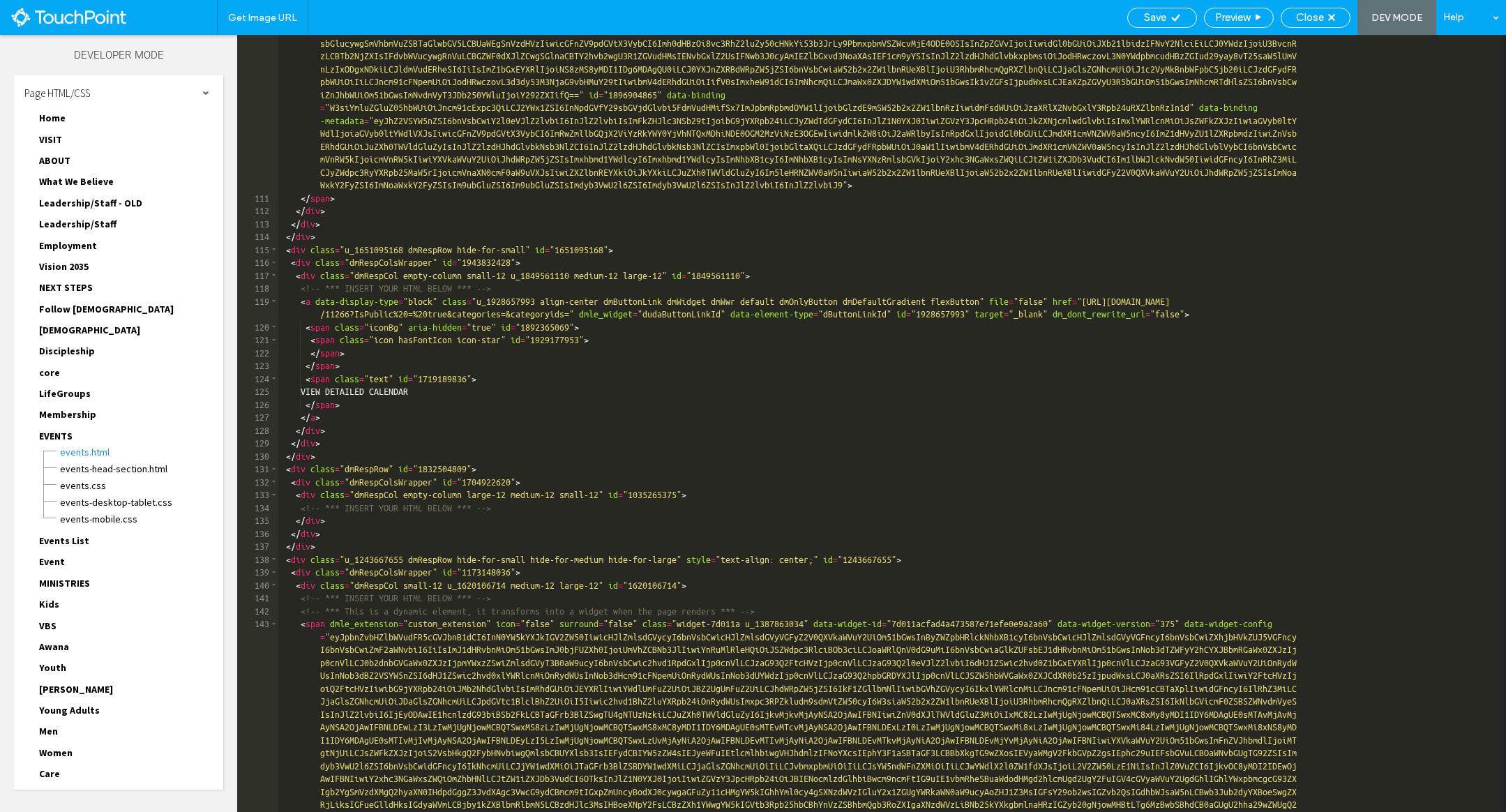
scroll to position [8873, 0]
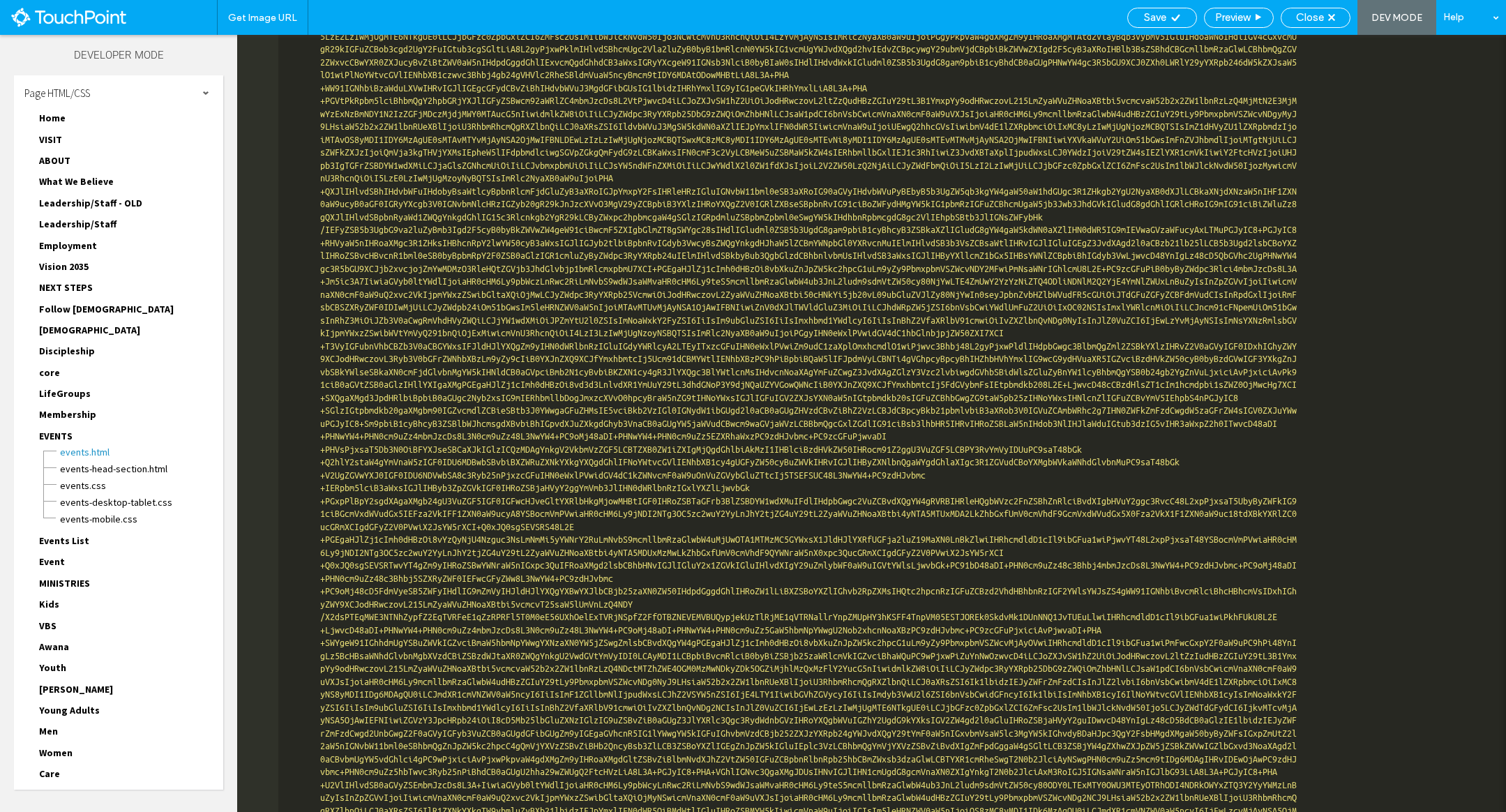
scroll to position [15002, 0]
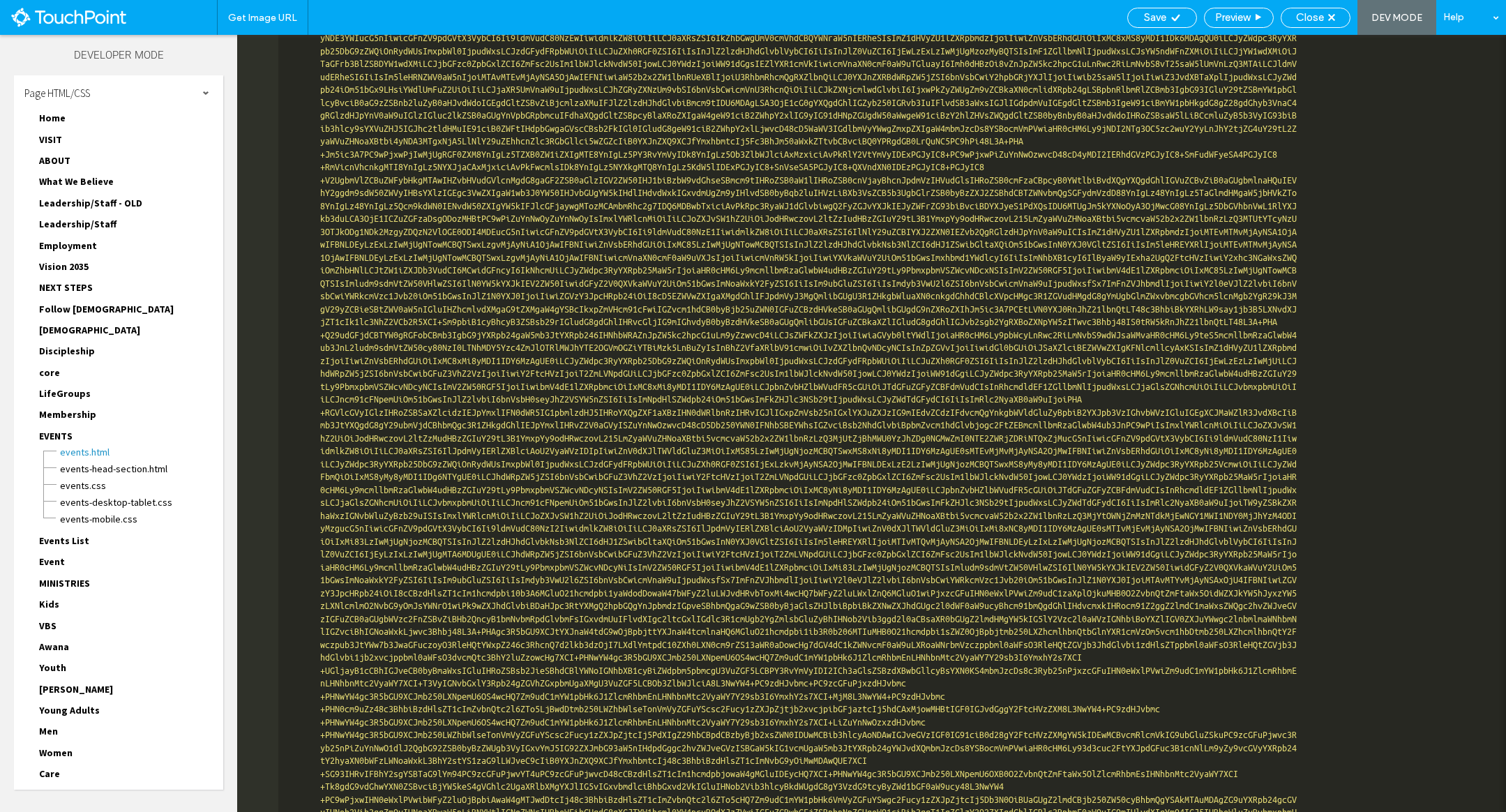
scroll to position [8319, 0]
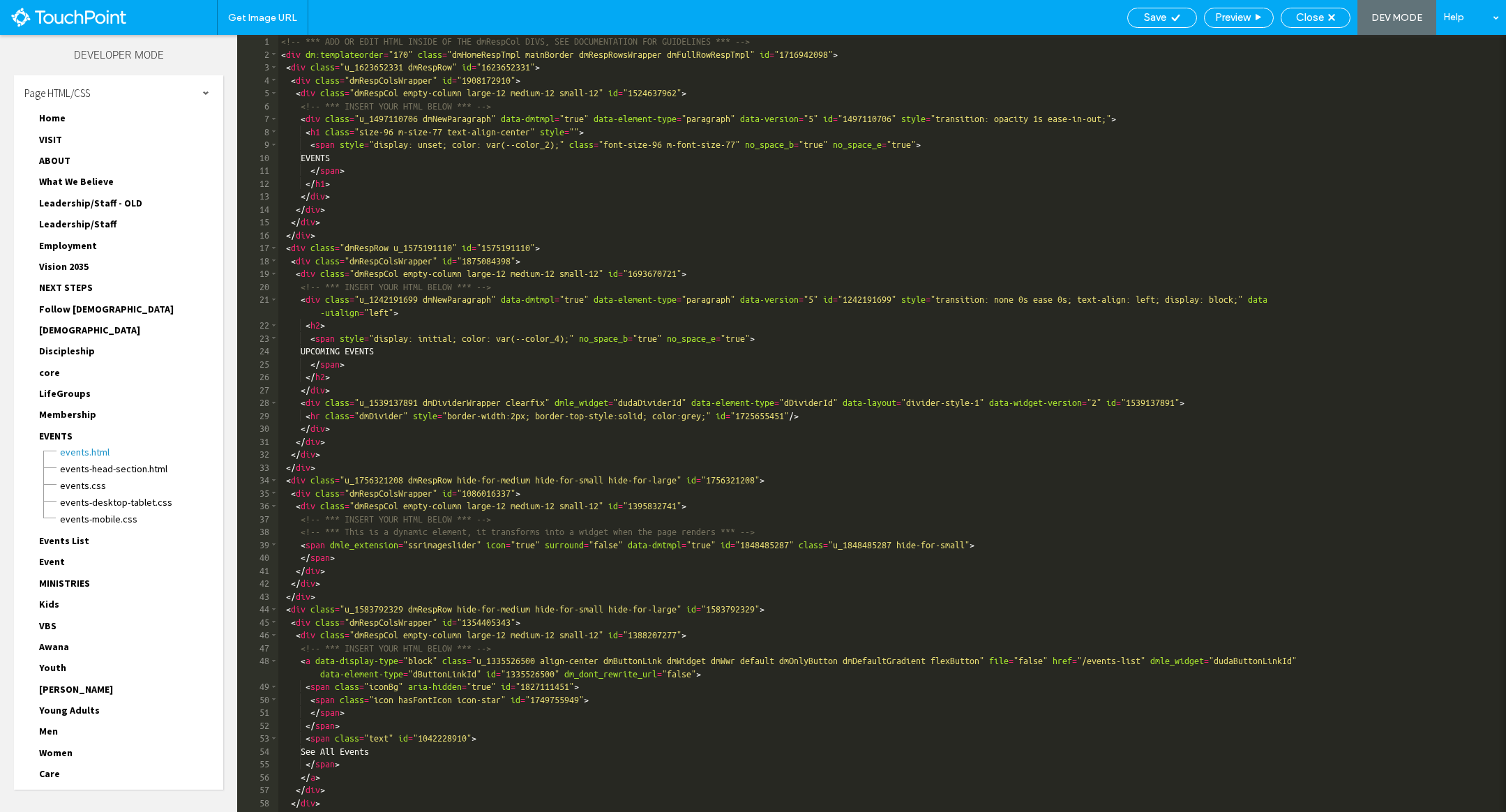
scroll to position [0, 0]
click at [1161, 21] on span "Save" at bounding box center [1155, 17] width 23 height 12
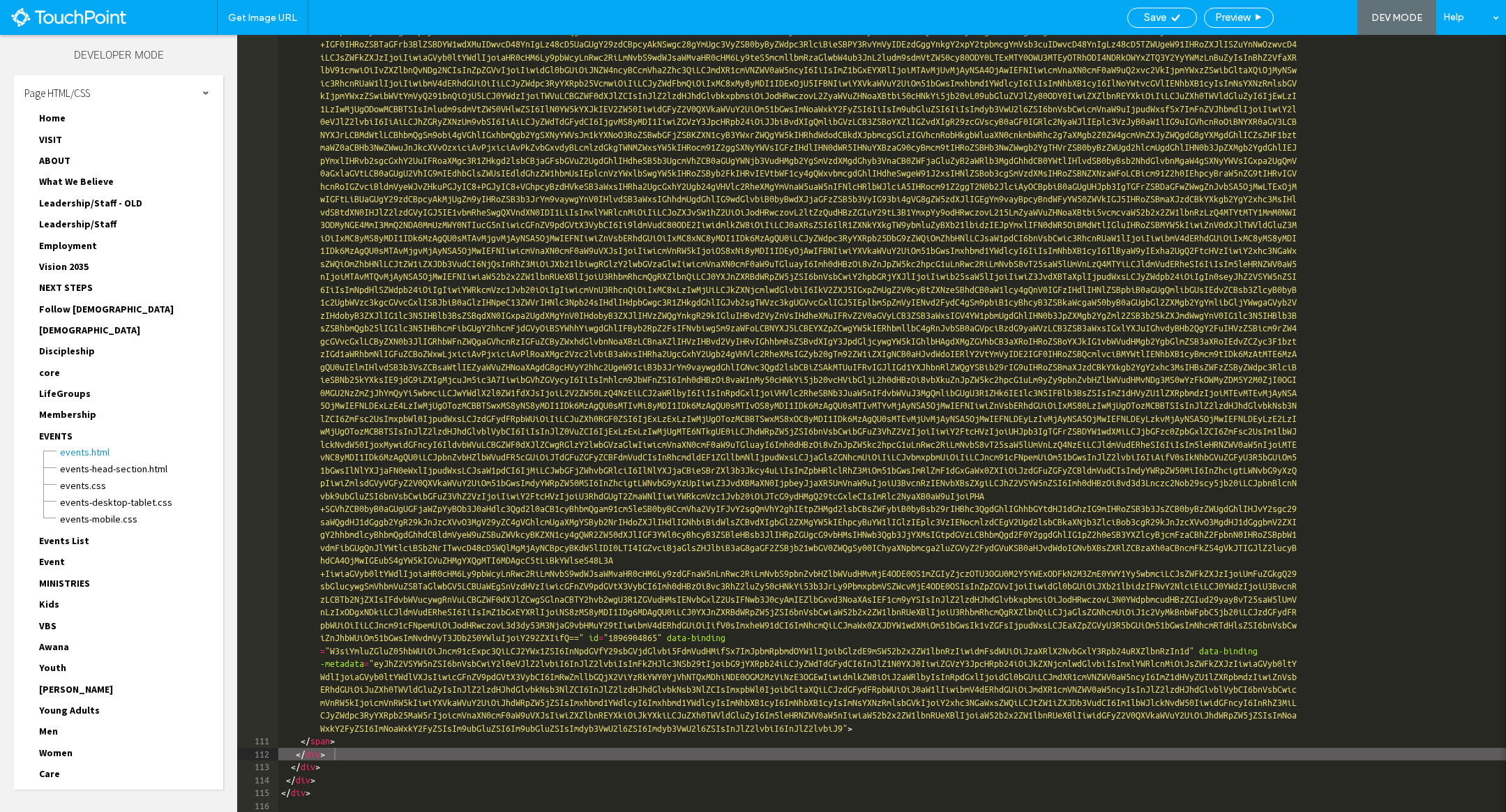
click at [1330, 10] on div "Close" at bounding box center [1316, 18] width 70 height 20
click at [1333, 12] on div "Close" at bounding box center [1316, 17] width 69 height 12
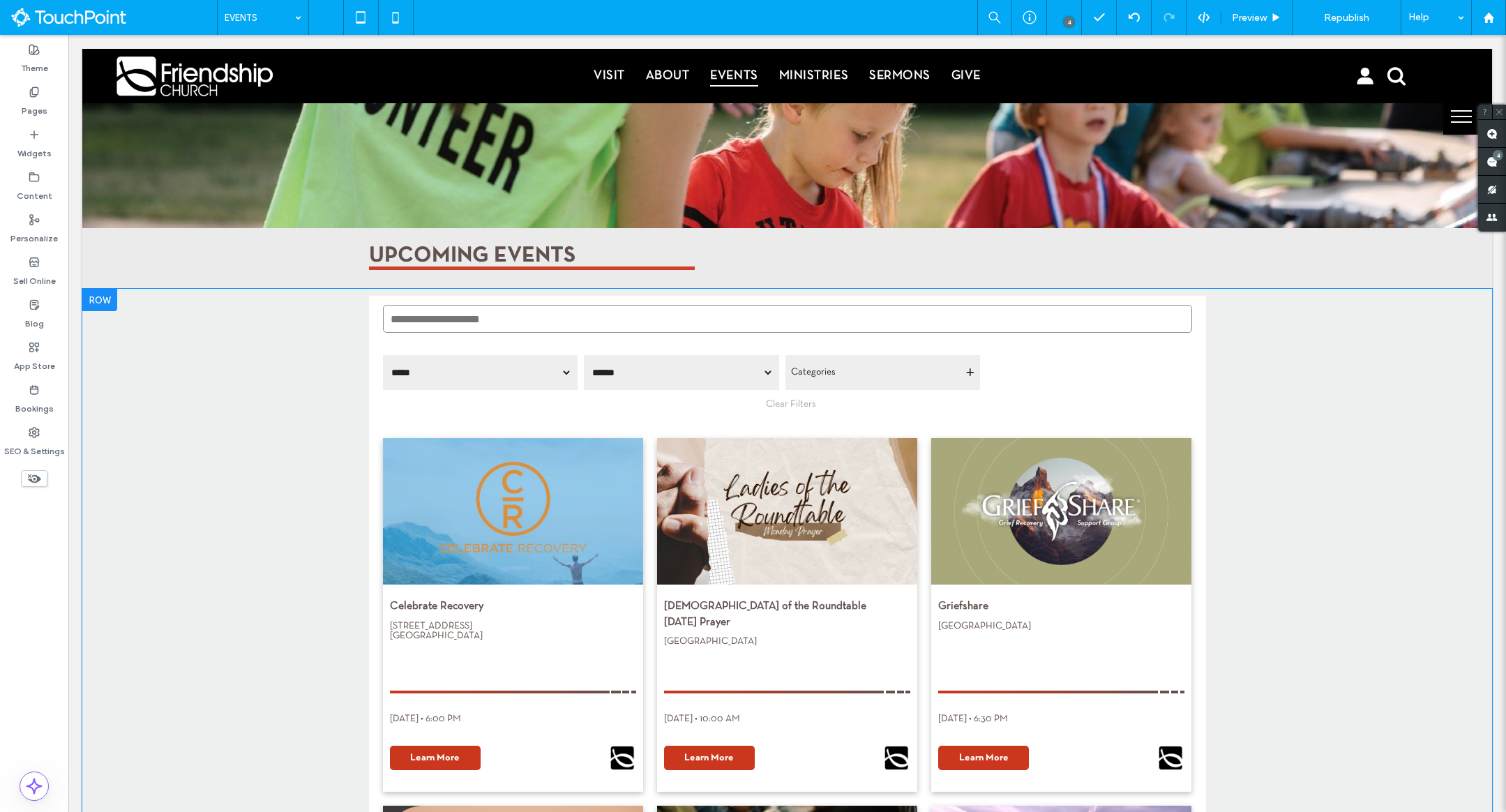
scroll to position [930, 0]
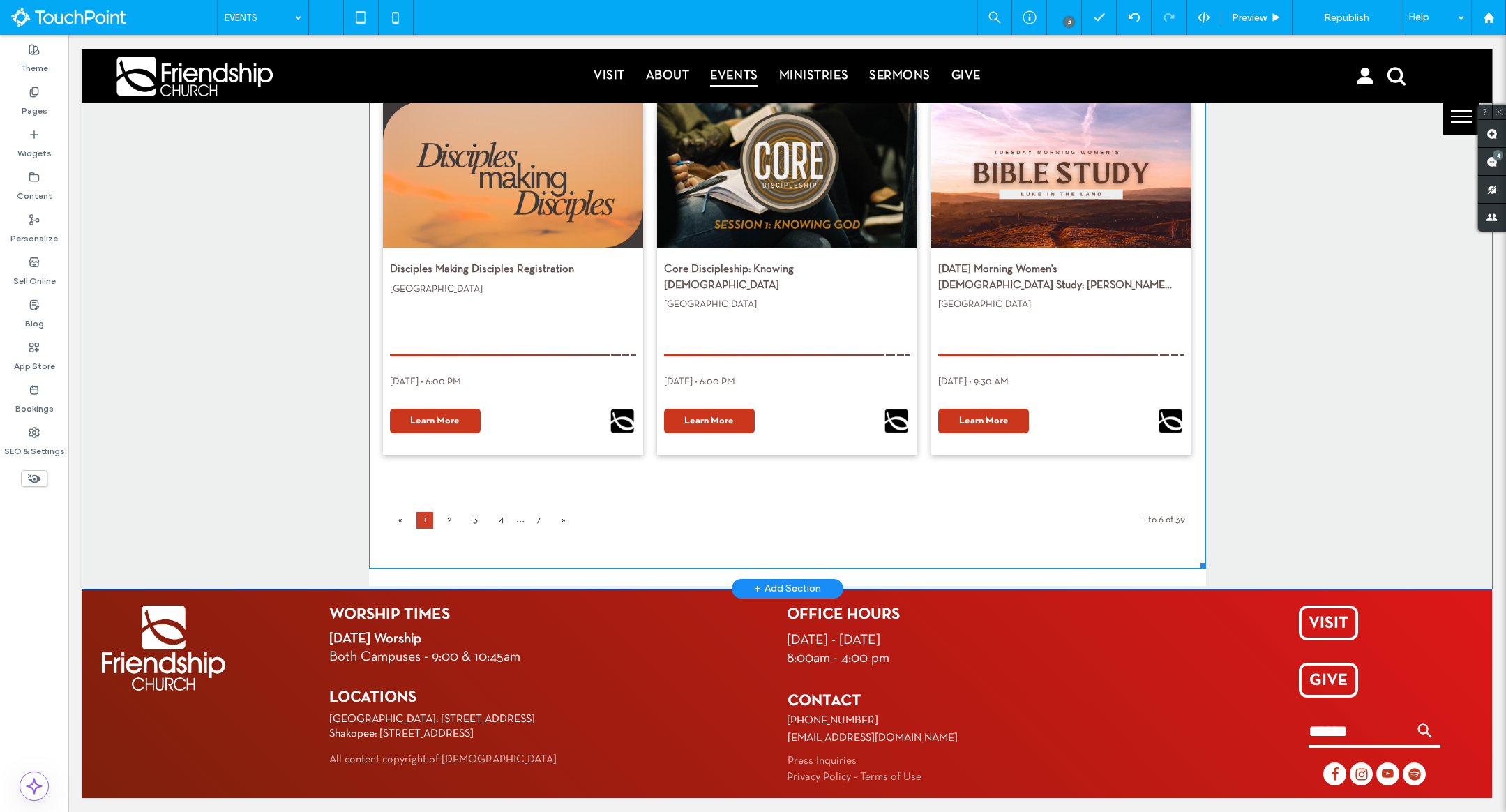
click at [523, 552] on span at bounding box center [787, 79] width 837 height 976
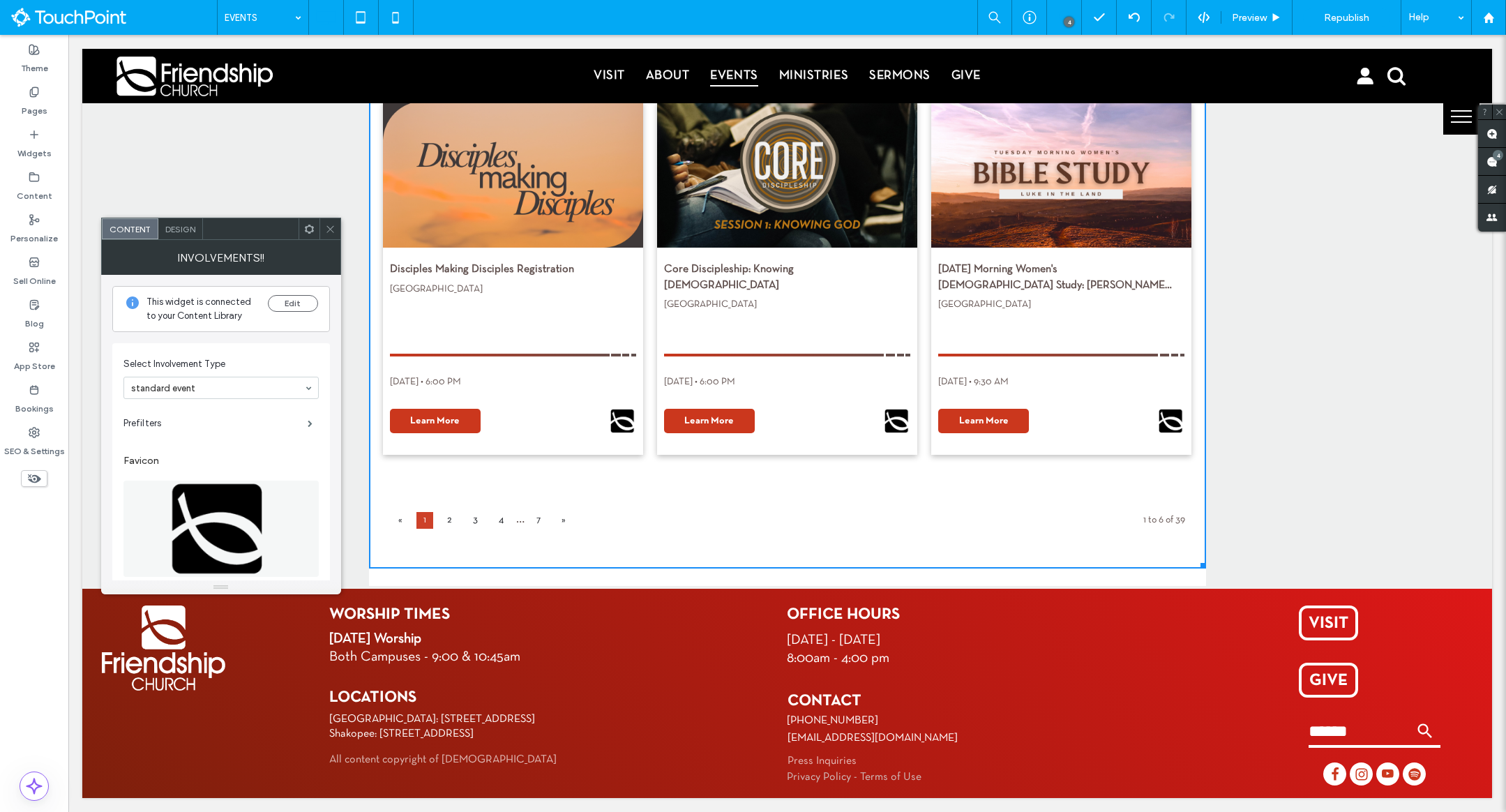
click at [184, 231] on span "Design" at bounding box center [180, 229] width 30 height 10
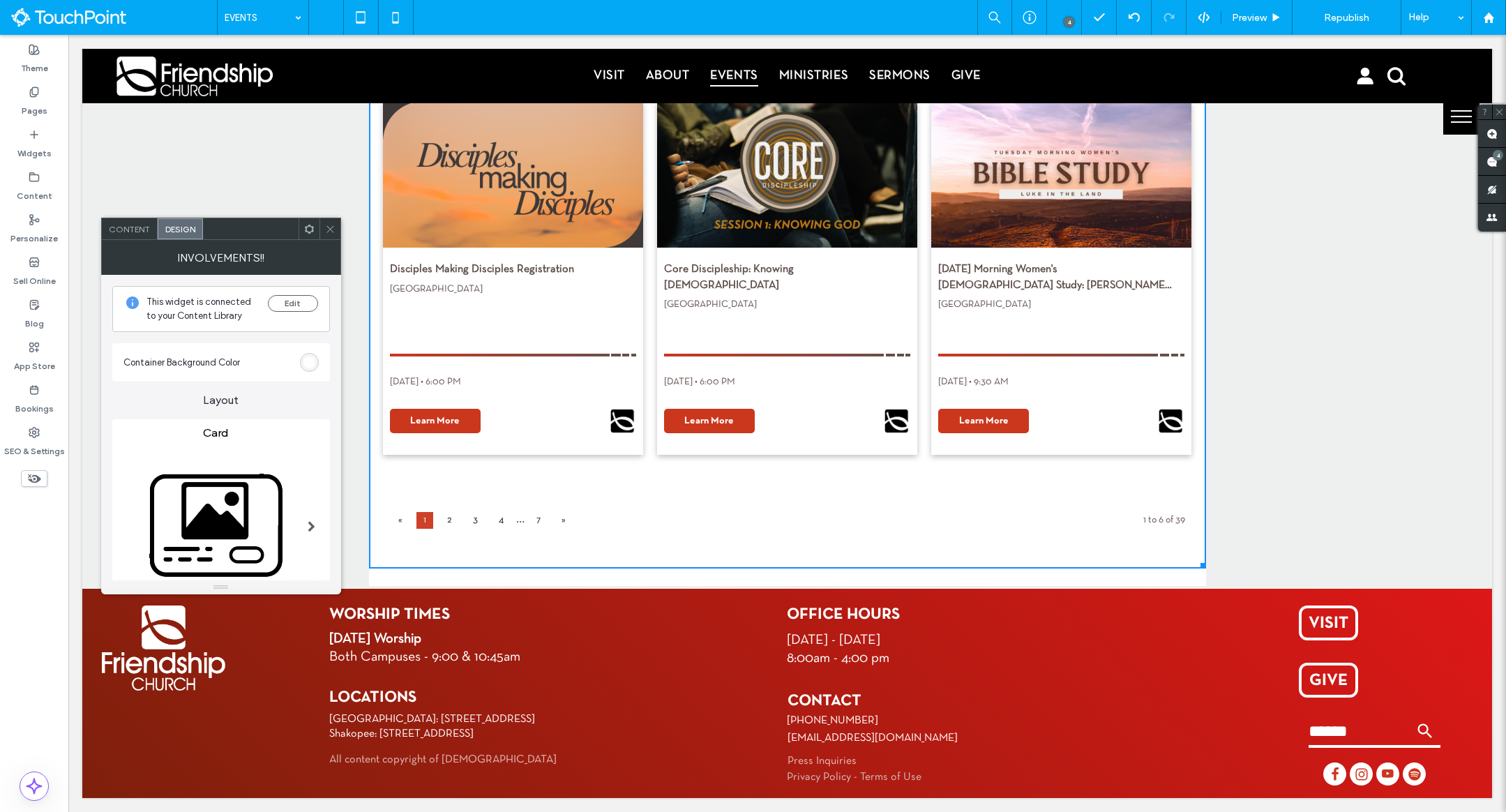
click at [304, 234] on span at bounding box center [309, 228] width 10 height 21
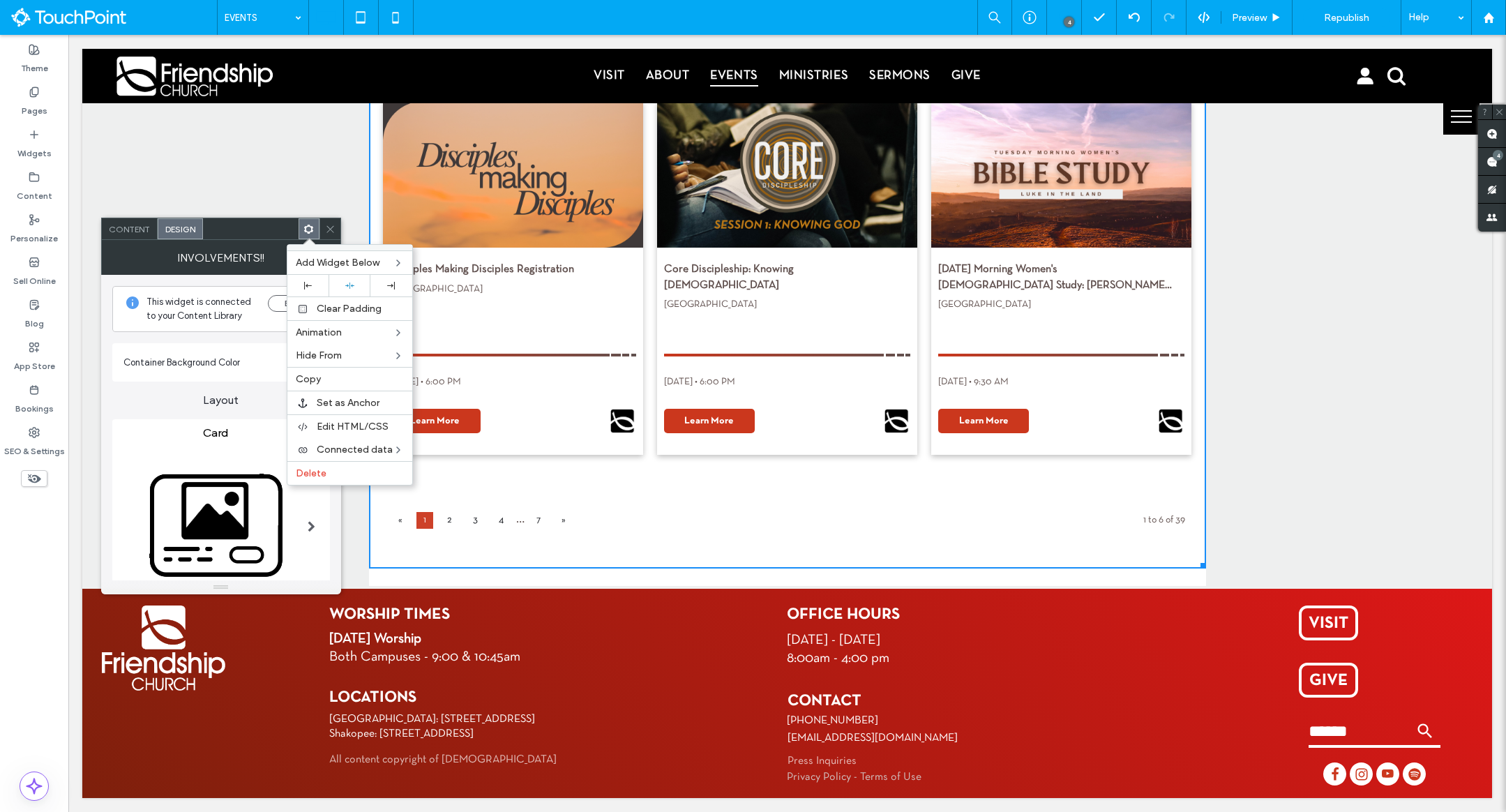
click at [255, 237] on div at bounding box center [251, 228] width 96 height 21
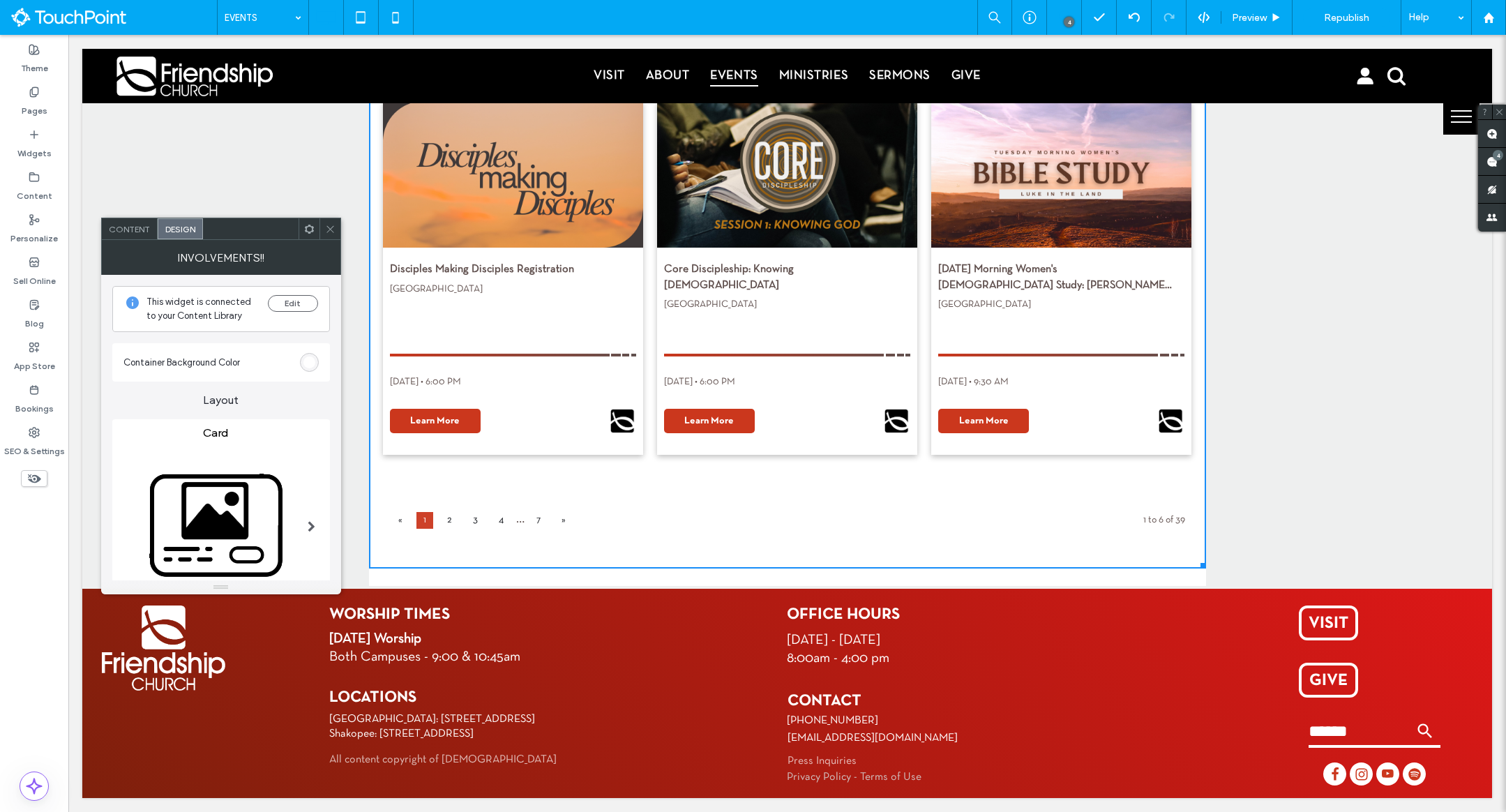
scroll to position [269, 0]
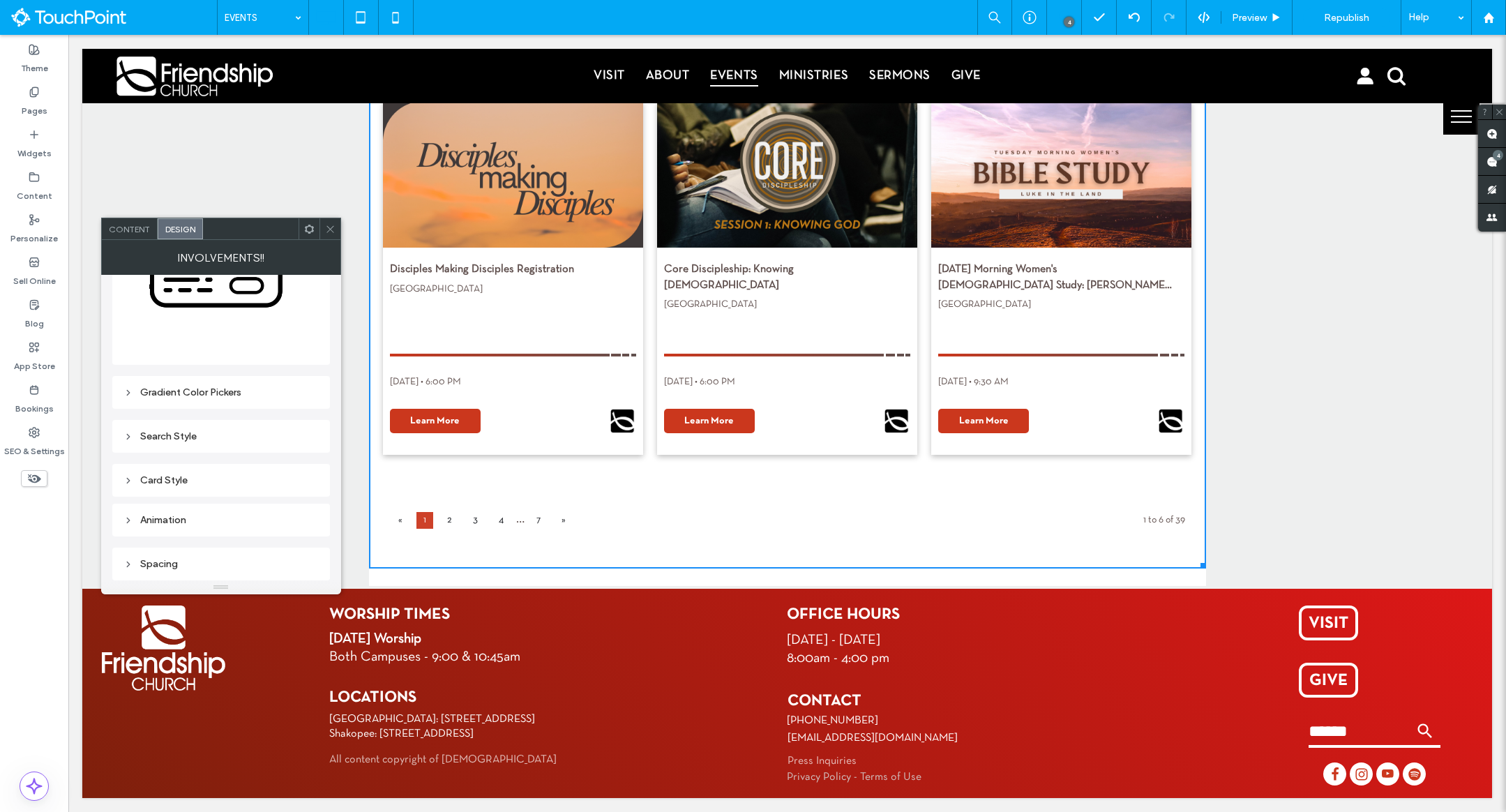
click at [156, 573] on div "Spacing" at bounding box center [220, 564] width 217 height 33
click at [164, 562] on div "Spacing" at bounding box center [221, 564] width 195 height 12
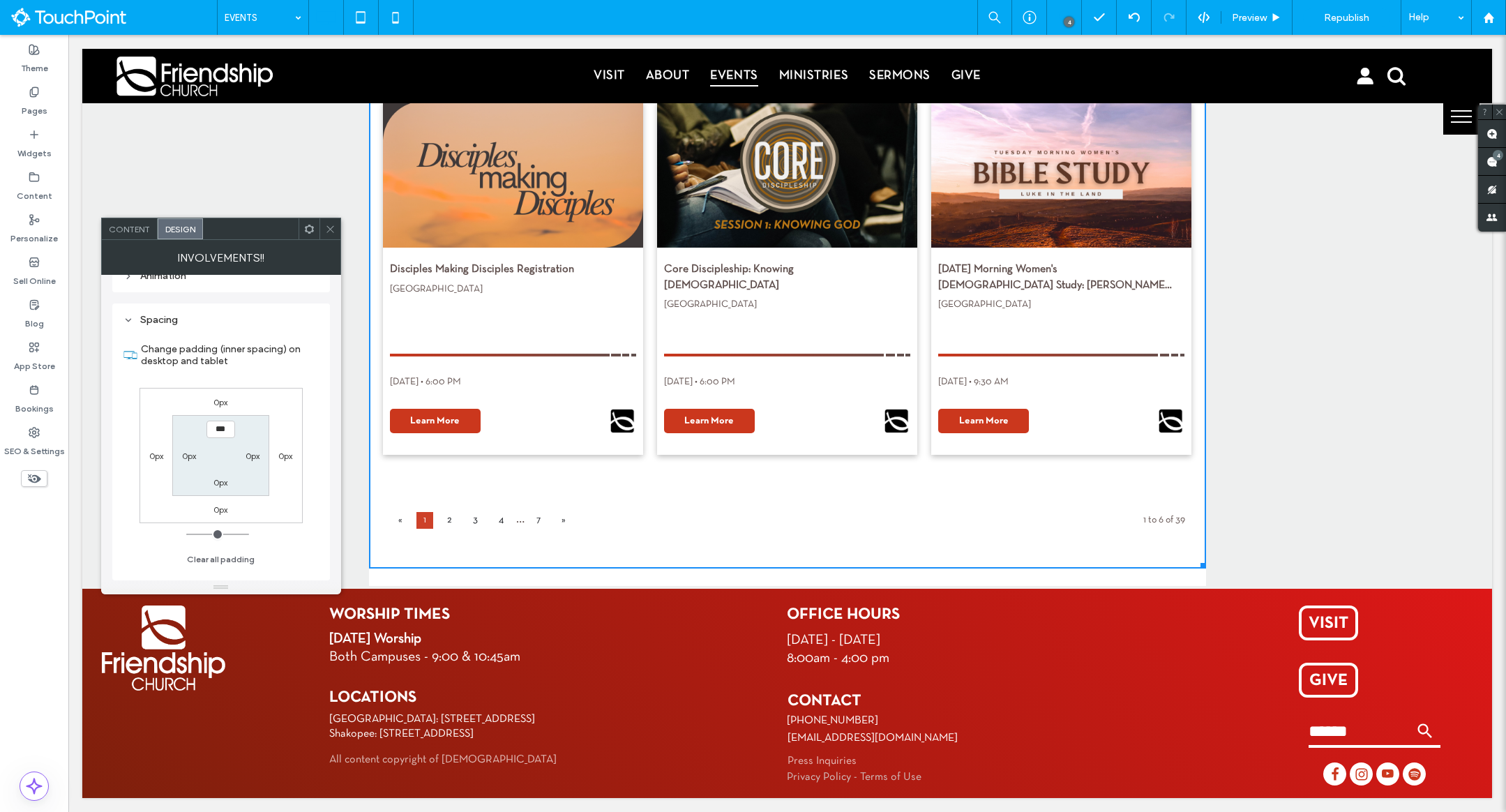
click at [221, 513] on label "0px" at bounding box center [220, 509] width 14 height 10
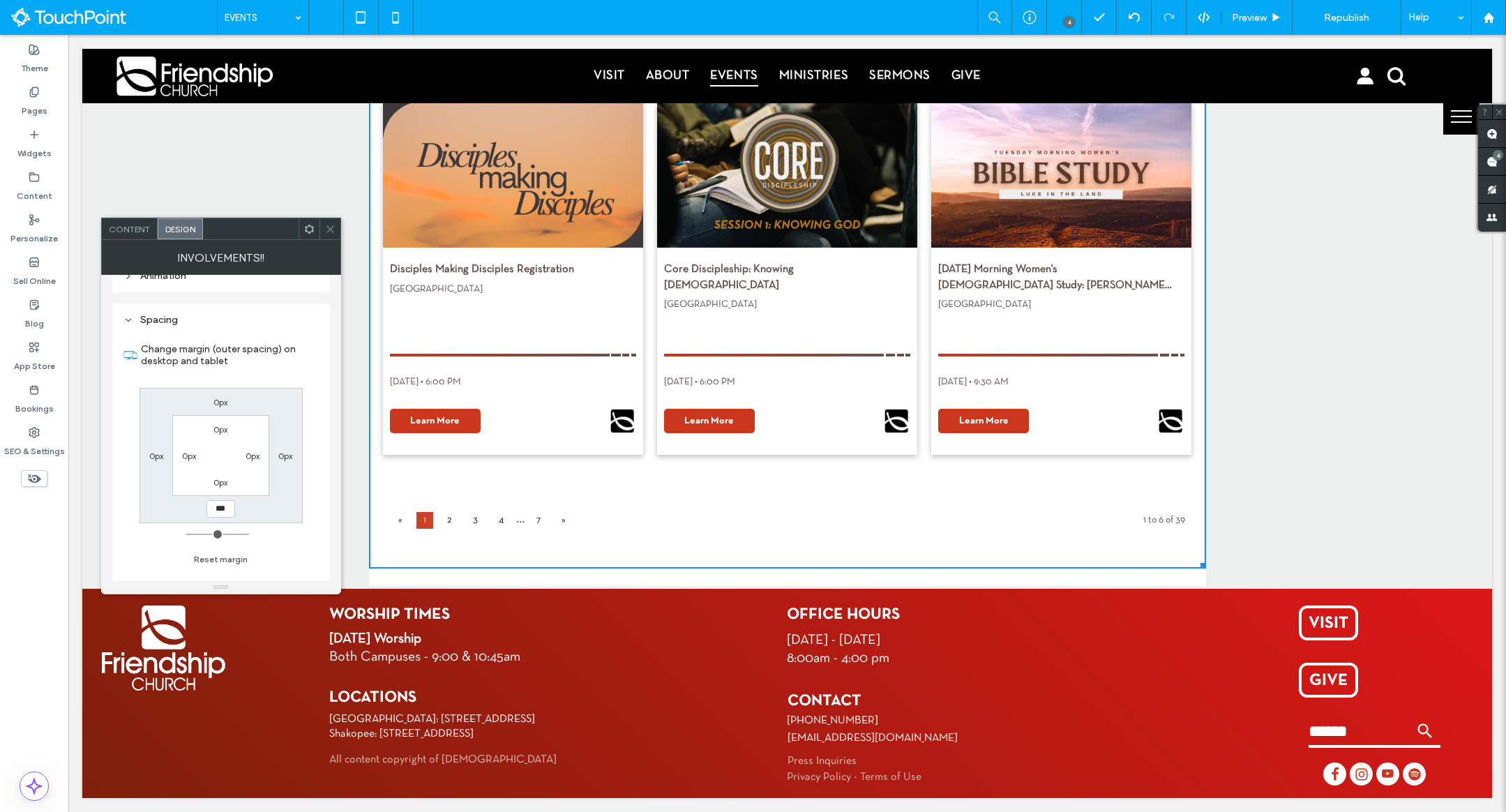
click at [215, 513] on input "***" at bounding box center [220, 508] width 29 height 17
type input "****"
type input "**"
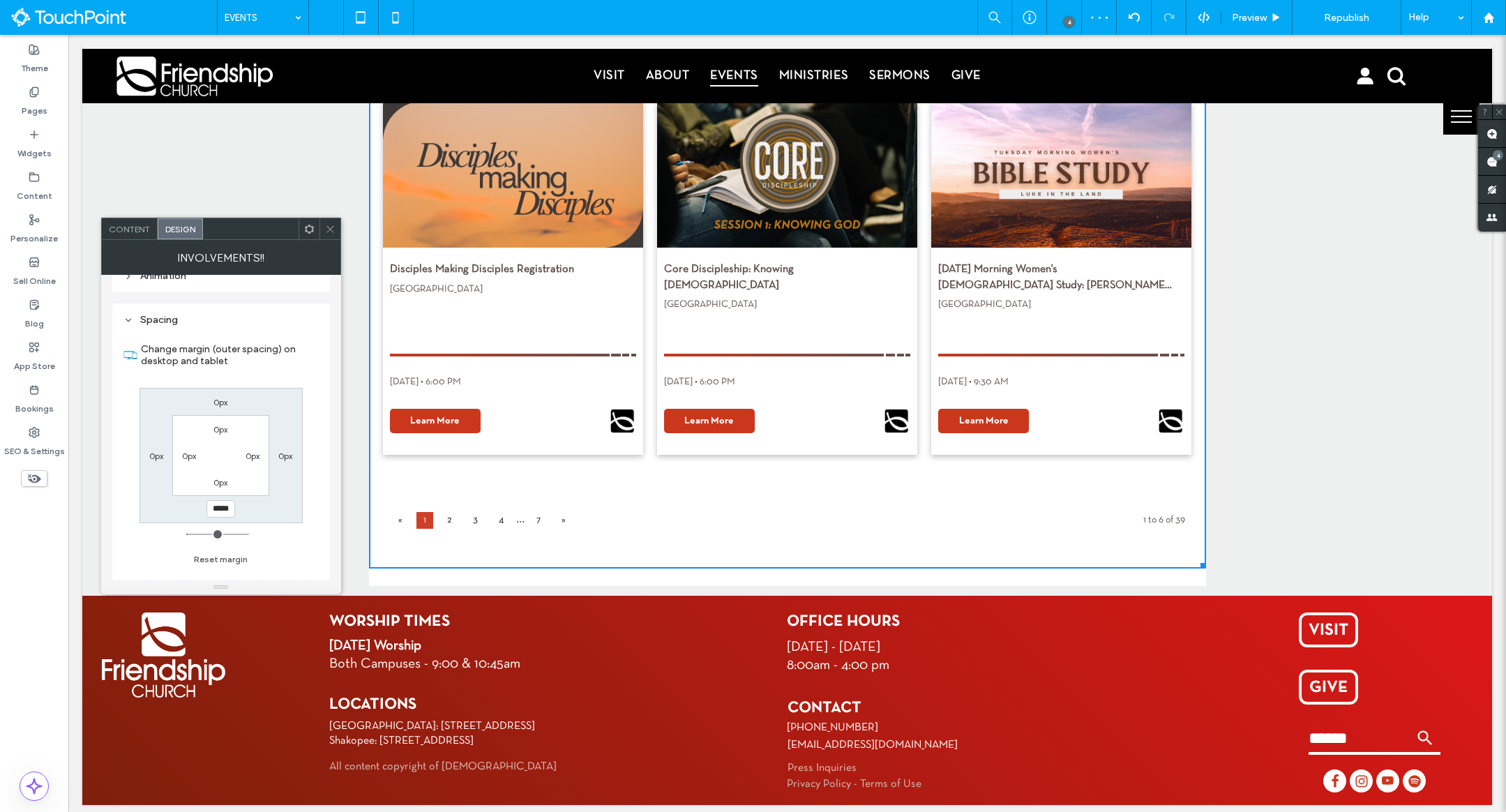
type input "*****"
type input "***"
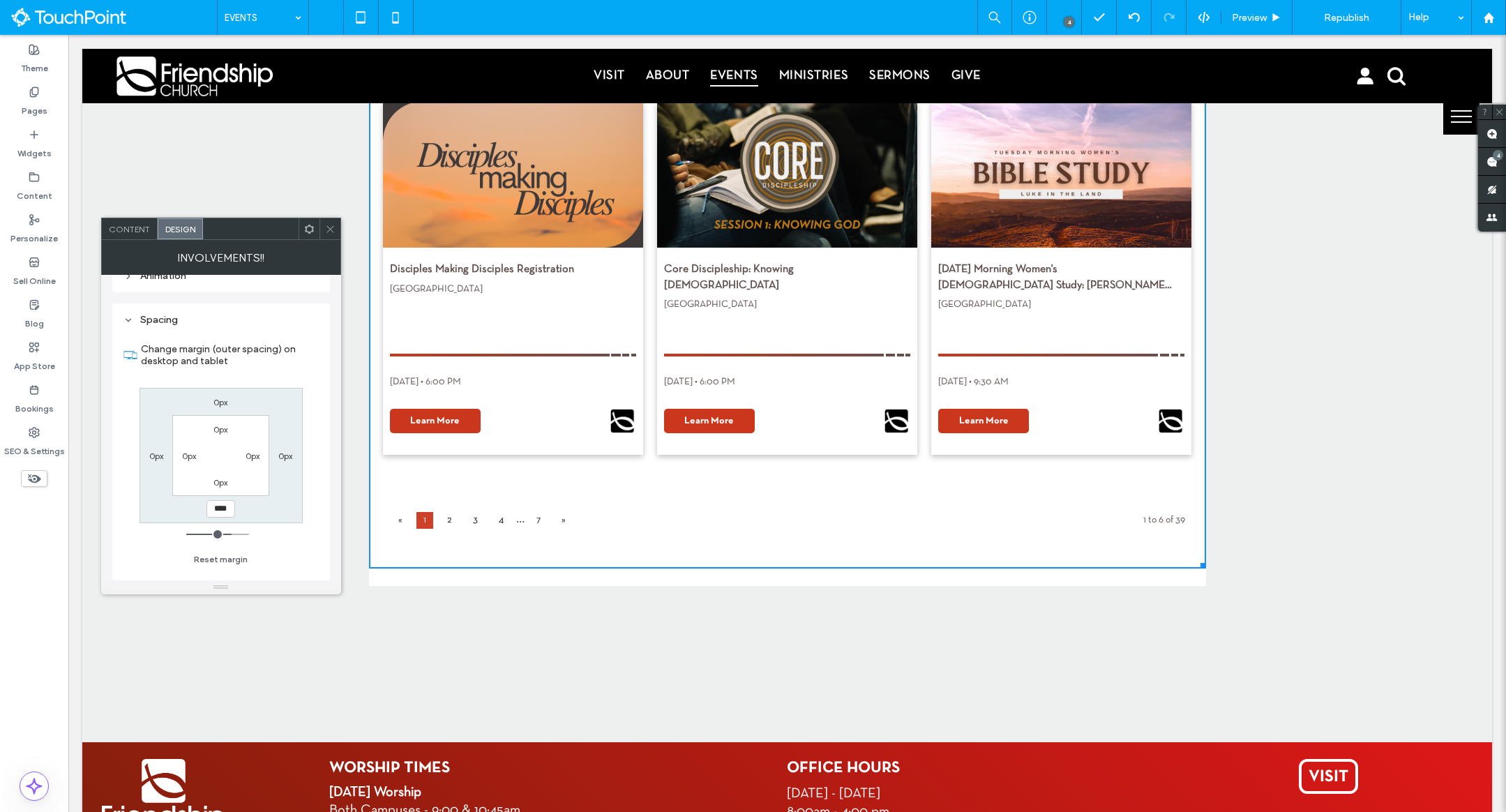
type input "****"
type input "**"
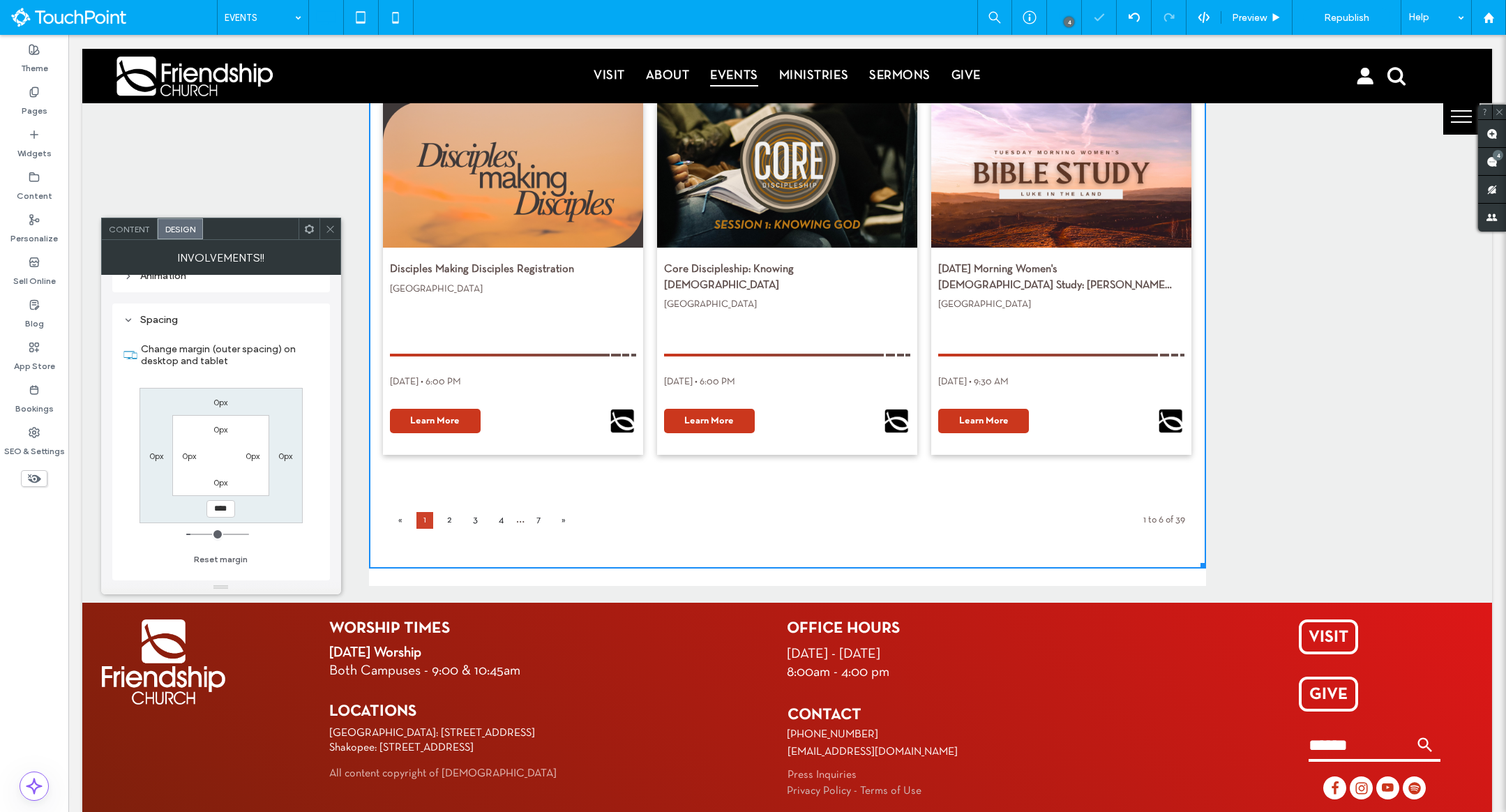
type input "****"
type input "**"
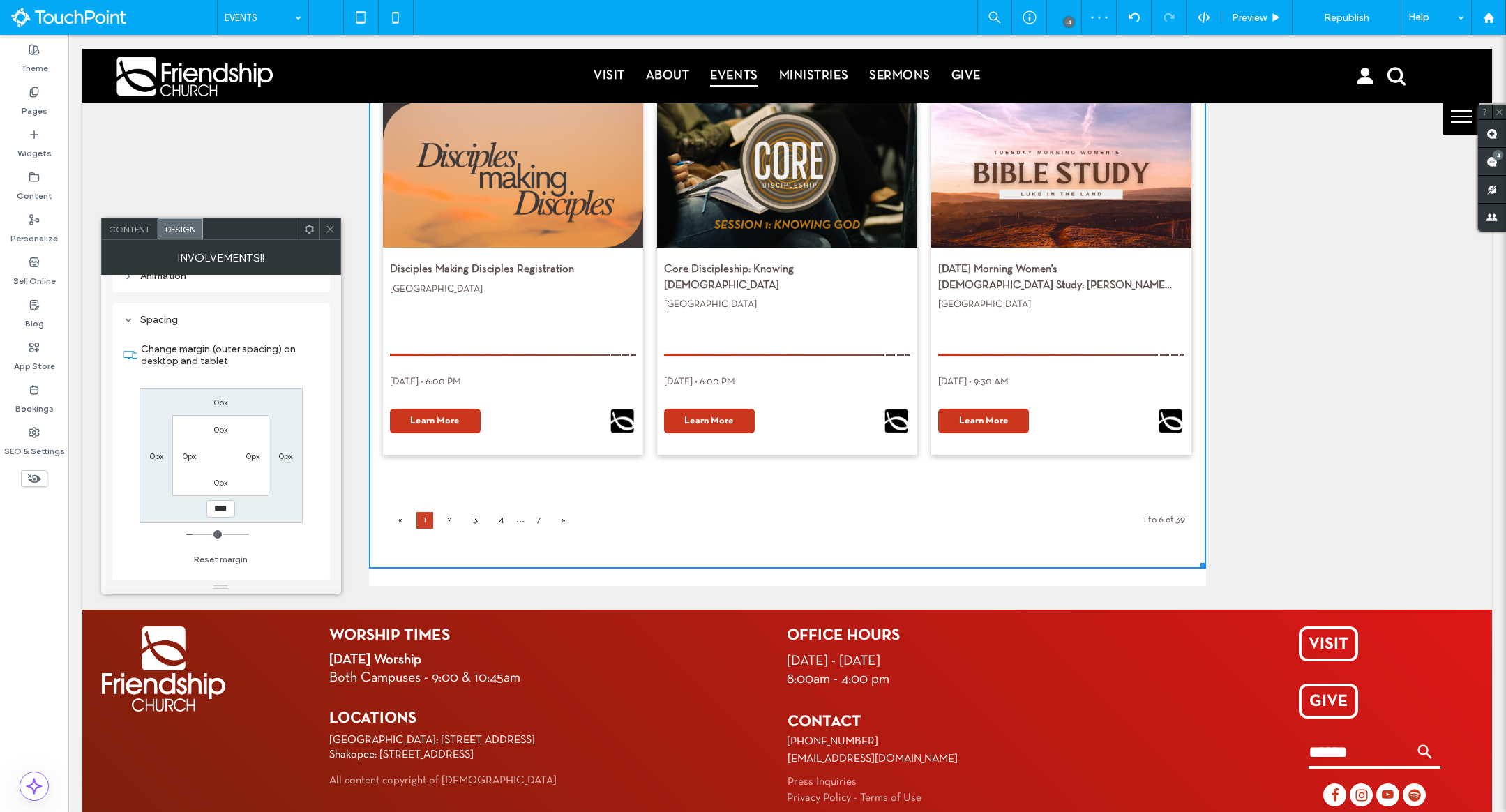
click at [322, 230] on div at bounding box center [329, 228] width 21 height 21
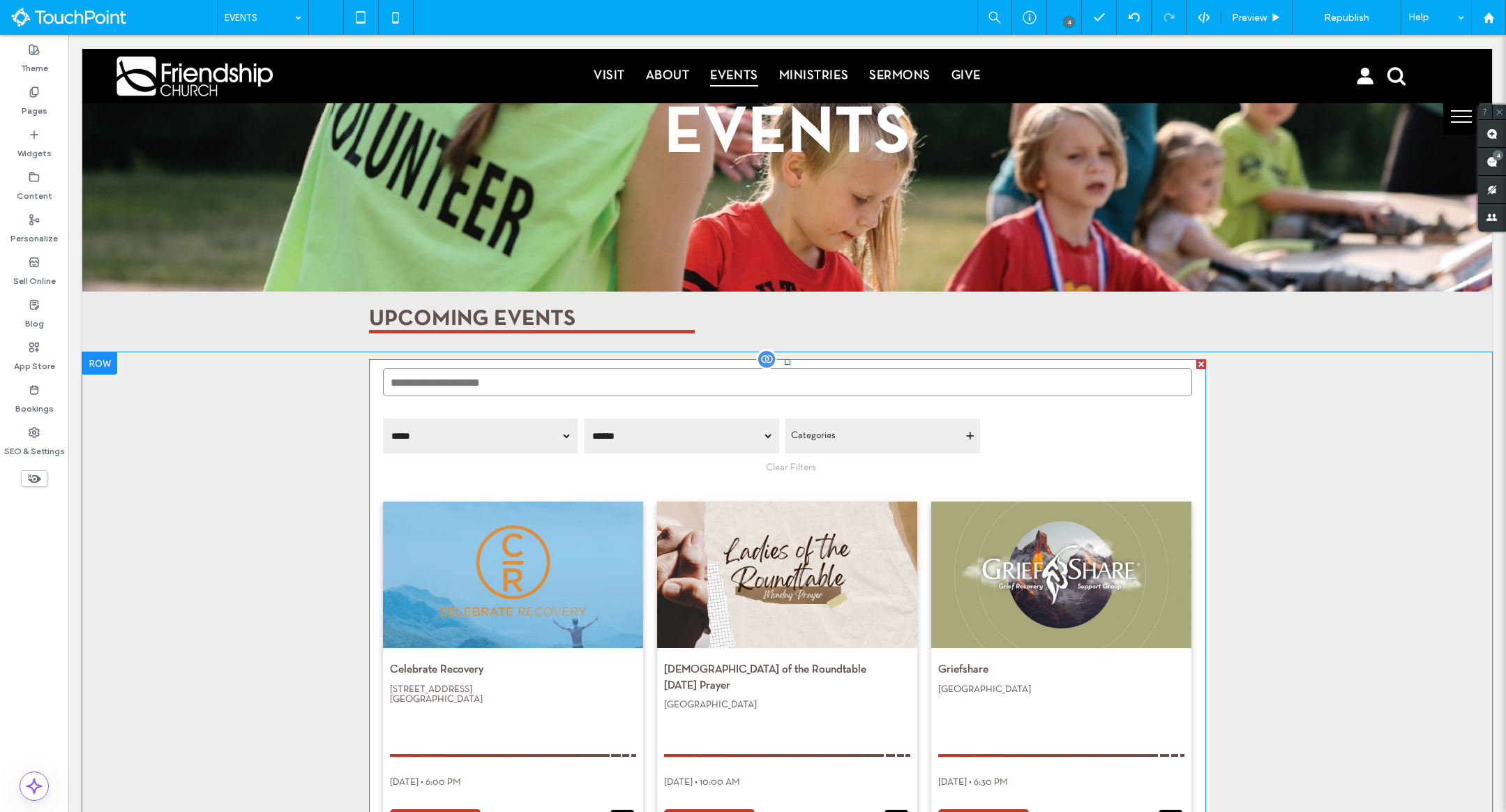
scroll to position [0, 0]
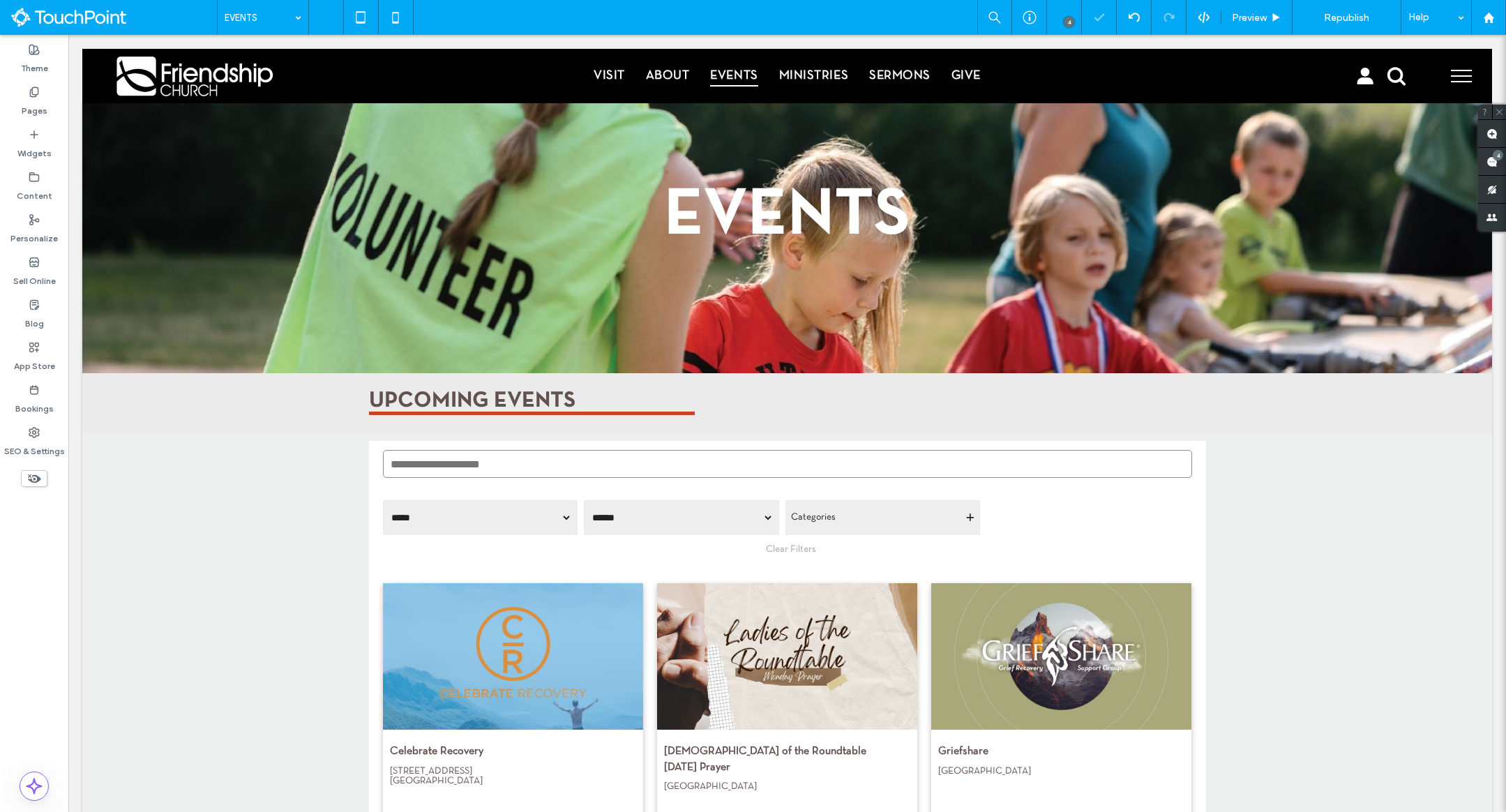
click at [1210, 23] on div "4 Preview Republish Help" at bounding box center [1241, 17] width 529 height 35
click at [1202, 19] on icon at bounding box center [1204, 17] width 12 height 12
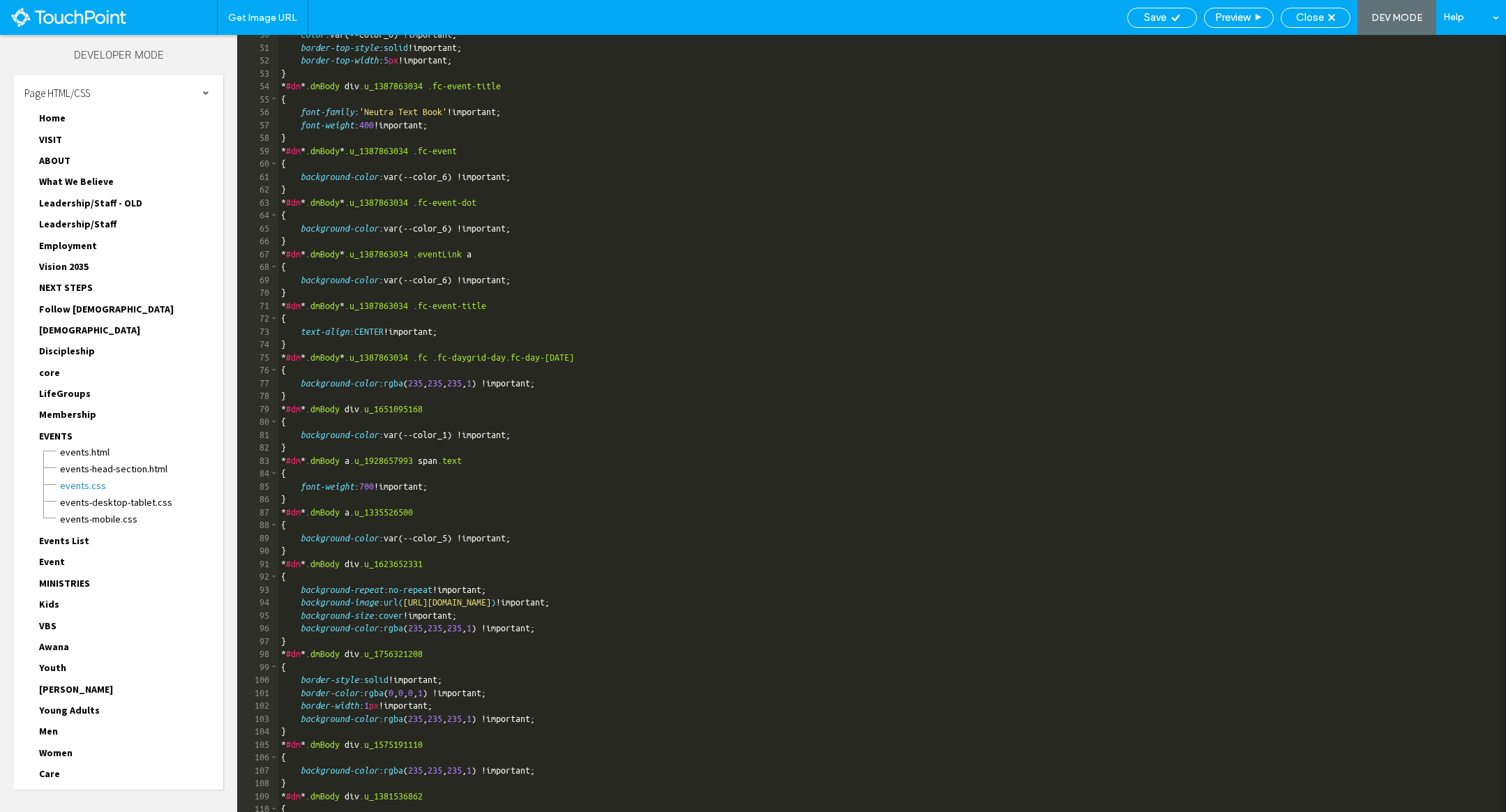
scroll to position [994, 0]
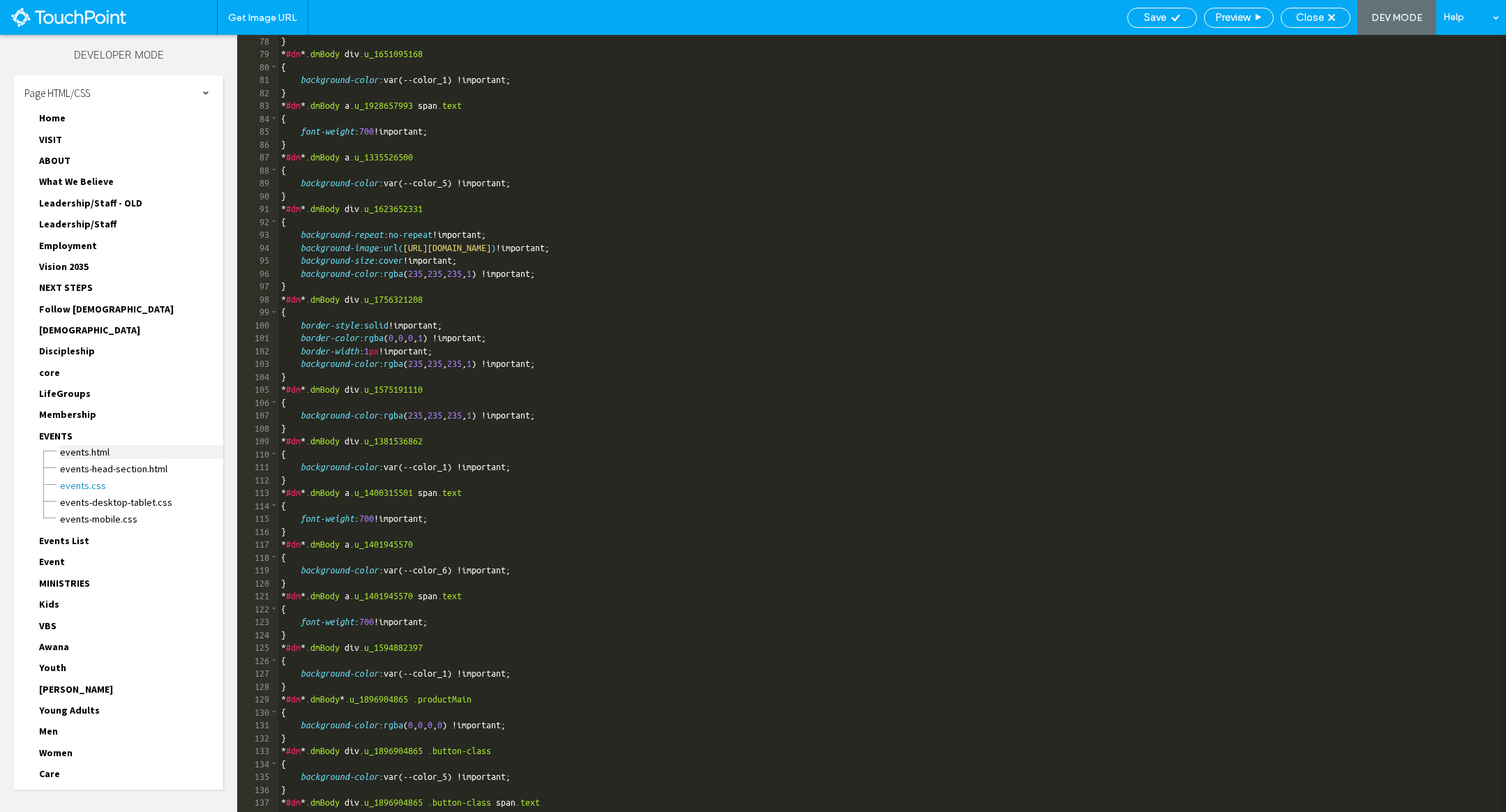
click at [86, 452] on span "EVENTS.html" at bounding box center [141, 452] width 164 height 14
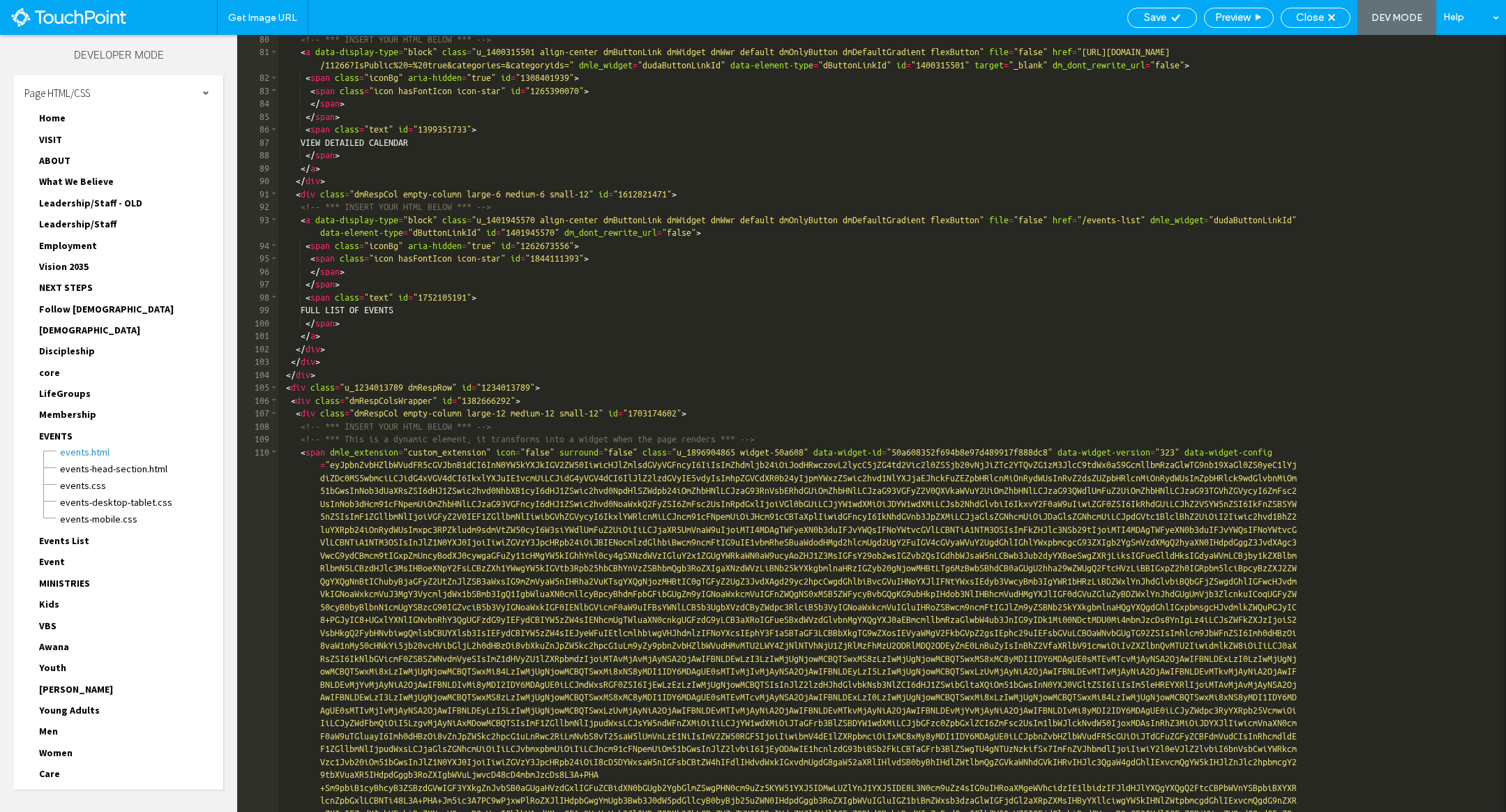
scroll to position [1060, 0]
click at [1305, 17] on span "Close" at bounding box center [1310, 17] width 28 height 12
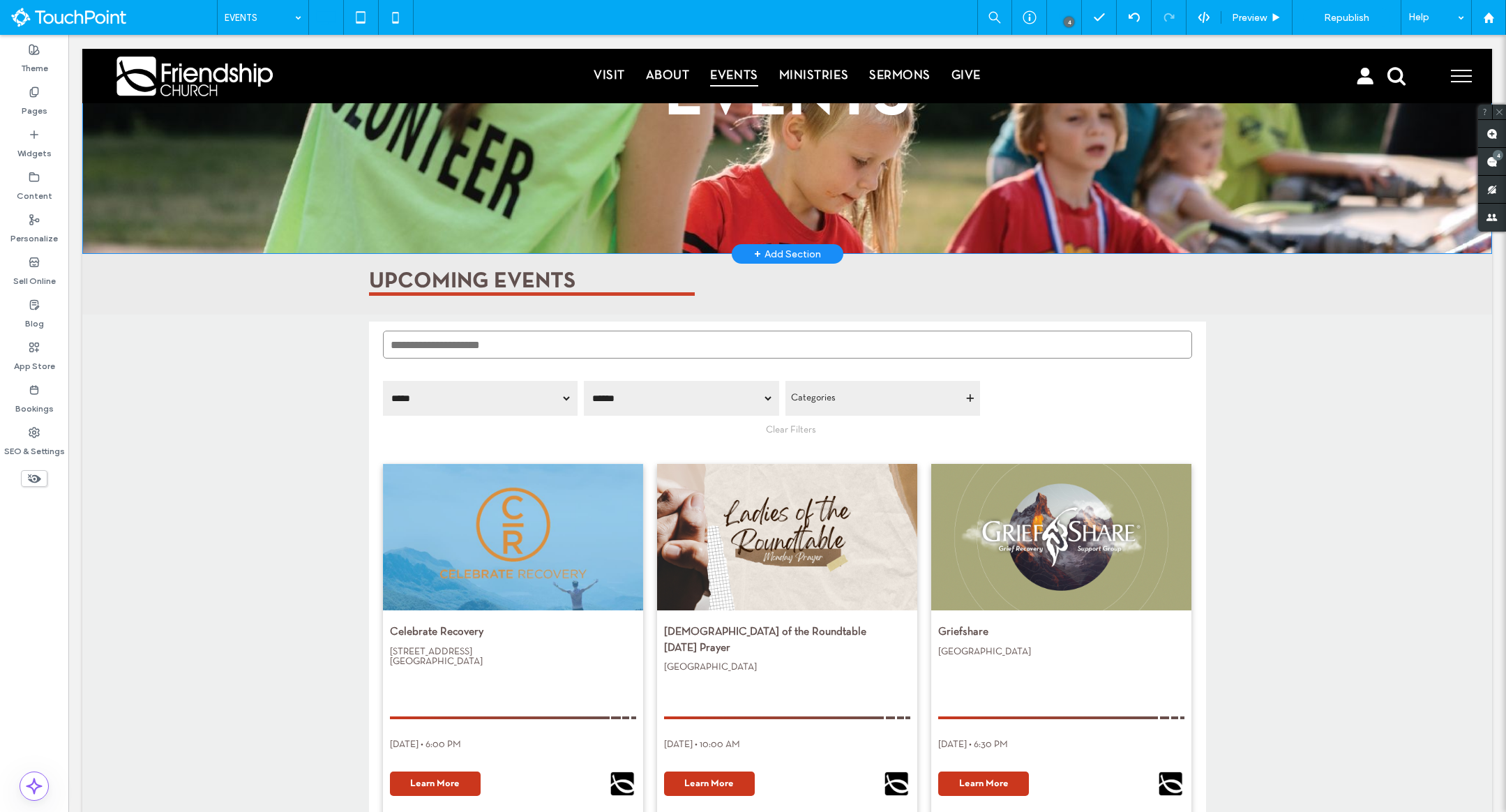
scroll to position [188, 0]
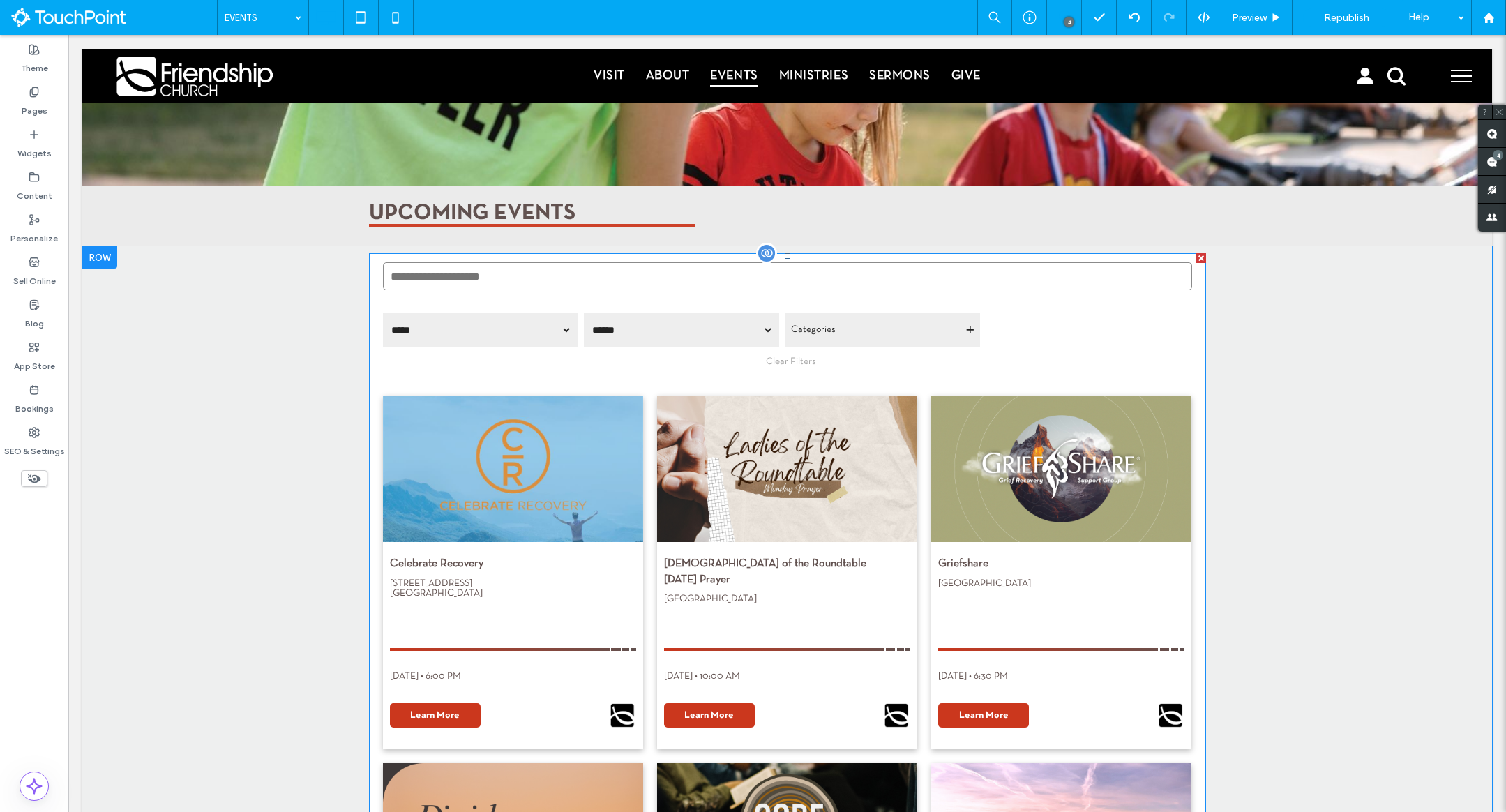
click at [1013, 381] on span at bounding box center [787, 741] width 837 height 976
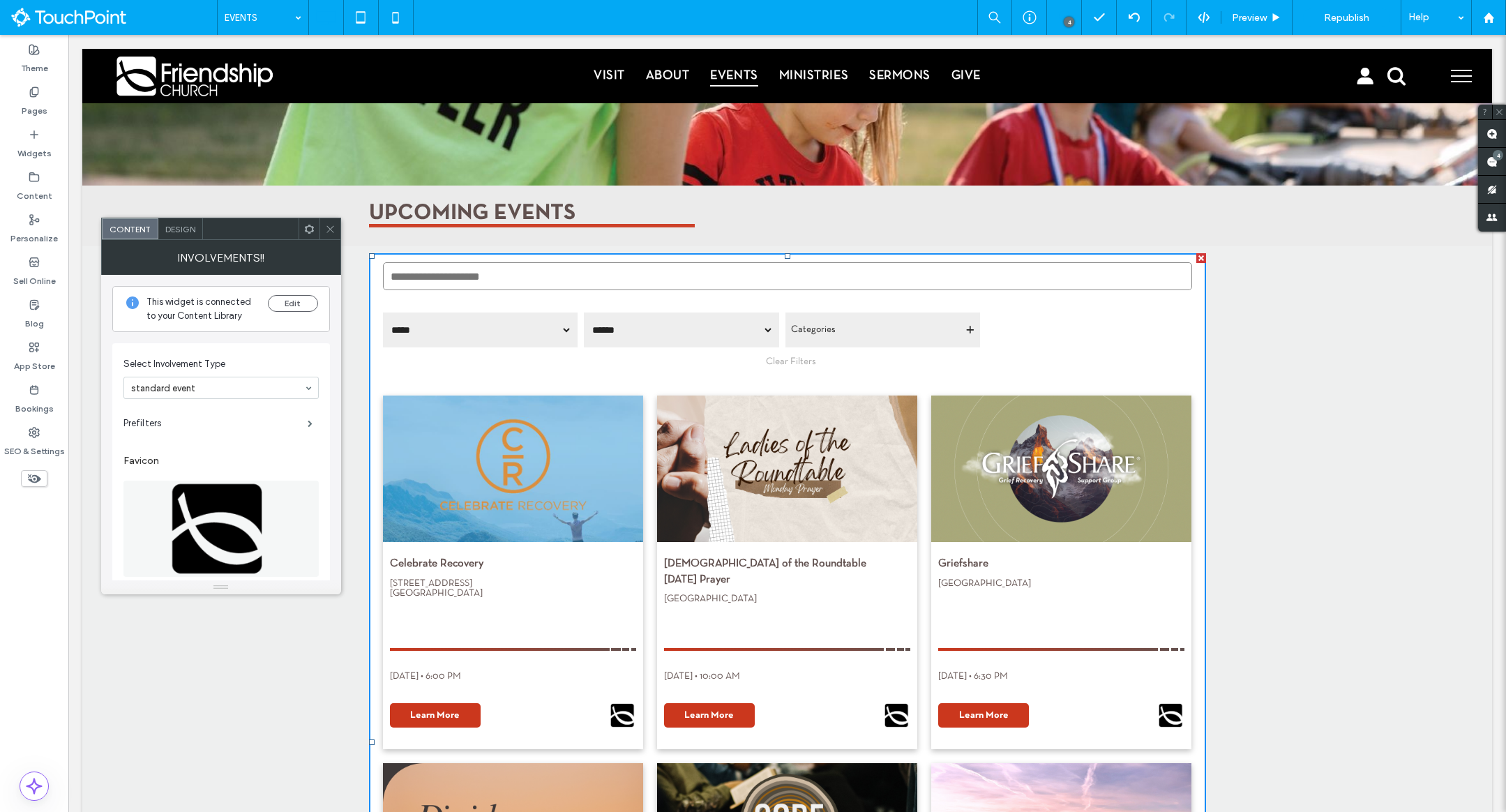
click at [182, 229] on span "Design" at bounding box center [180, 229] width 30 height 10
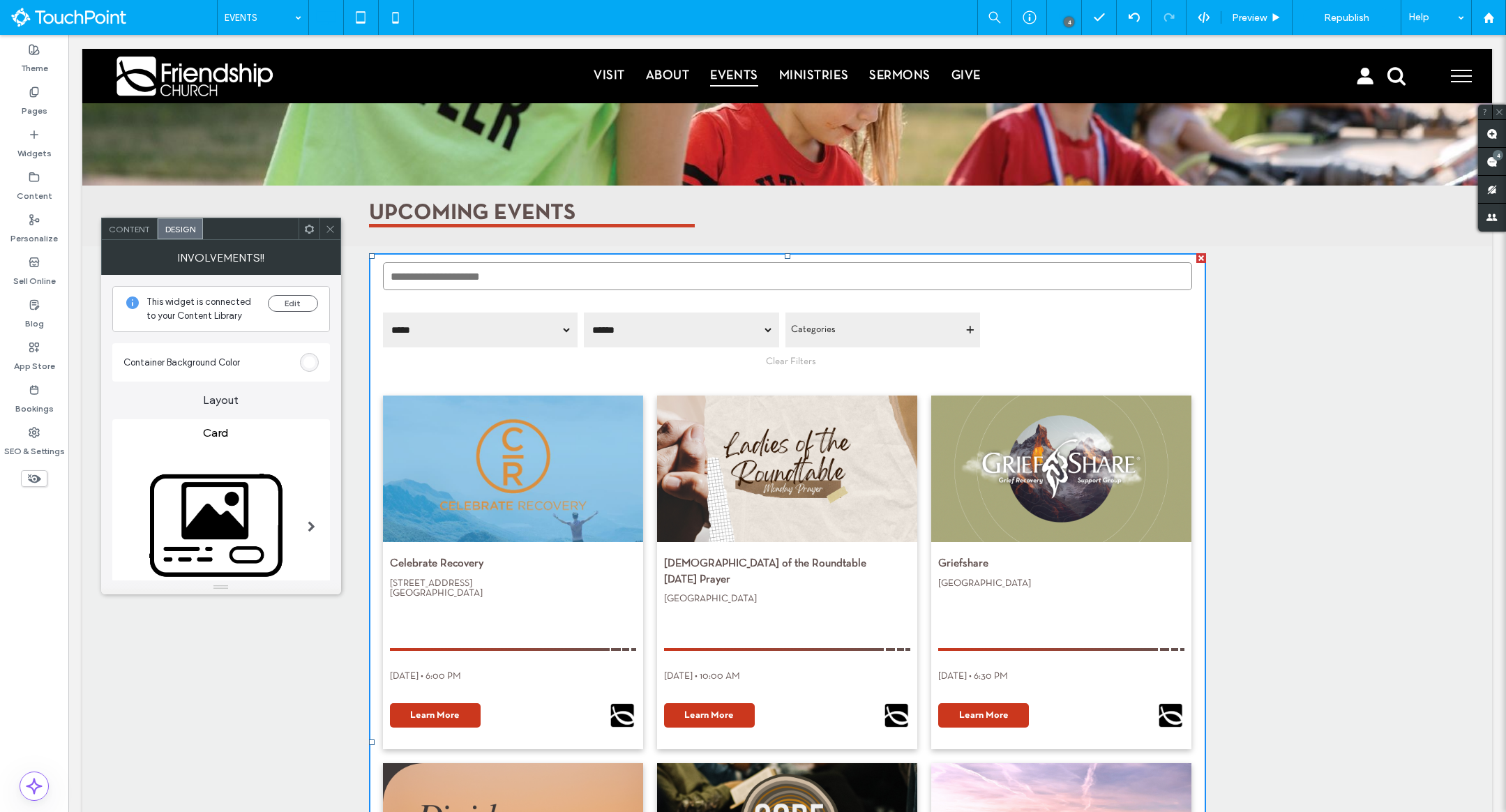
click at [318, 519] on div at bounding box center [311, 526] width 29 height 222
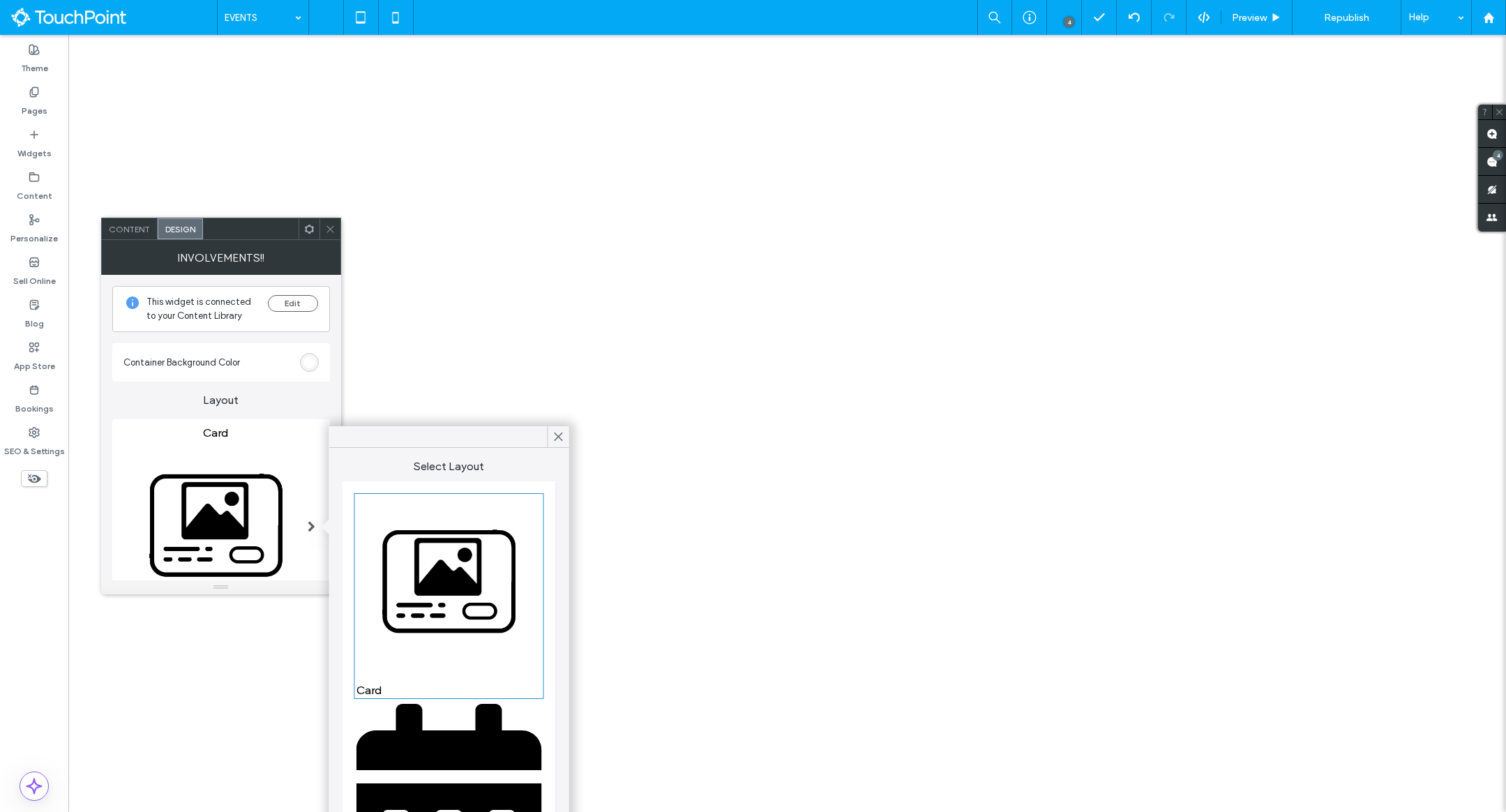
click at [447, 730] on img at bounding box center [449, 810] width 185 height 212
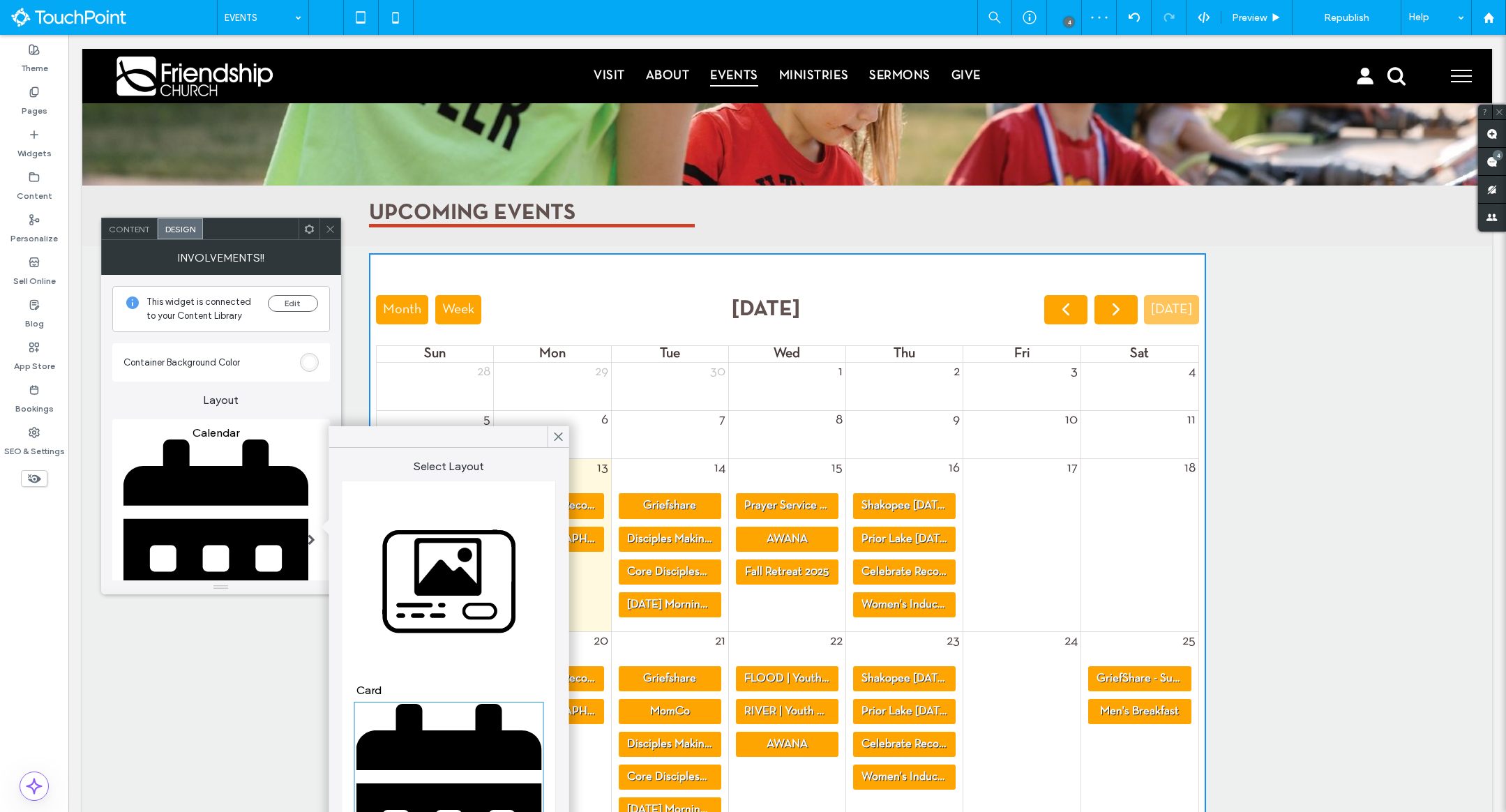
click at [327, 224] on icon at bounding box center [329, 229] width 10 height 10
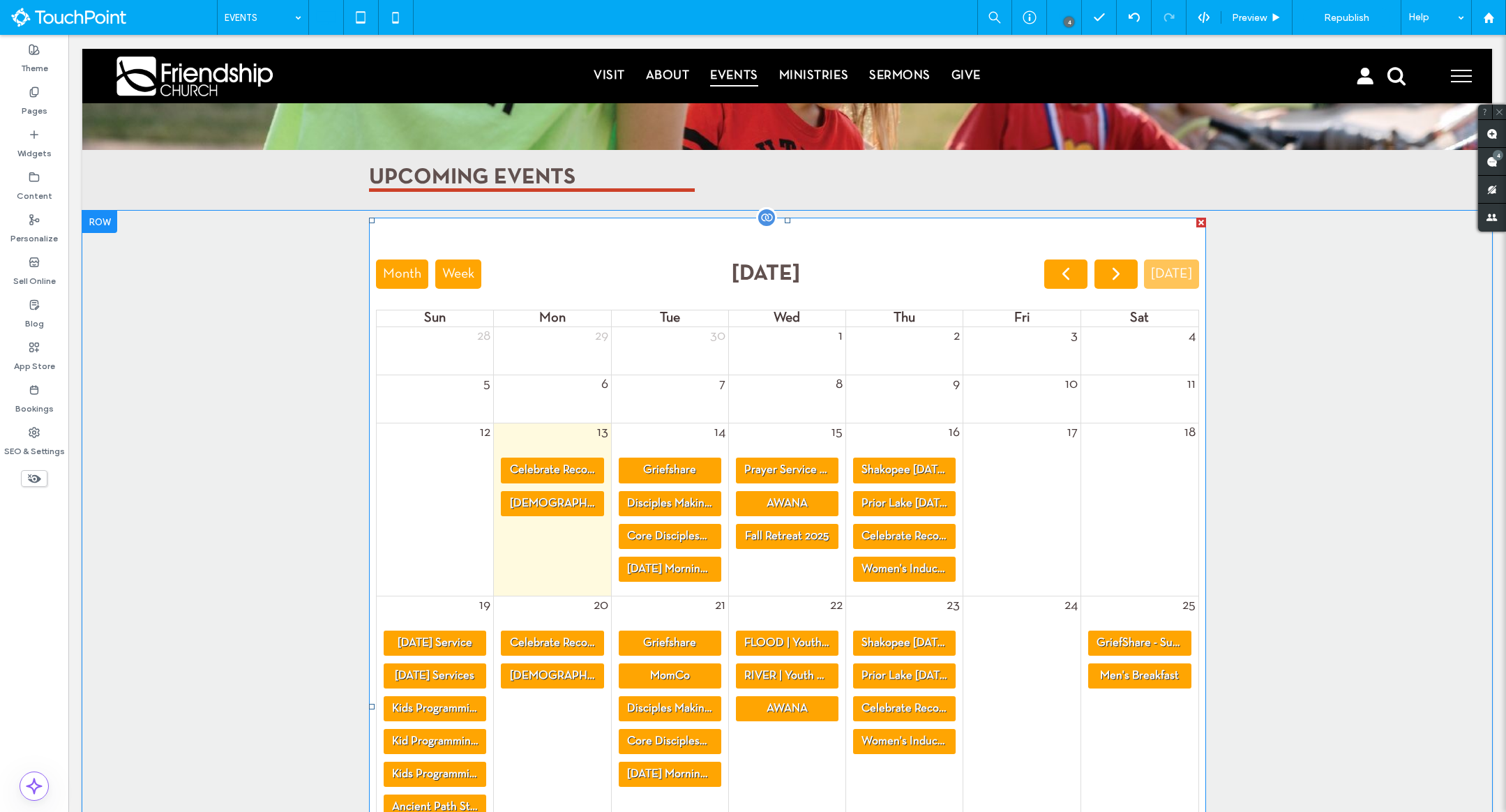
scroll to position [214, 0]
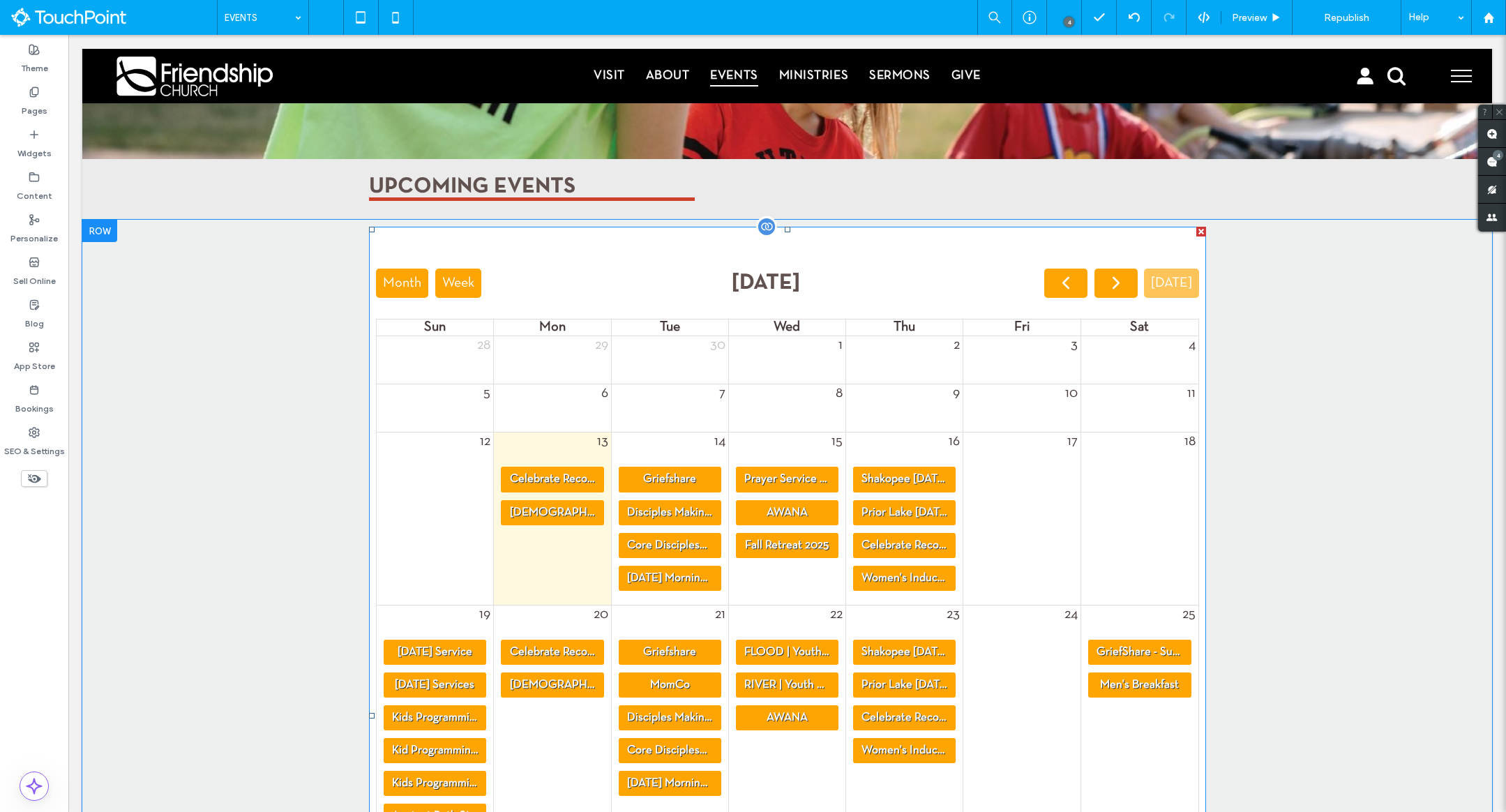
click at [1005, 280] on span at bounding box center [787, 715] width 837 height 976
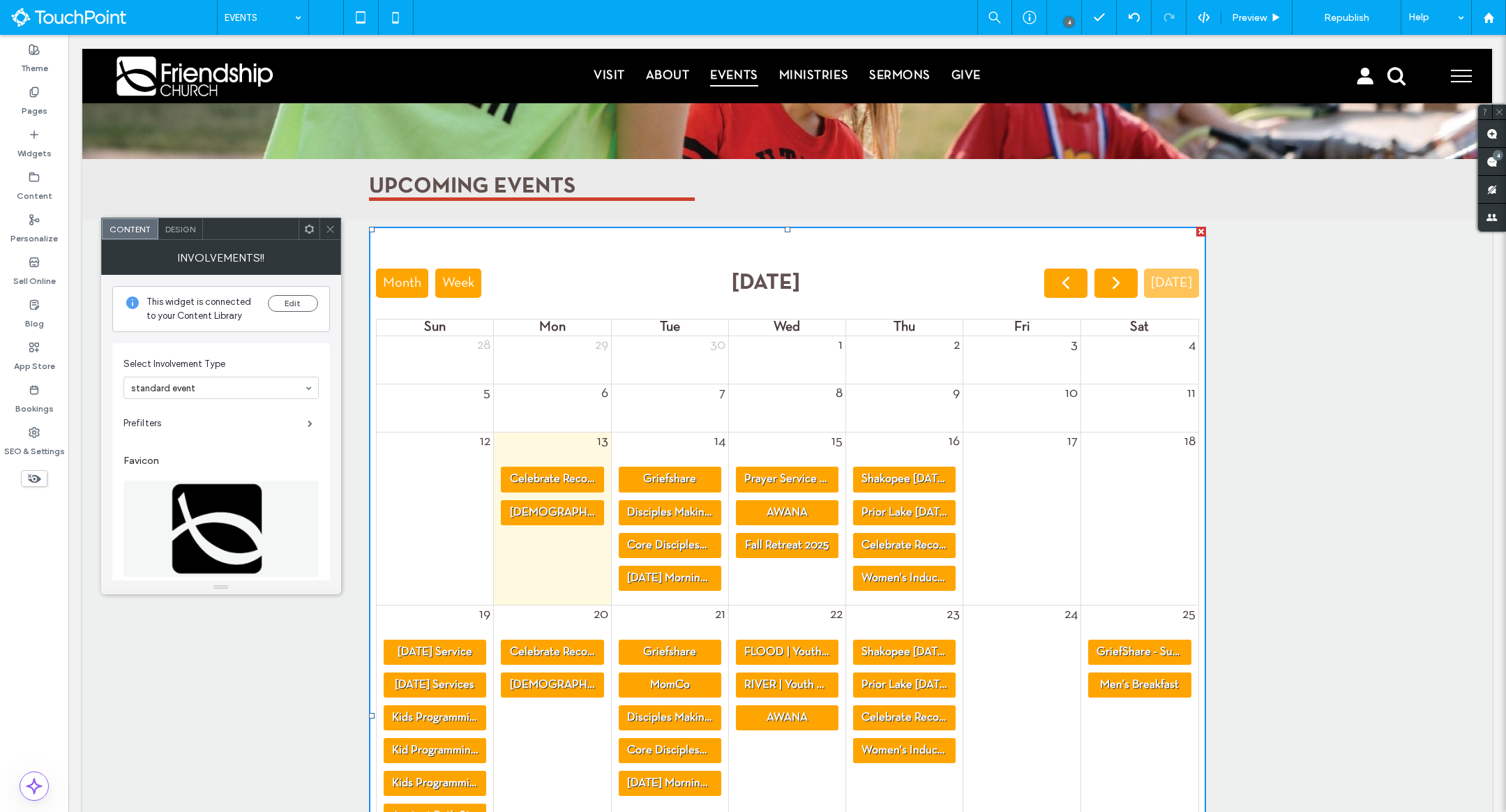
click at [185, 230] on span "Design" at bounding box center [180, 229] width 30 height 10
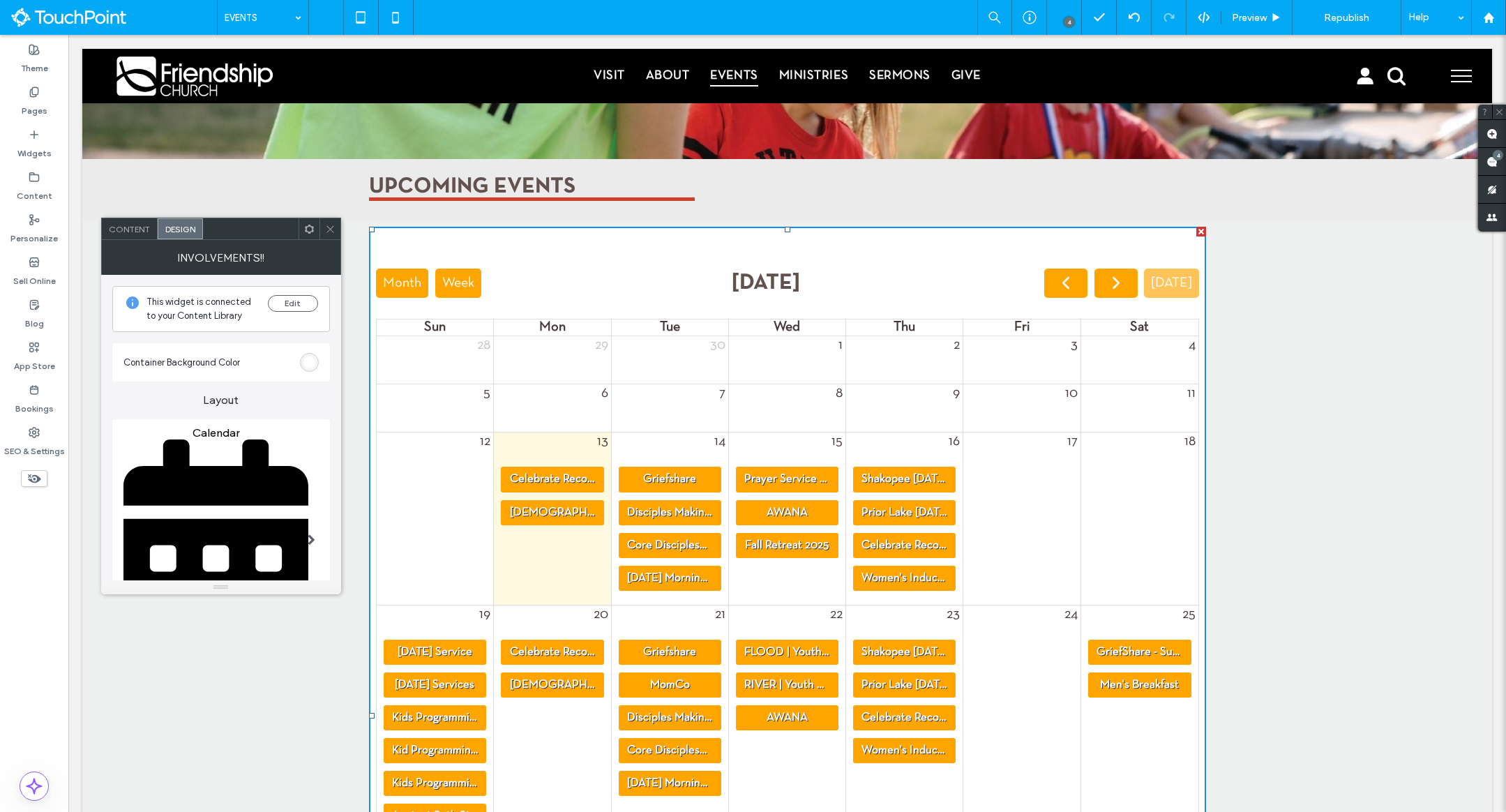
scroll to position [51, 0]
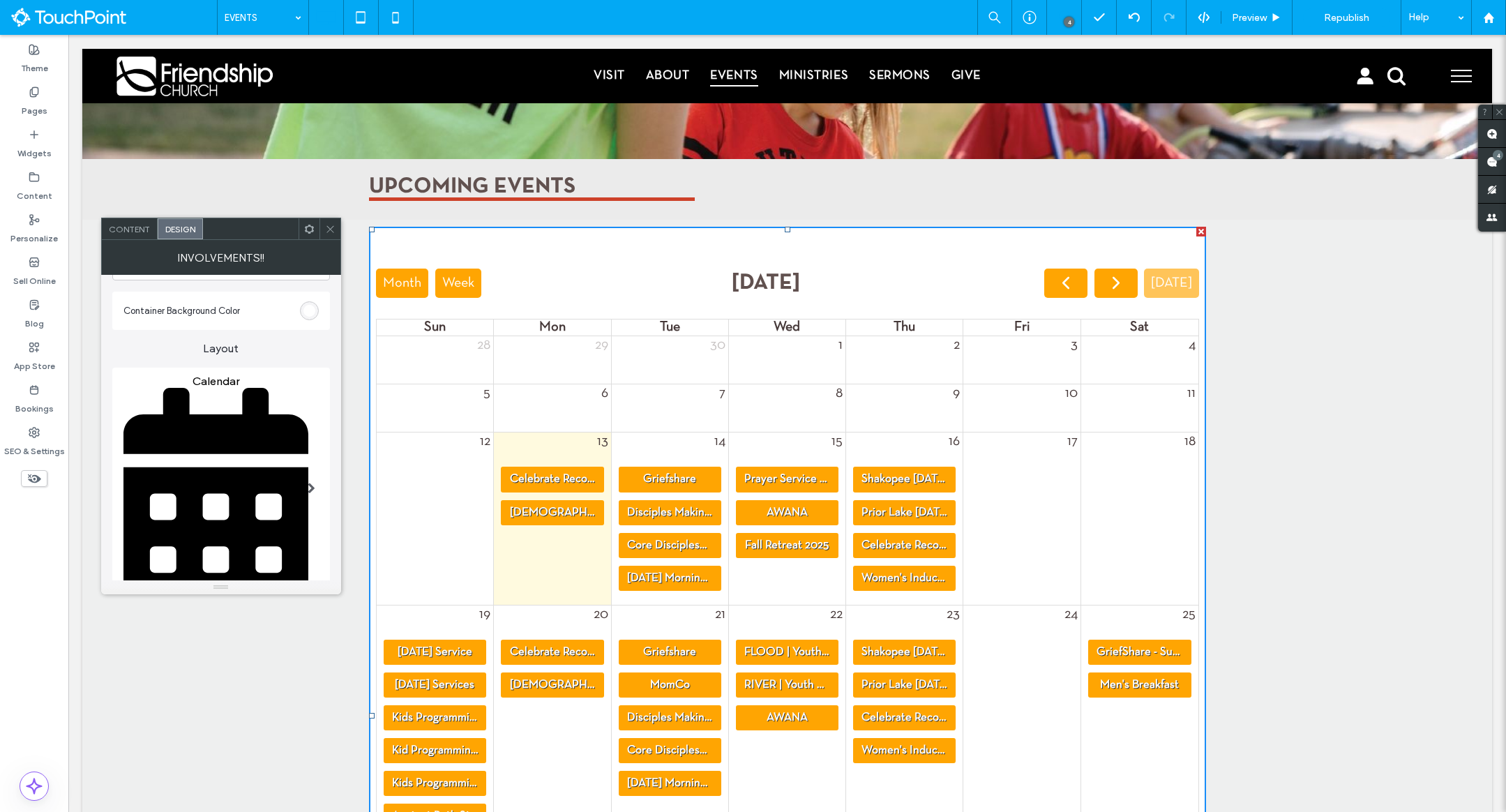
click at [310, 483] on span at bounding box center [311, 488] width 8 height 11
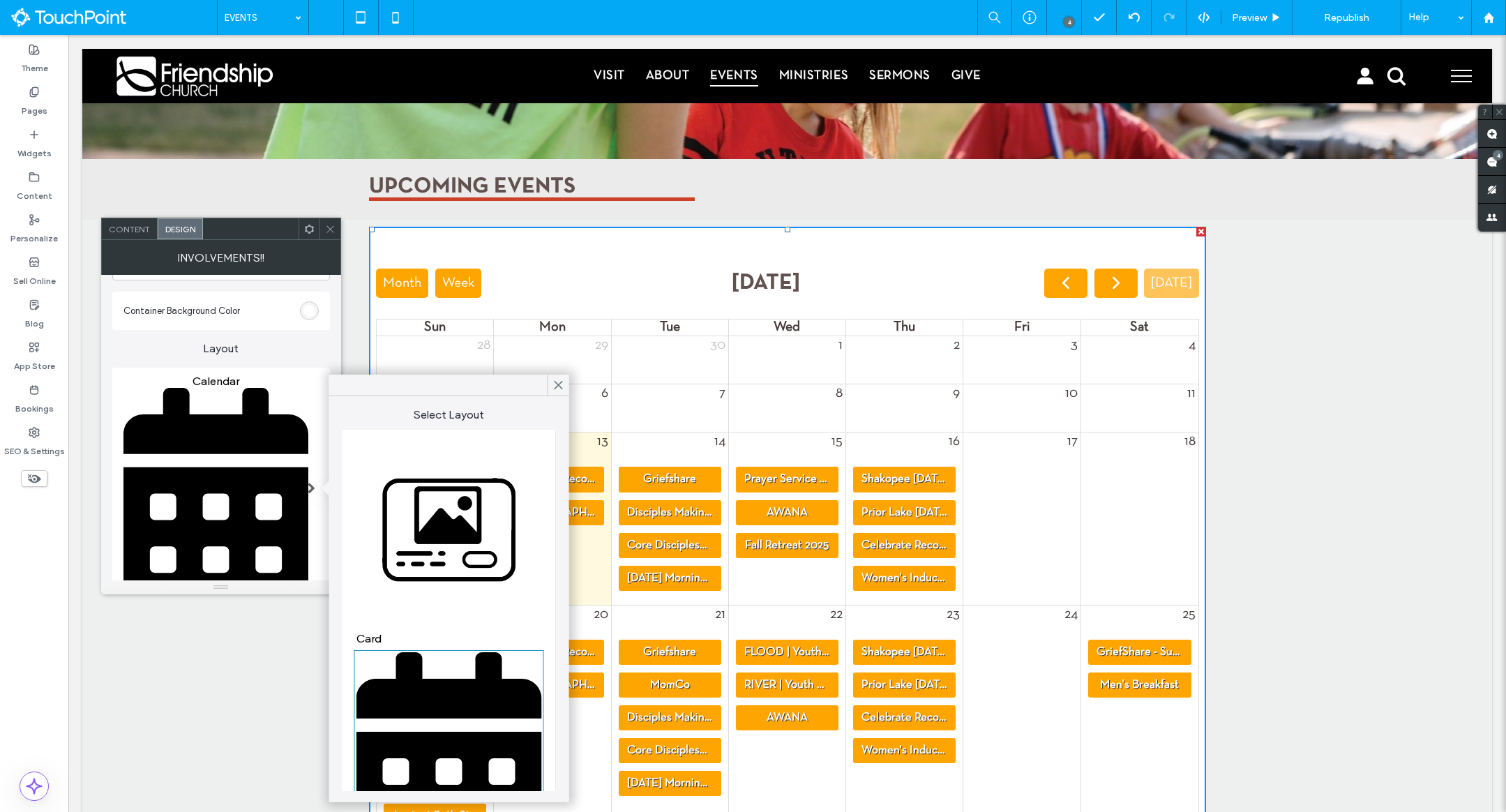
click at [436, 568] on img at bounding box center [449, 536] width 185 height 185
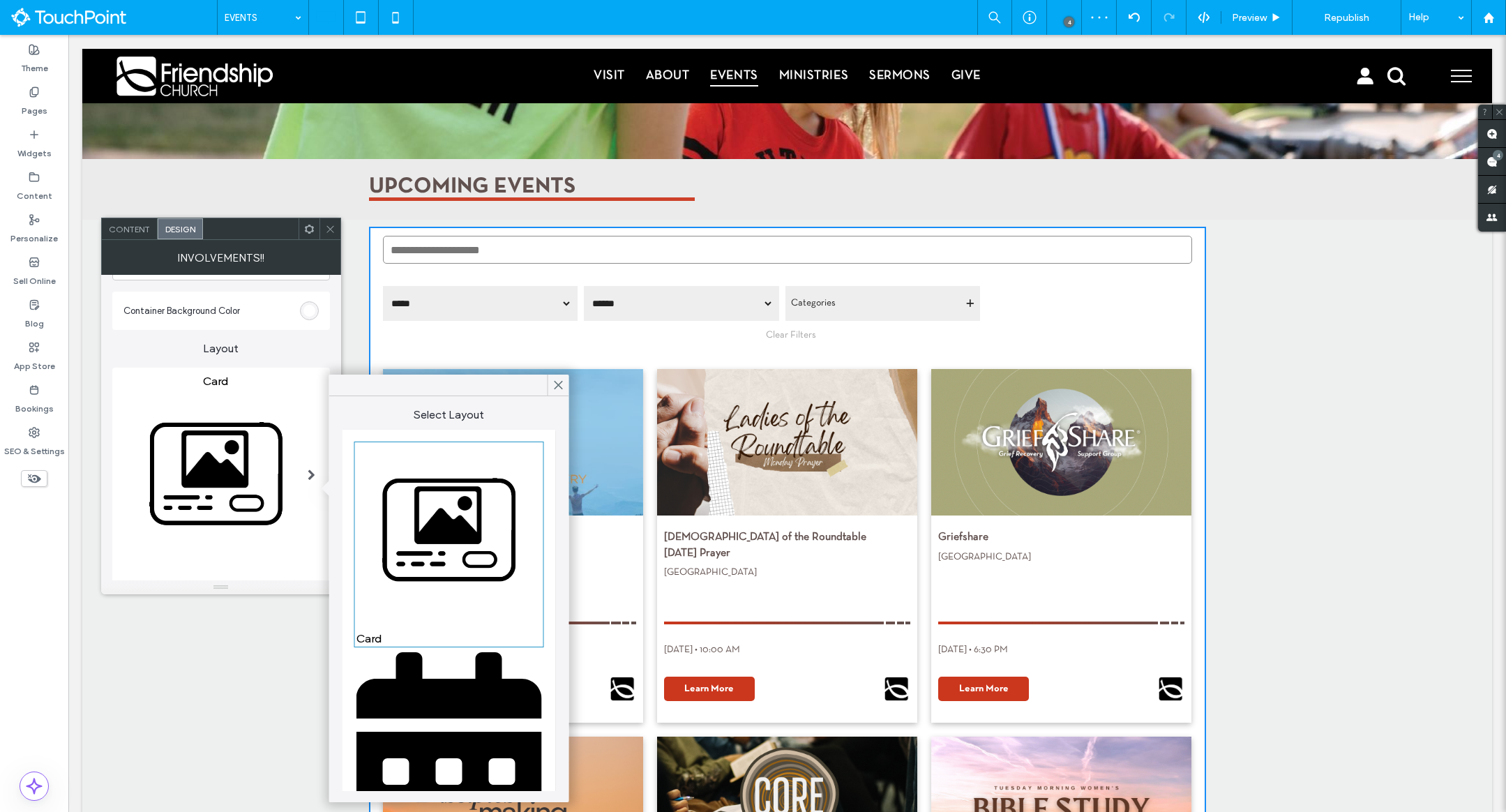
click at [326, 230] on icon at bounding box center [329, 229] width 10 height 10
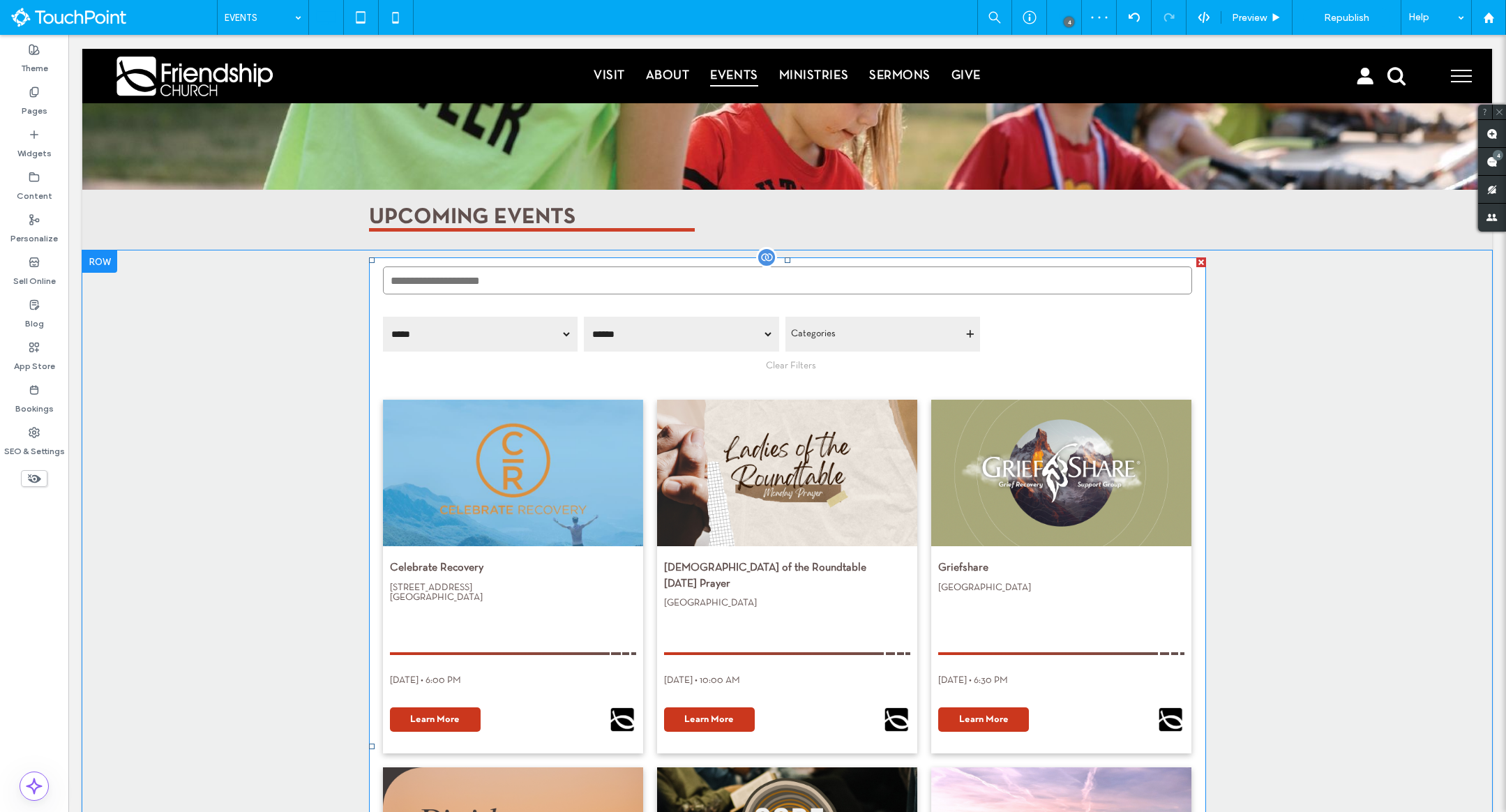
scroll to position [0, 0]
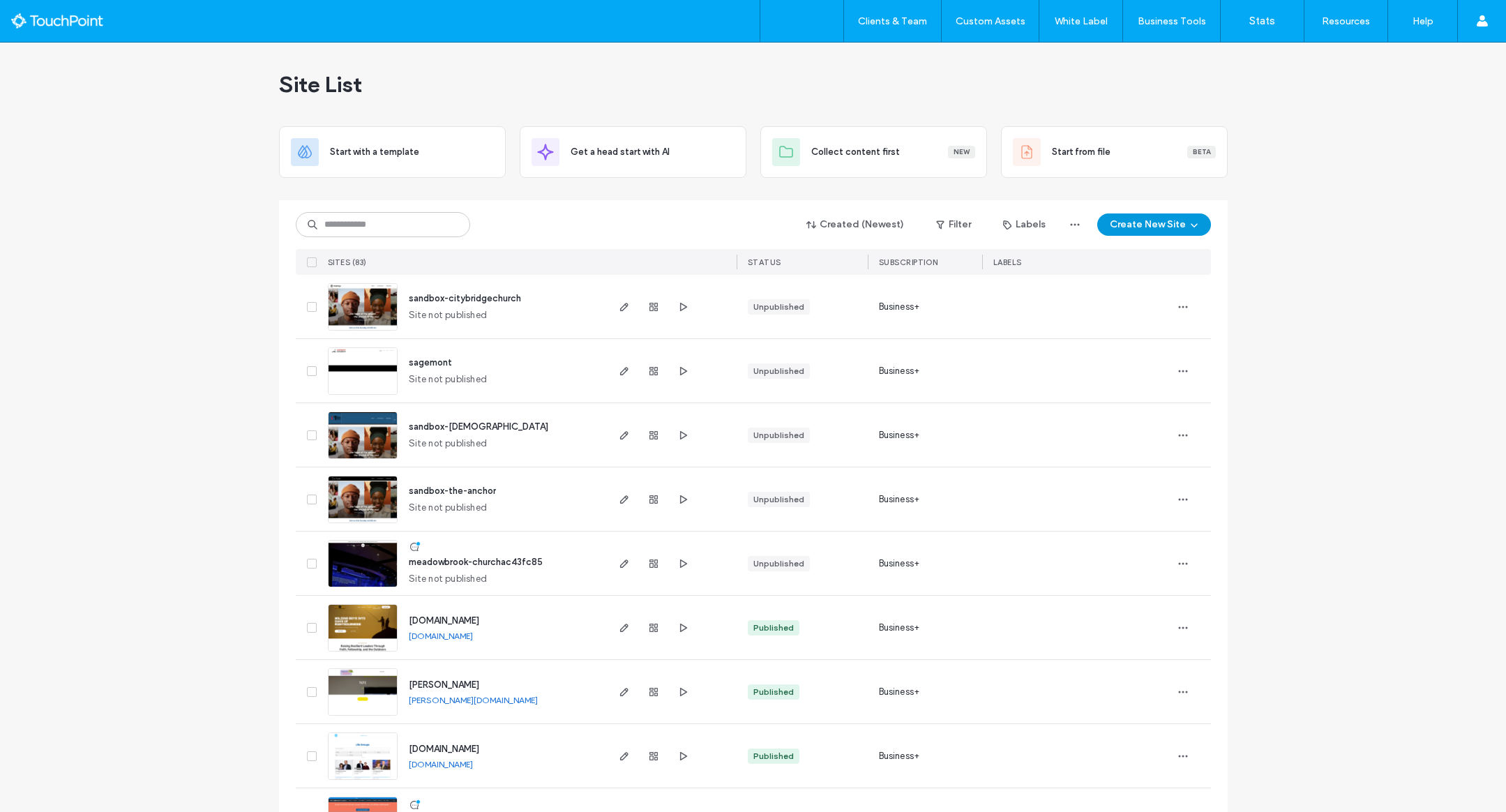
click at [1160, 227] on button "Create New Site" at bounding box center [1154, 224] width 114 height 23
click at [1177, 265] on div "Start with a template" at bounding box center [1190, 272] width 90 height 14
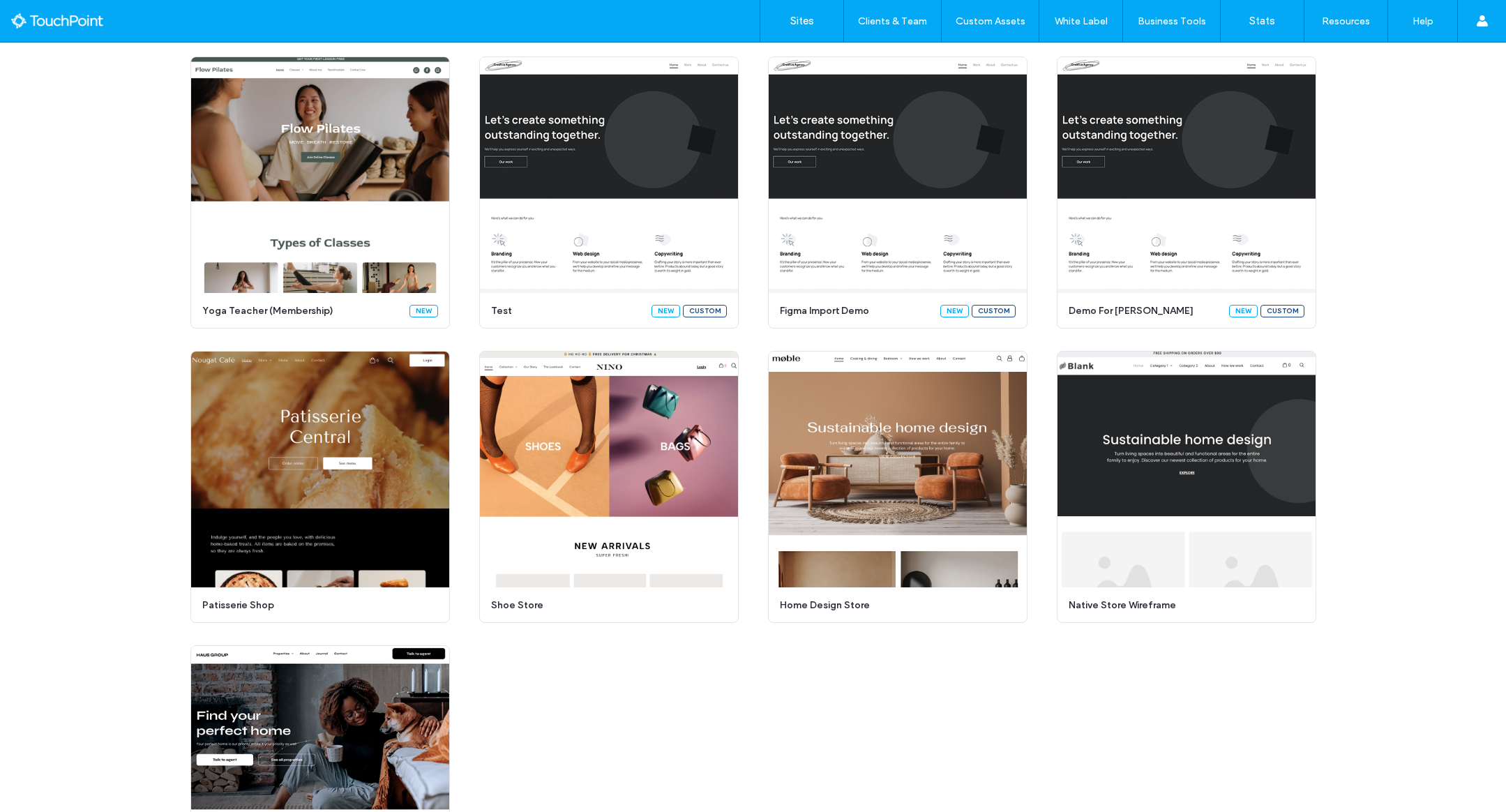
scroll to position [413, 0]
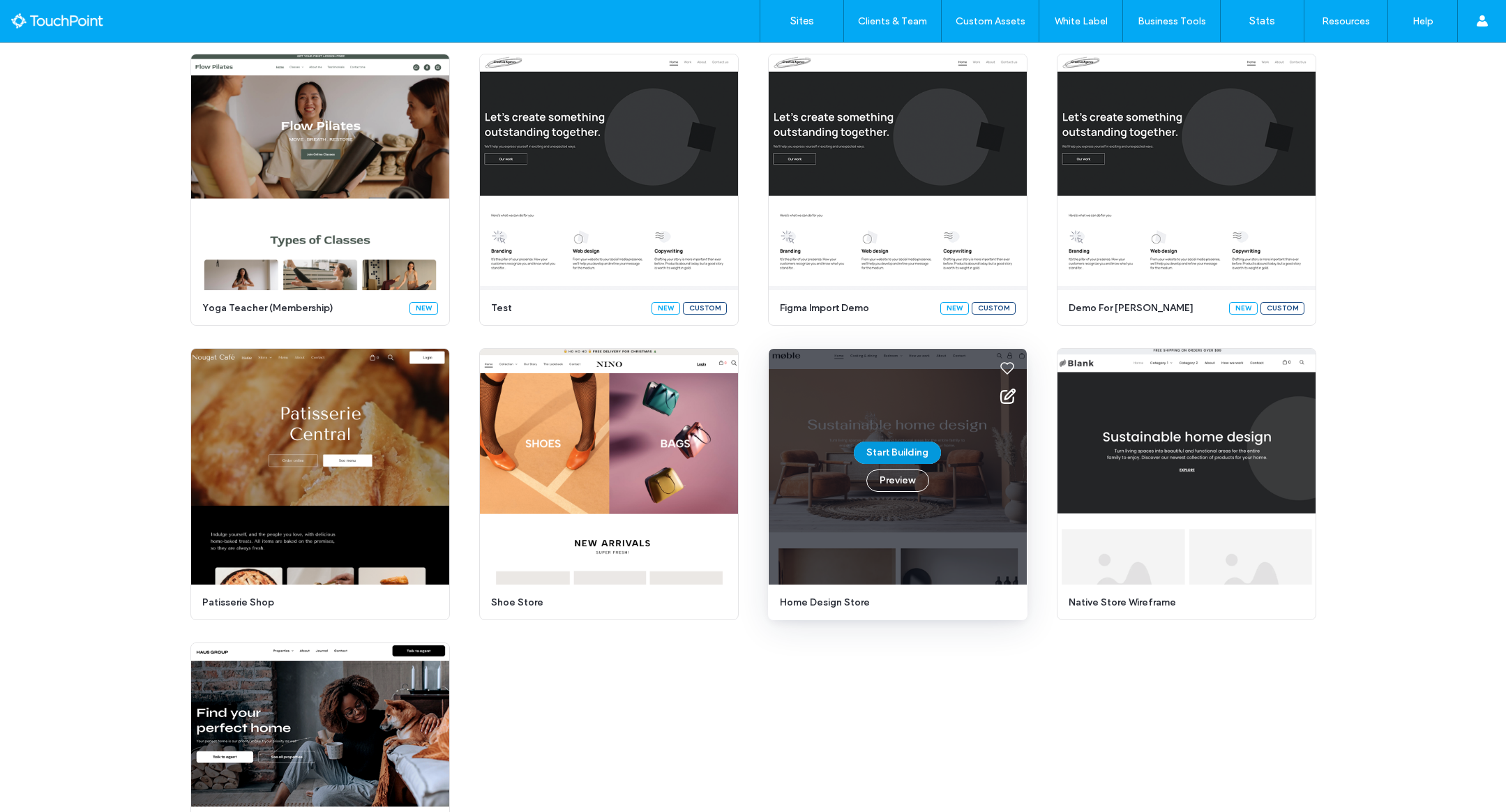
click at [903, 451] on button "Start Building" at bounding box center [897, 452] width 87 height 23
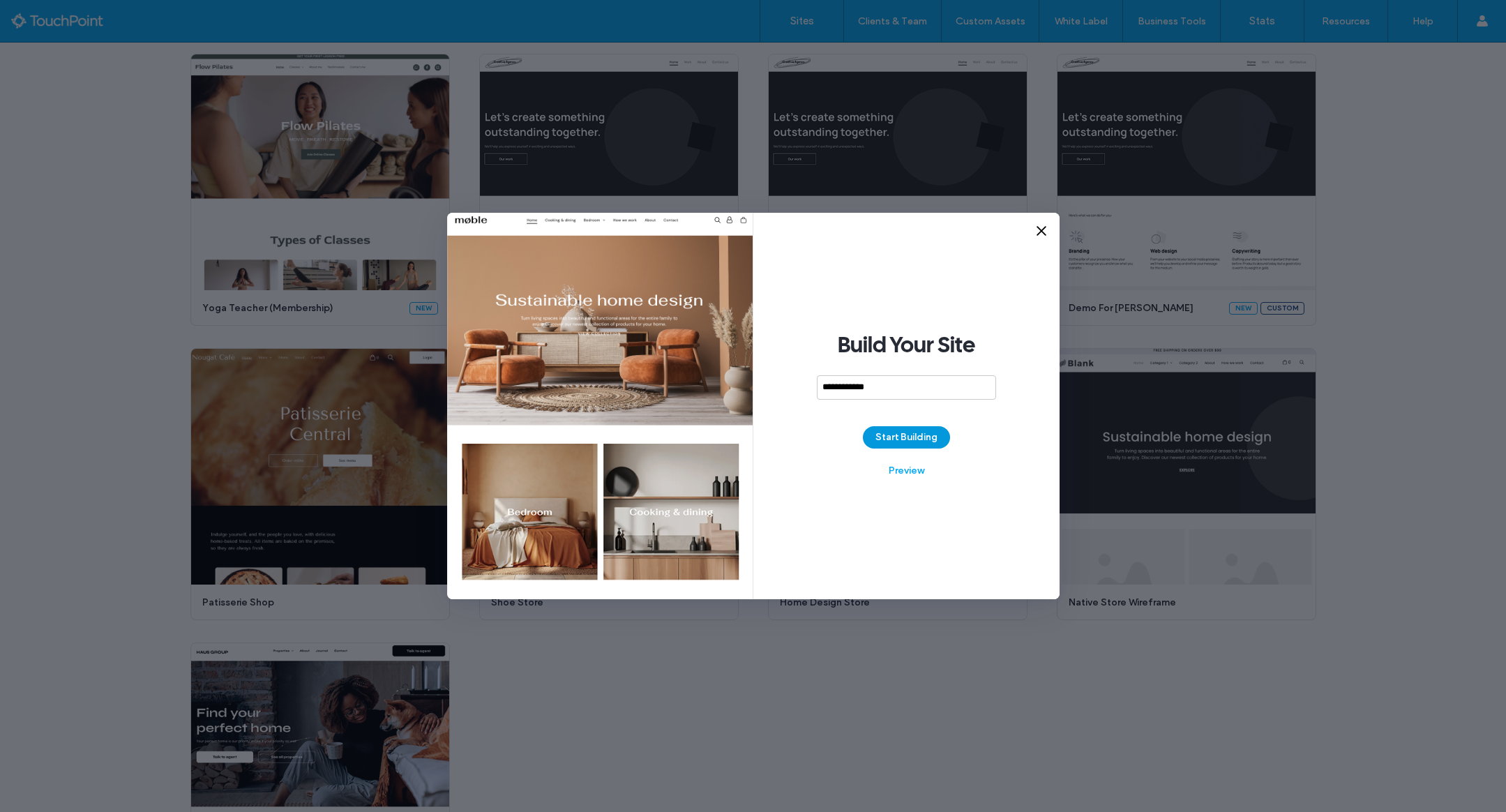
type input "**********"
click at [914, 436] on button "Start Building" at bounding box center [906, 437] width 87 height 23
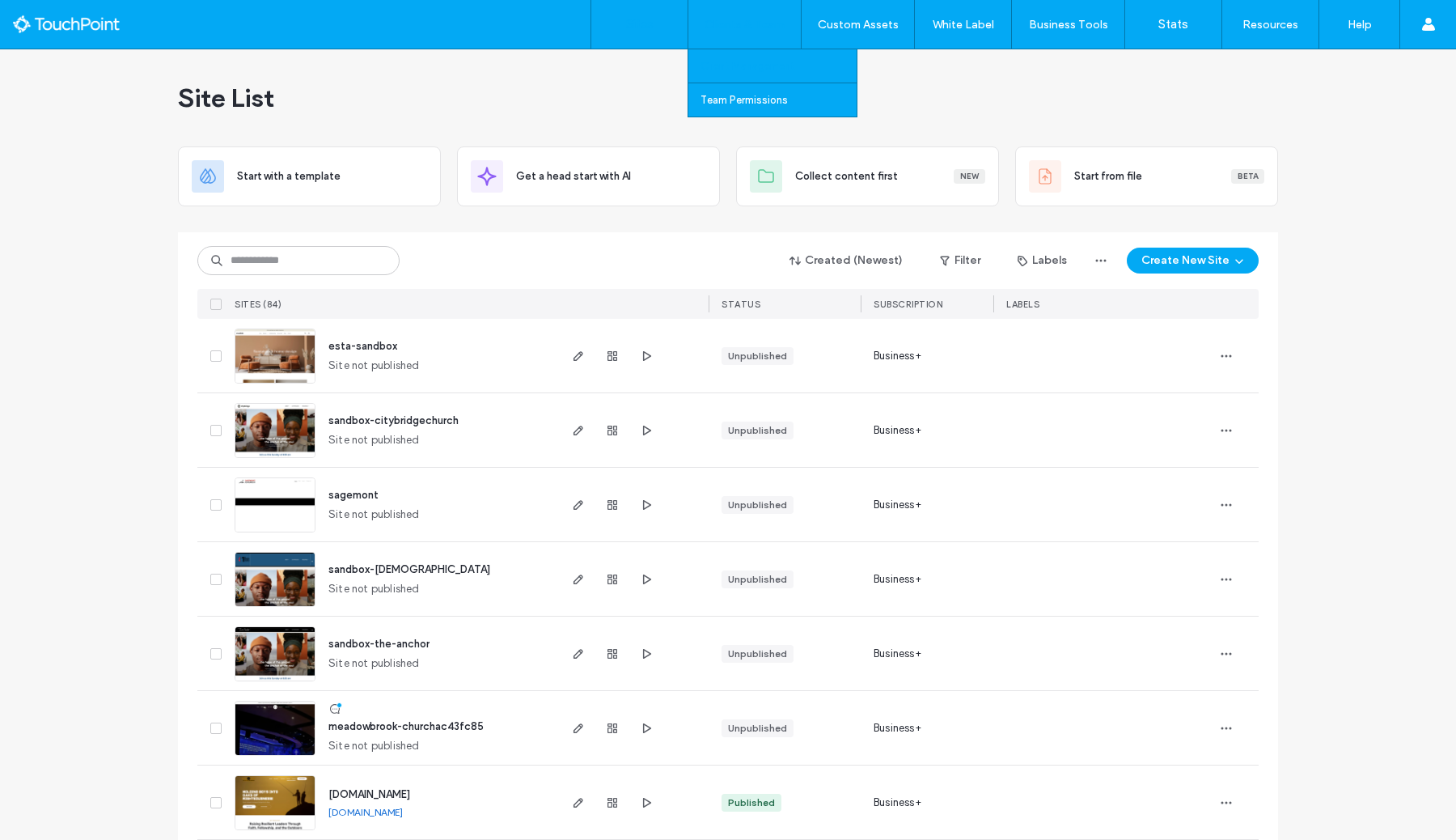
click at [758, 71] on label "Client Management" at bounding box center [748, 65] width 95 height 12
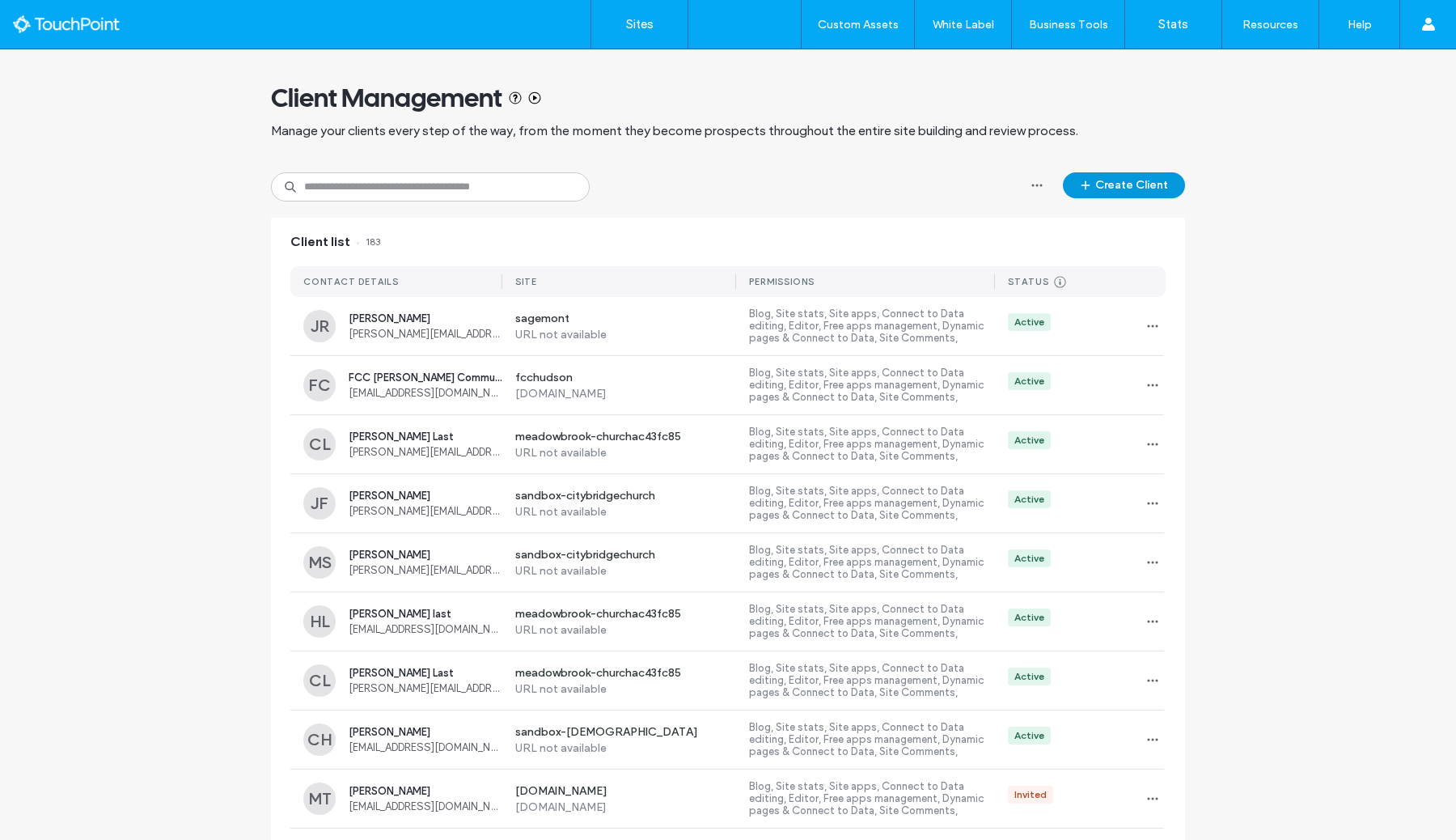
click at [1130, 197] on button "Create Client" at bounding box center [1124, 185] width 122 height 26
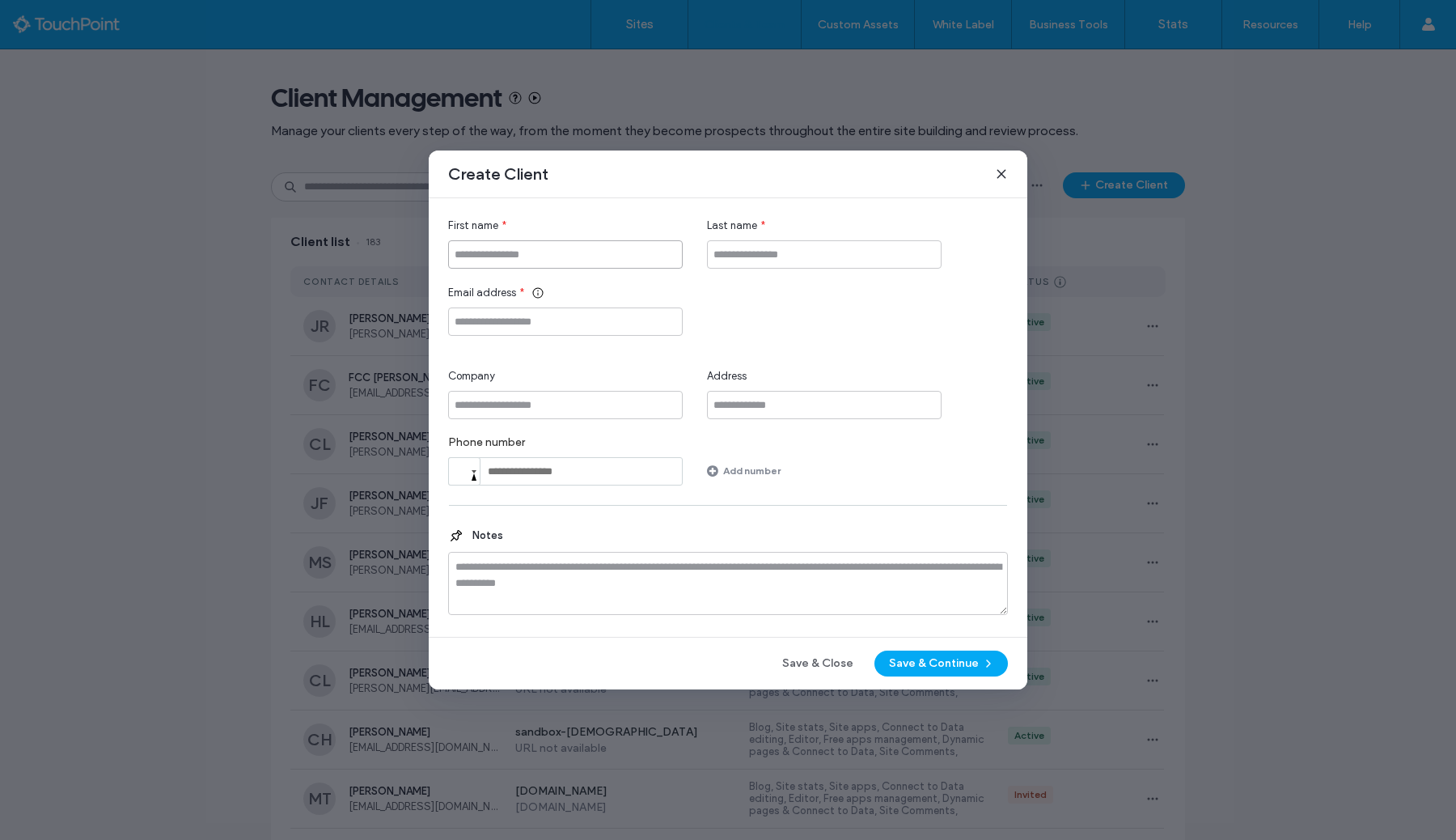
click at [502, 257] on input "First name" at bounding box center [565, 254] width 235 height 28
type input "****"
type input "*****"
paste input "**********"
type input "**********"
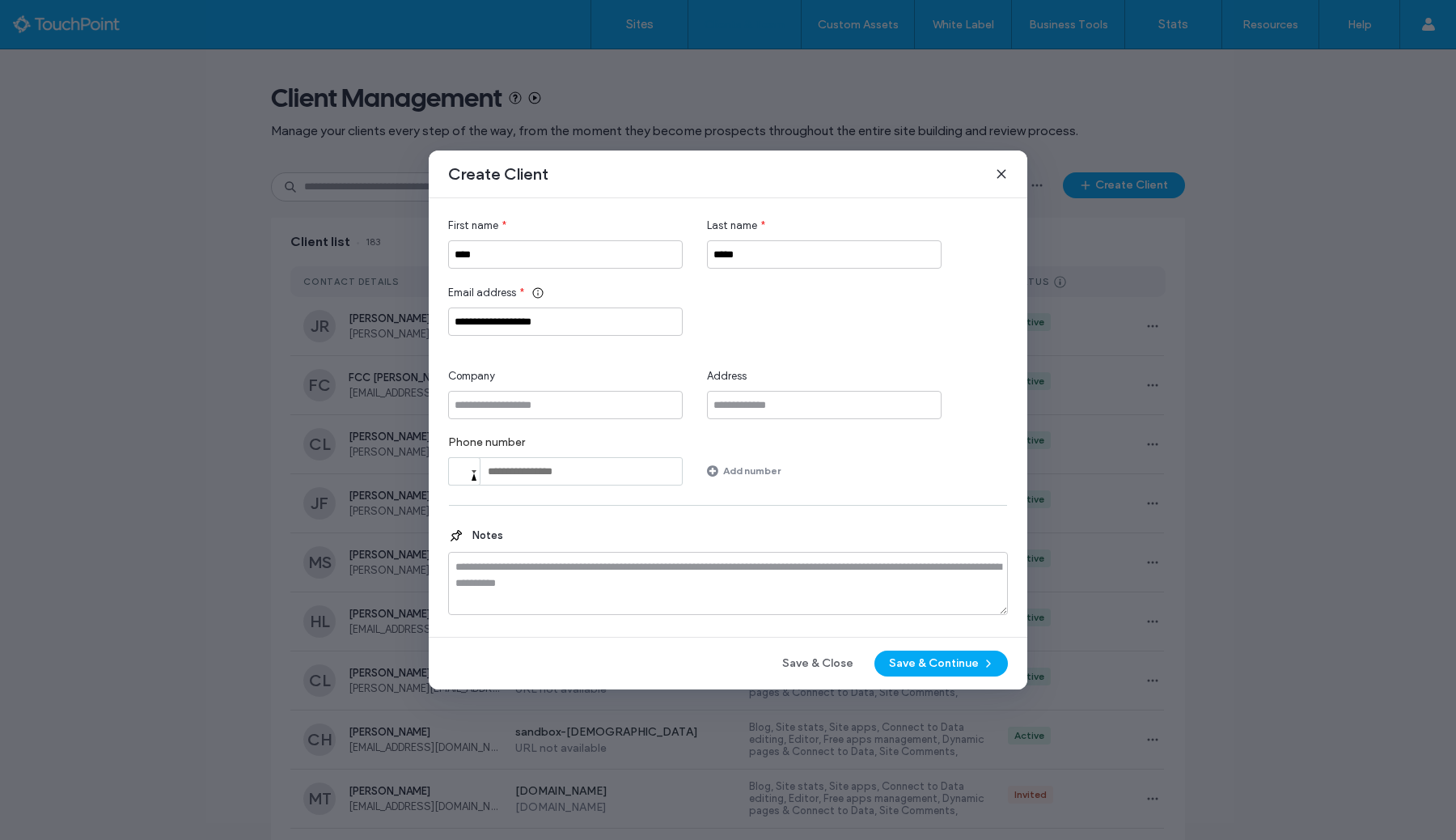
click at [895, 470] on div "Phone number Phone Add number" at bounding box center [728, 461] width 560 height 51
click at [963, 665] on button "Save & Continue" at bounding box center [941, 663] width 134 height 26
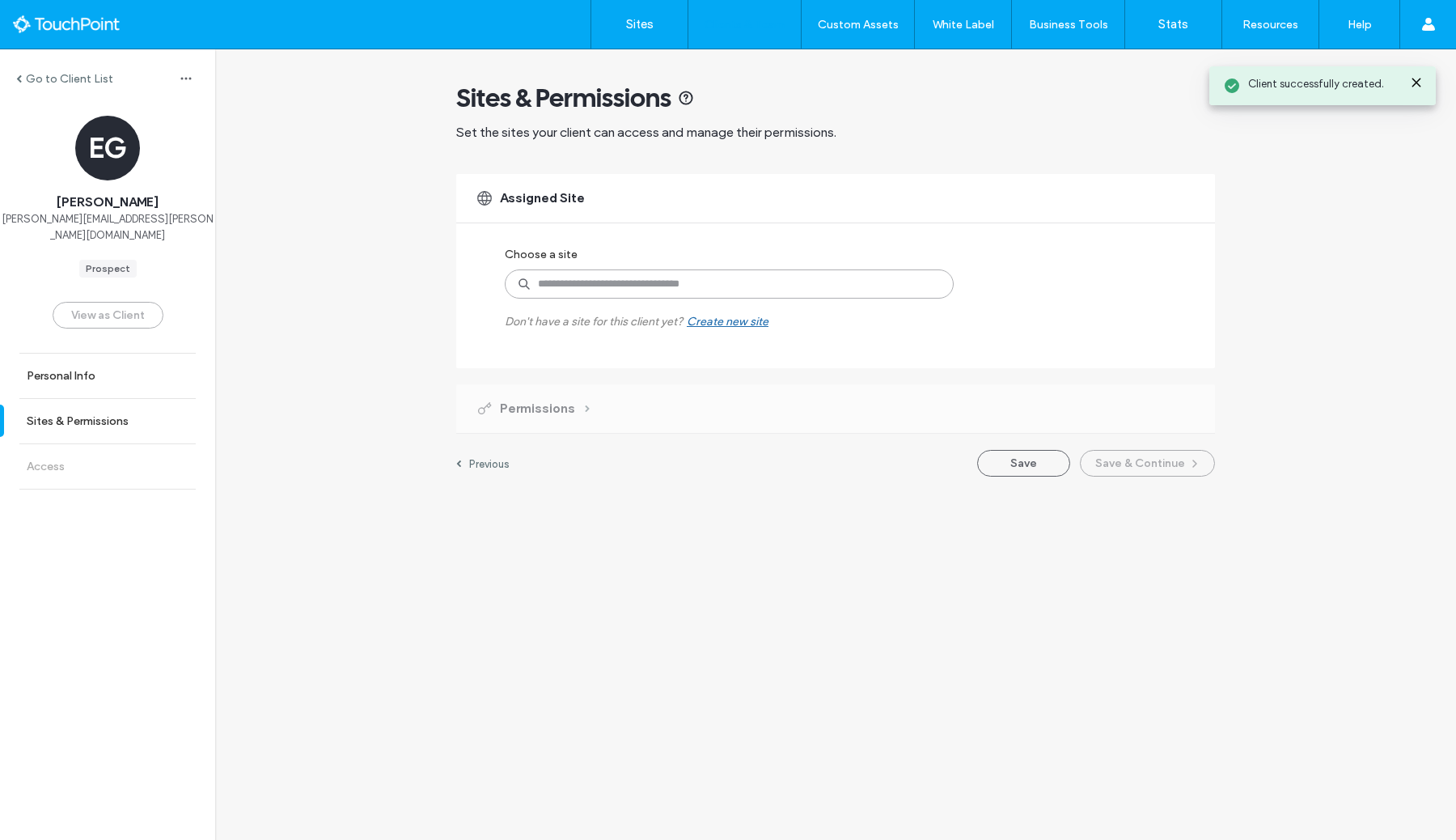
click at [619, 285] on input at bounding box center [729, 284] width 449 height 29
type input "****"
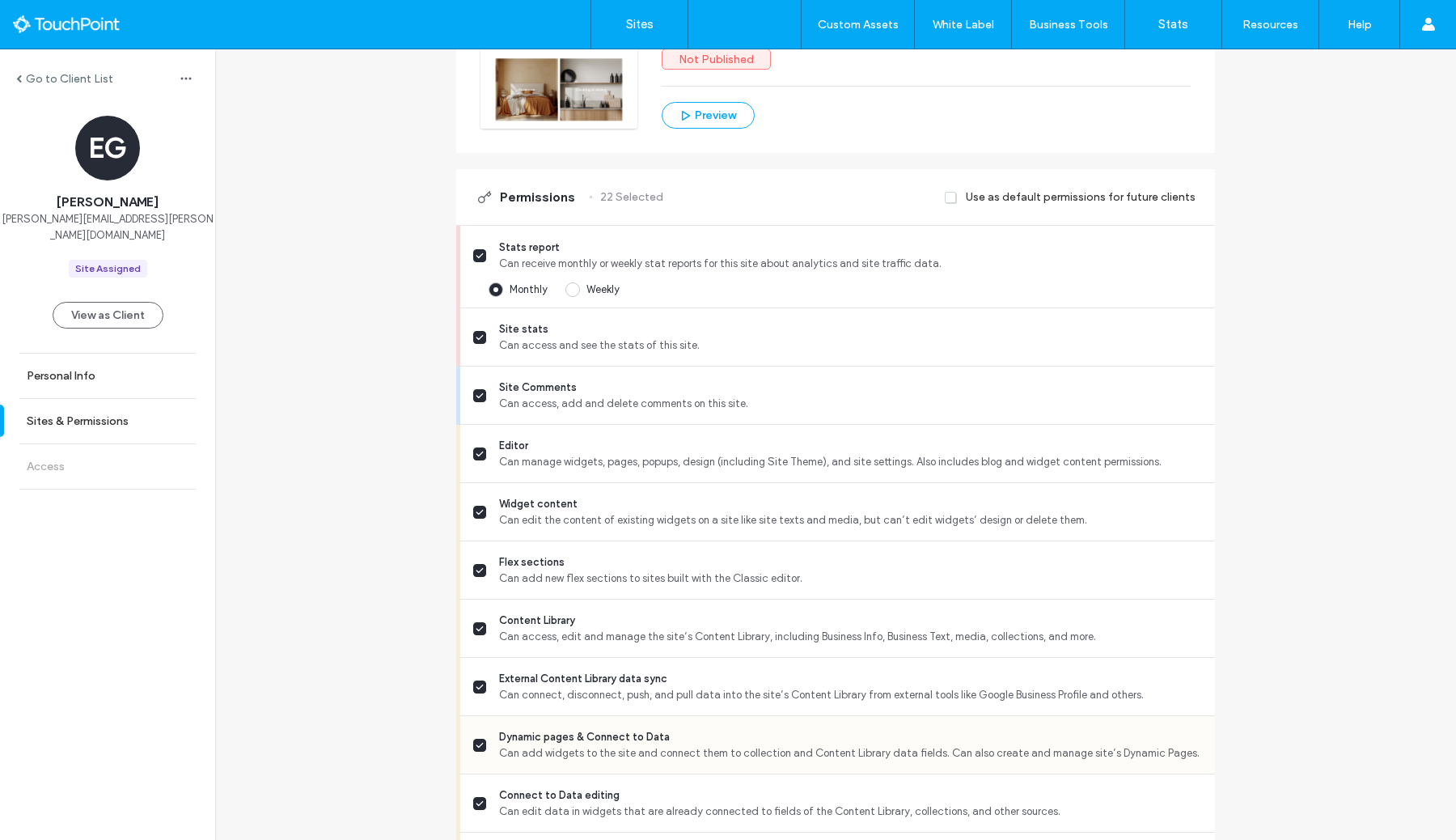
scroll to position [369, 0]
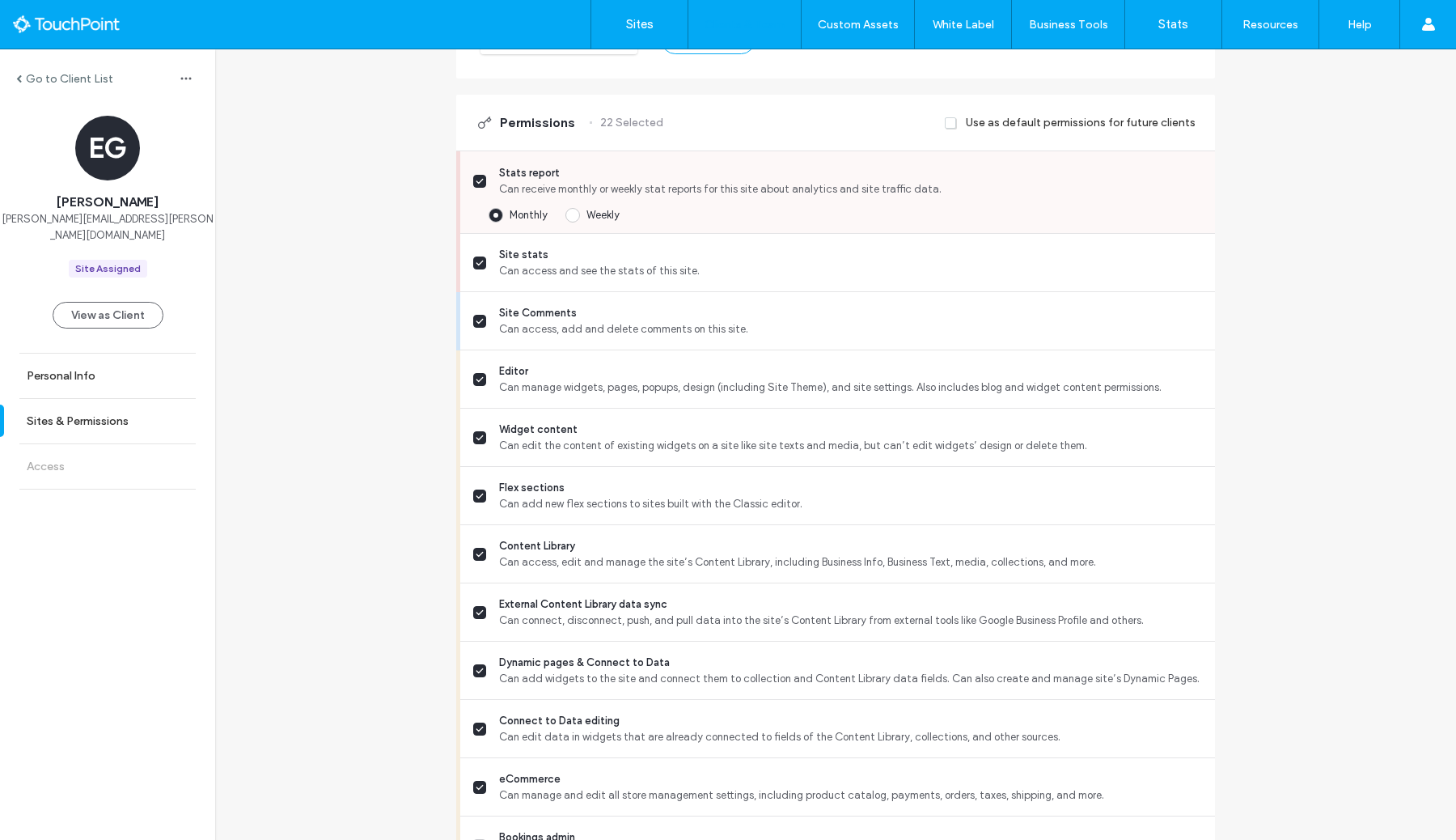
click at [601, 224] on div "Stats report Can receive monthly or weekly stat reports for this site about ana…" at bounding box center [838, 192] width 755 height 82
click at [595, 216] on span "Weekly" at bounding box center [602, 214] width 33 height 12
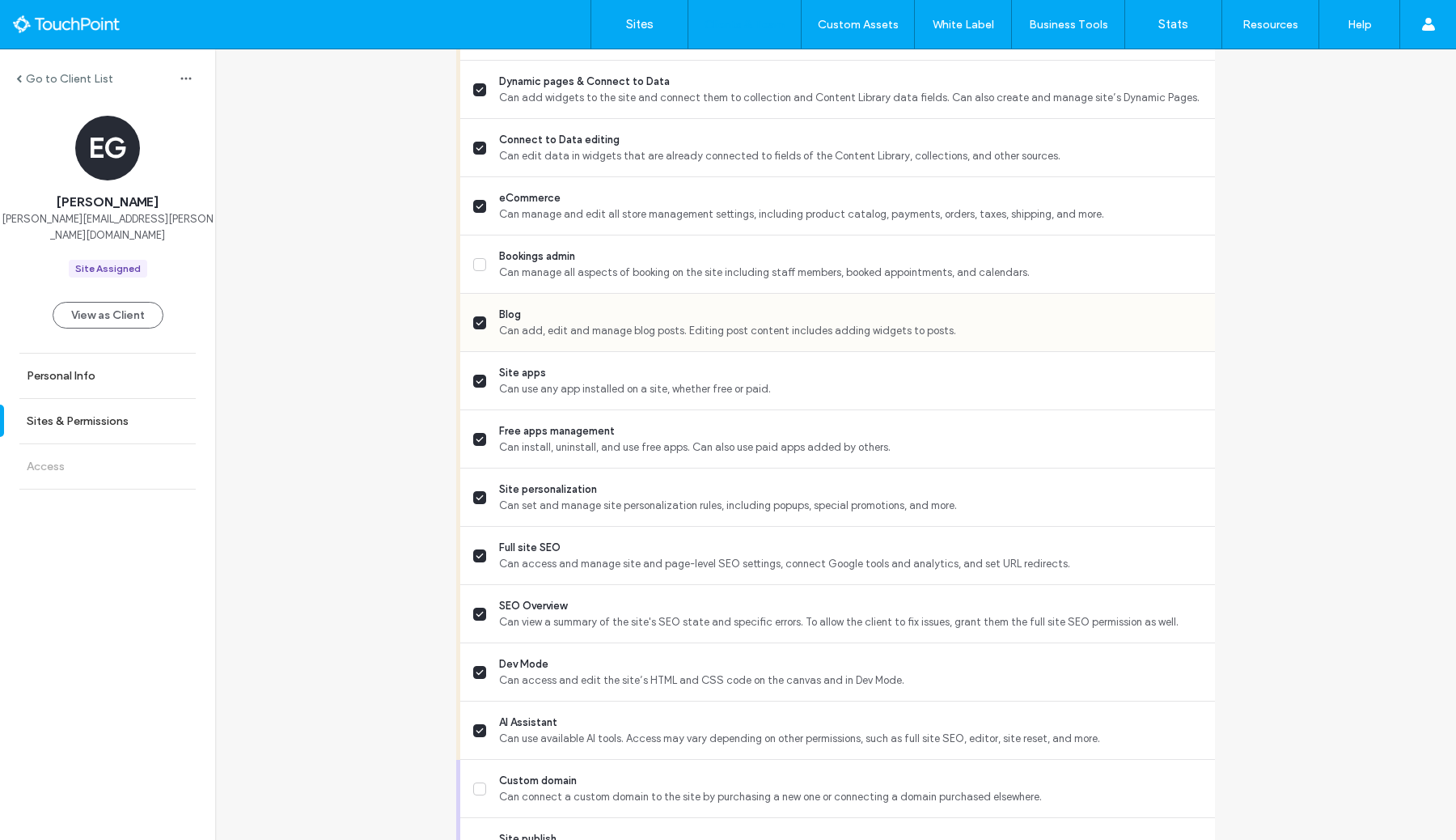
scroll to position [945, 0]
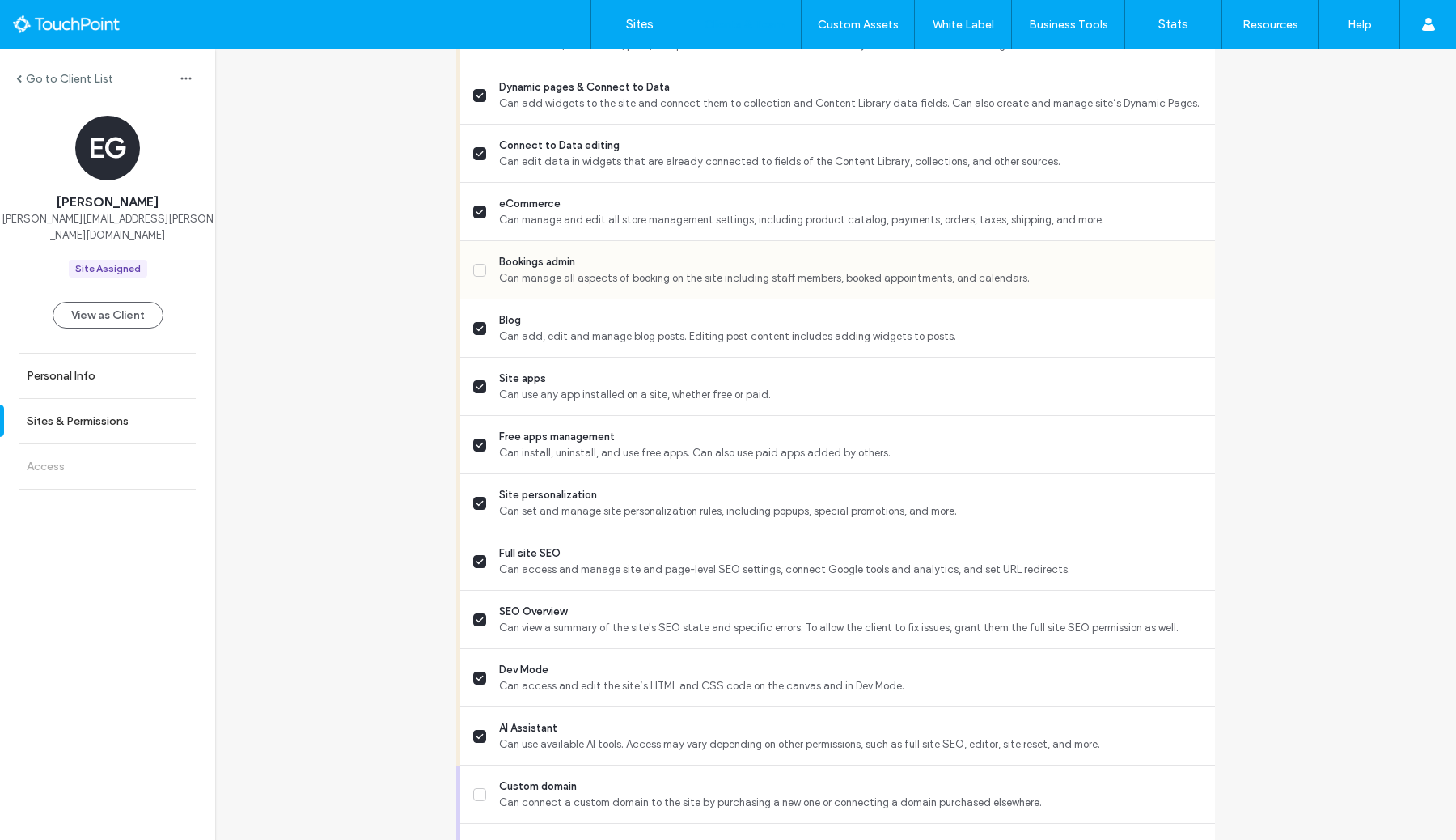
click at [614, 295] on div "Bookings admin Can manage all aspects of booking on the site including staff me…" at bounding box center [844, 270] width 742 height 58
click at [607, 275] on span "Can manage all aspects of booking on the site including staff members, booked a…" at bounding box center [851, 278] width 703 height 16
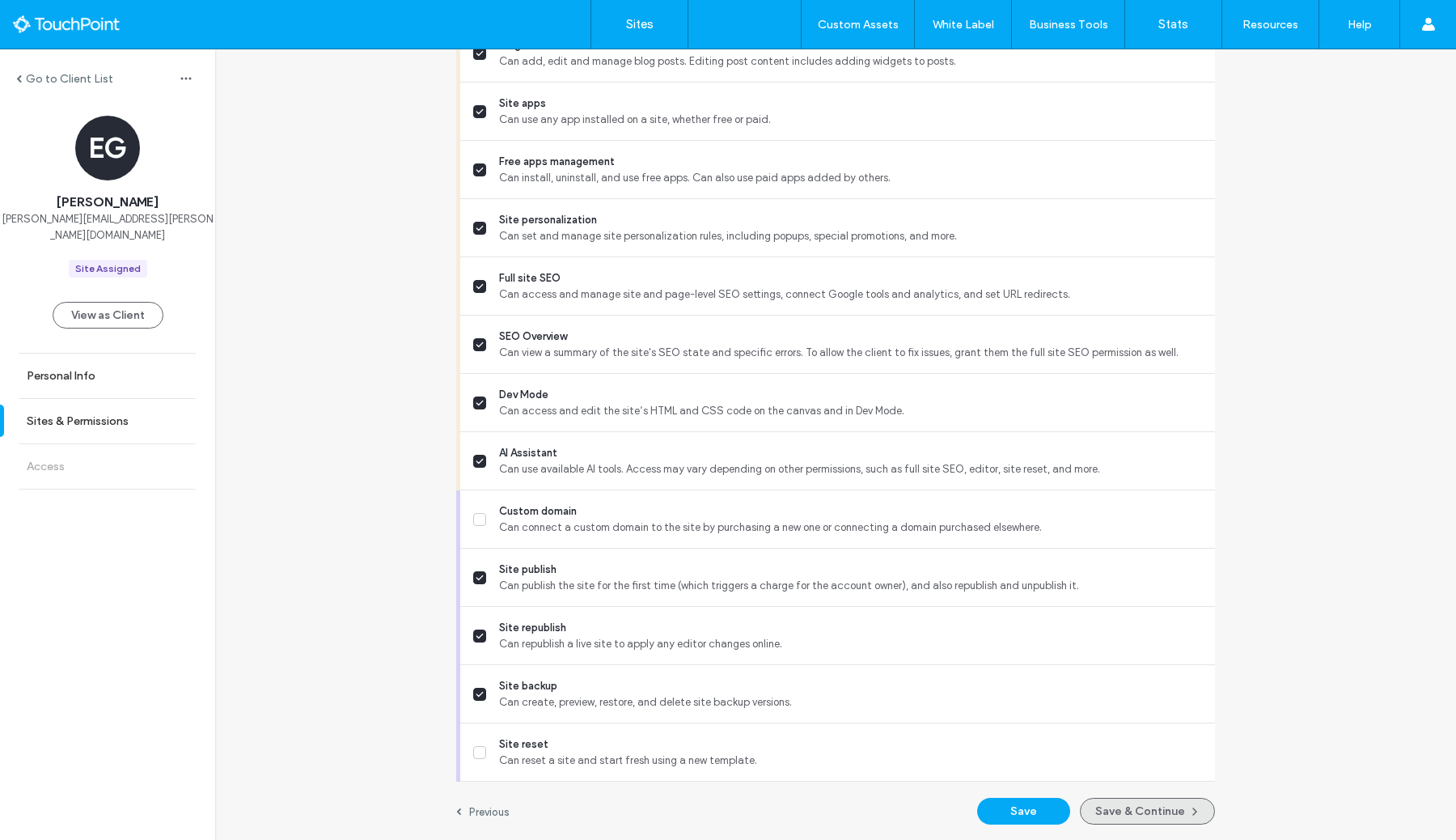
click at [1197, 814] on button "Save & Continue" at bounding box center [1148, 811] width 135 height 27
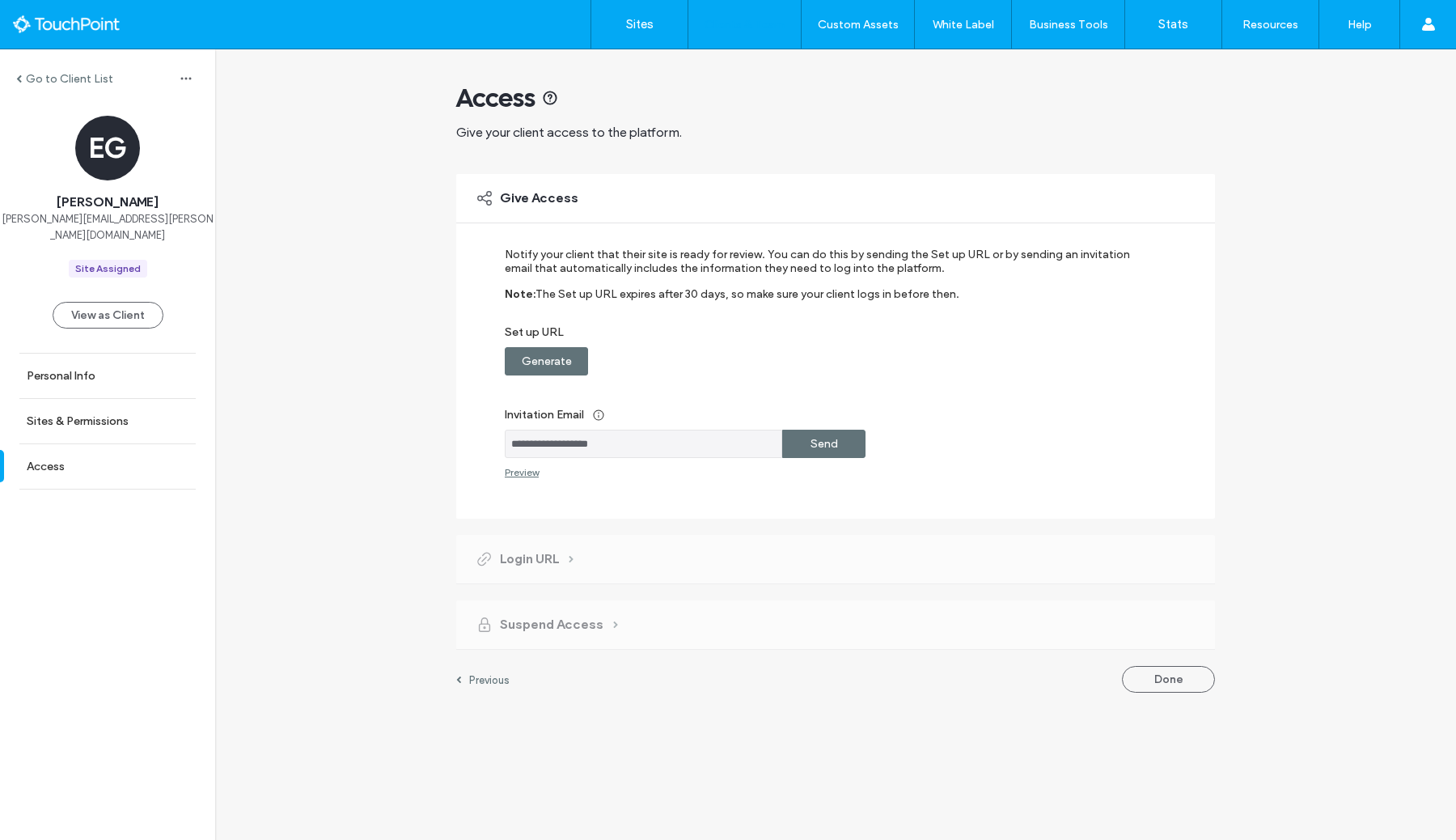
click at [858, 444] on div "Send" at bounding box center [824, 443] width 83 height 28
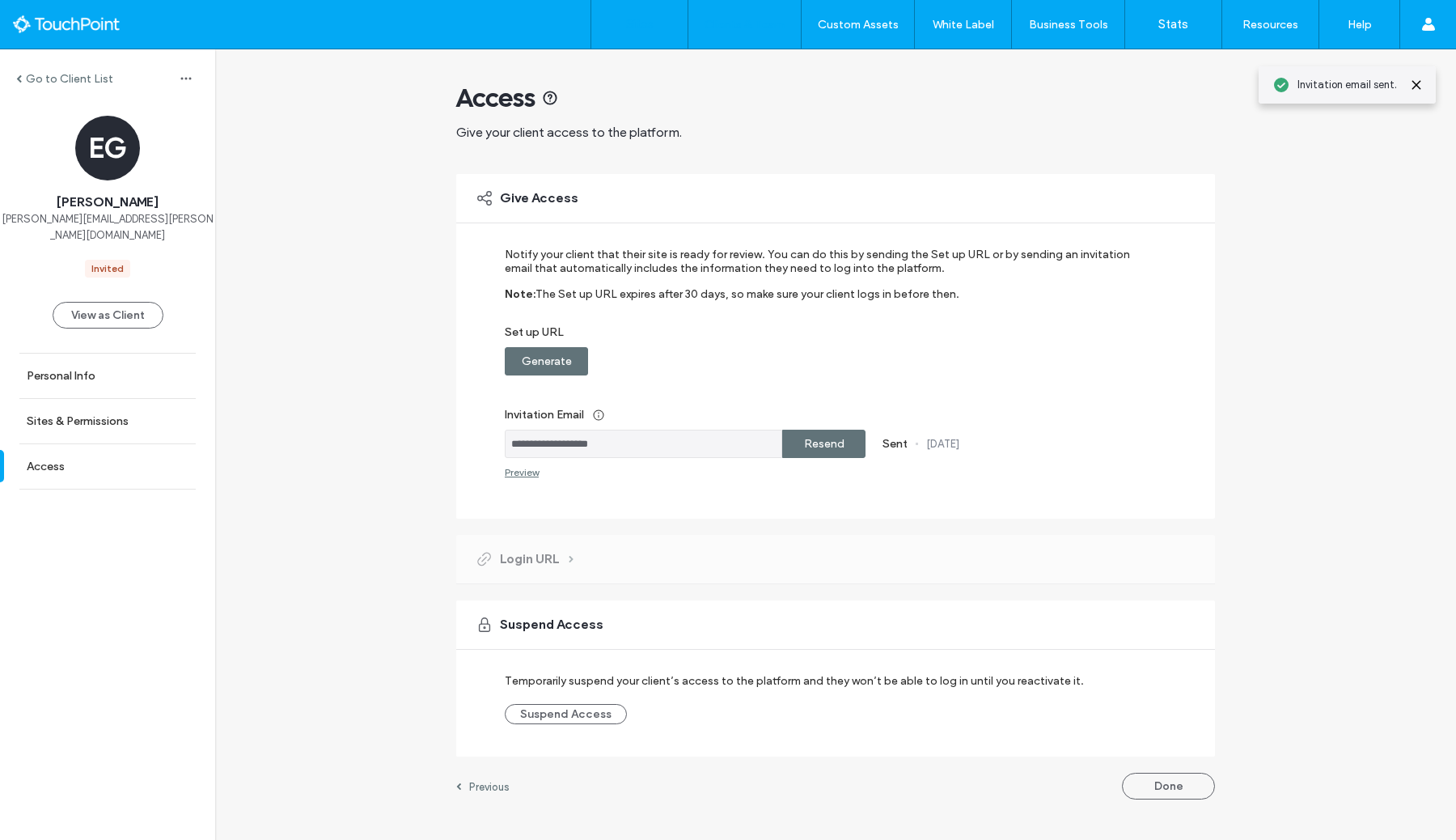
click at [646, 25] on label "Sites" at bounding box center [639, 24] width 27 height 14
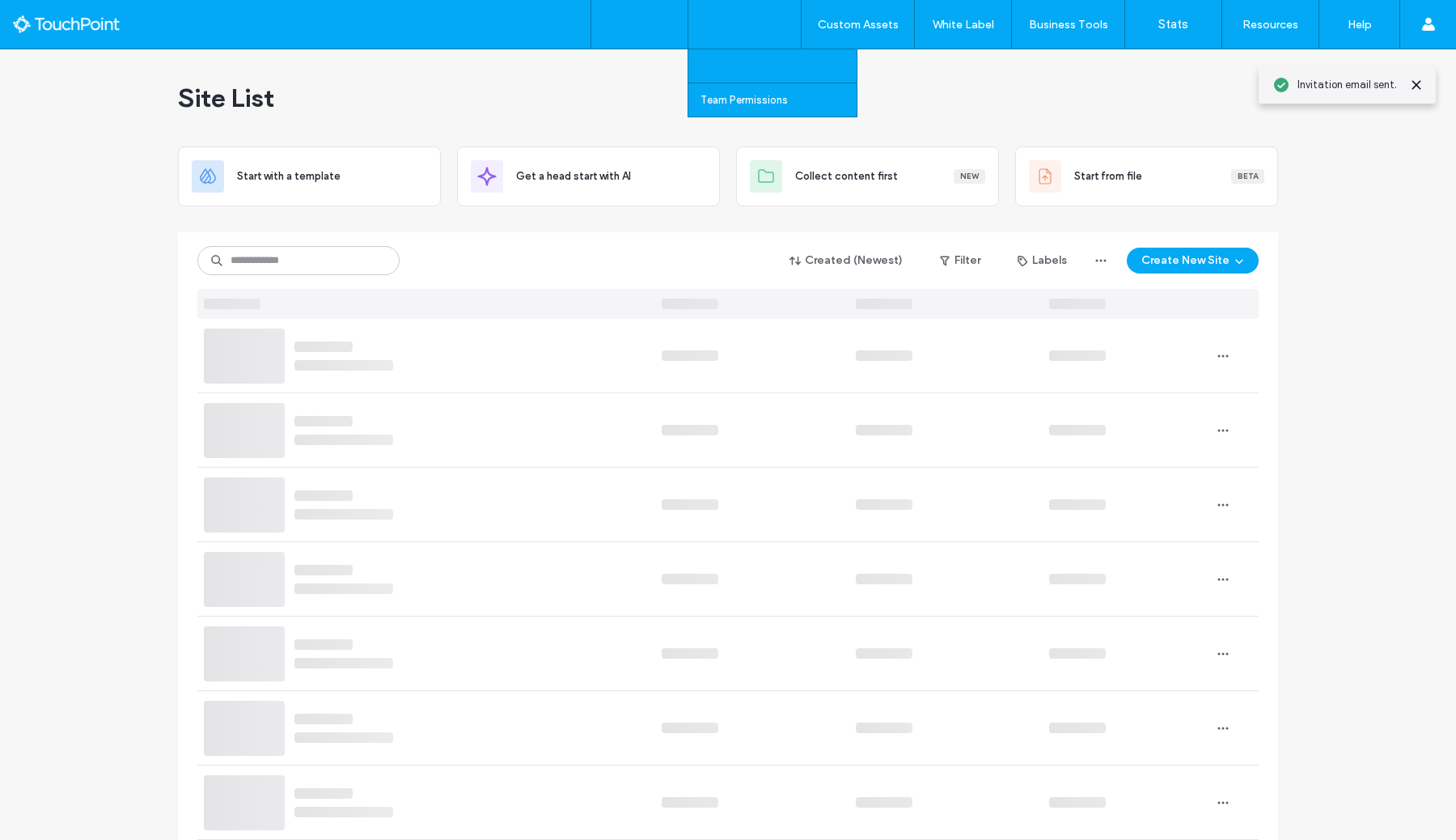
click at [737, 63] on label "Client Management" at bounding box center [748, 65] width 95 height 12
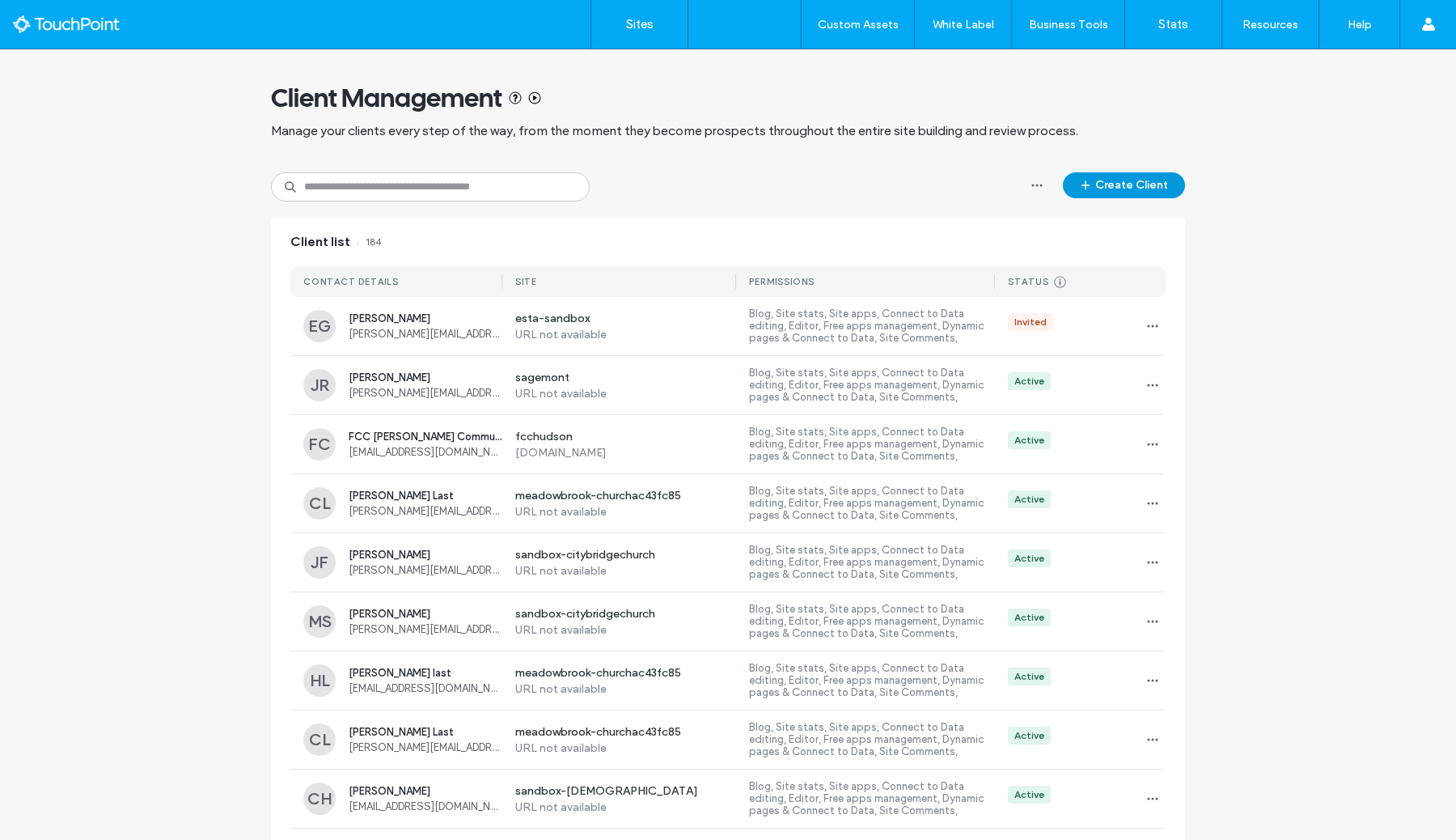
click at [1135, 188] on button "Create Client" at bounding box center [1124, 185] width 122 height 26
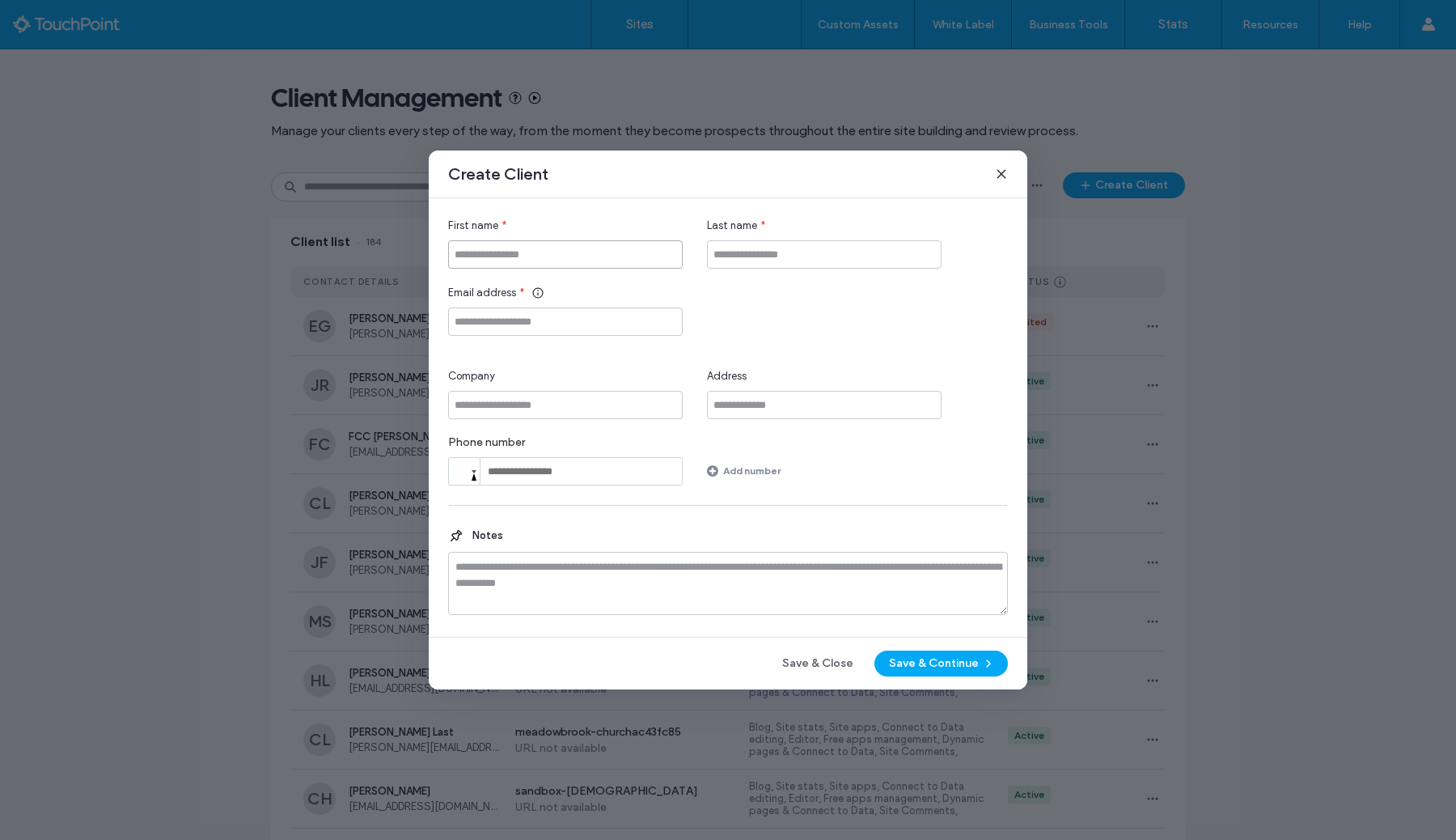
click at [625, 260] on input "First name" at bounding box center [565, 254] width 235 height 28
type input "******"
click at [546, 327] on input "Email address" at bounding box center [565, 321] width 235 height 28
paste input "**********"
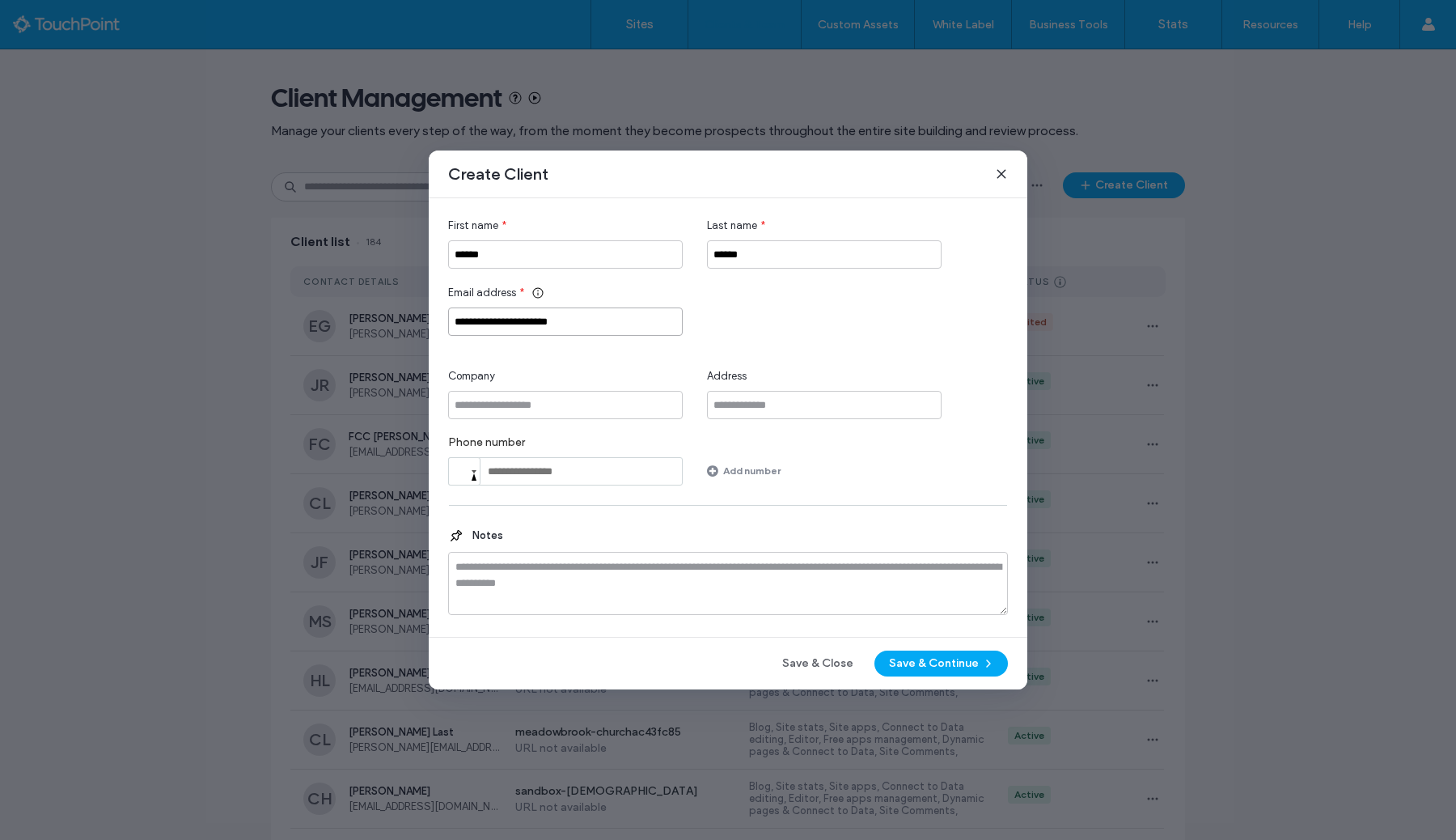
type input "**********"
click at [789, 256] on input "******" at bounding box center [825, 254] width 235 height 28
click at [773, 267] on input "*******" at bounding box center [825, 254] width 235 height 28
type input "*******"
click at [815, 479] on div "Phone number Phone Add number" at bounding box center [728, 461] width 560 height 51
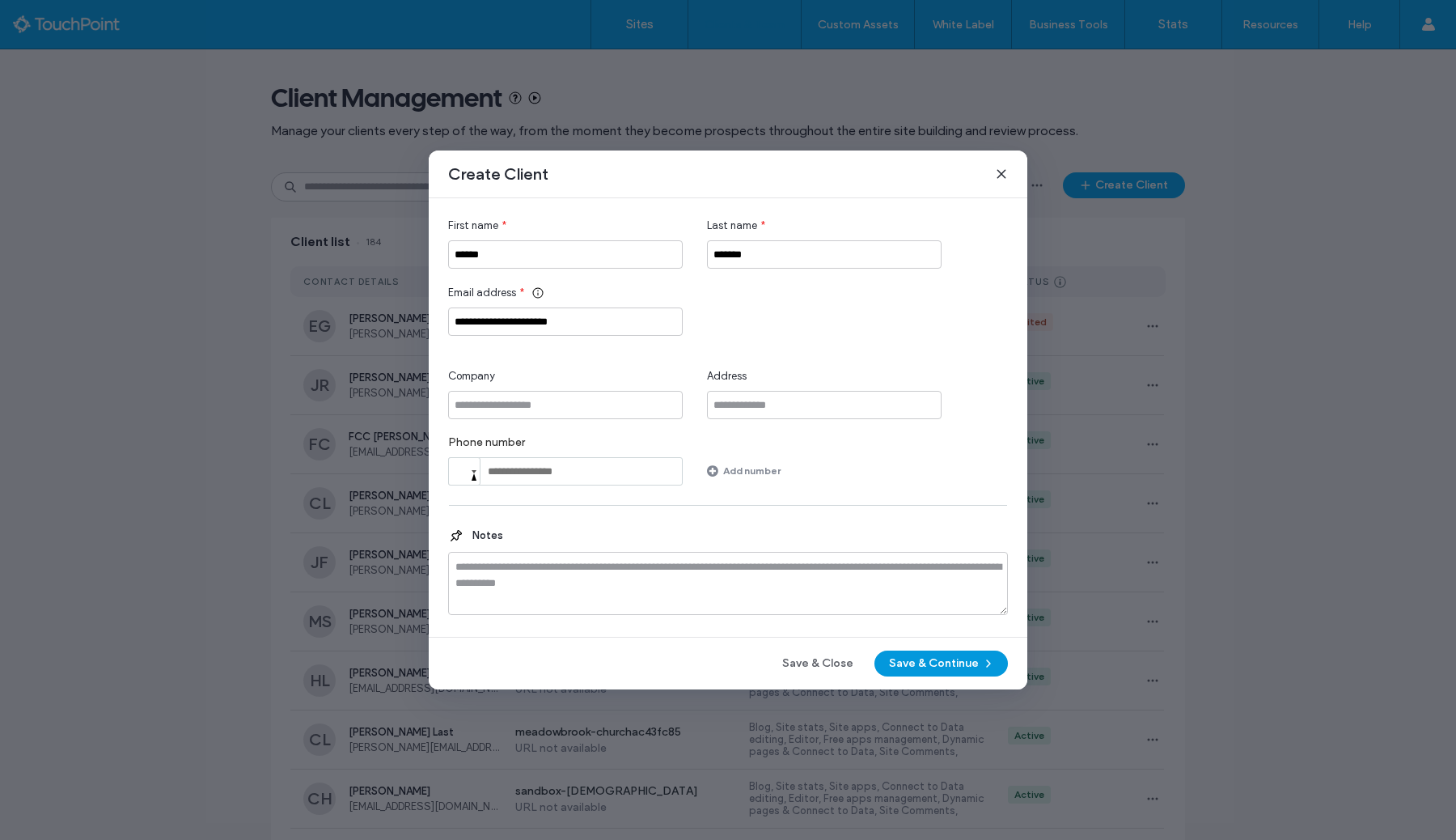
click at [975, 660] on button "Save & Continue" at bounding box center [941, 663] width 134 height 26
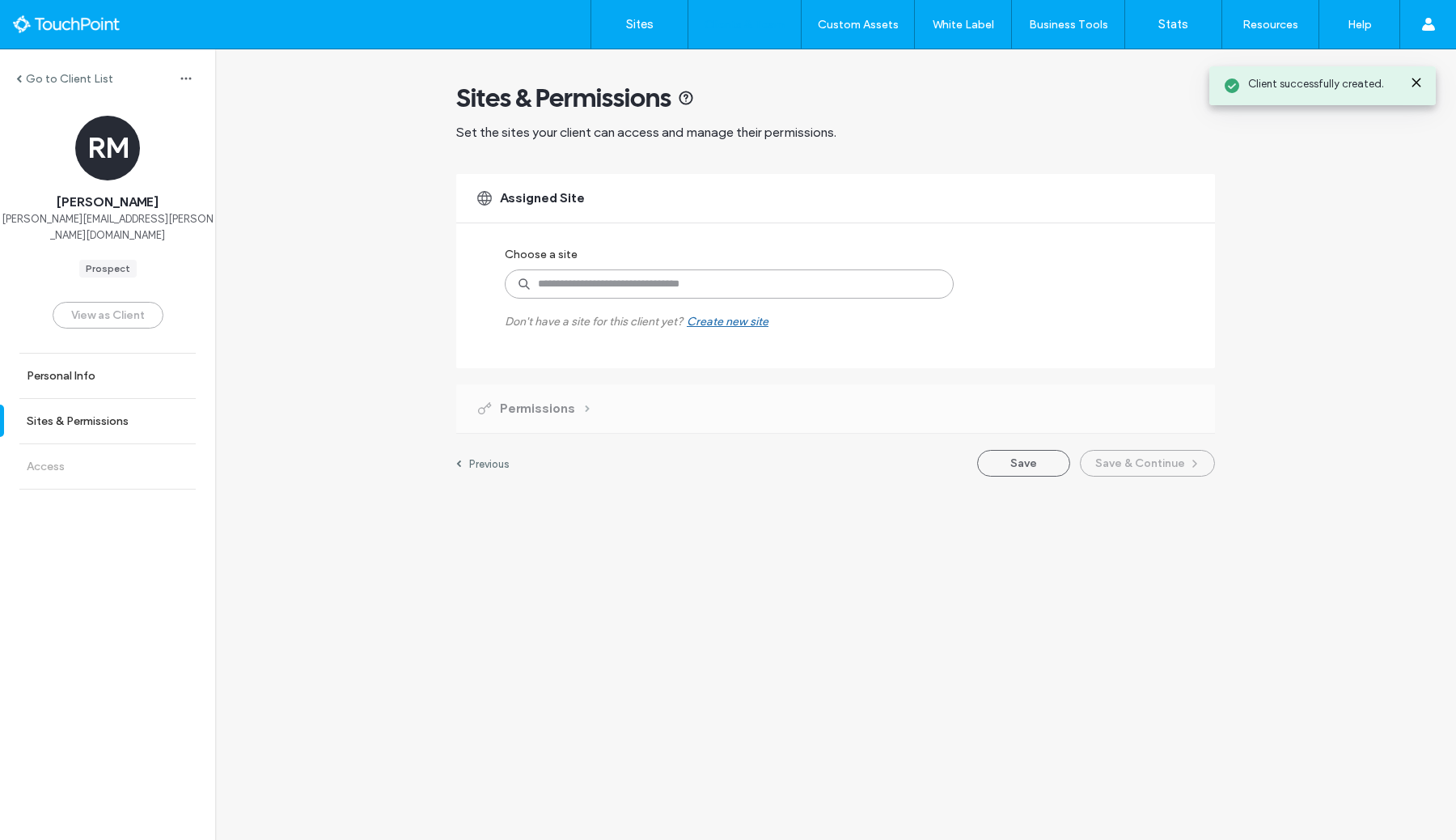
click at [615, 280] on input at bounding box center [729, 284] width 449 height 29
type input "****"
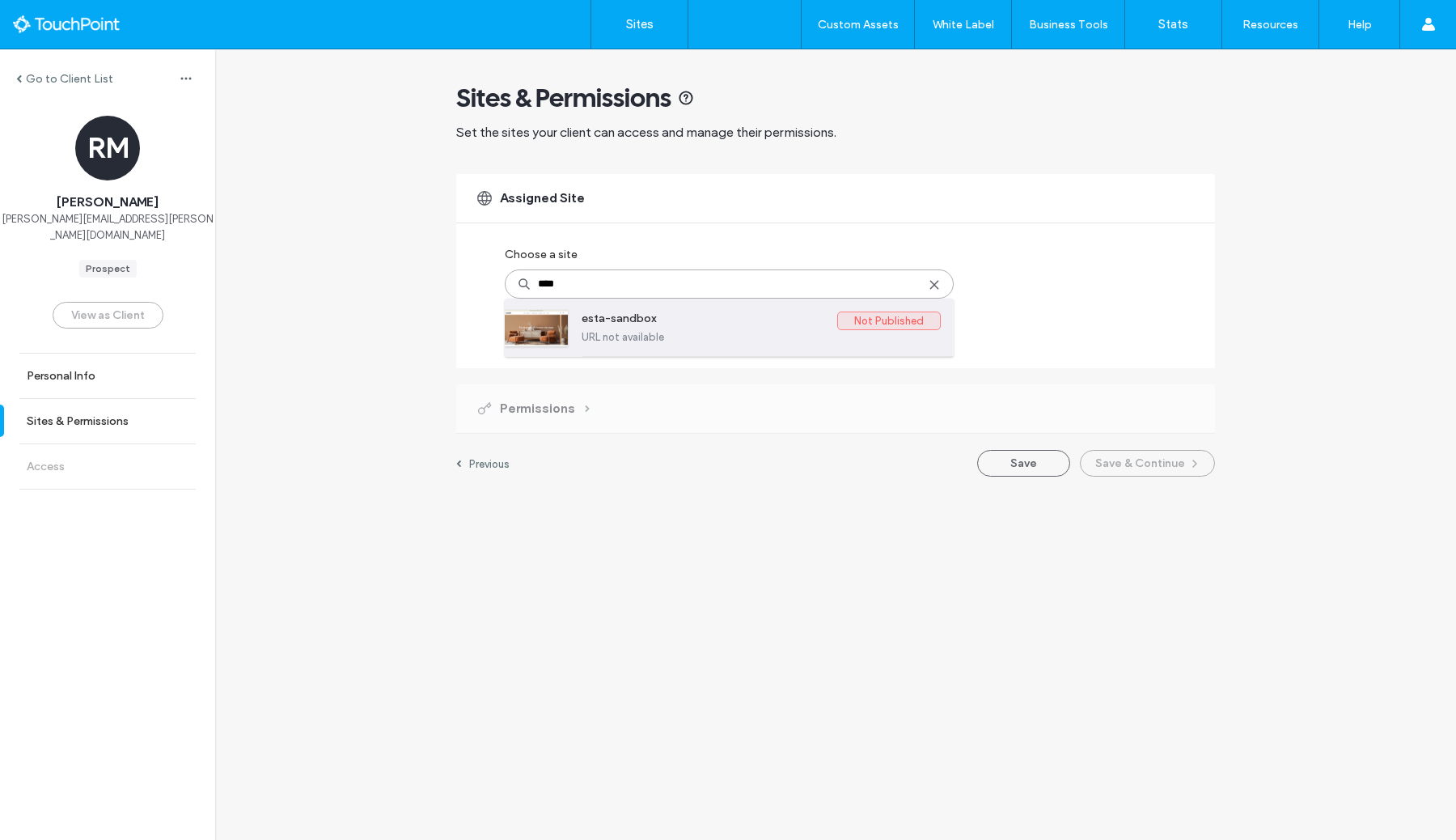
click at [547, 330] on div at bounding box center [537, 328] width 63 height 36
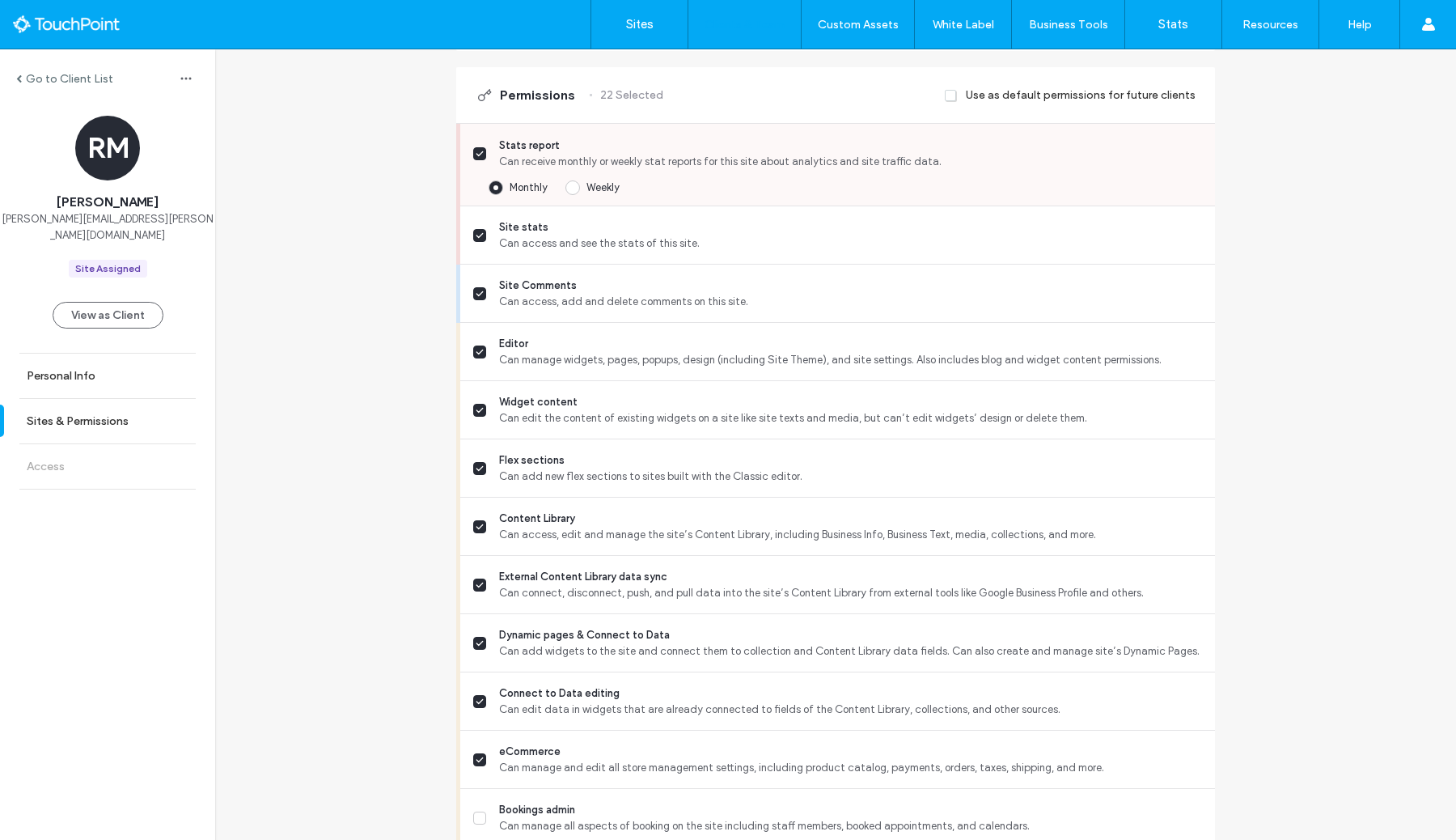
scroll to position [479, 0]
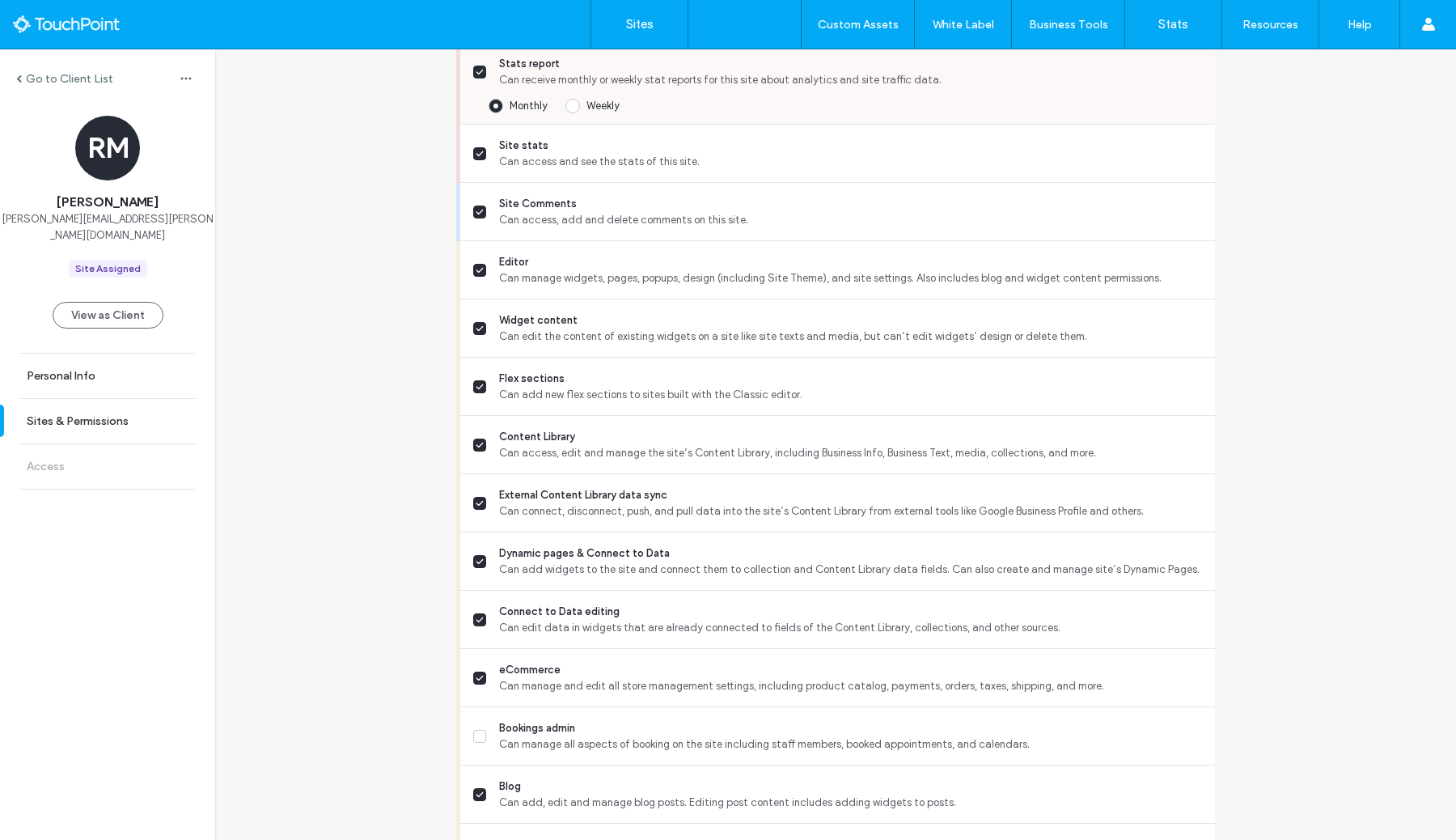
click at [601, 105] on span "Weekly" at bounding box center [602, 105] width 33 height 12
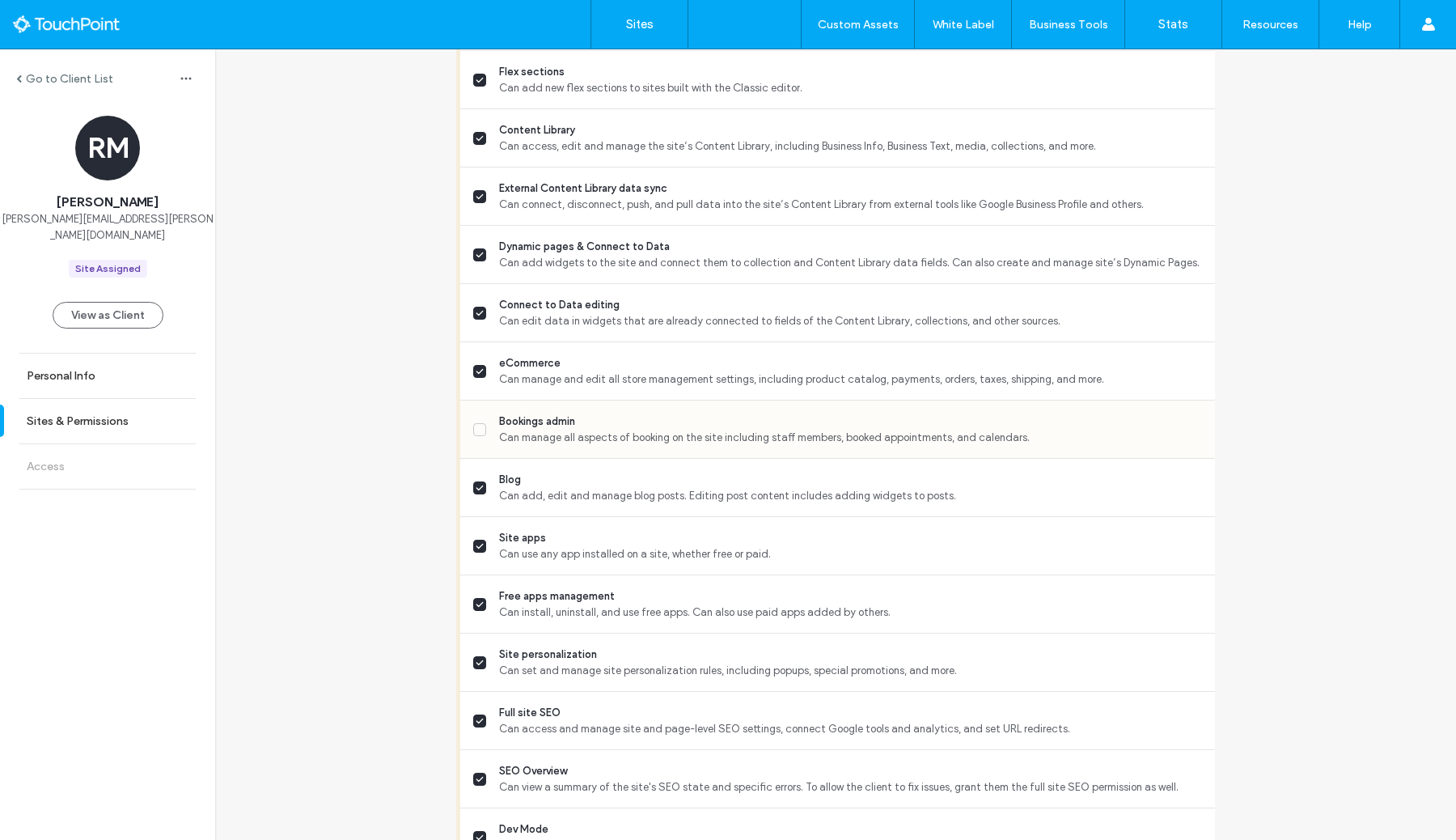
click at [761, 419] on span "Bookings admin" at bounding box center [851, 422] width 703 height 16
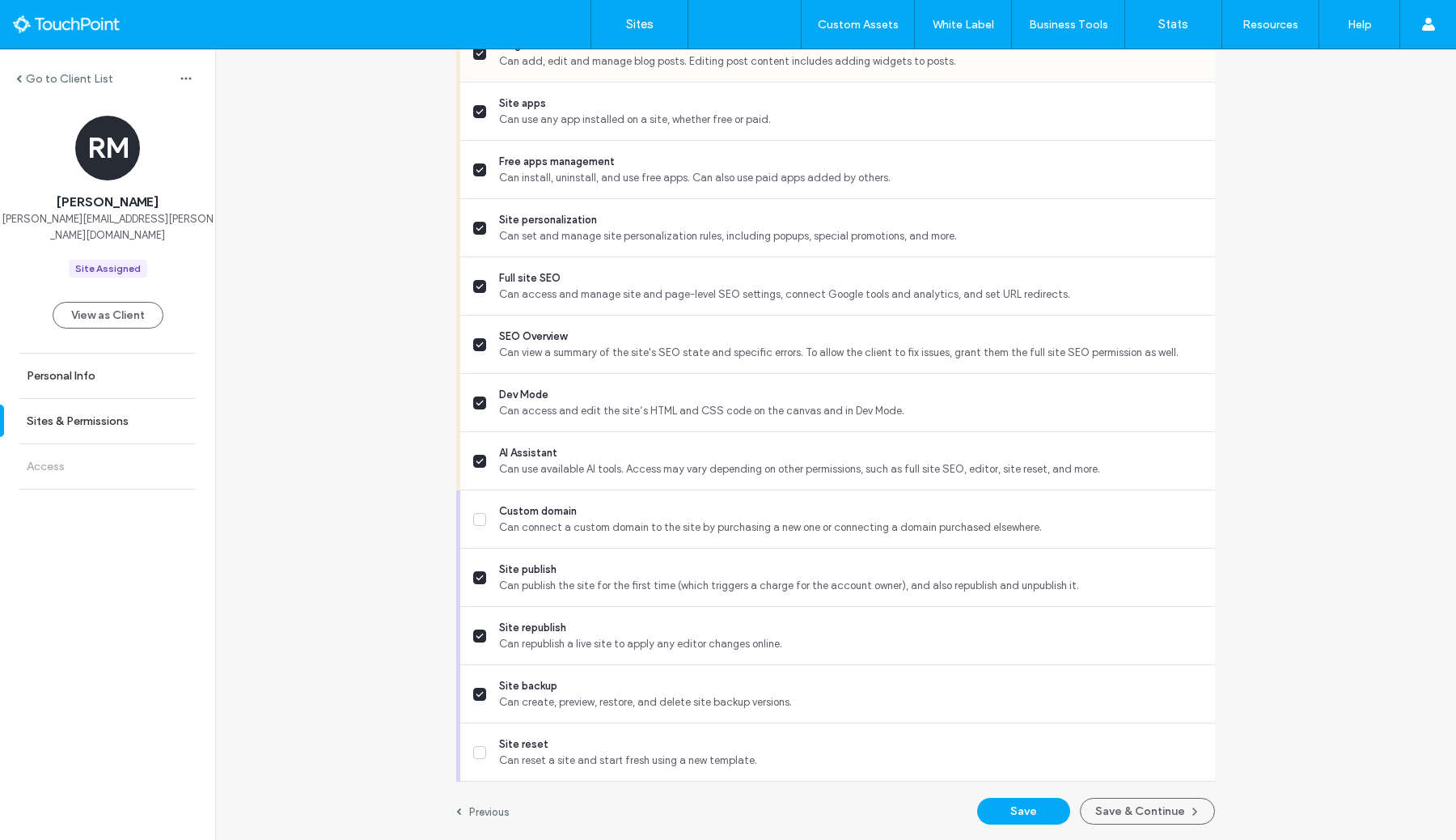
scroll to position [1220, 0]
click at [1131, 812] on button "Save & Continue" at bounding box center [1148, 811] width 135 height 27
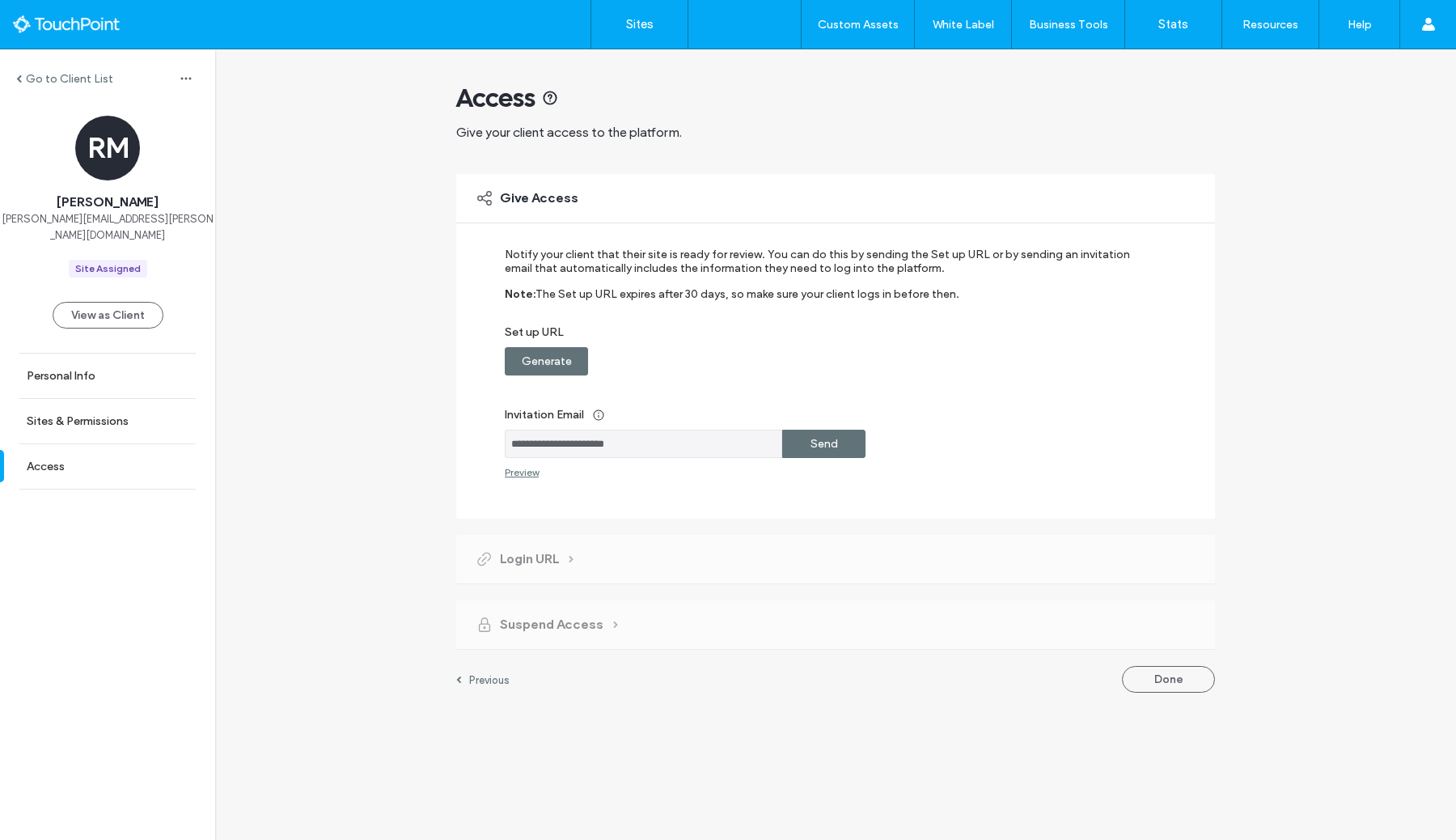
click at [837, 441] on div "Send" at bounding box center [824, 443] width 83 height 28
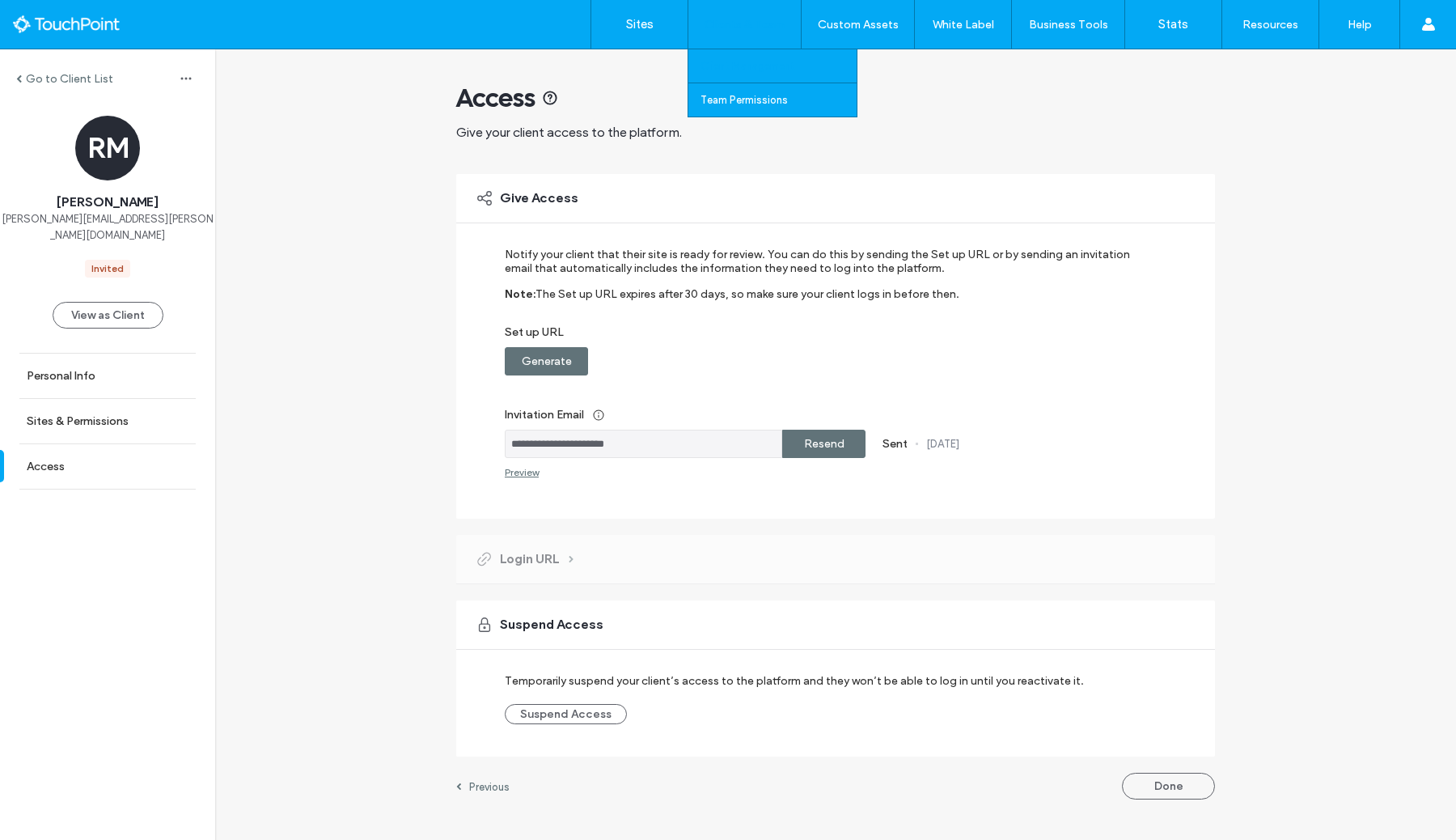
click at [732, 60] on label "Client Management" at bounding box center [748, 65] width 95 height 12
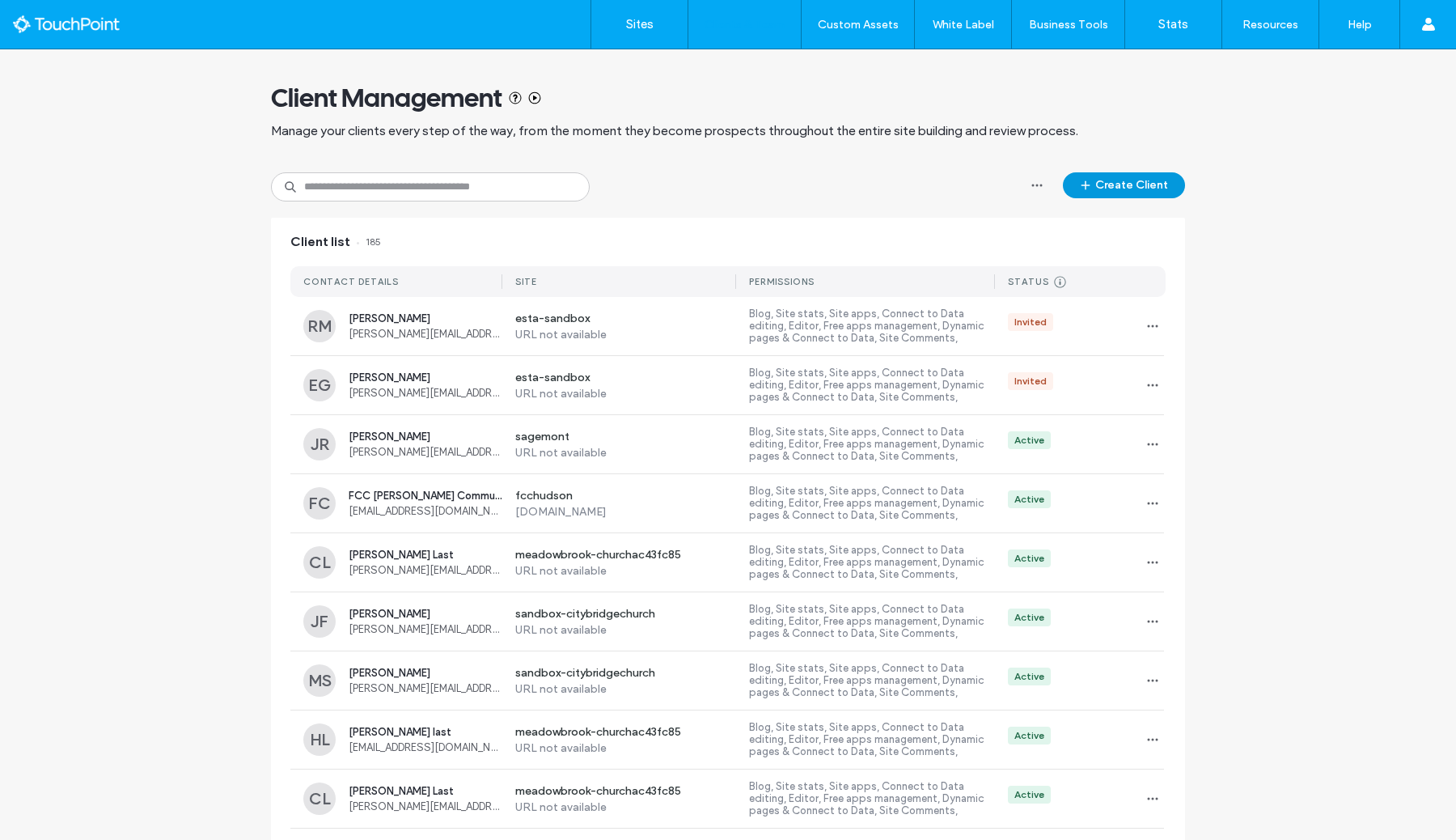
click at [1131, 197] on button "Create Client" at bounding box center [1124, 185] width 122 height 26
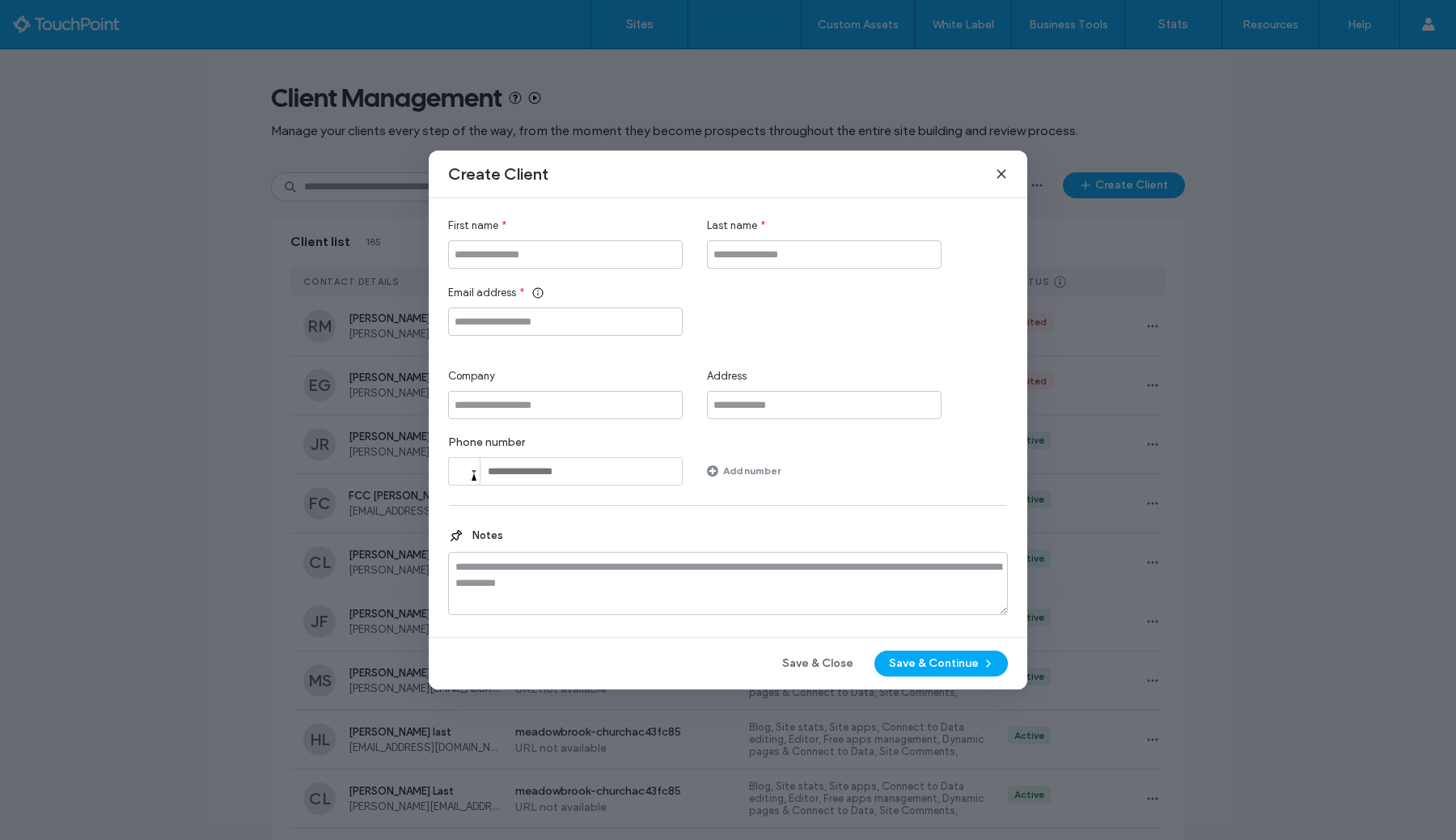
click at [610, 302] on div "Email address *" at bounding box center [565, 310] width 235 height 51
click at [601, 314] on input "Email address" at bounding box center [565, 321] width 235 height 28
paste input "**********"
type input "**********"
click at [575, 257] on input "First name" at bounding box center [565, 254] width 235 height 28
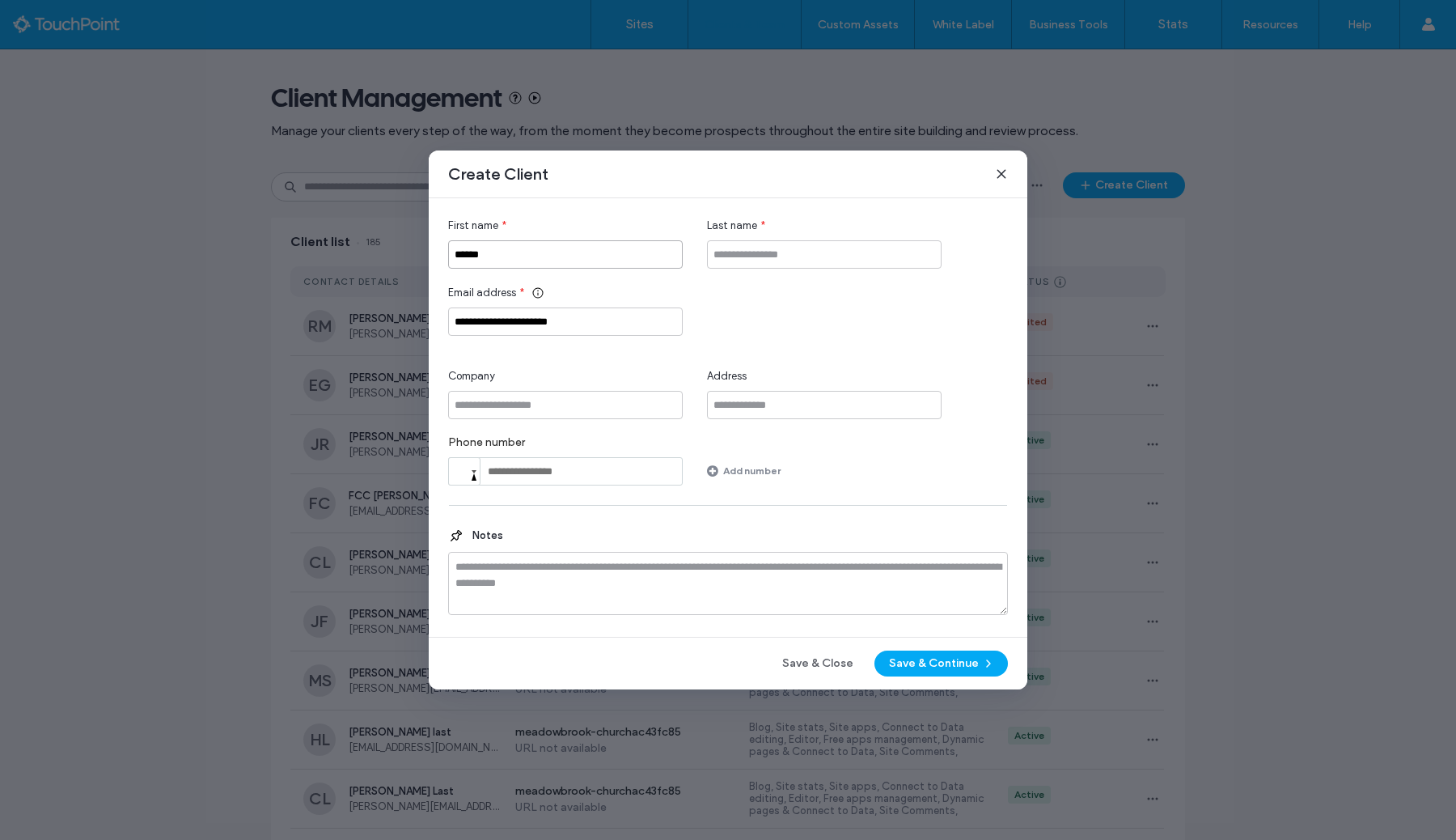
click at [586, 260] on input "******" at bounding box center [565, 254] width 235 height 28
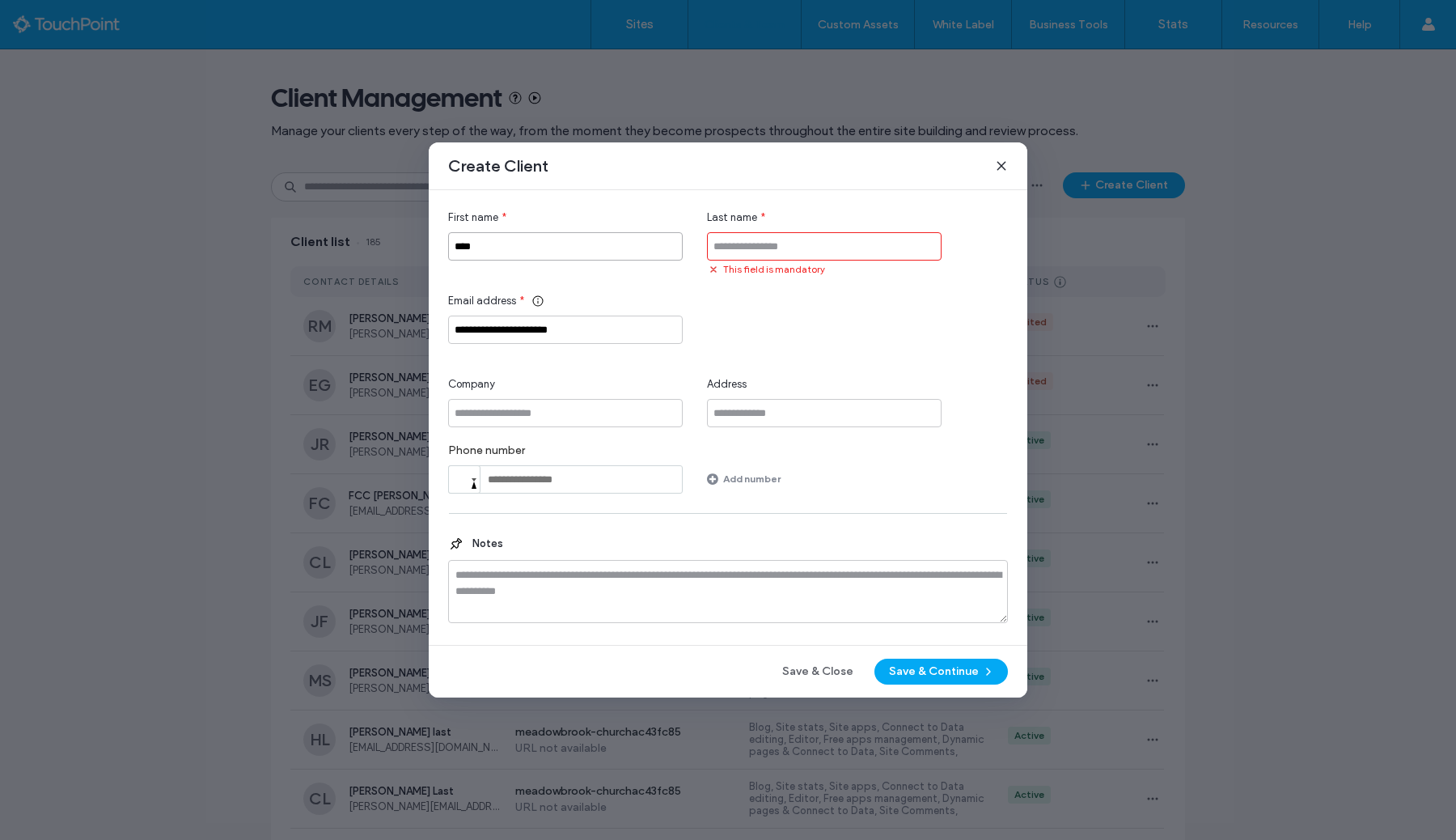
type input "****"
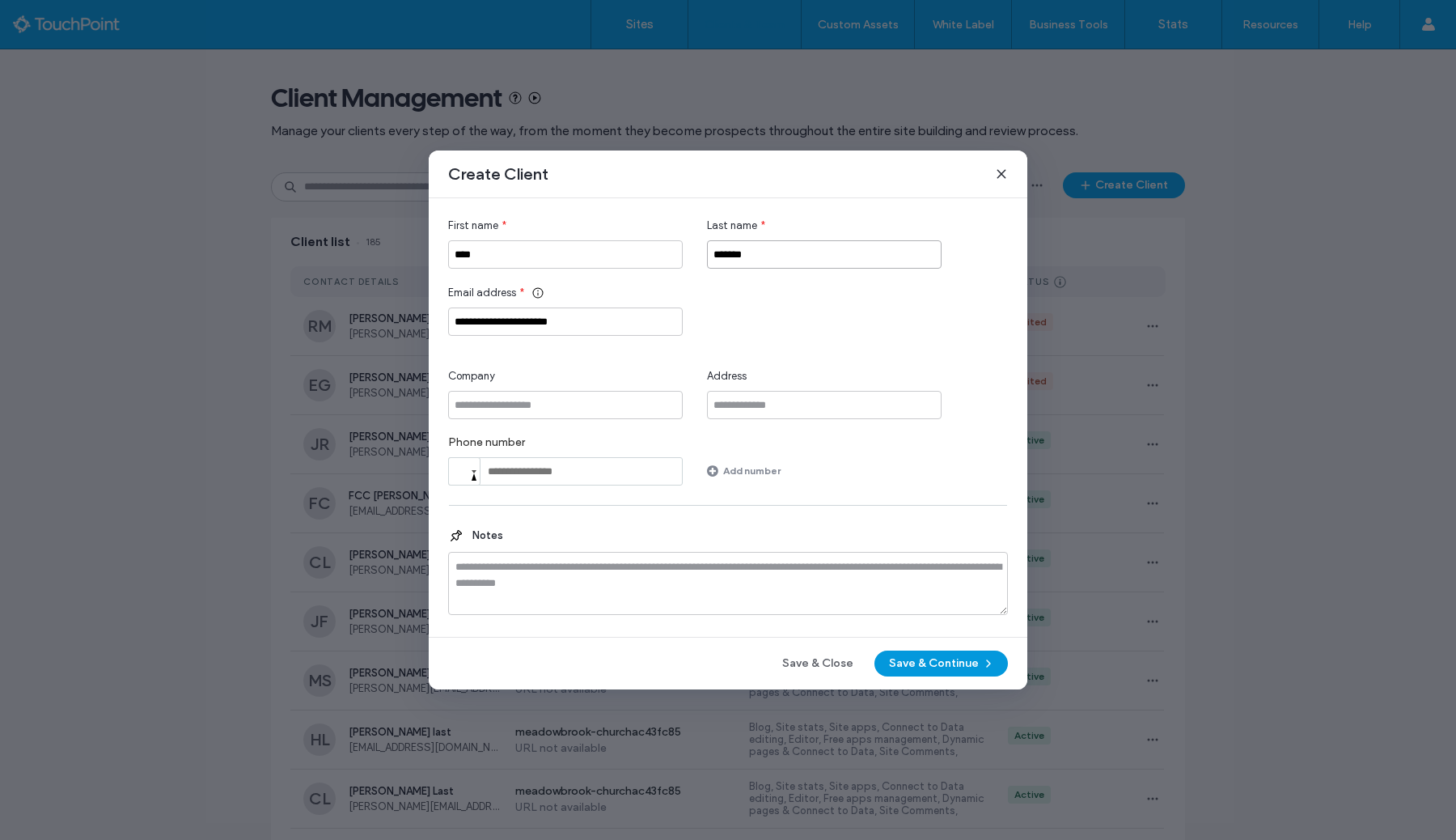
type input "*******"
click at [912, 670] on button "Save & Continue" at bounding box center [941, 663] width 134 height 26
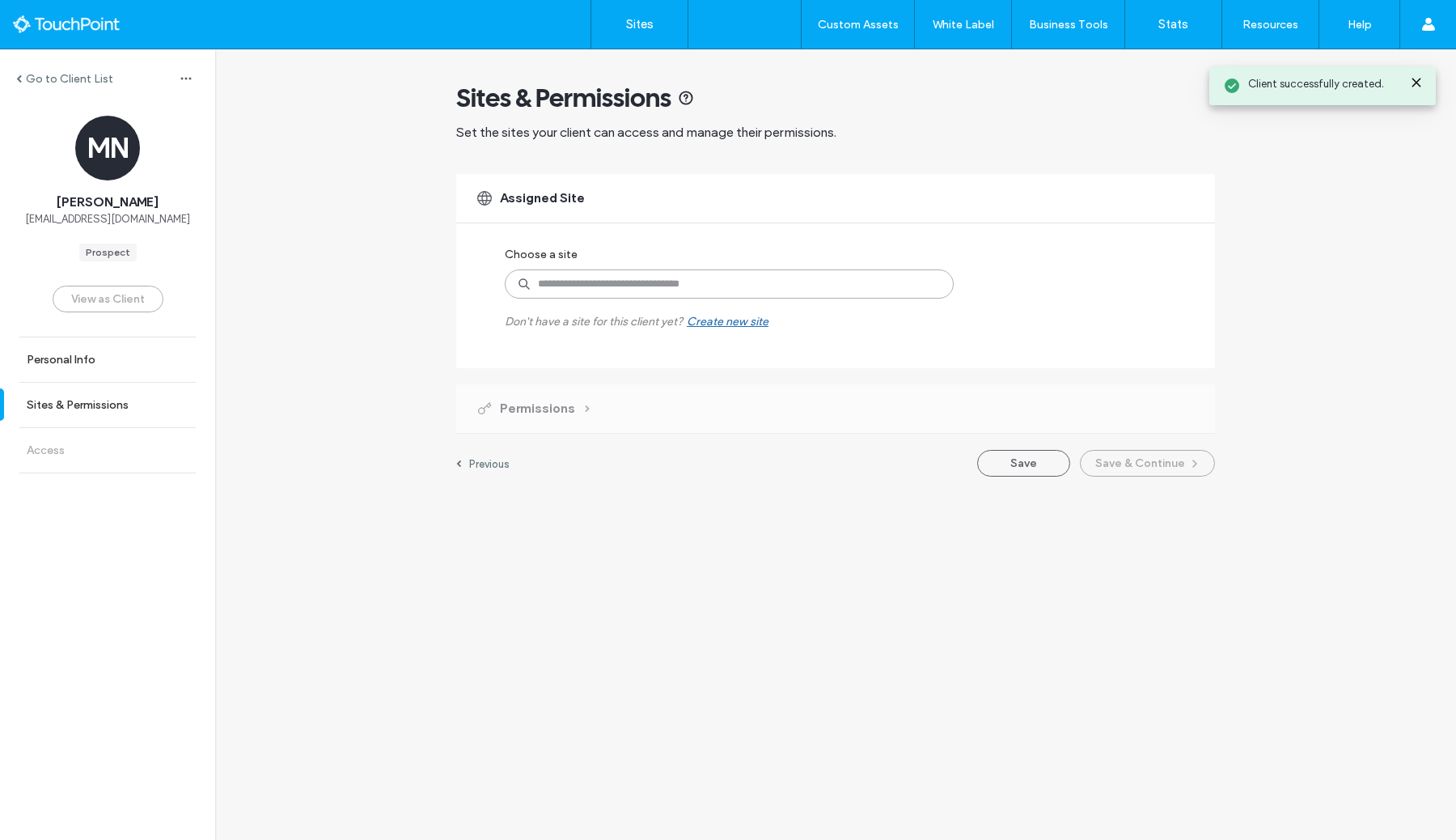
click at [711, 279] on input at bounding box center [729, 284] width 449 height 29
type input "****"
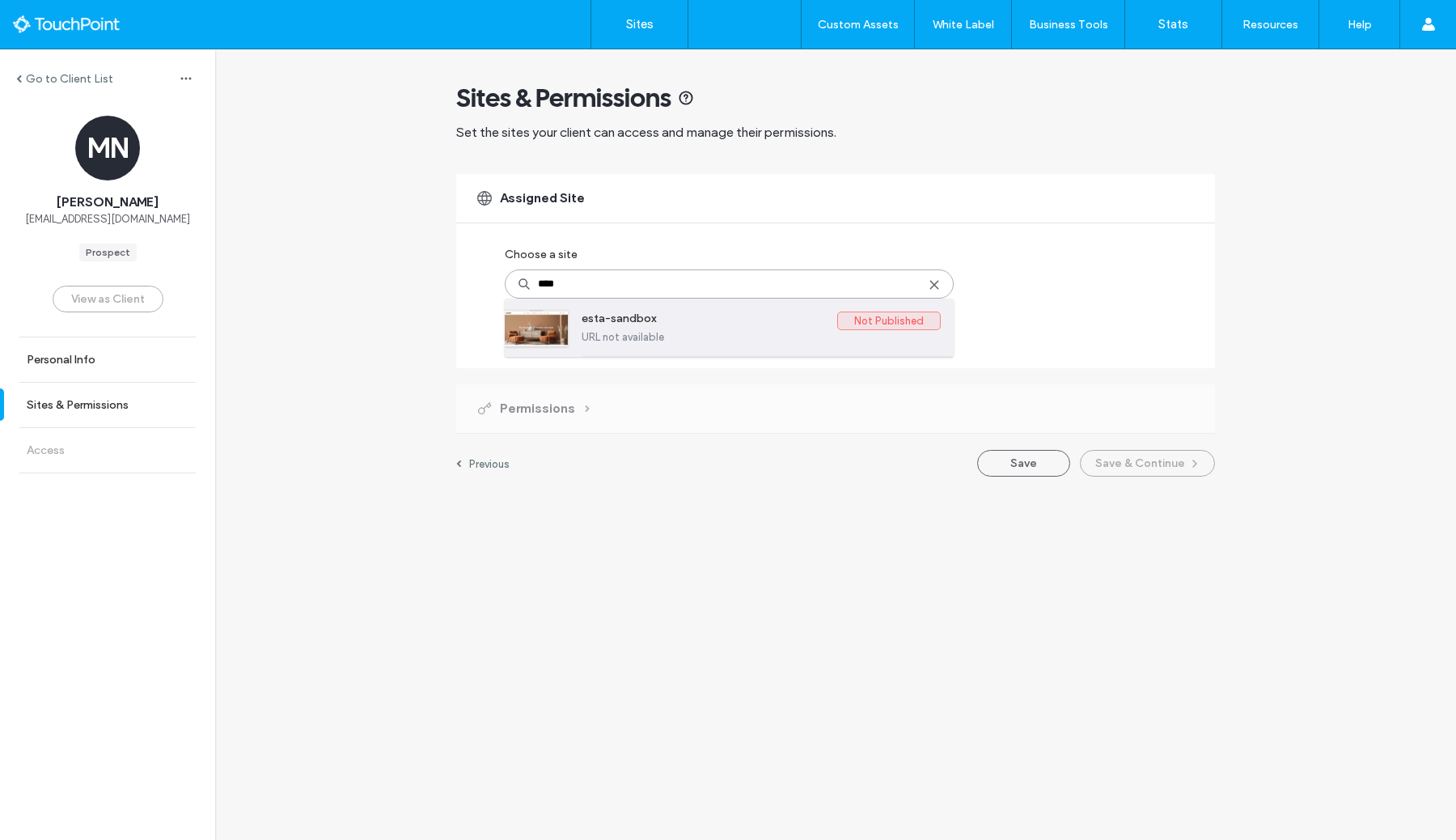
click at [681, 316] on label "esta-sandbox" at bounding box center [709, 321] width 256 height 19
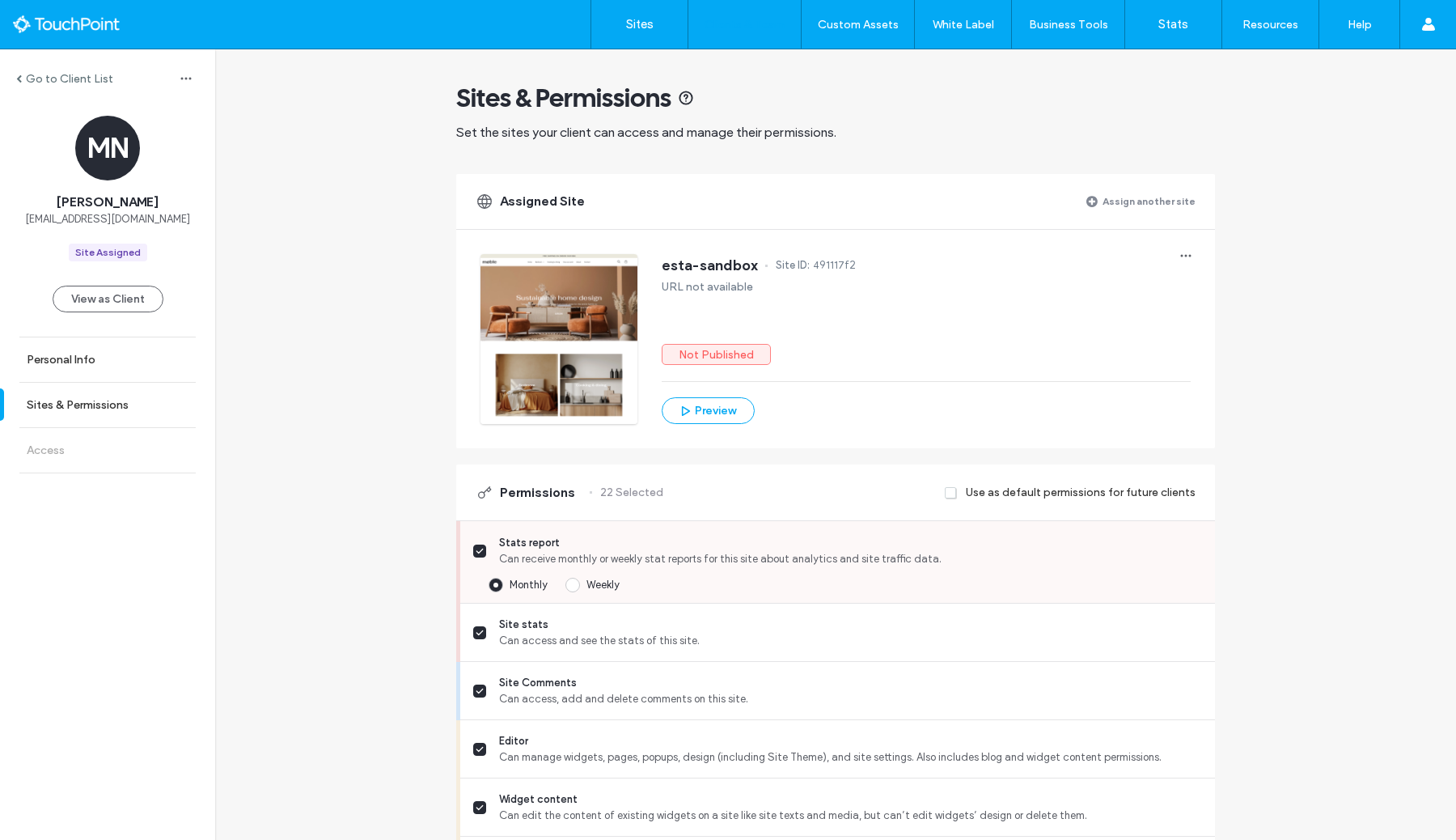
click at [599, 579] on span "Weekly" at bounding box center [602, 584] width 33 height 12
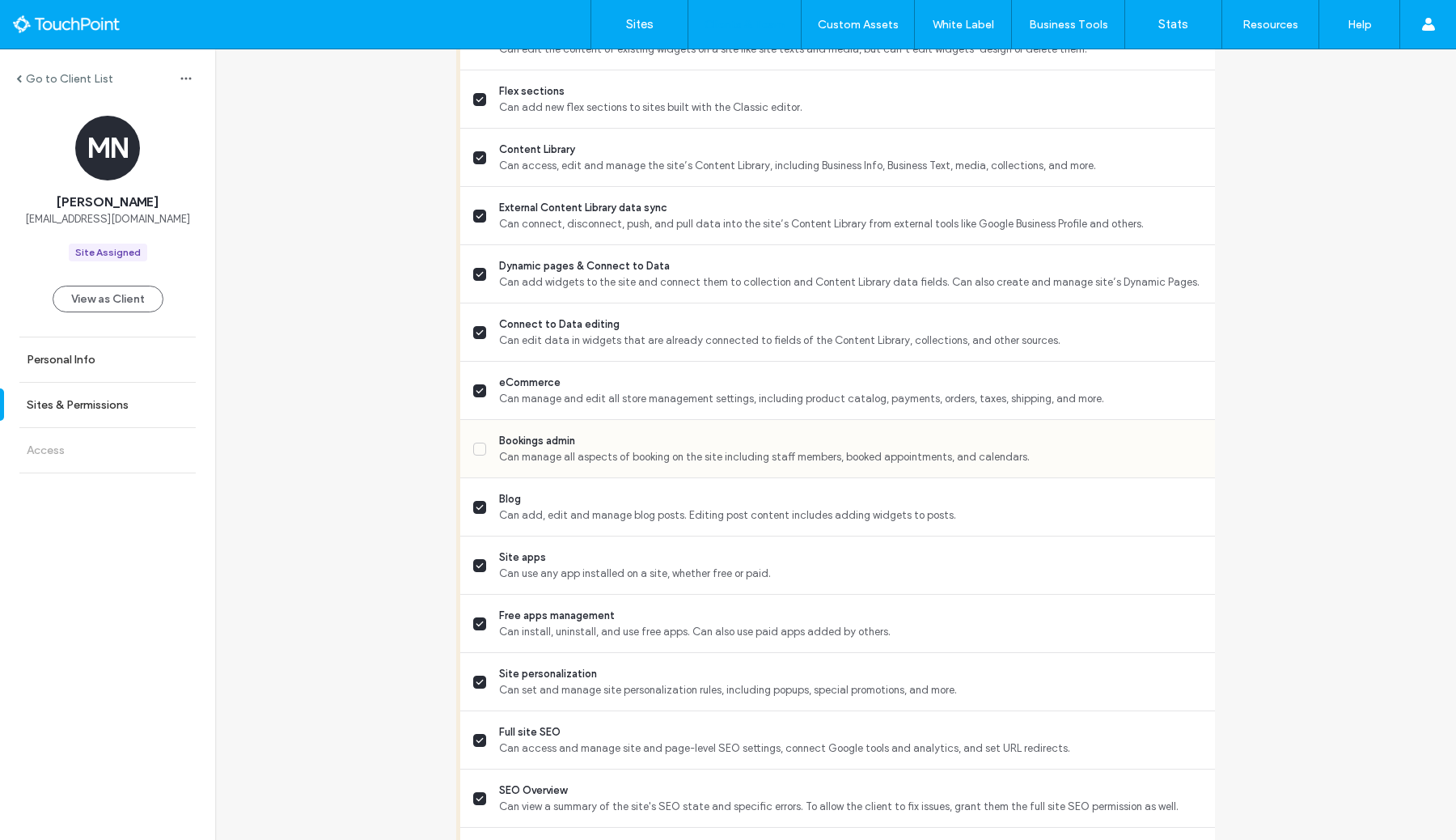
click at [569, 449] on span "Can manage all aspects of booking on the site including staff members, booked a…" at bounding box center [851, 457] width 703 height 16
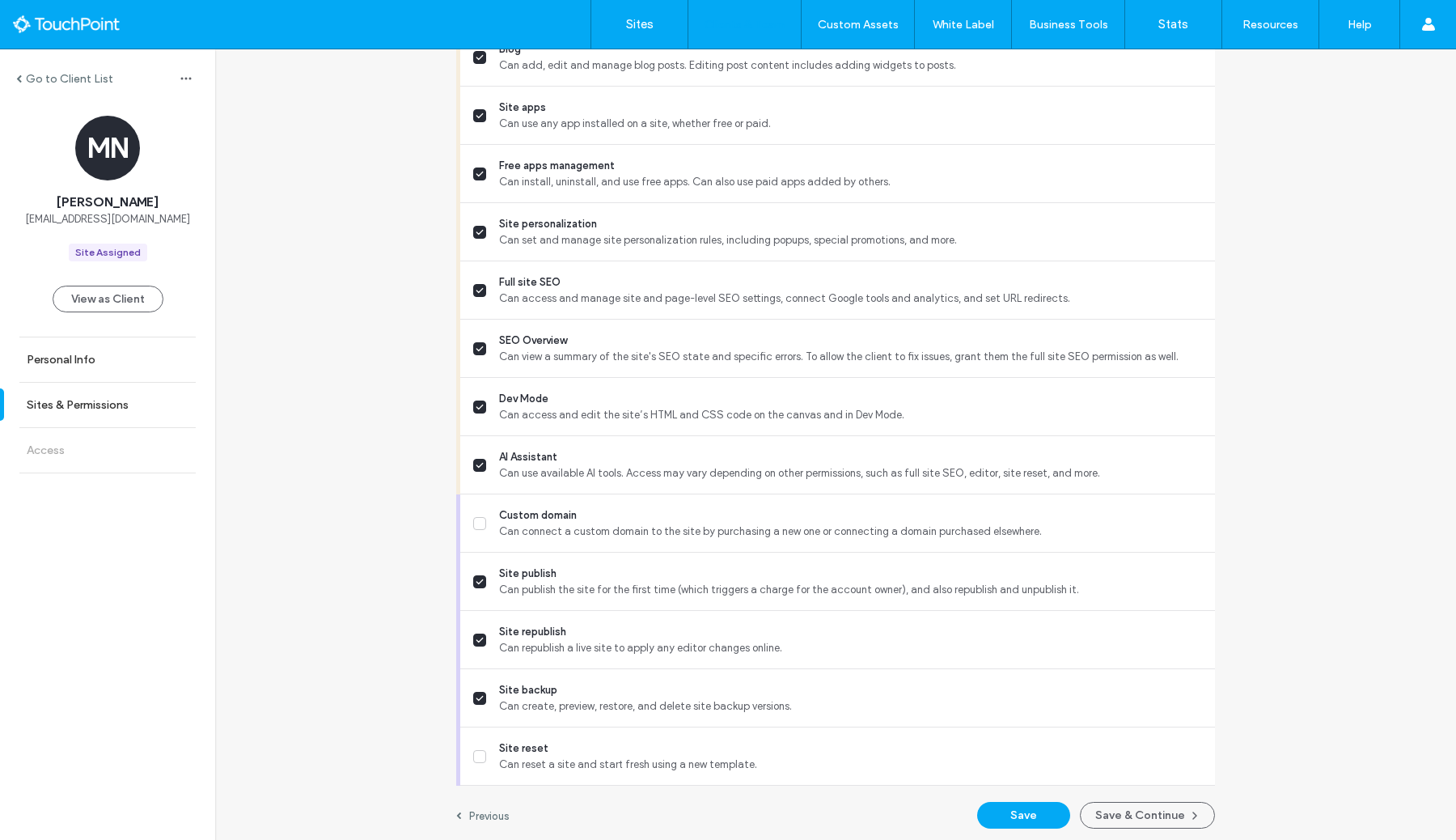
scroll to position [1220, 0]
click at [1028, 817] on button "Save" at bounding box center [1023, 811] width 93 height 27
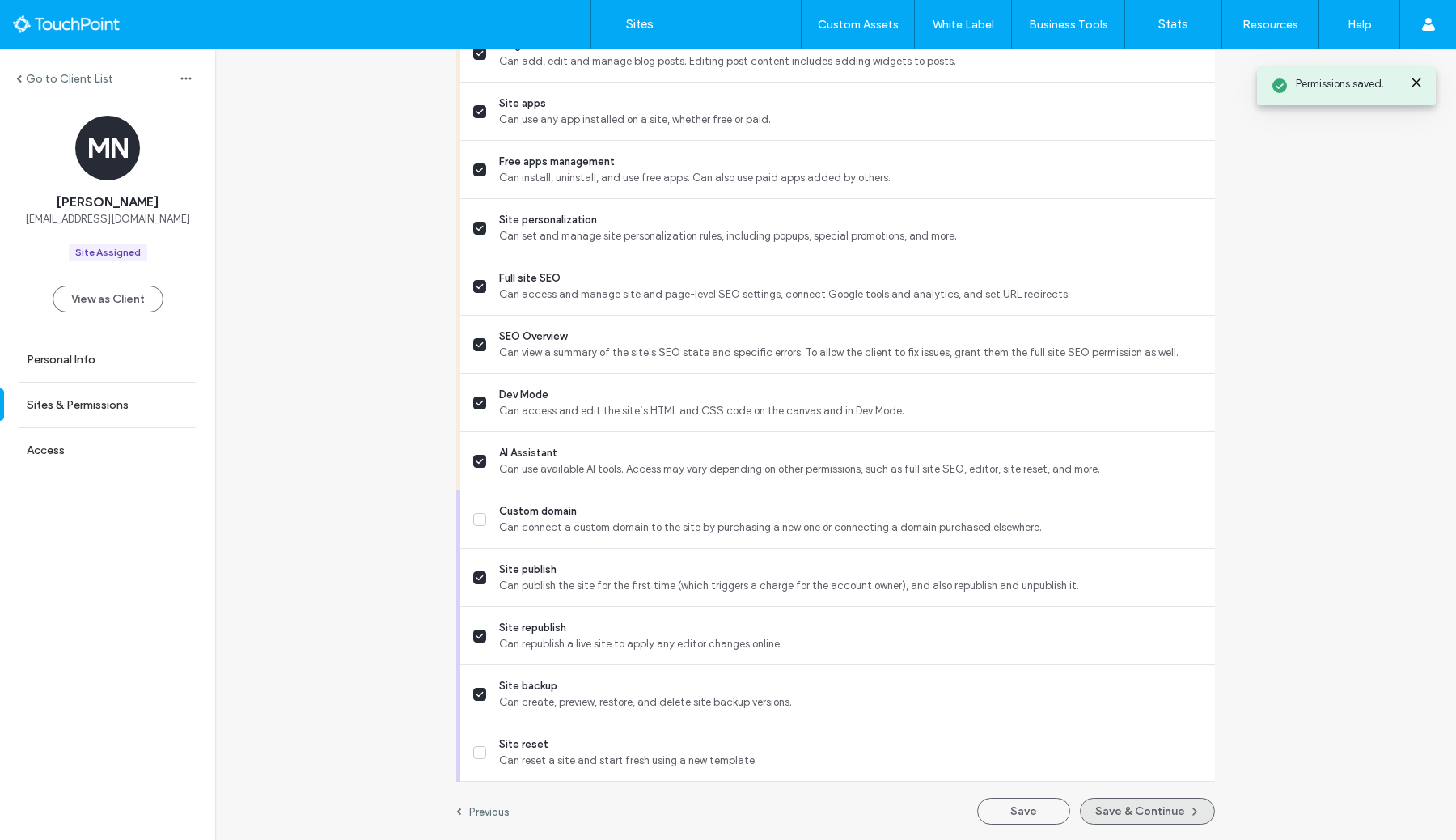
click at [1162, 812] on button "Save & Continue" at bounding box center [1148, 811] width 135 height 27
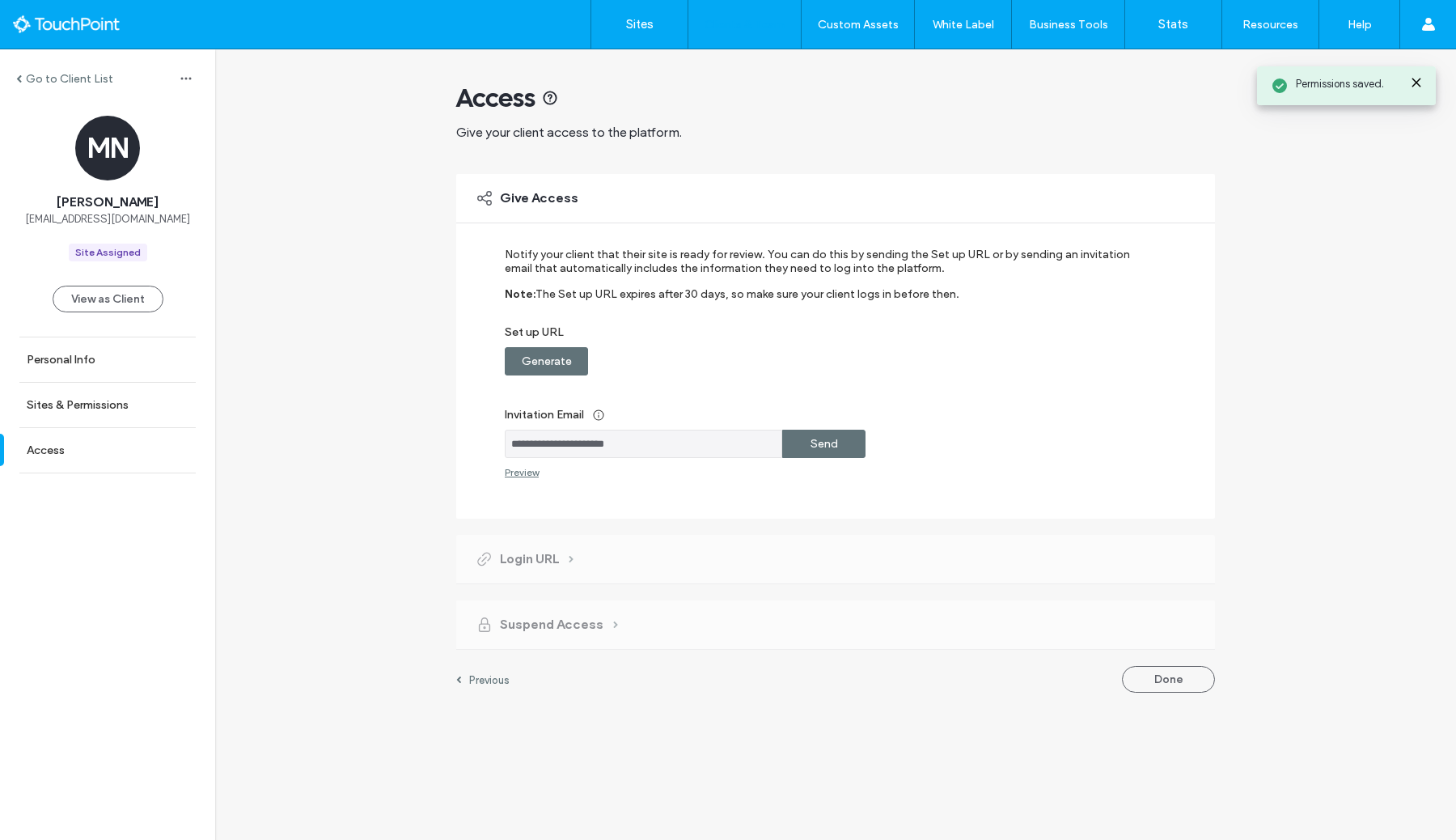
click at [847, 439] on div "Send" at bounding box center [824, 443] width 83 height 28
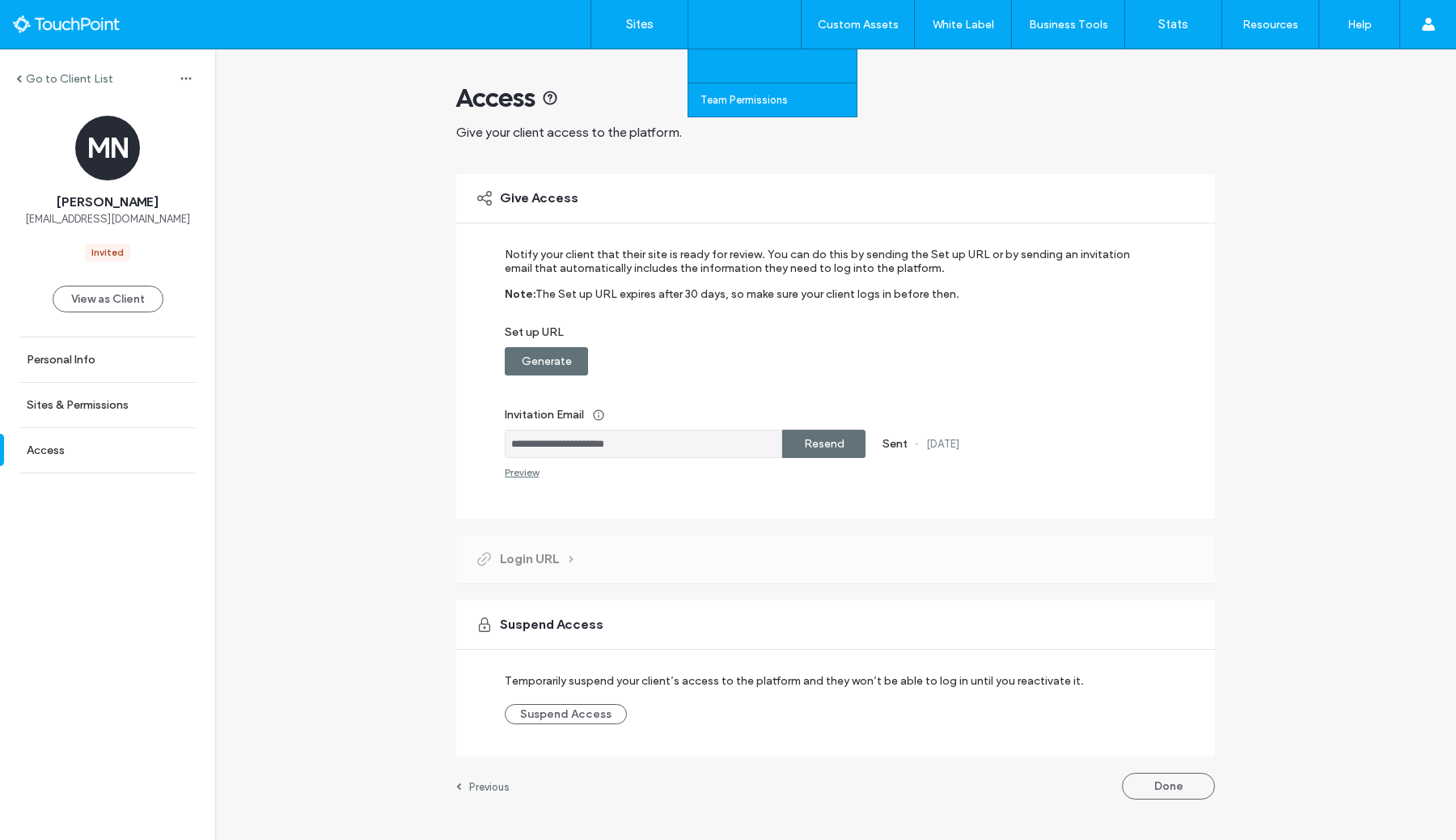
click at [742, 62] on label "Client Management" at bounding box center [748, 65] width 95 height 12
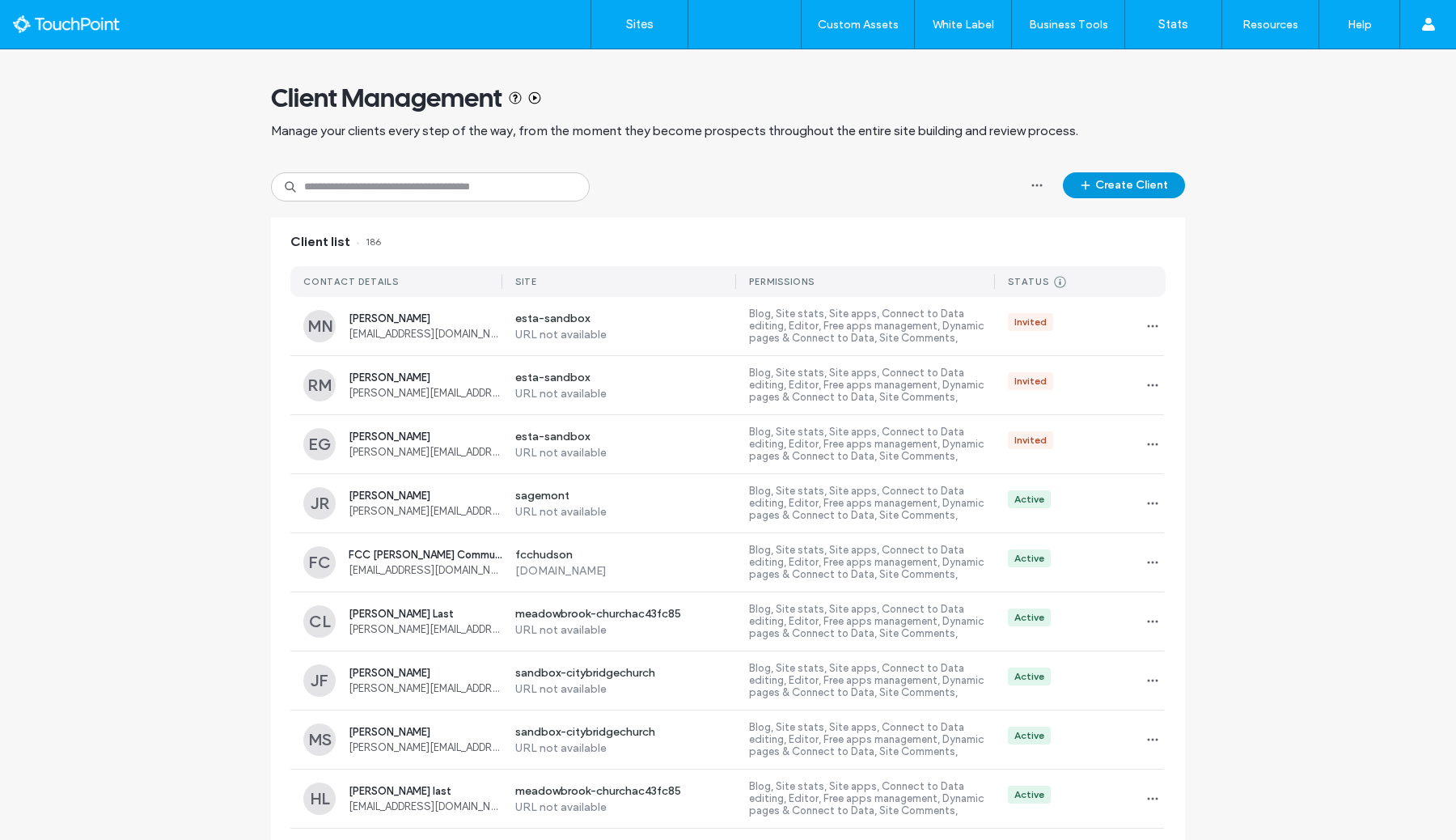
click at [1131, 173] on button "Create Client" at bounding box center [1124, 185] width 122 height 26
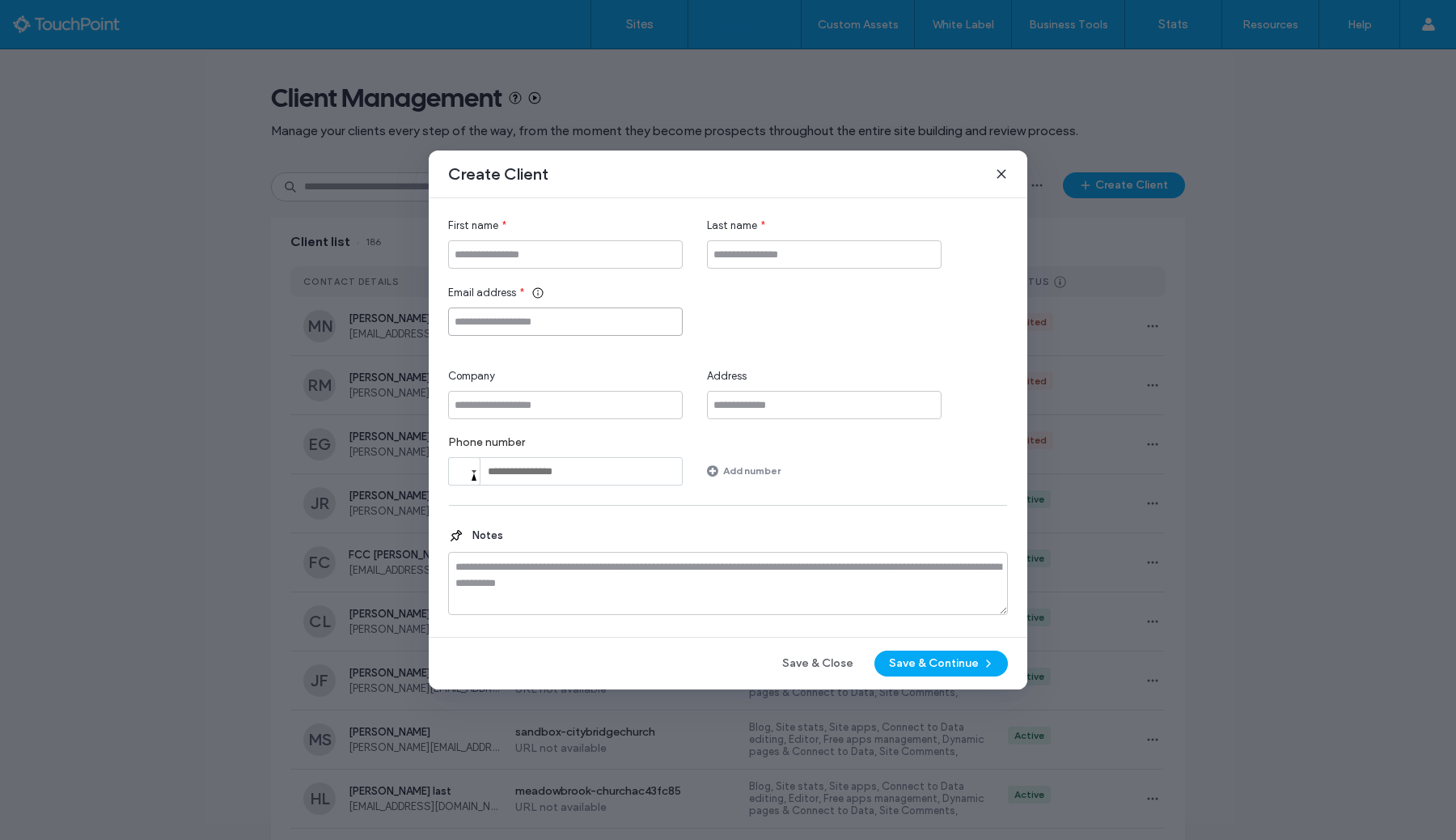
click at [524, 322] on input "Email address" at bounding box center [565, 321] width 235 height 28
paste input "**********"
type input "**********"
click at [521, 260] on input "First name" at bounding box center [565, 254] width 235 height 28
type input "*****"
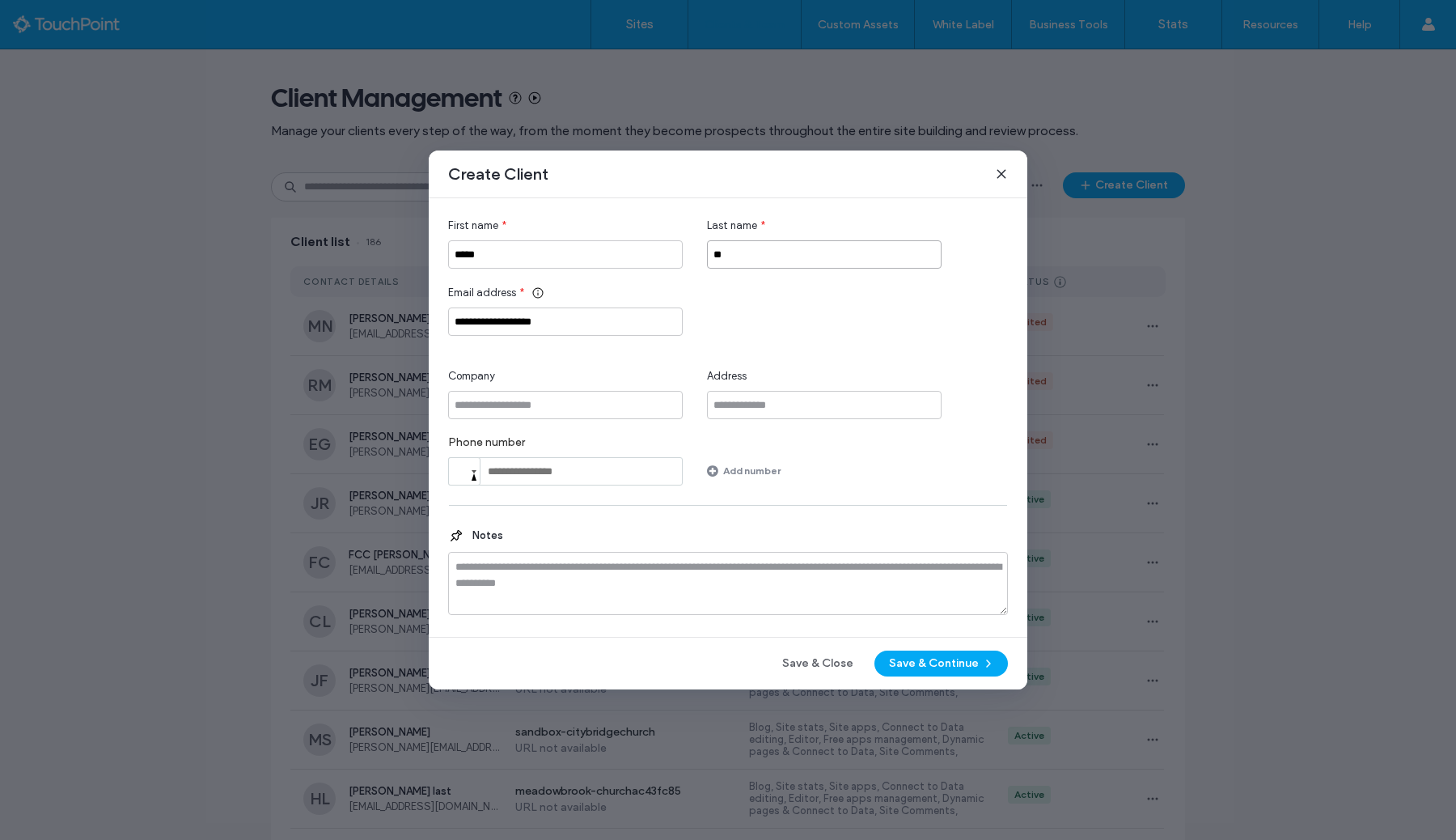
type input "*"
type input "****"
click at [951, 675] on button "Save & Continue" at bounding box center [941, 663] width 134 height 26
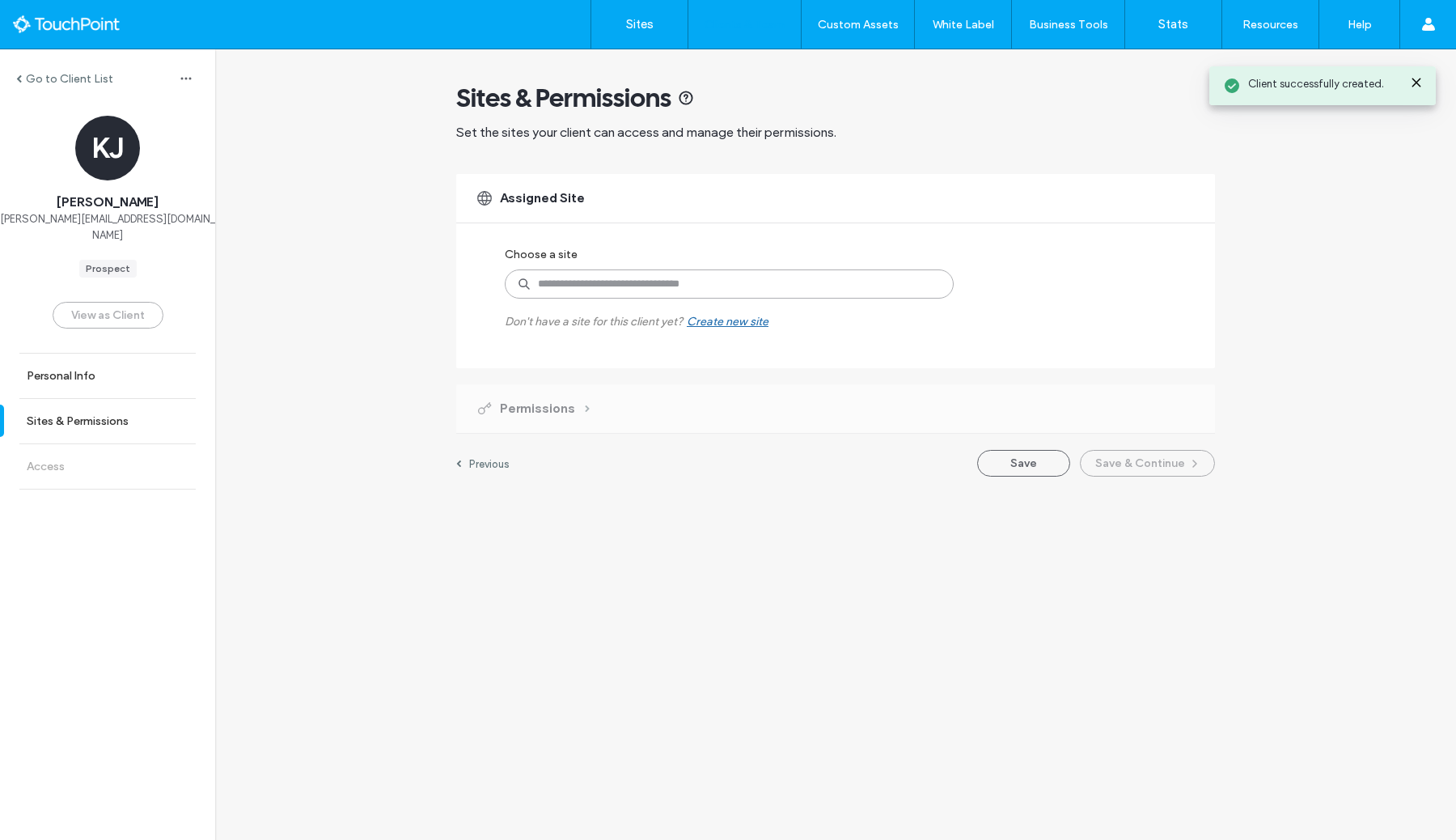
click at [666, 276] on input at bounding box center [729, 284] width 449 height 29
type input "****"
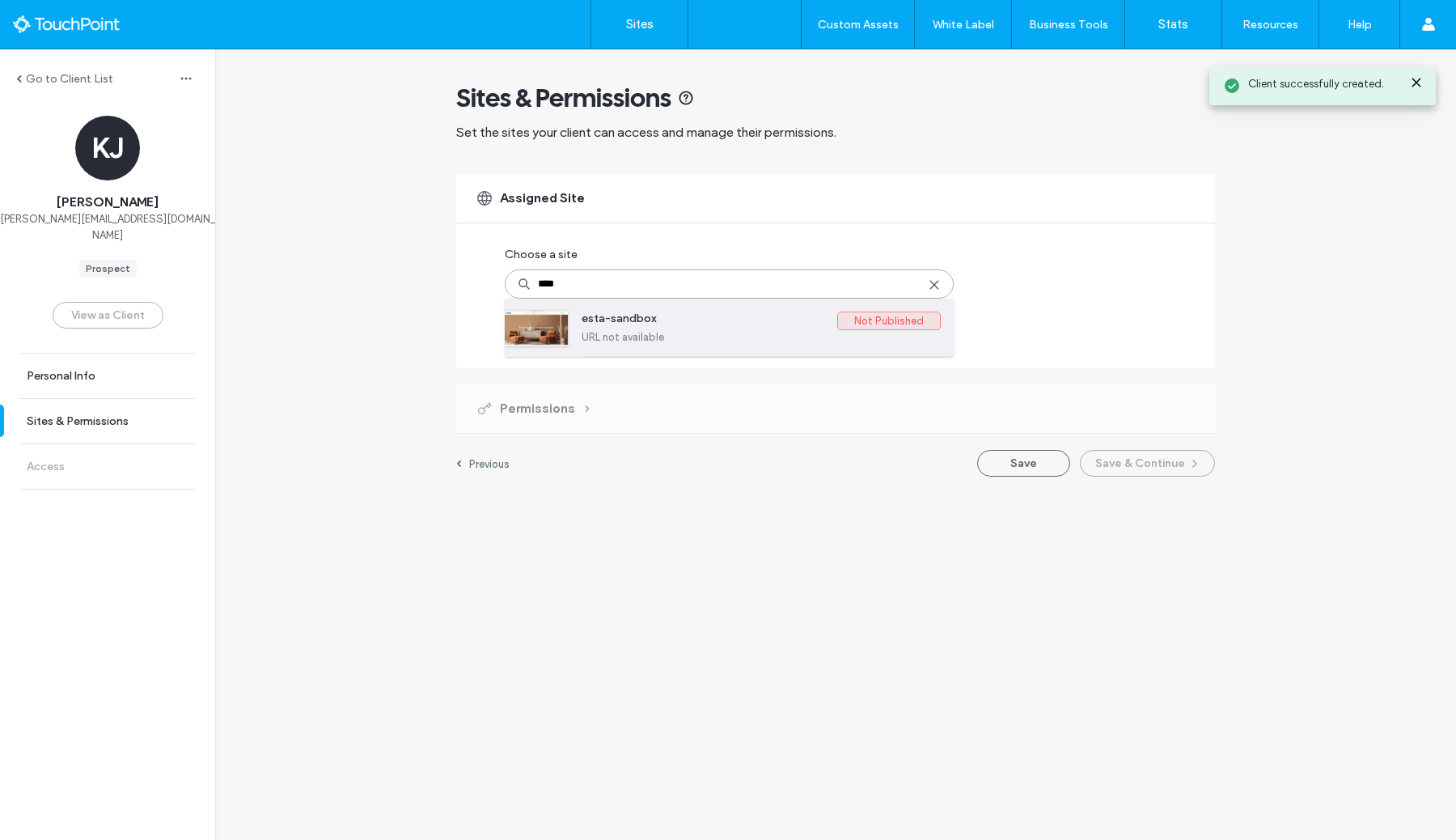
click at [641, 318] on label "esta-sandbox" at bounding box center [709, 321] width 256 height 19
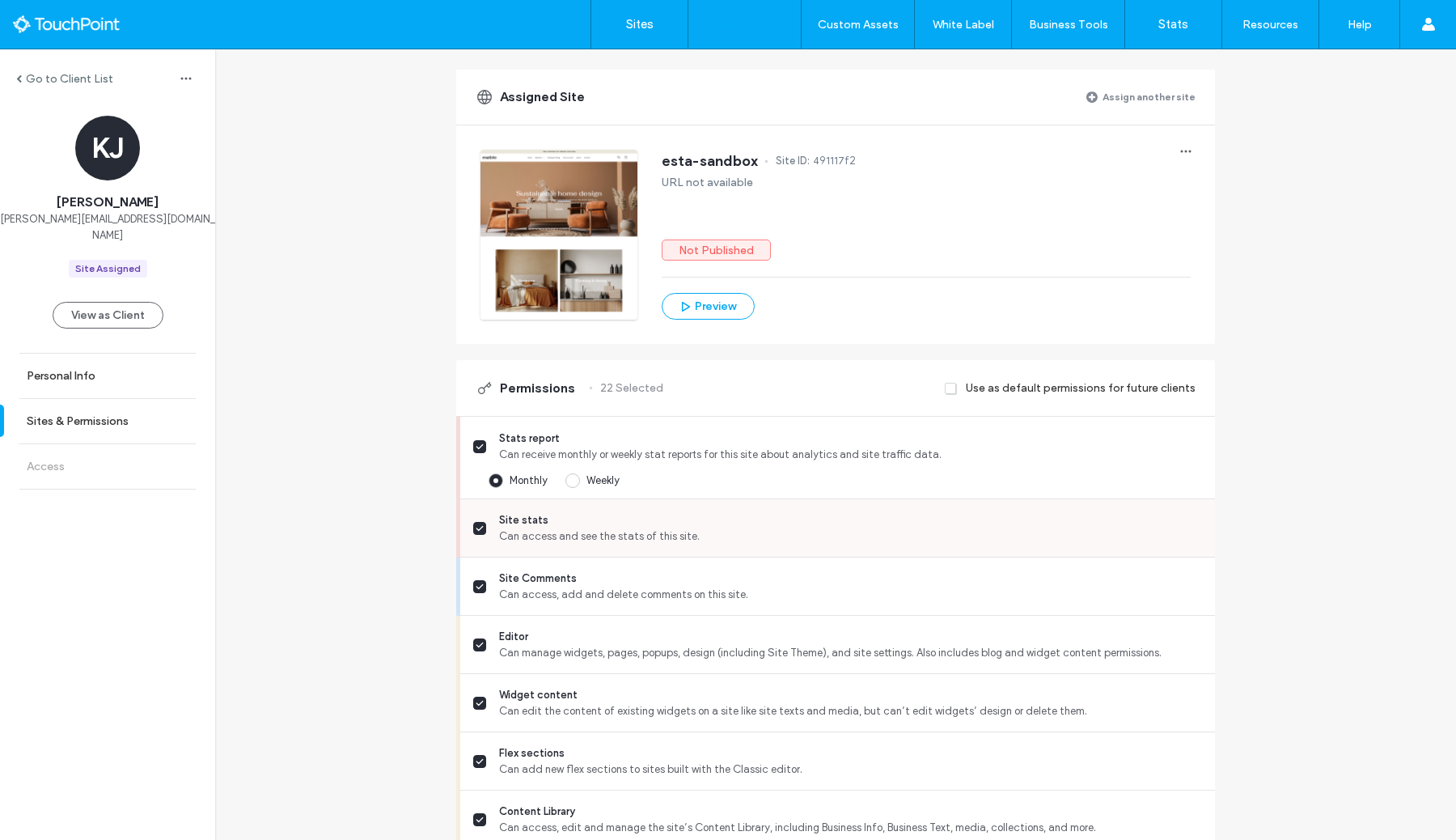
scroll to position [235, 0]
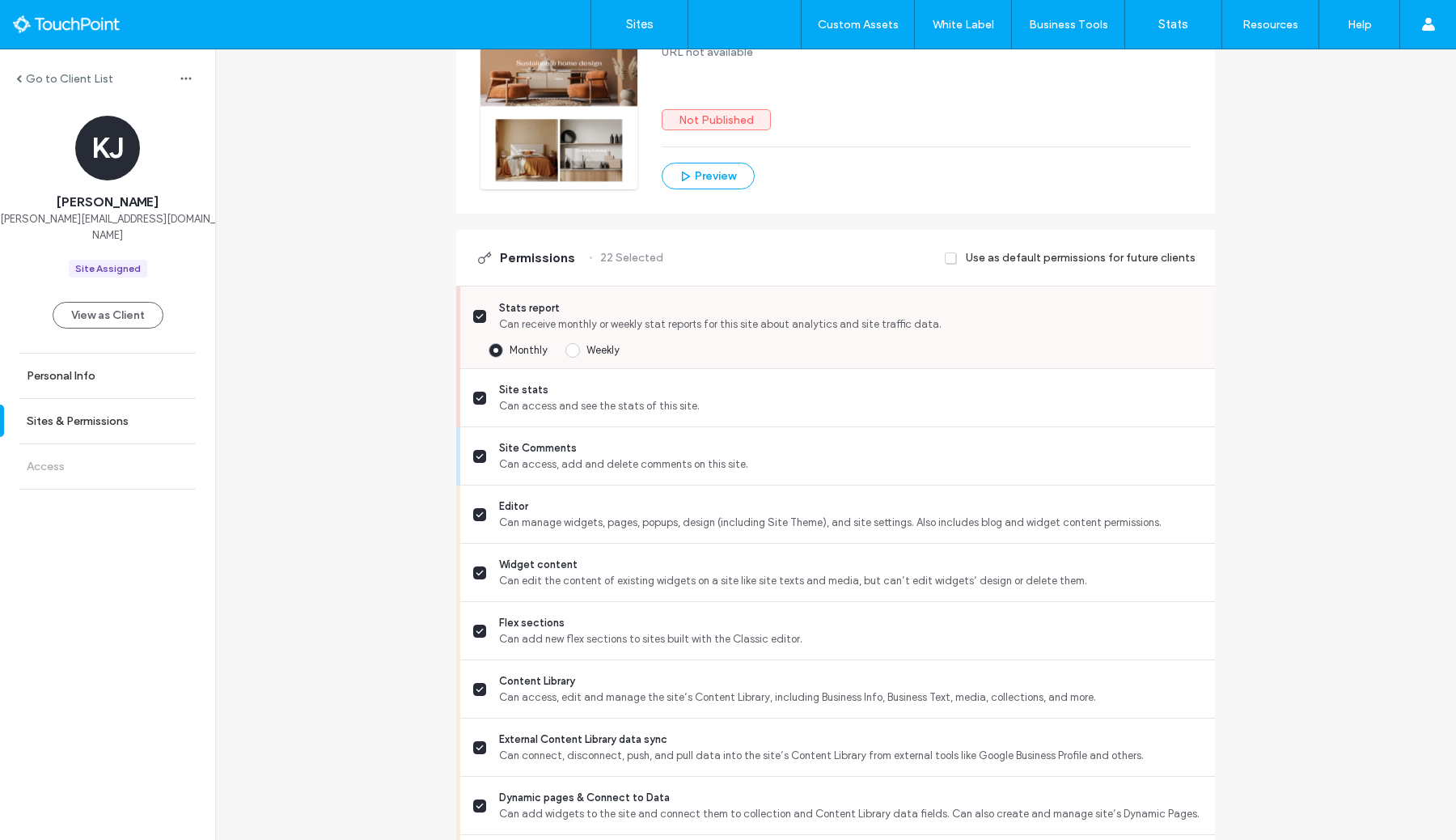
click at [605, 353] on span "Weekly" at bounding box center [602, 350] width 33 height 12
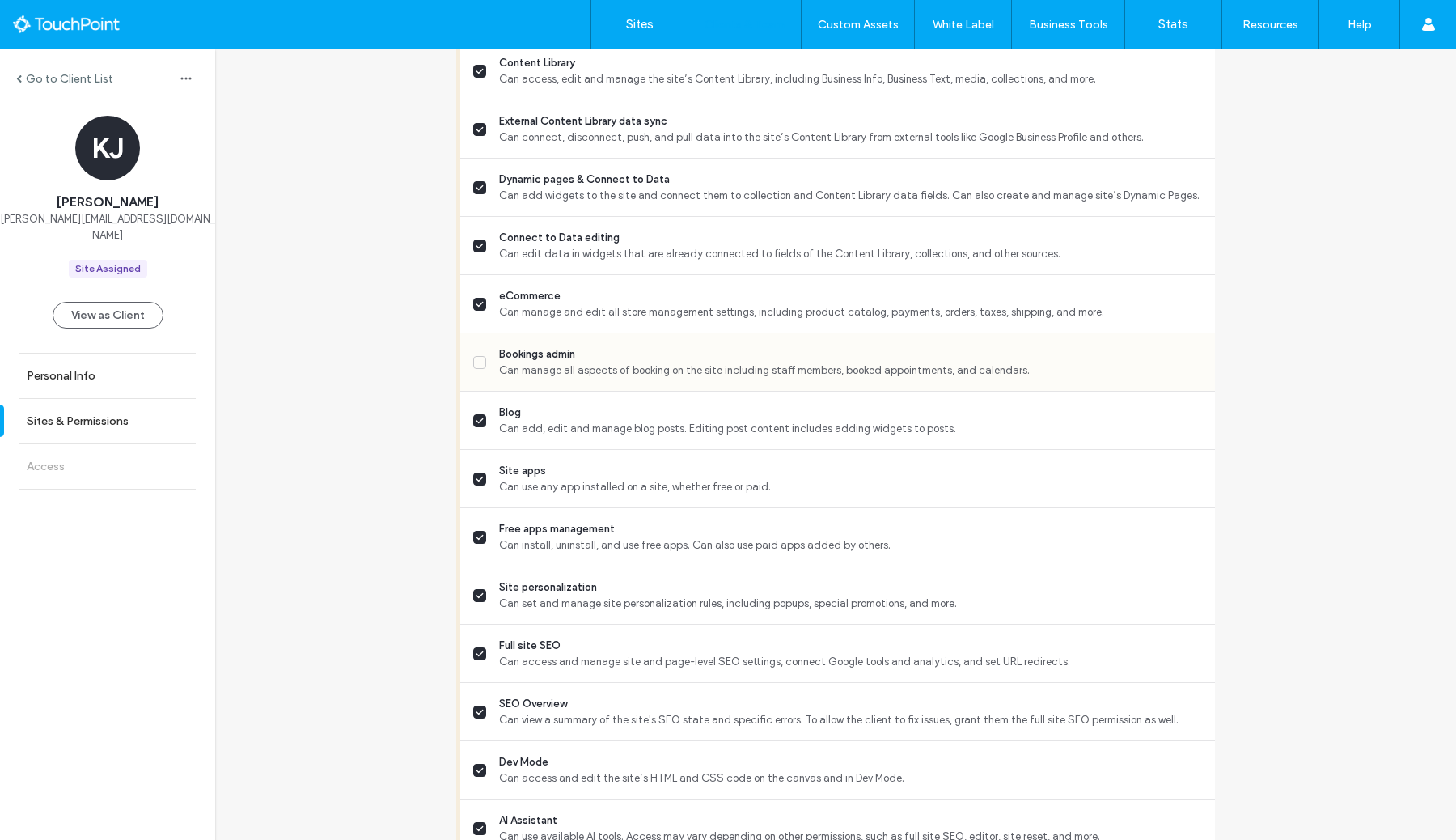
click at [620, 368] on span "Can manage all aspects of booking on the site including staff members, booked a…" at bounding box center [851, 370] width 703 height 16
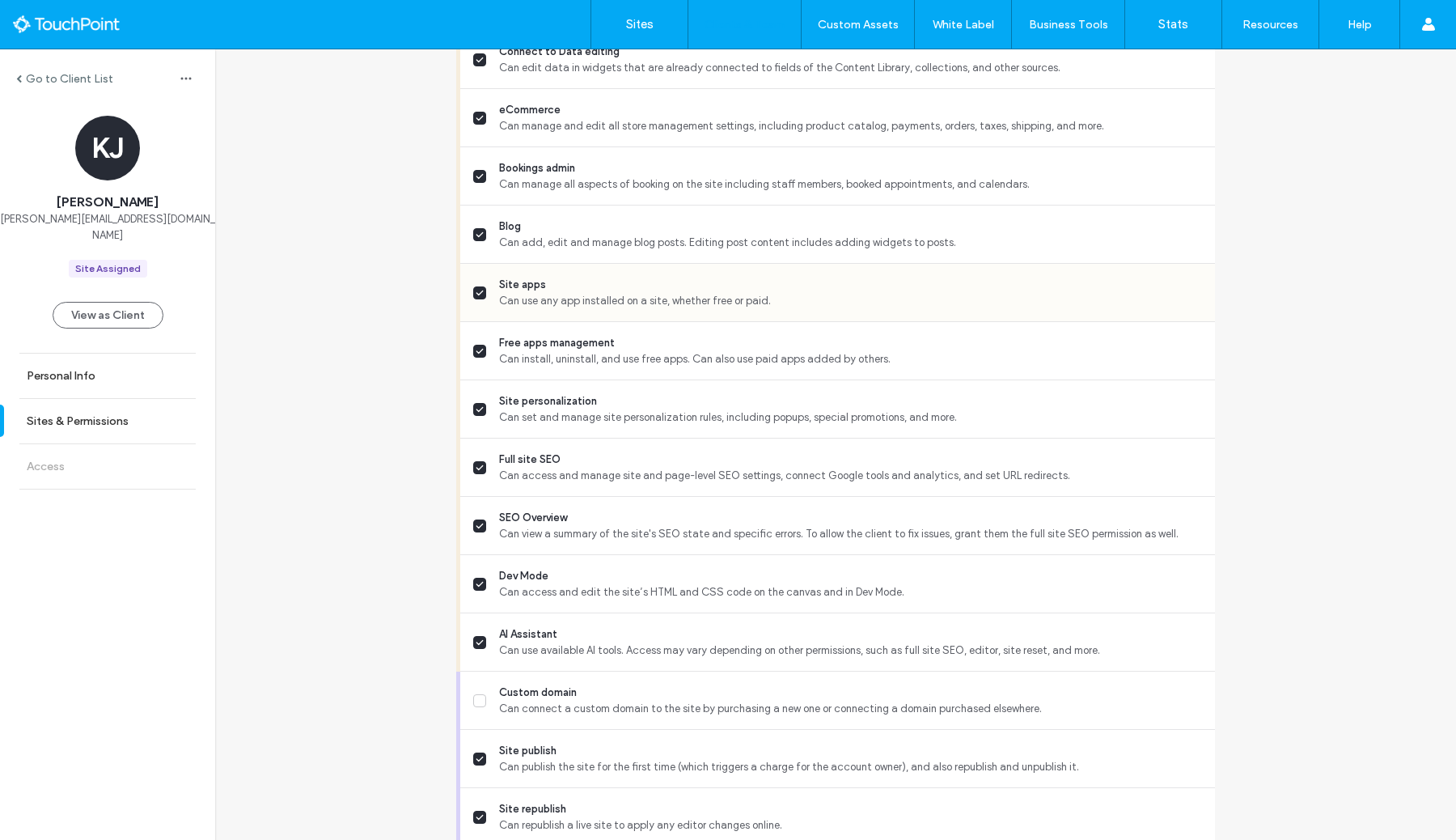
scroll to position [1220, 0]
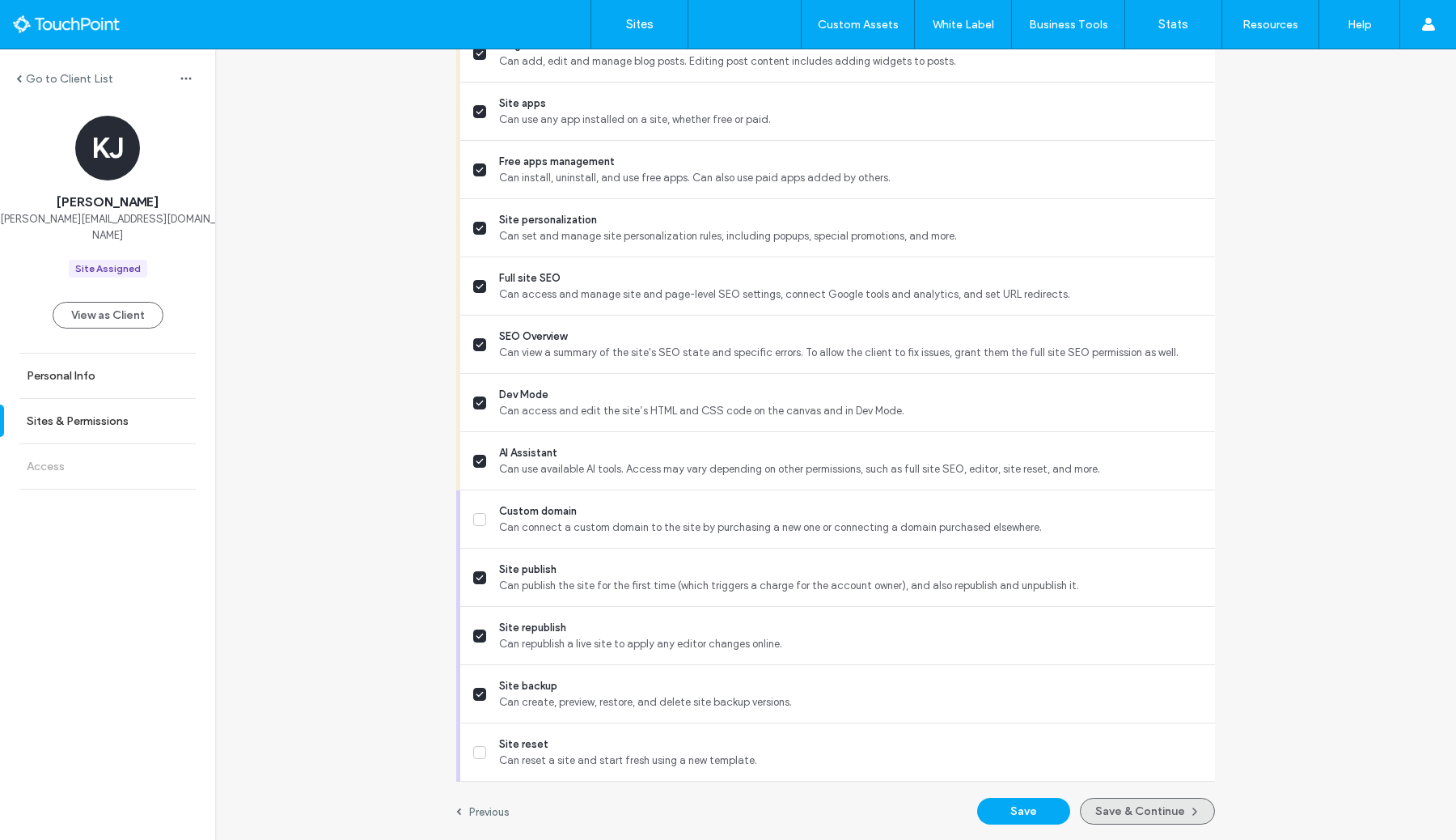
click at [1100, 814] on button "Save & Continue" at bounding box center [1148, 811] width 135 height 27
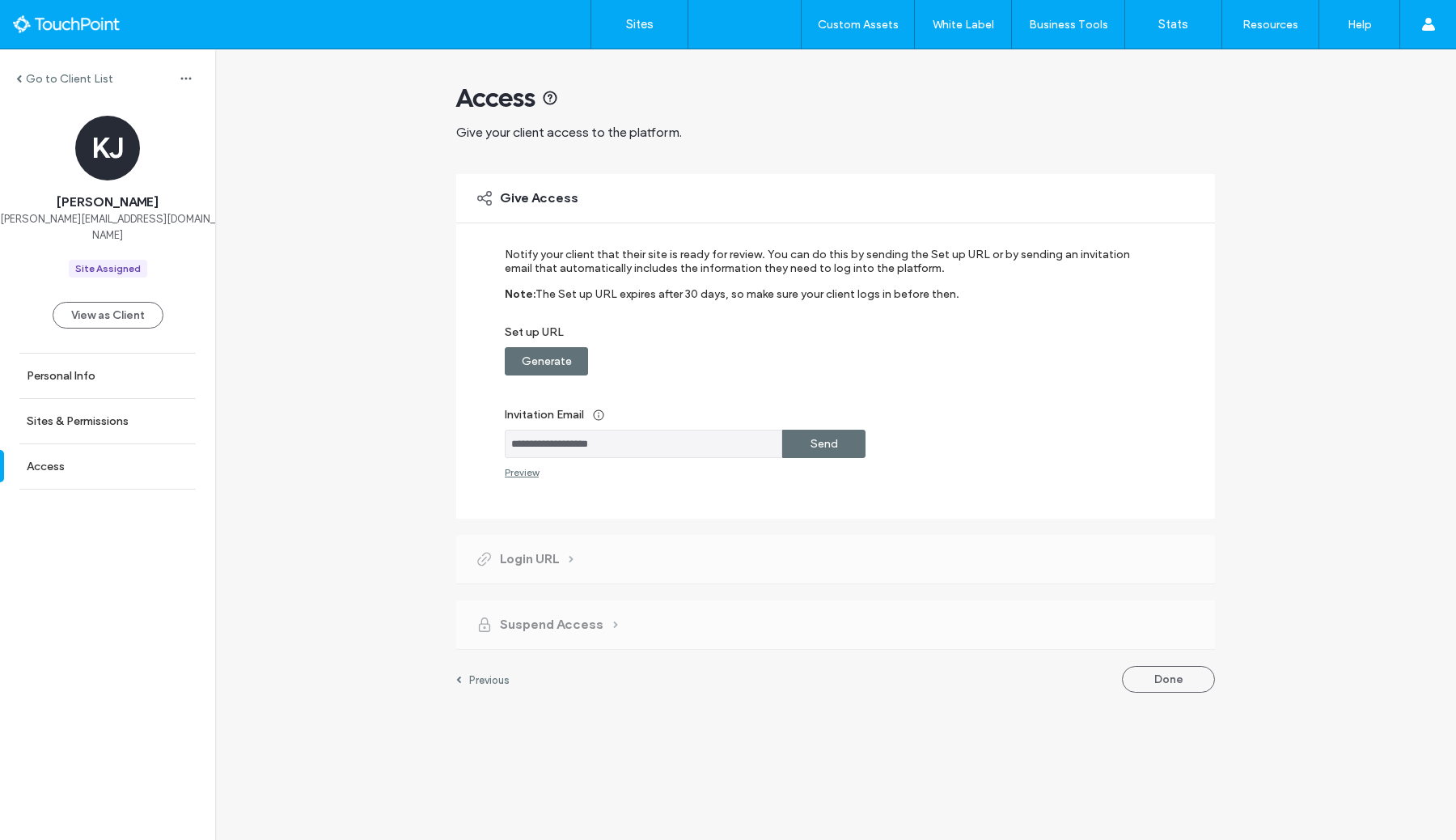
click at [854, 437] on div "Send" at bounding box center [824, 443] width 83 height 28
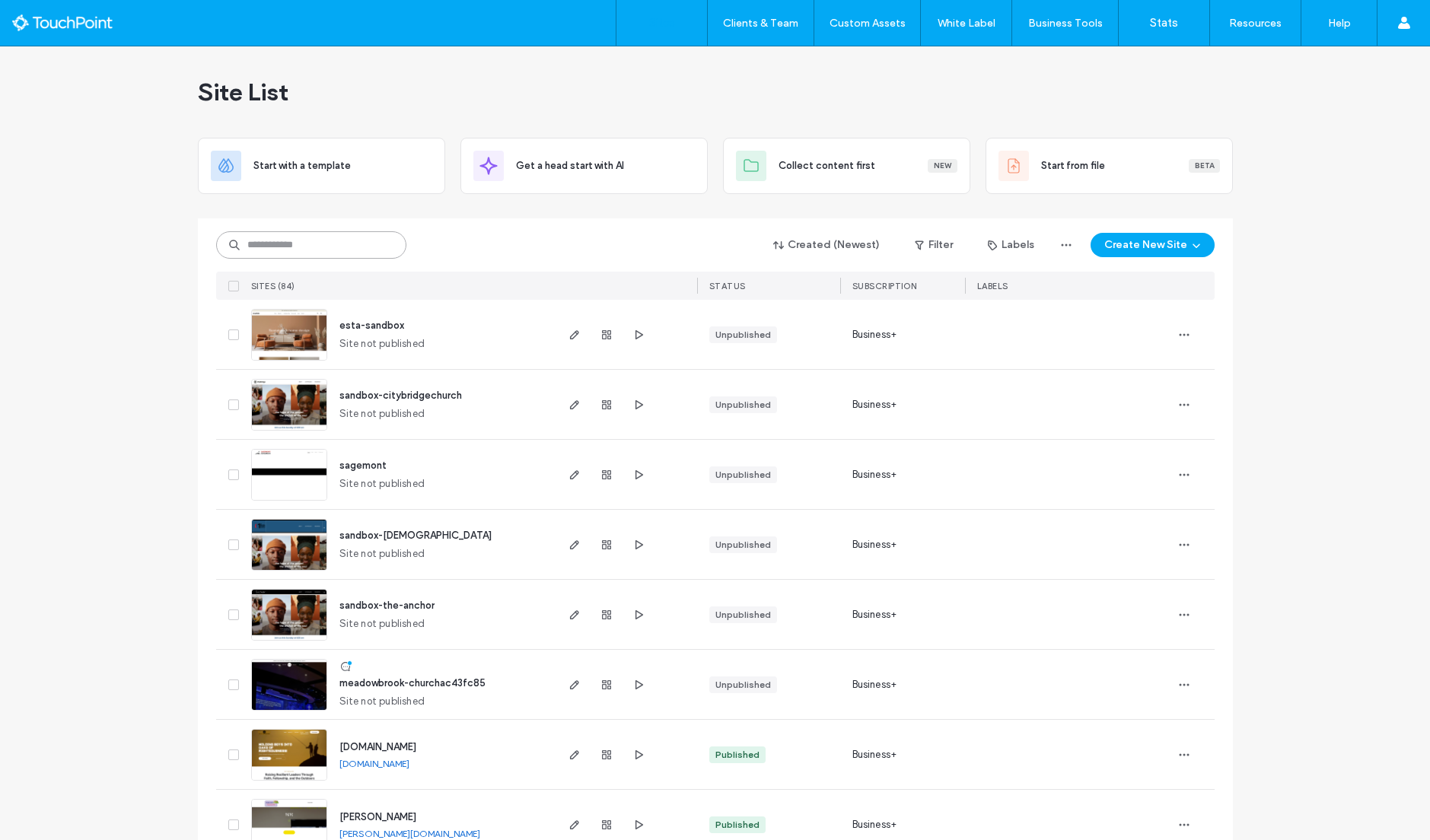
click at [296, 251] on input at bounding box center [311, 245] width 190 height 27
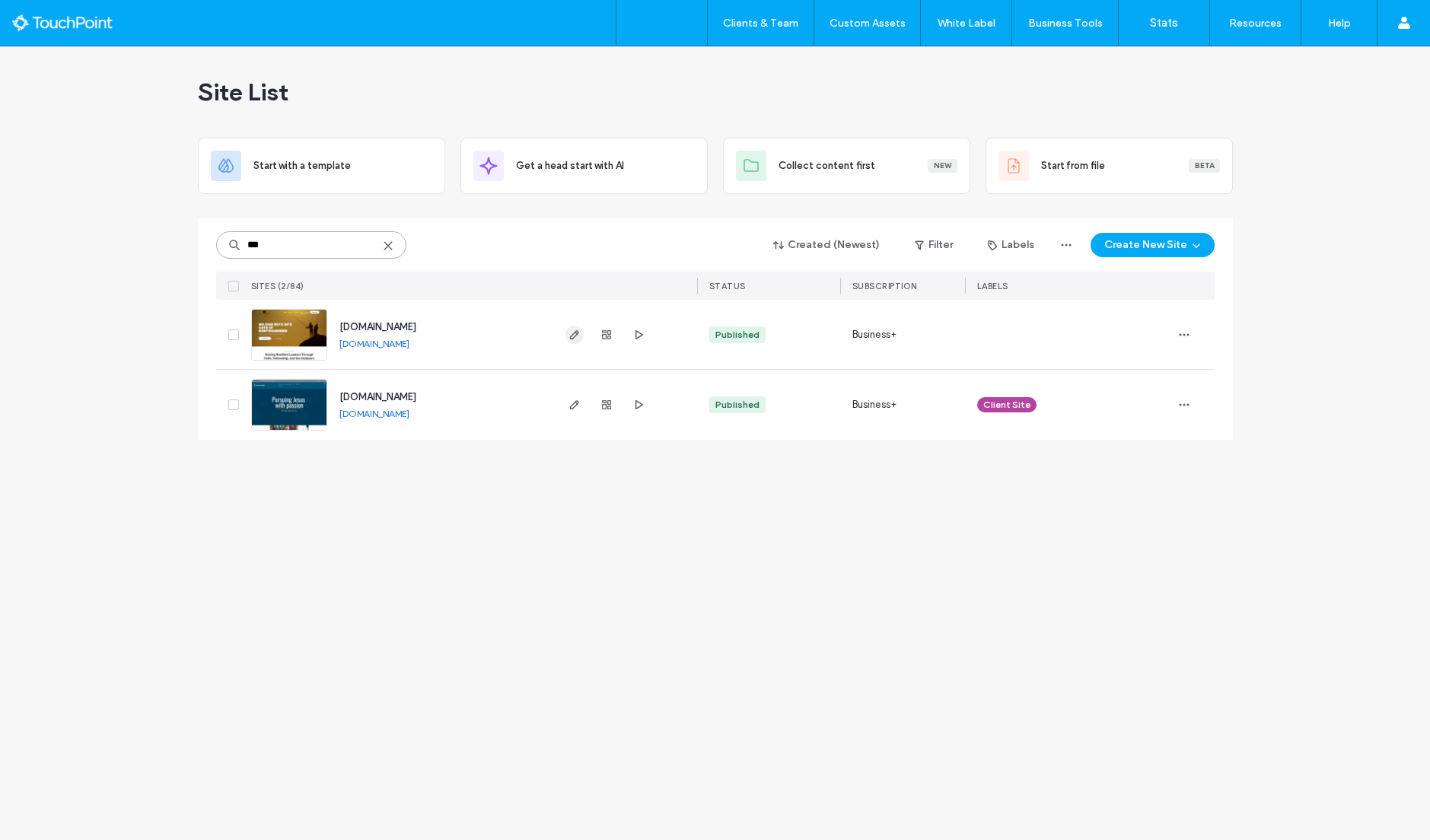
type input "***"
click at [567, 334] on span "button" at bounding box center [574, 334] width 18 height 18
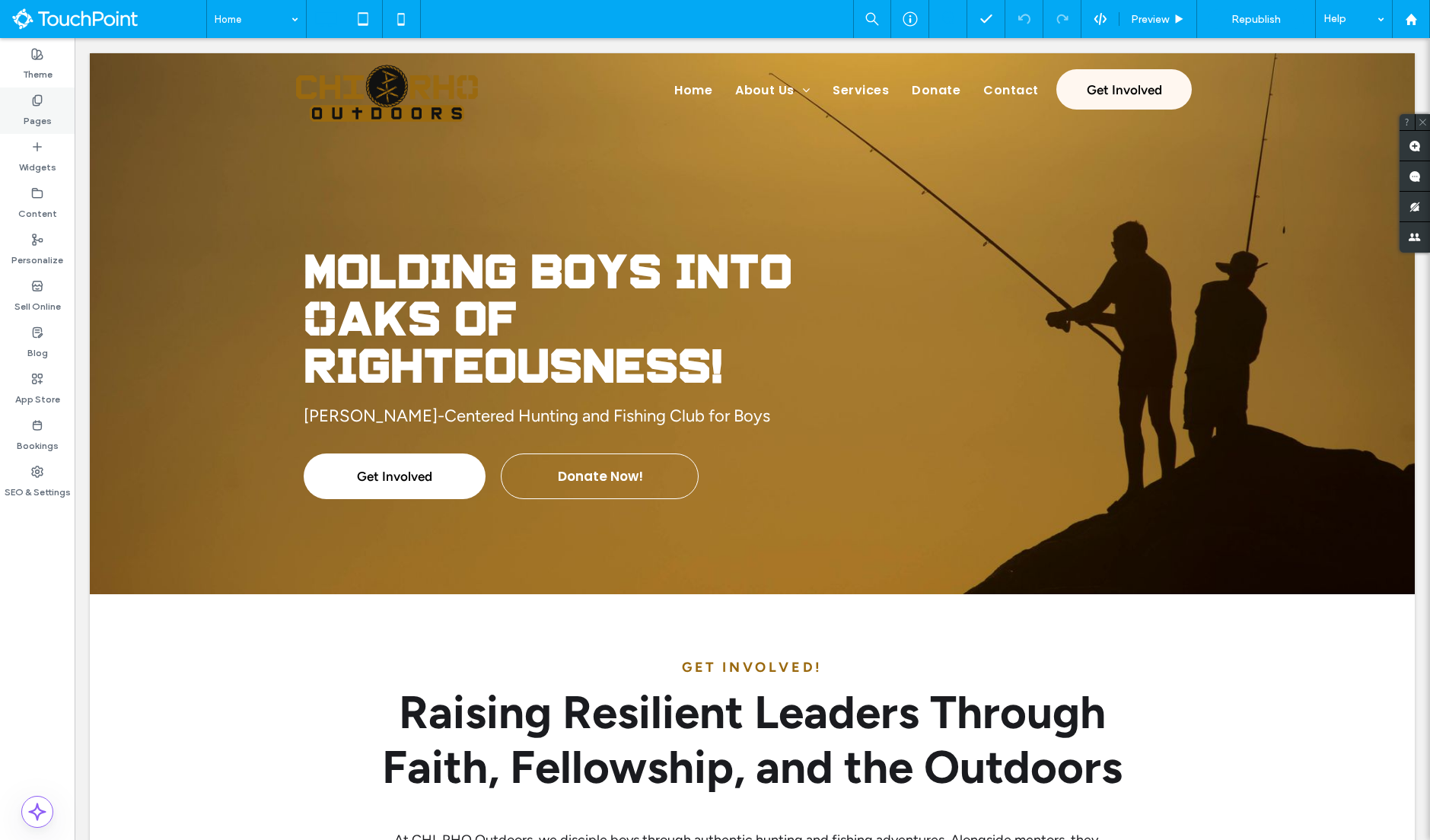
click at [37, 106] on icon at bounding box center [37, 100] width 12 height 12
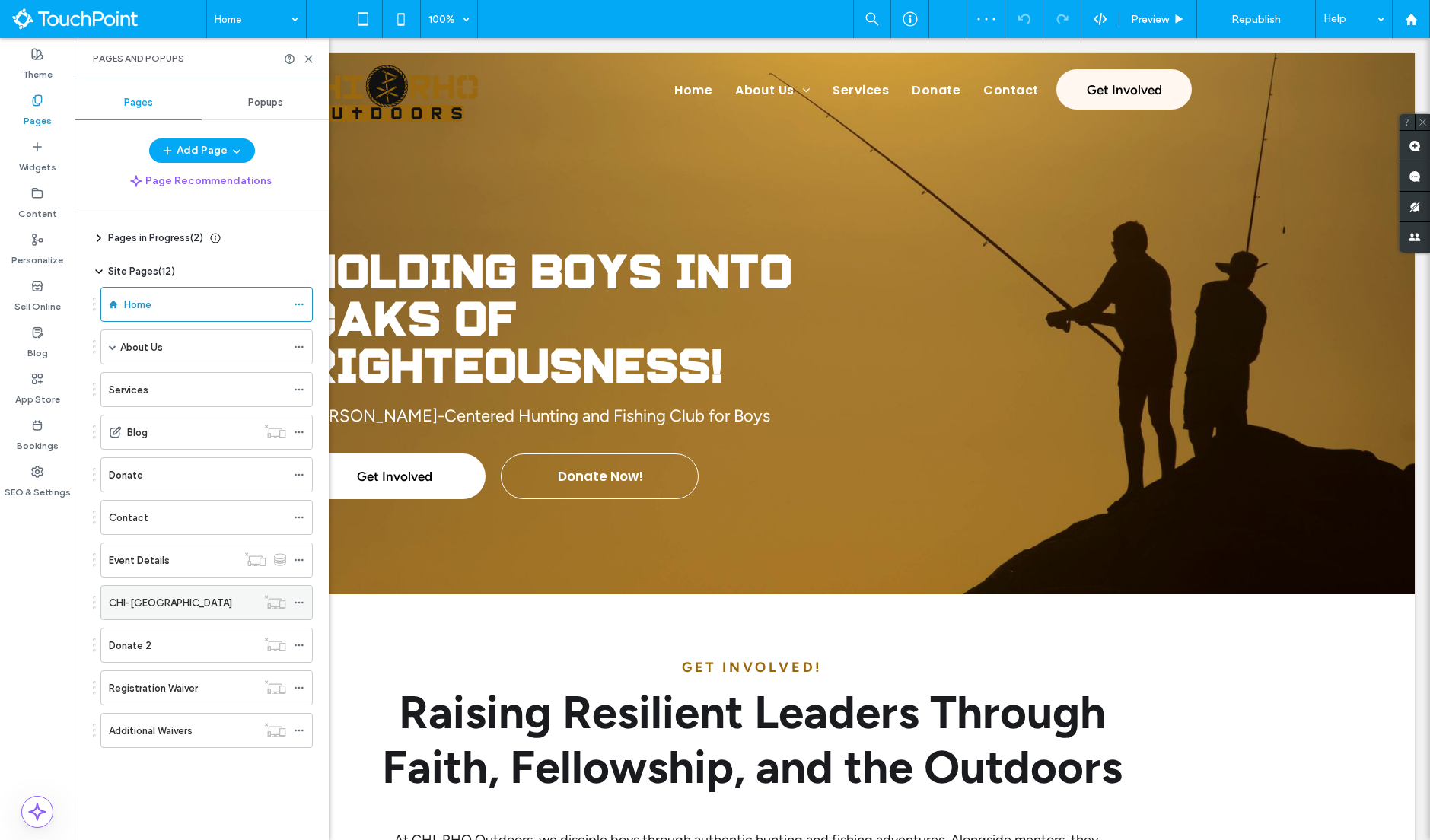
click at [142, 608] on label "CHI-[GEOGRAPHIC_DATA]" at bounding box center [170, 602] width 123 height 26
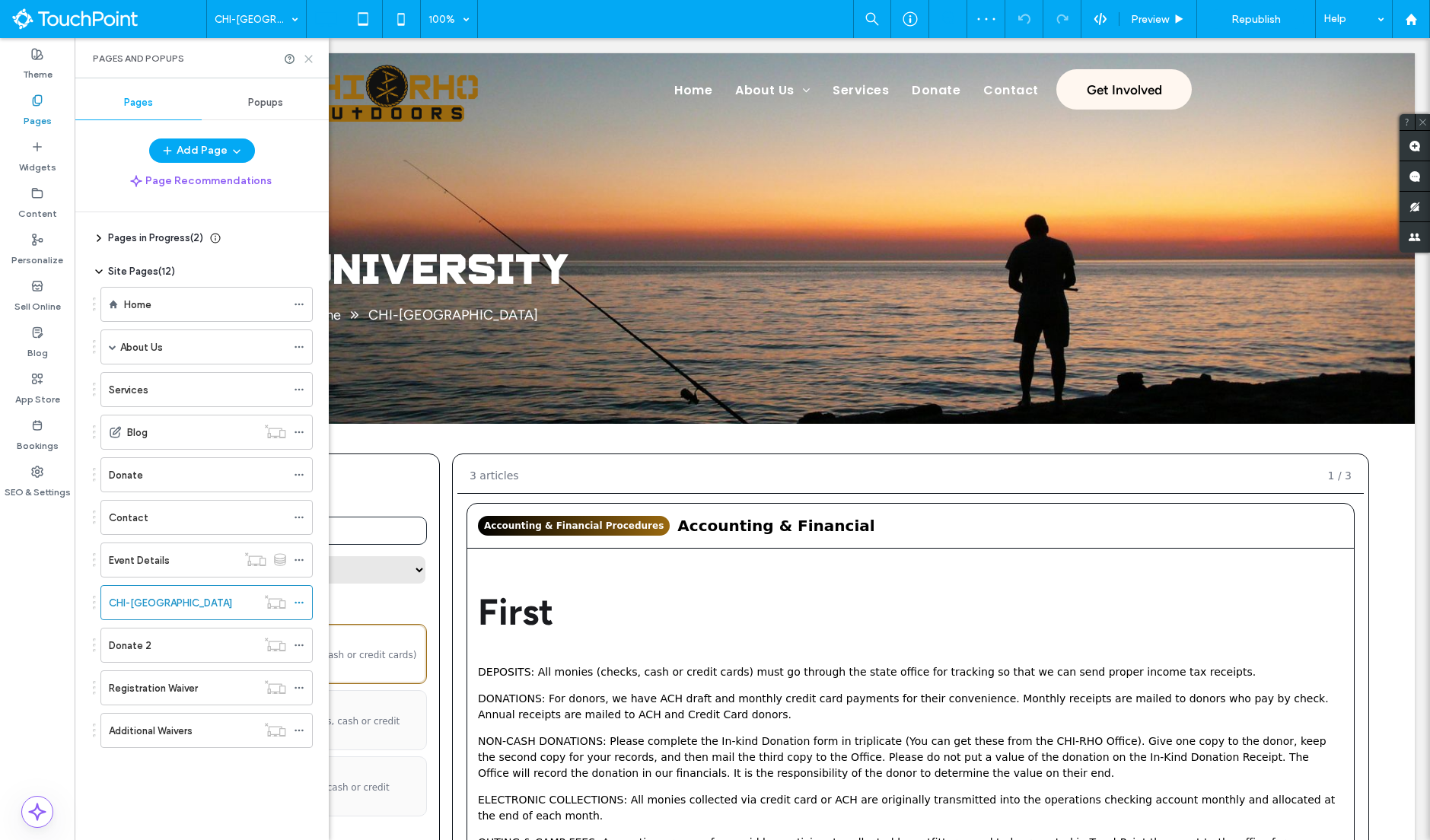
click at [308, 62] on icon at bounding box center [308, 59] width 11 height 11
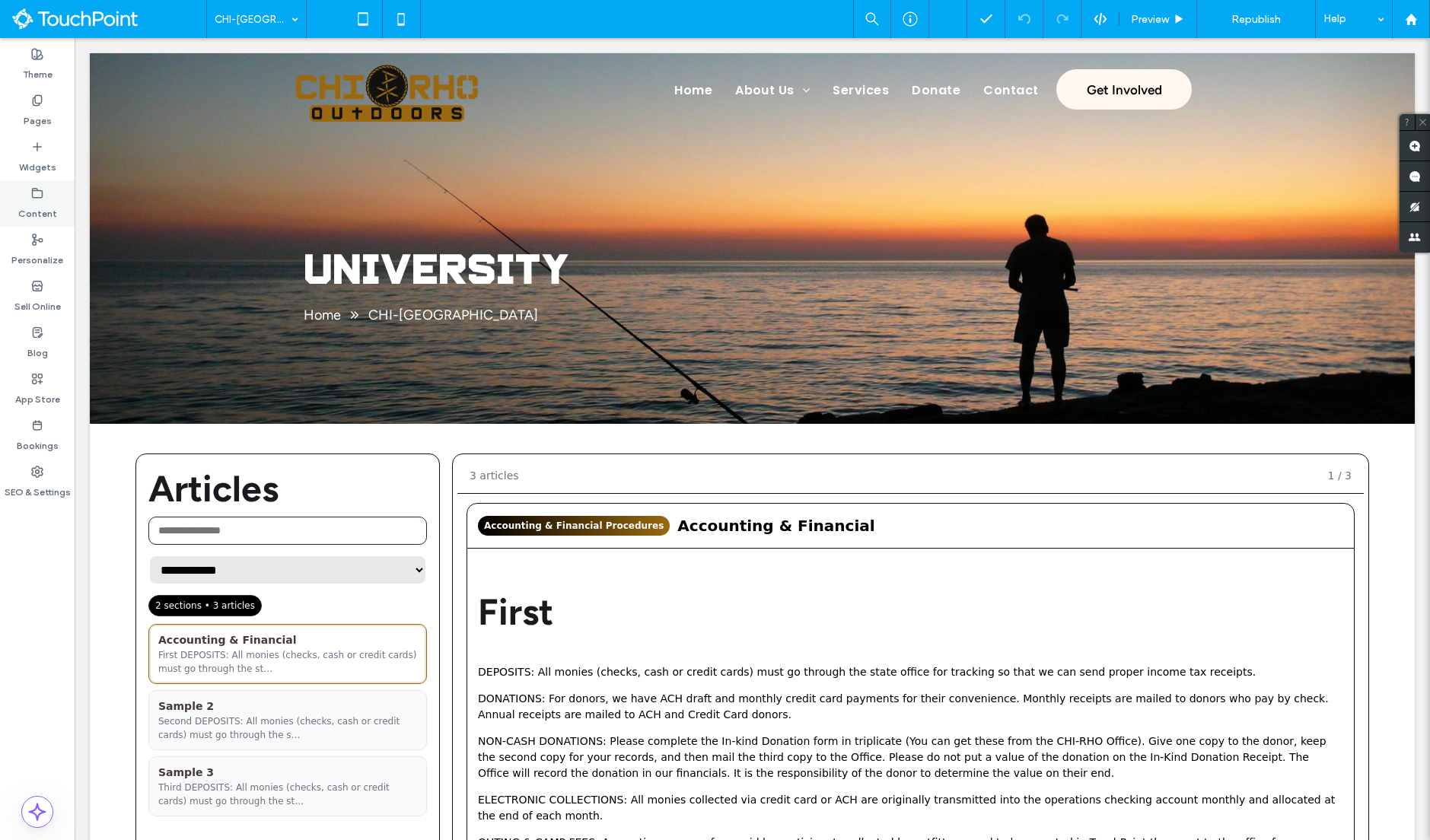
click at [25, 215] on label "Content" at bounding box center [37, 210] width 39 height 21
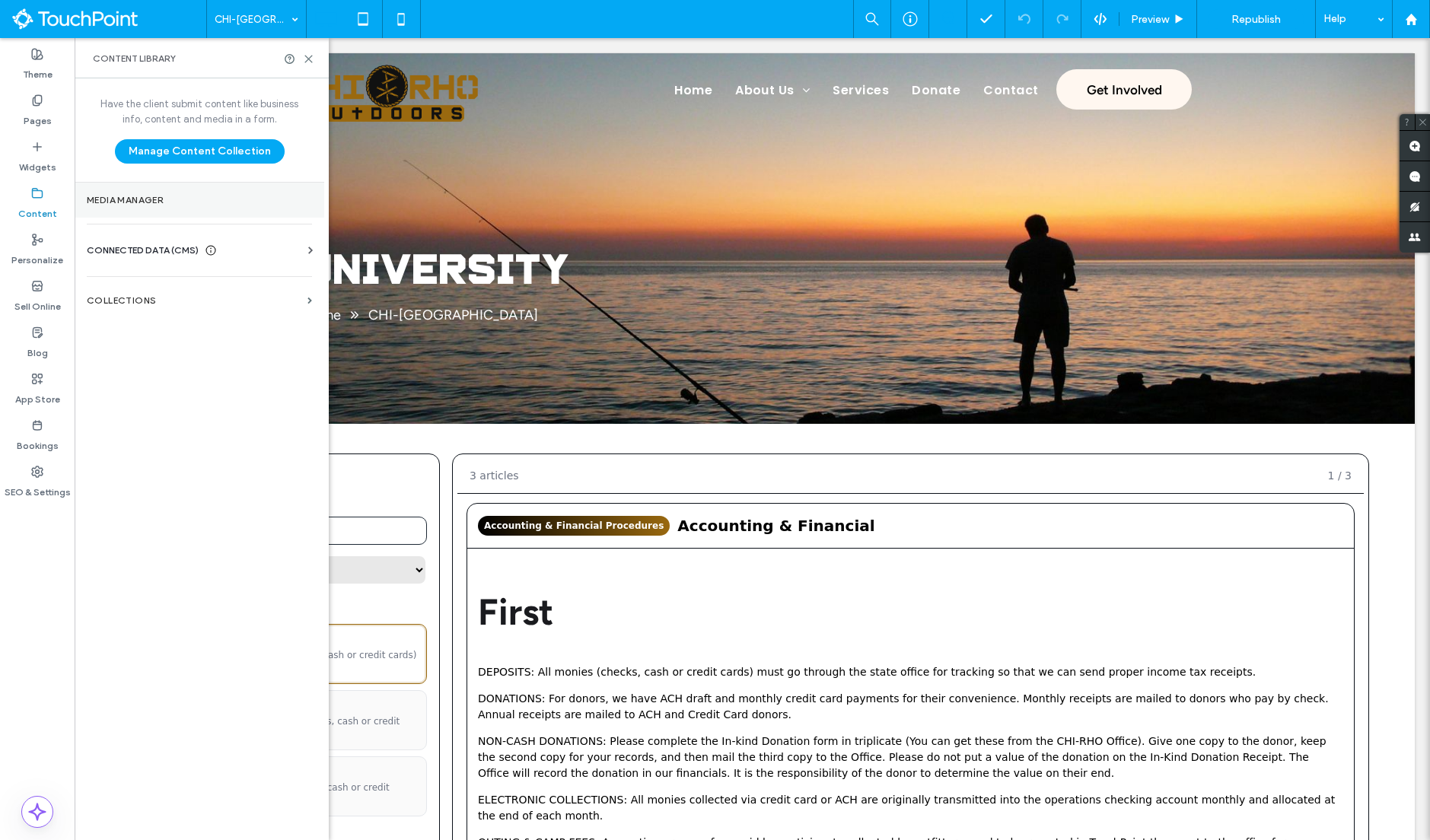
click at [118, 206] on section "Media Manager" at bounding box center [200, 200] width 250 height 35
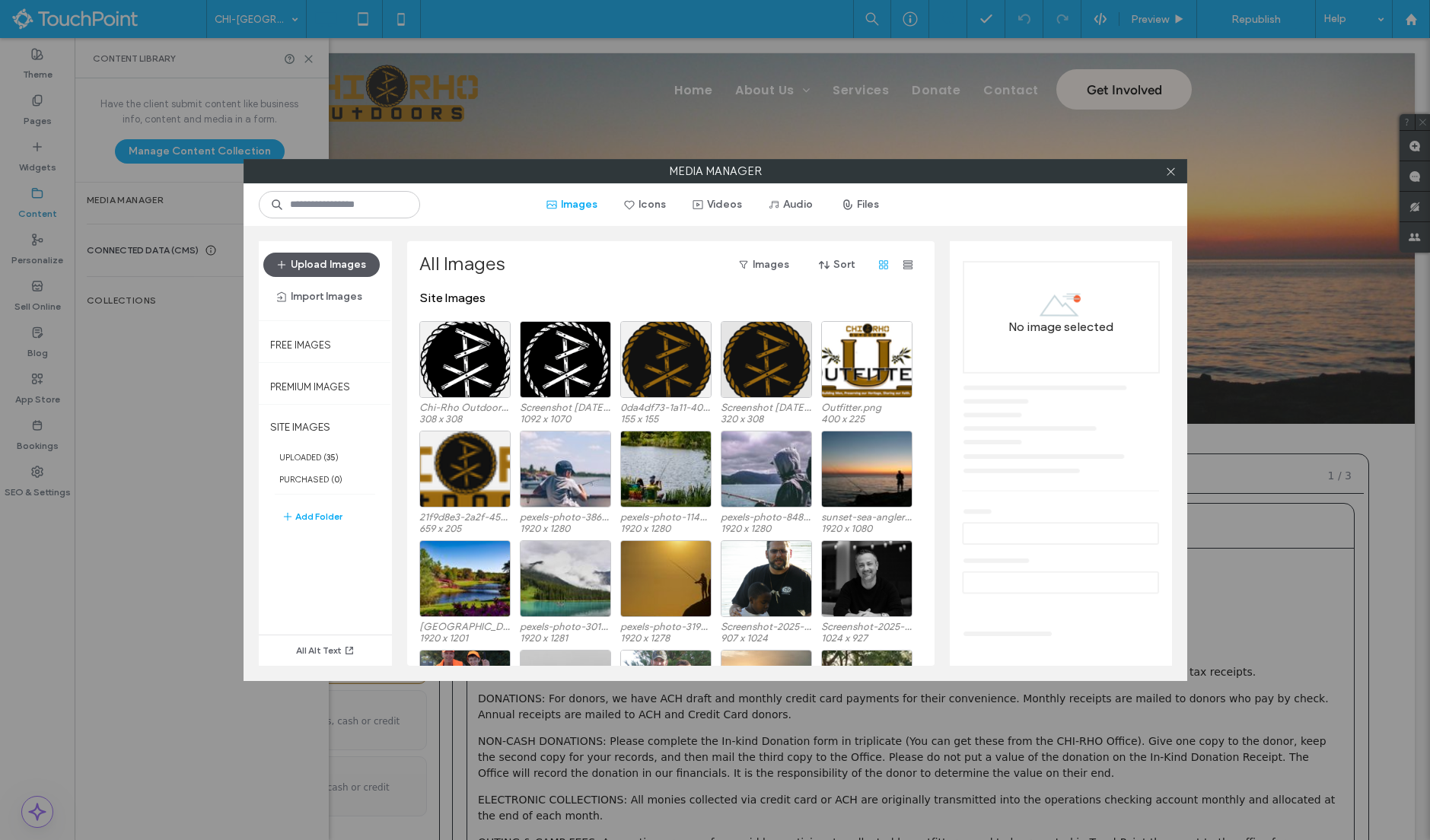
click at [325, 262] on button "Upload Images" at bounding box center [321, 264] width 116 height 25
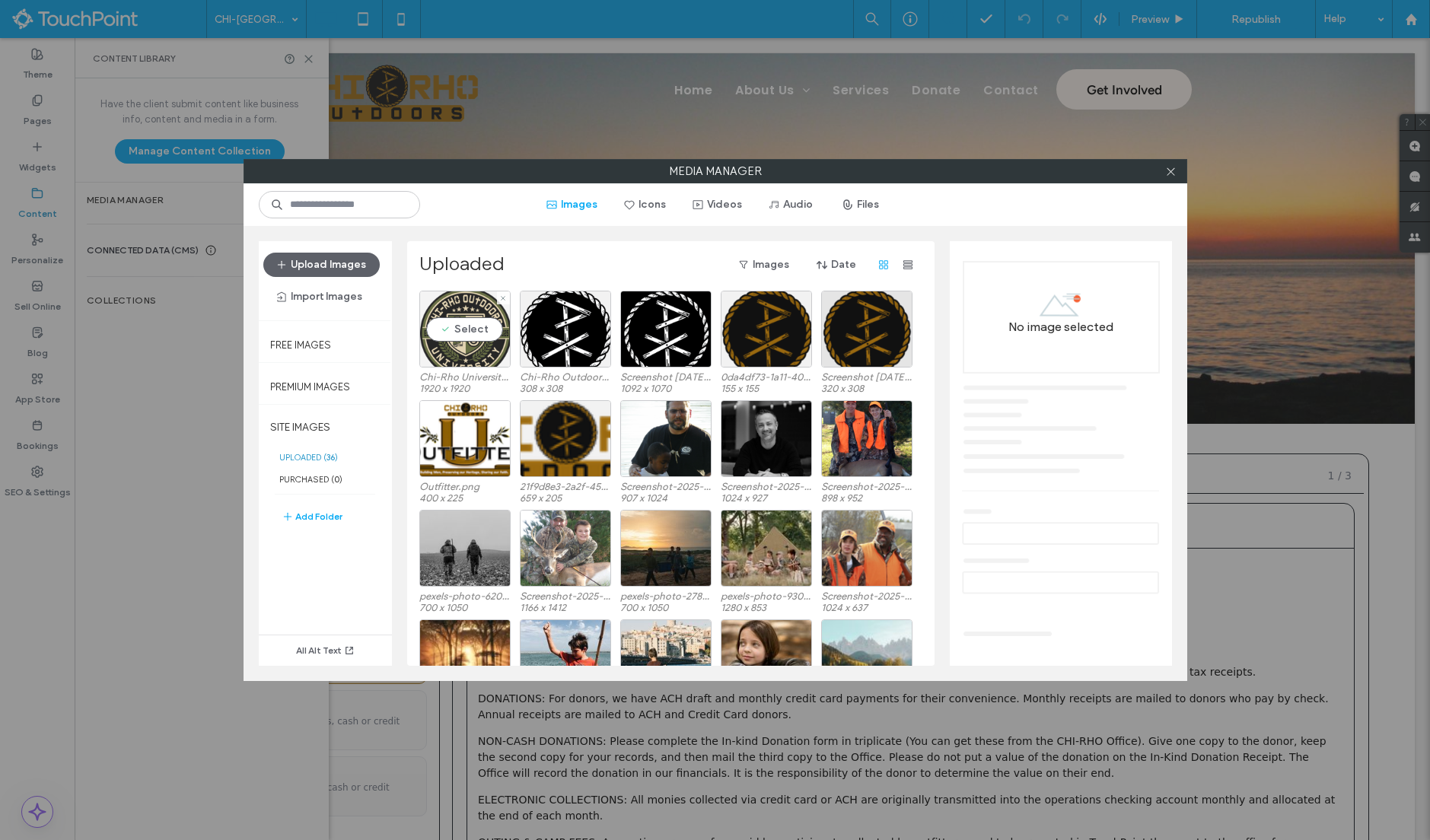
click at [442, 313] on div "Select" at bounding box center [465, 329] width 91 height 76
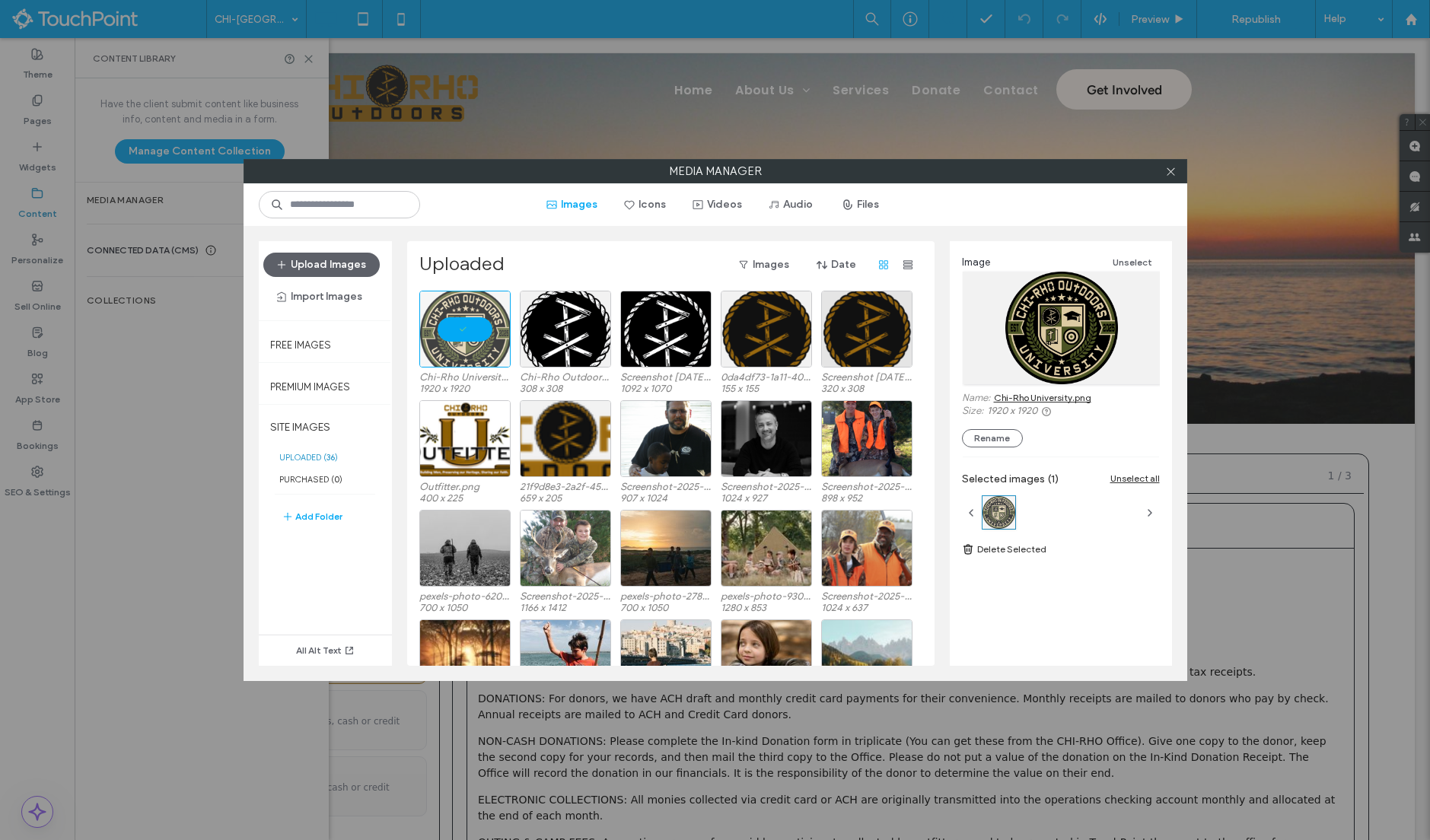
click at [1019, 398] on link "Chi-Rho University.png" at bounding box center [1043, 397] width 98 height 11
click at [1173, 172] on icon at bounding box center [1170, 171] width 11 height 11
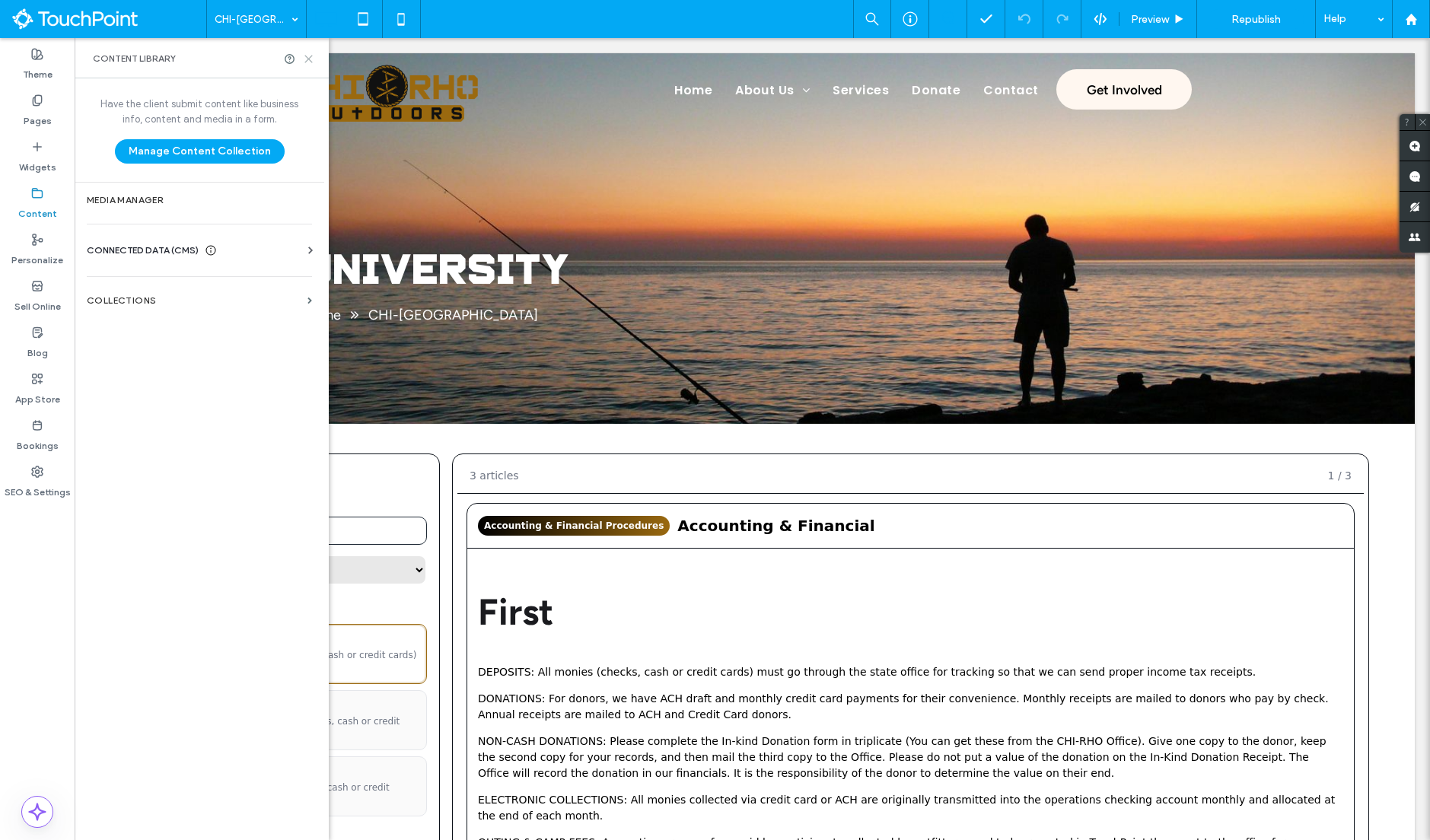
click at [308, 58] on icon at bounding box center [308, 59] width 11 height 11
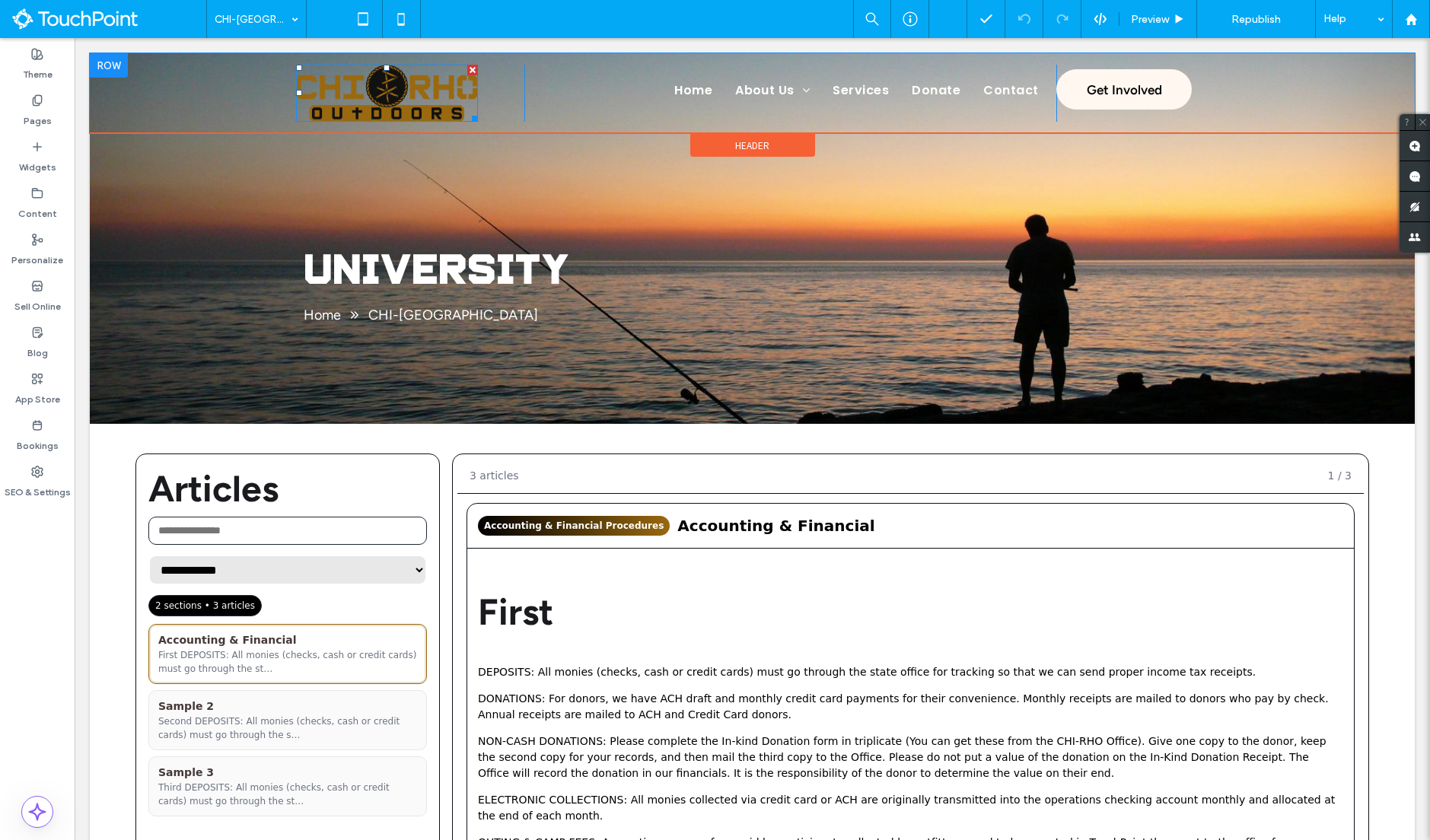
click at [356, 109] on img at bounding box center [387, 93] width 183 height 57
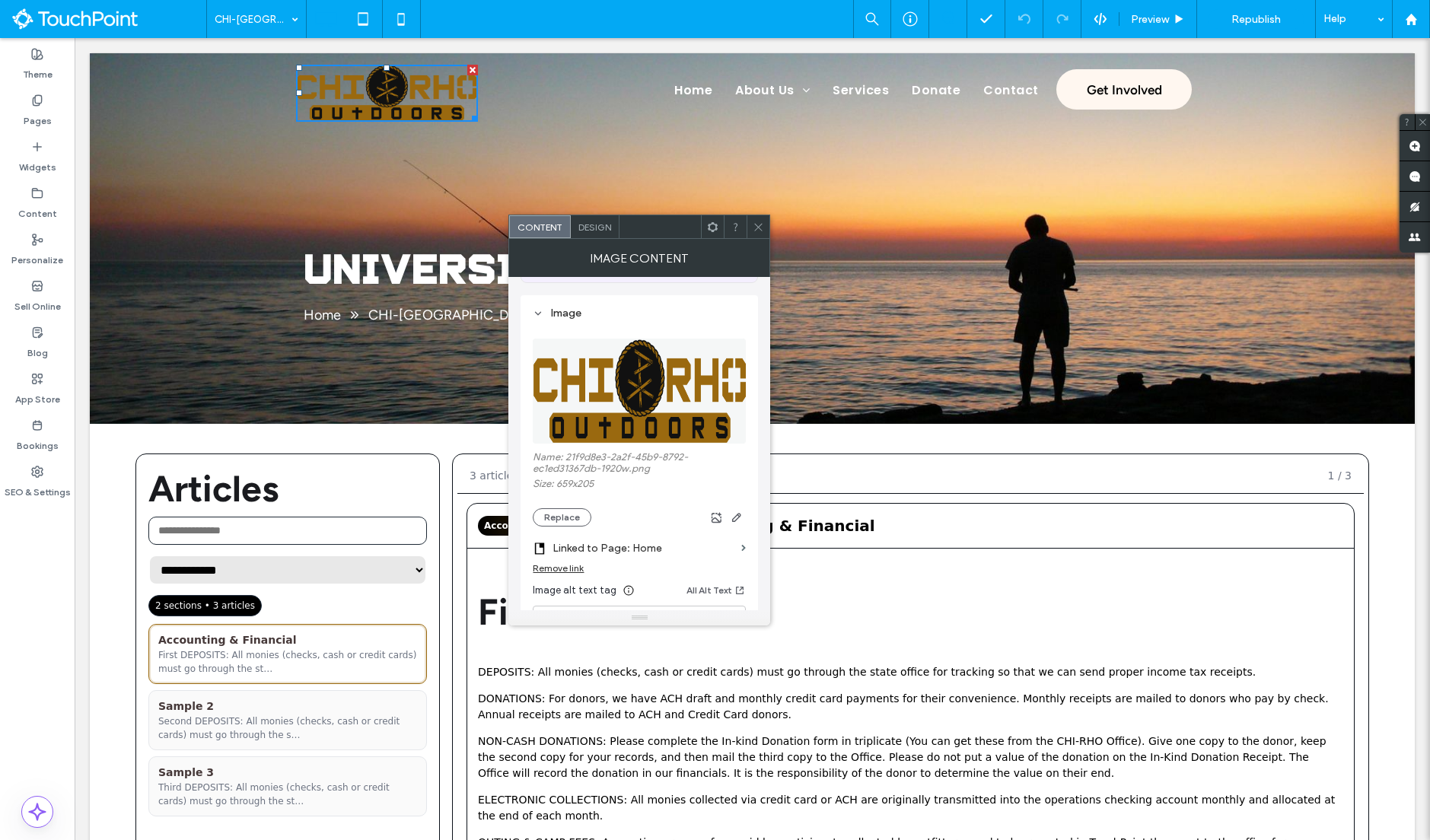
scroll to position [155, 0]
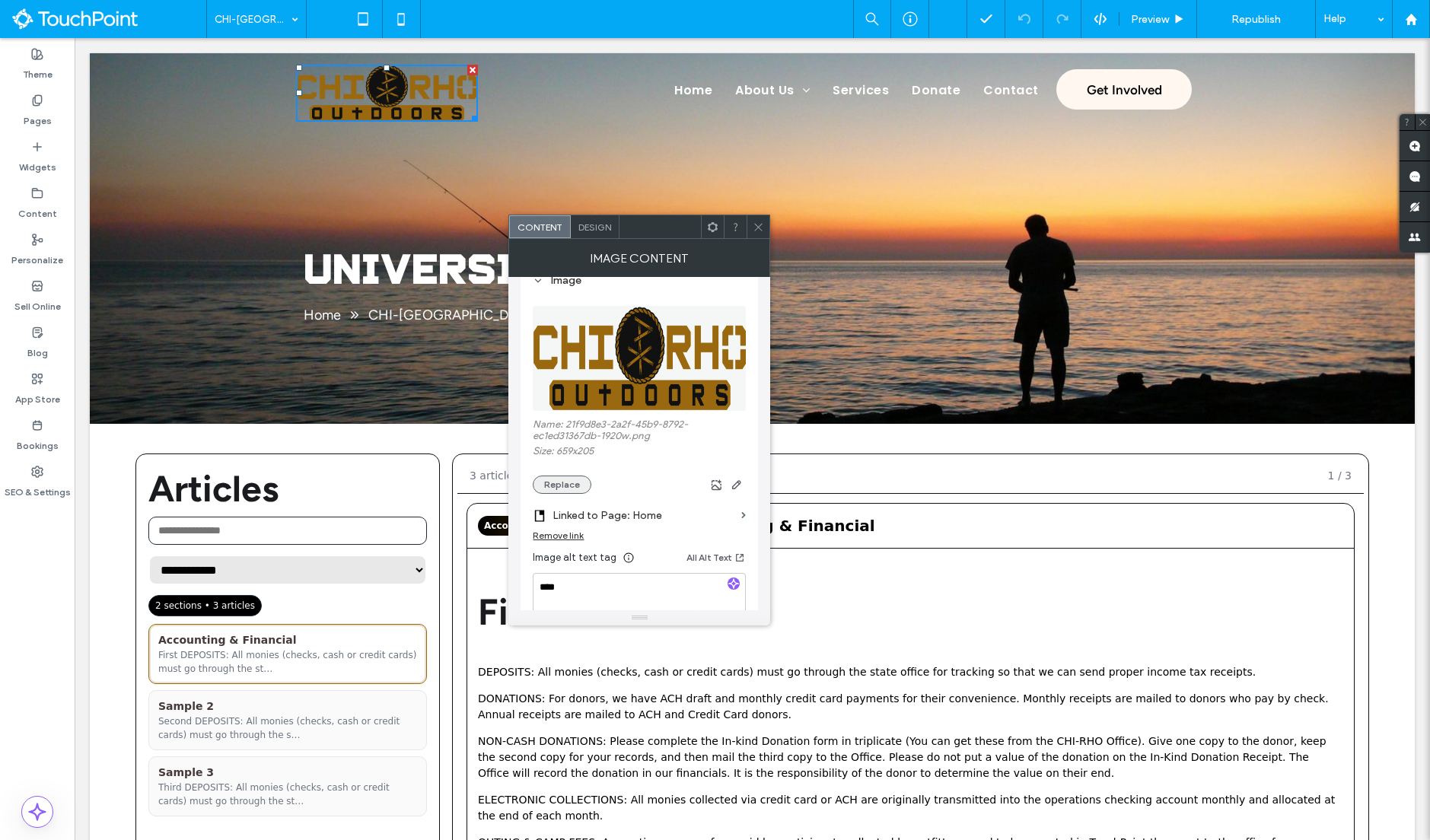
click at [578, 484] on button "Replace" at bounding box center [562, 484] width 59 height 18
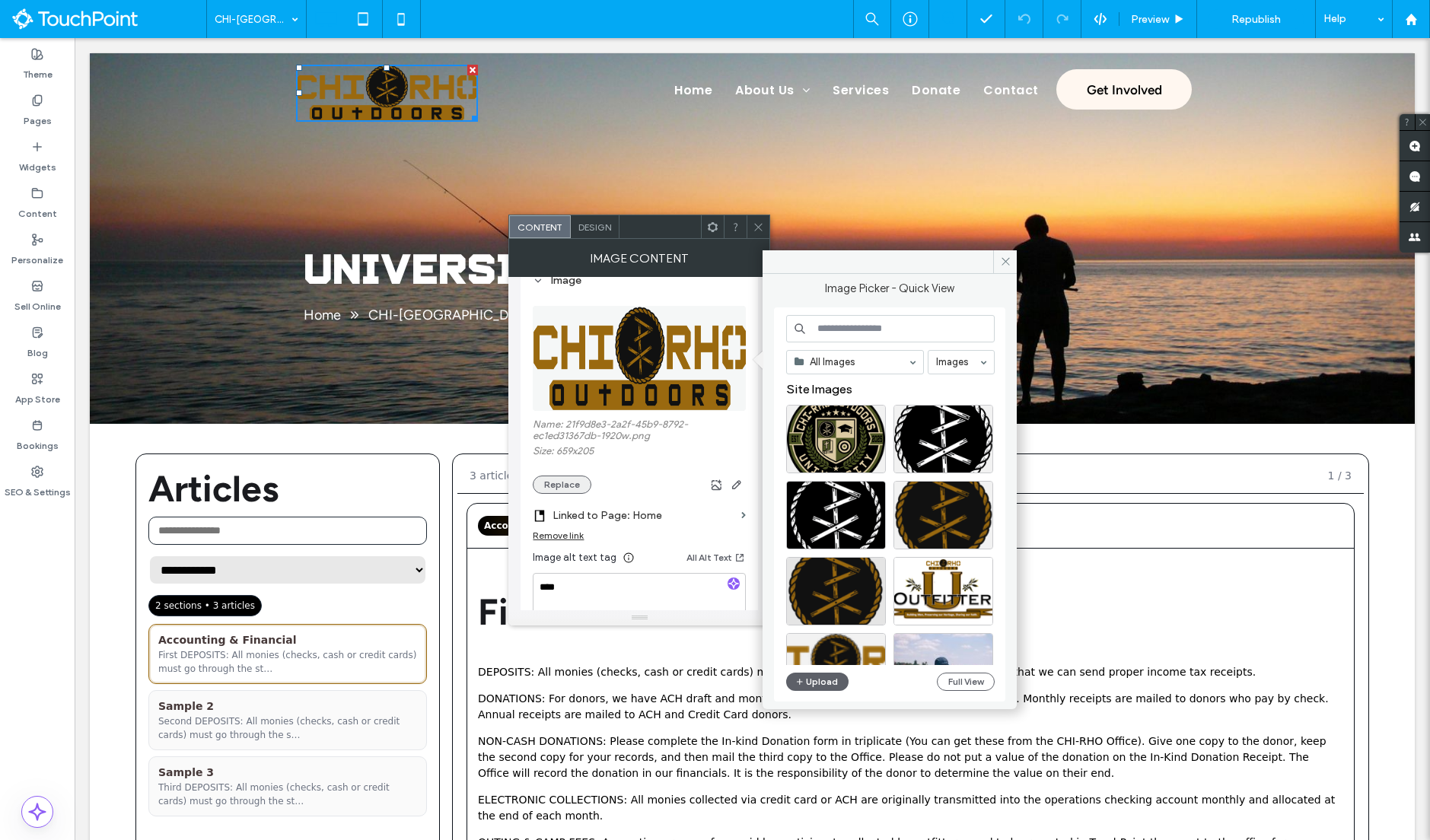
click at [568, 489] on button "Replace" at bounding box center [562, 484] width 59 height 18
click at [806, 685] on button "Upload" at bounding box center [817, 681] width 62 height 18
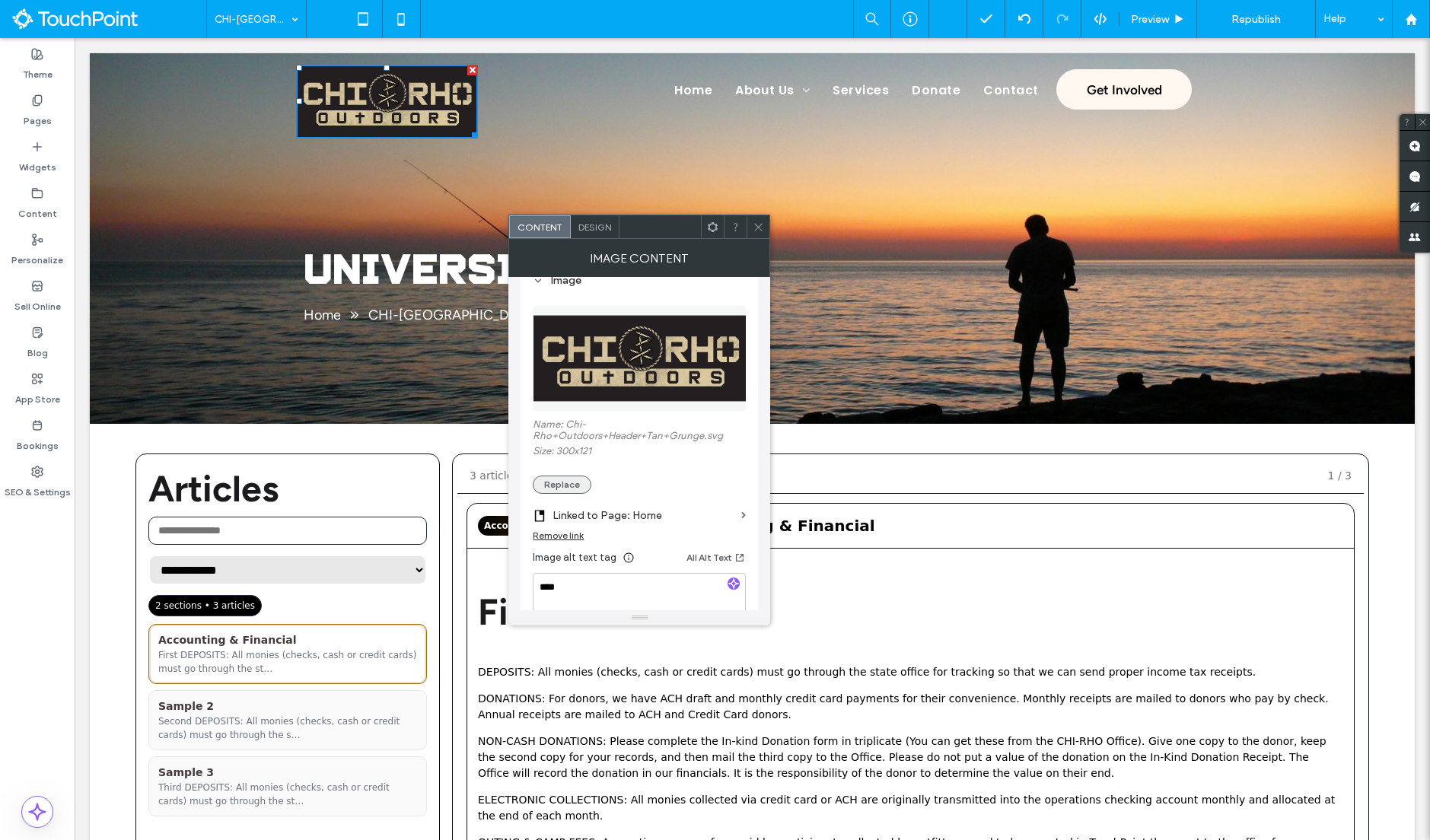
click at [570, 478] on button "Replace" at bounding box center [562, 484] width 59 height 18
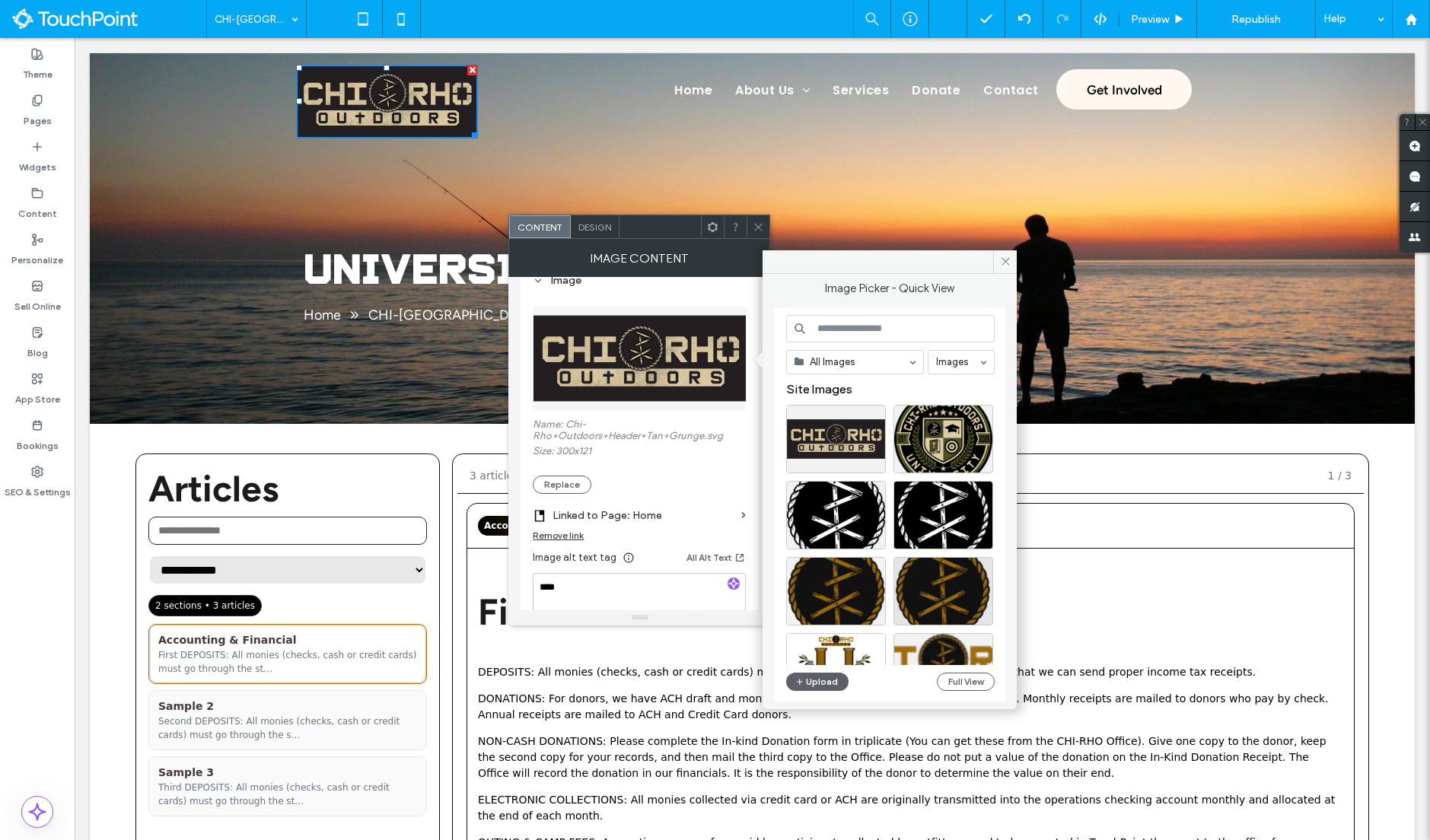
click at [826, 672] on div "All Images Images Site Images Upload Full View" at bounding box center [890, 505] width 208 height 380
click at [822, 684] on button "Upload" at bounding box center [817, 681] width 62 height 18
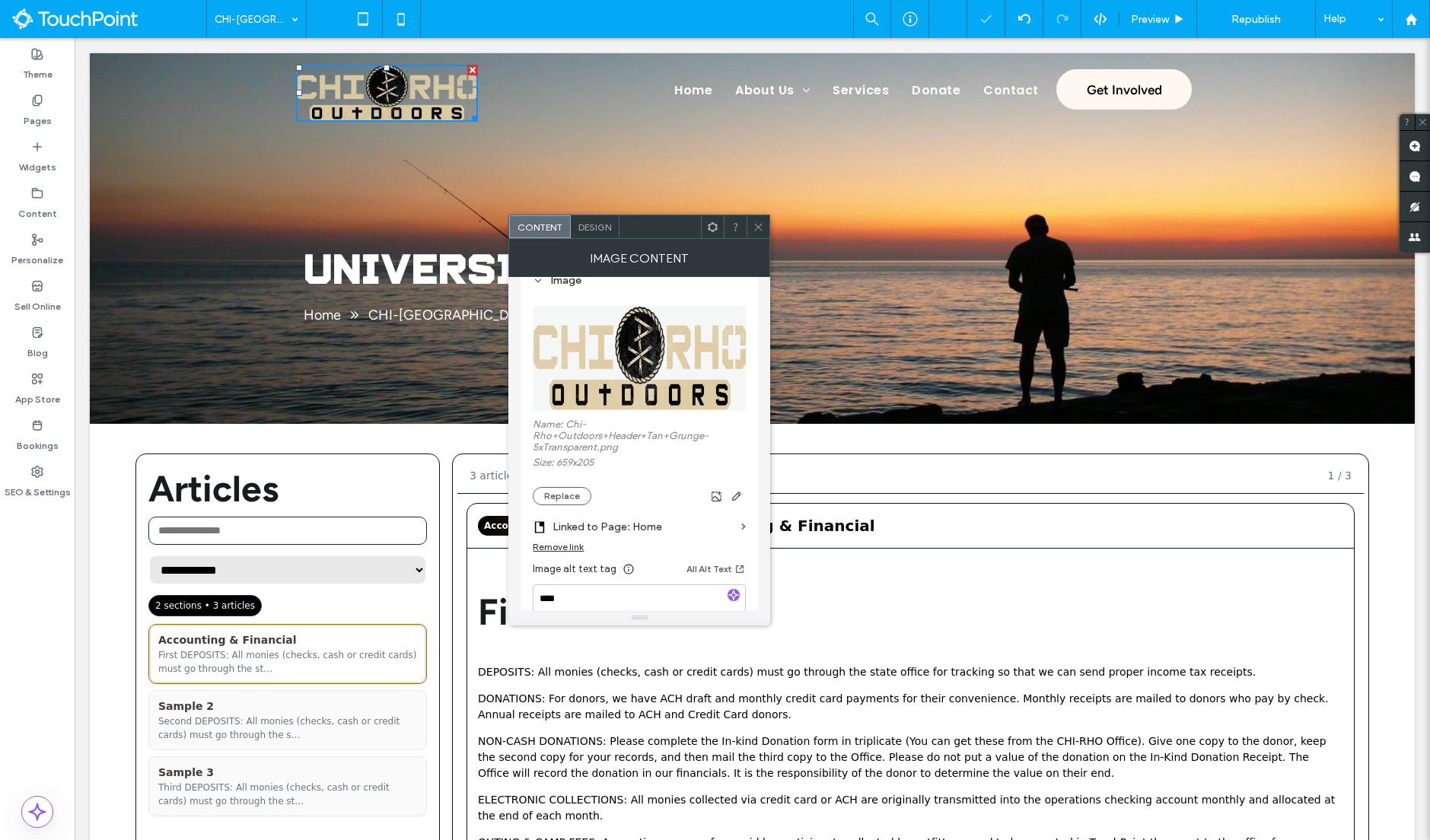
click at [827, 251] on div at bounding box center [981, 249] width 442 height 11
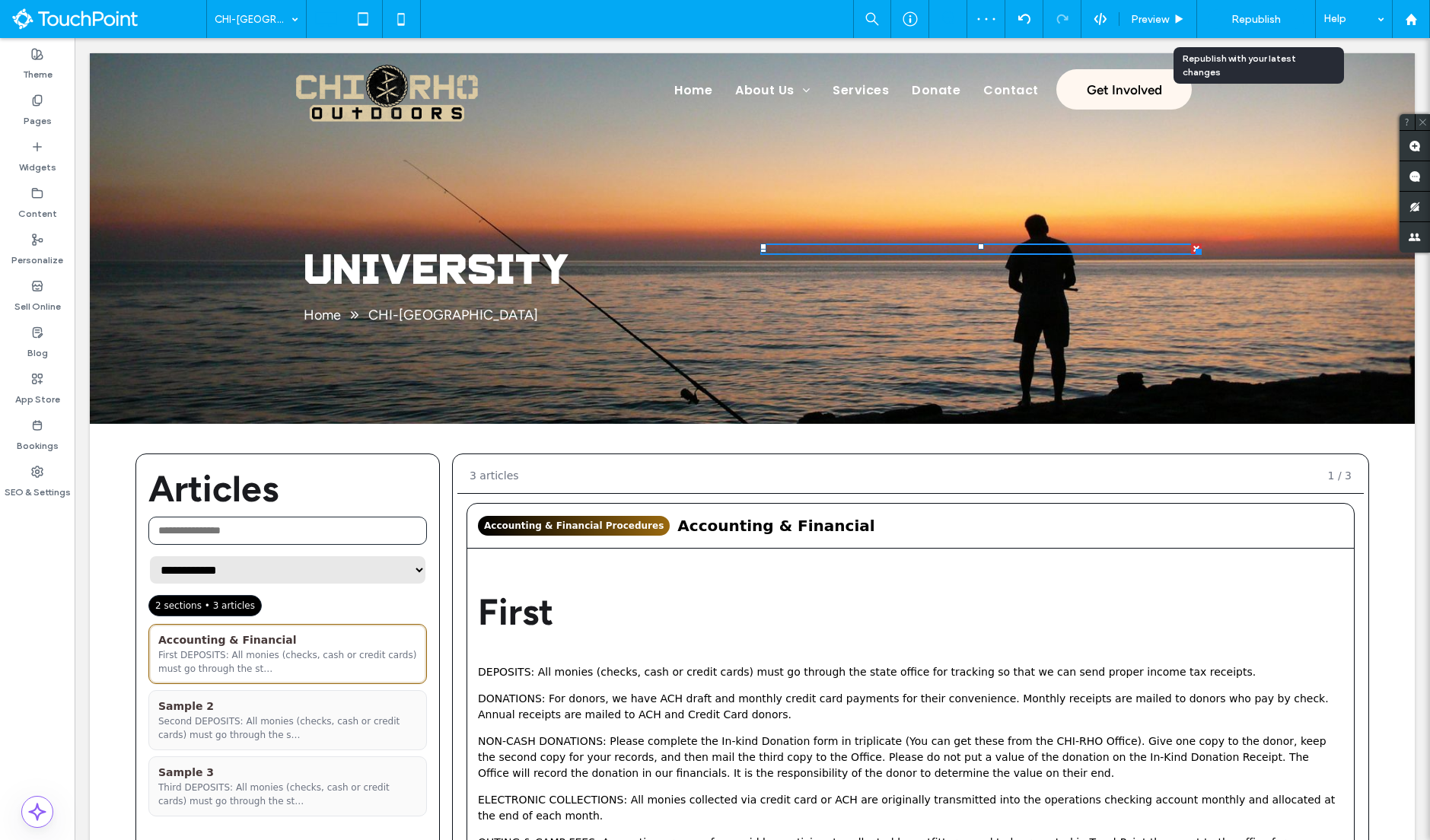
click at [1253, 21] on span "Republish" at bounding box center [1256, 19] width 49 height 13
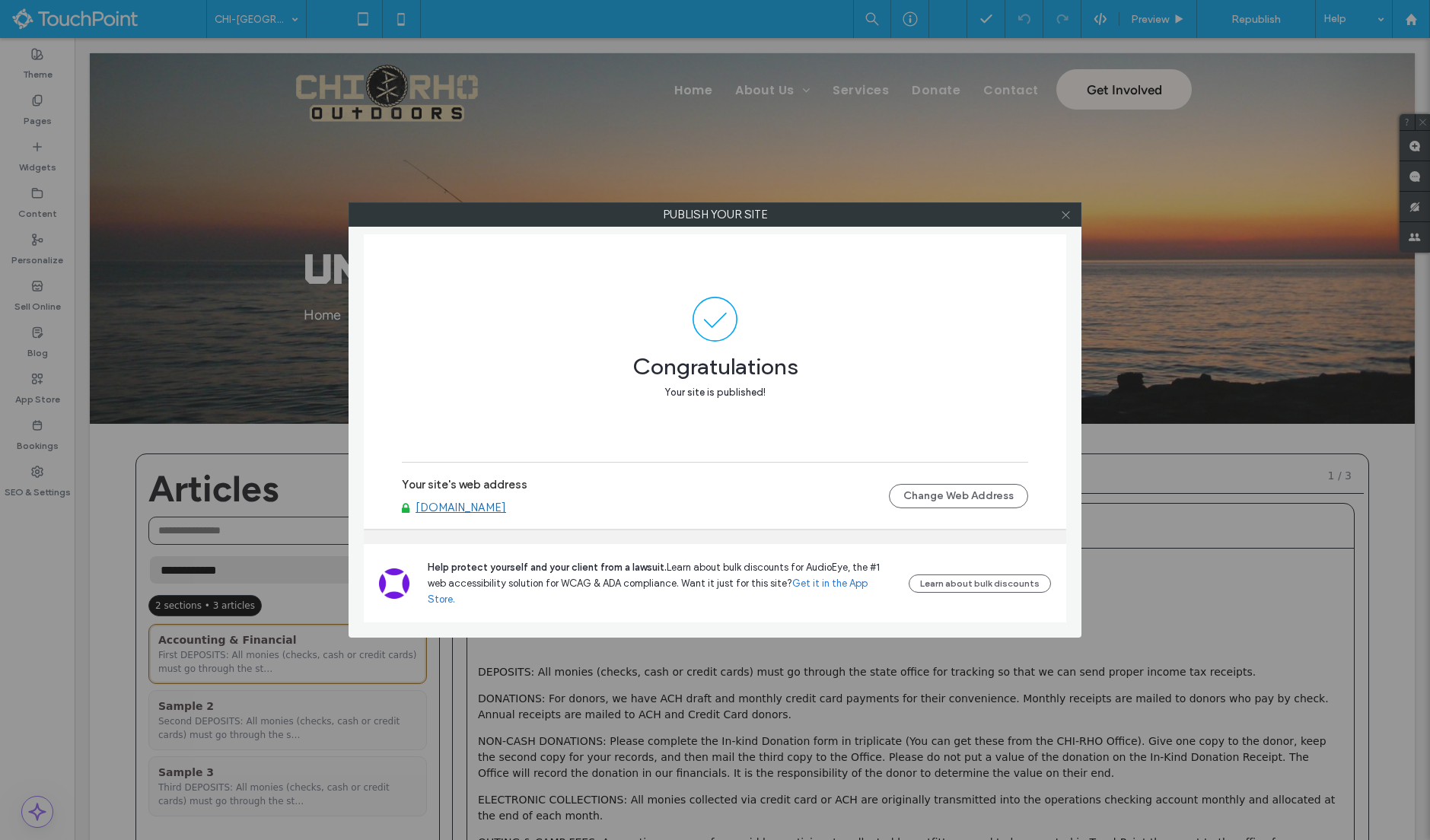
click at [1071, 217] on icon at bounding box center [1065, 214] width 11 height 11
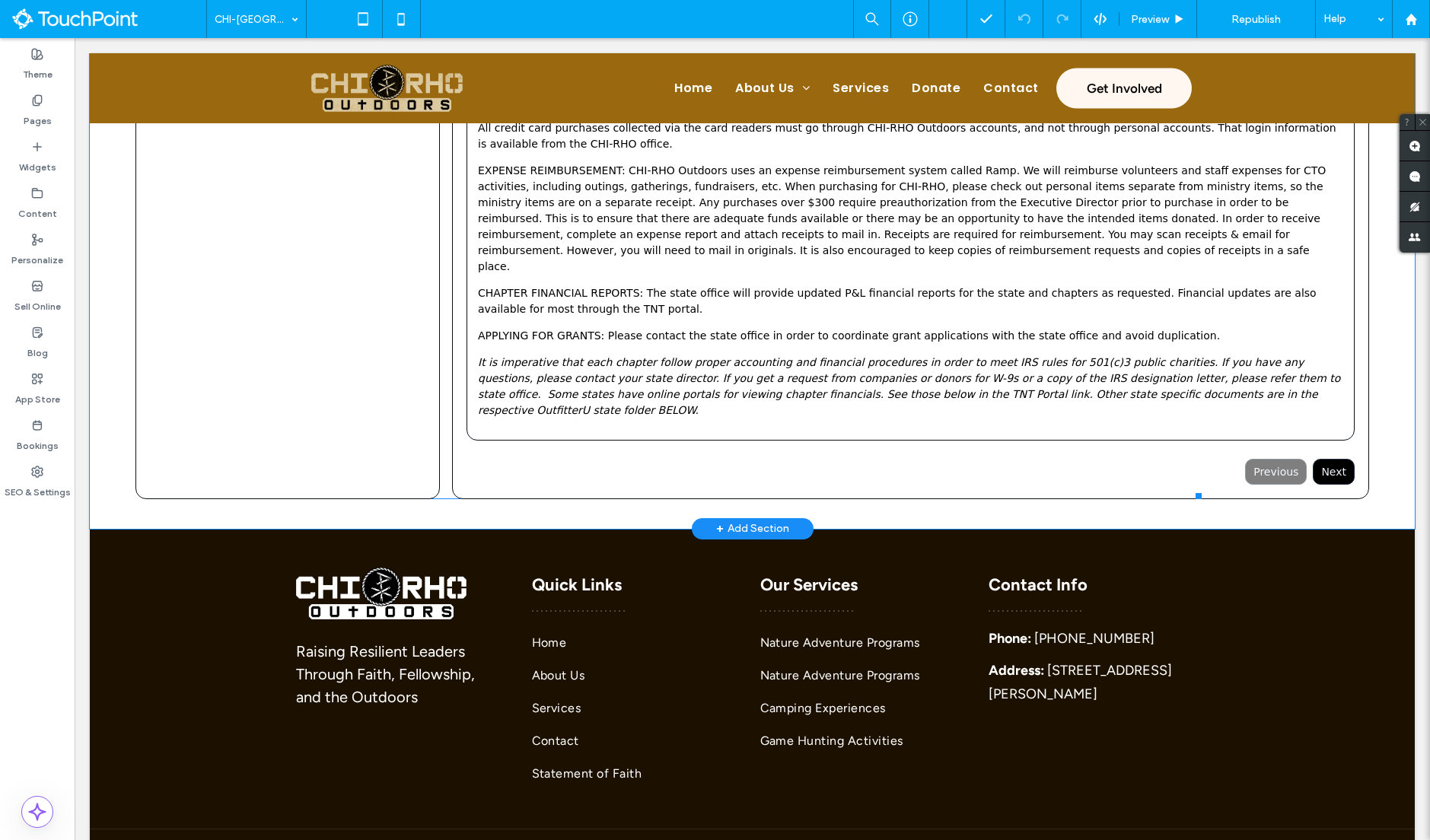
scroll to position [791, 0]
